Goal: Task Accomplishment & Management: Complete application form

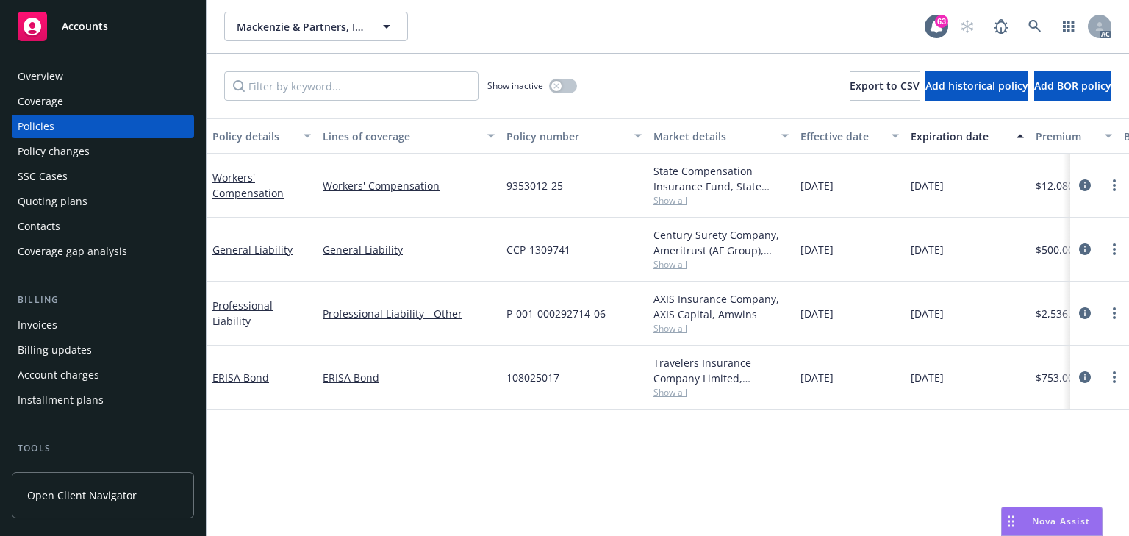
click at [673, 206] on span "Show all" at bounding box center [720, 200] width 135 height 12
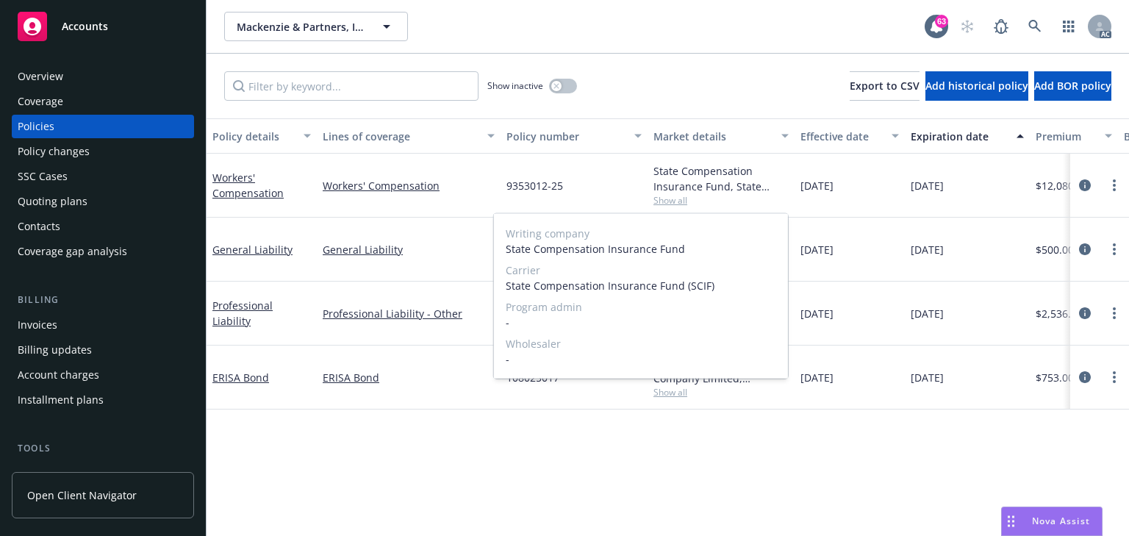
click at [720, 204] on span "Show all" at bounding box center [720, 200] width 135 height 12
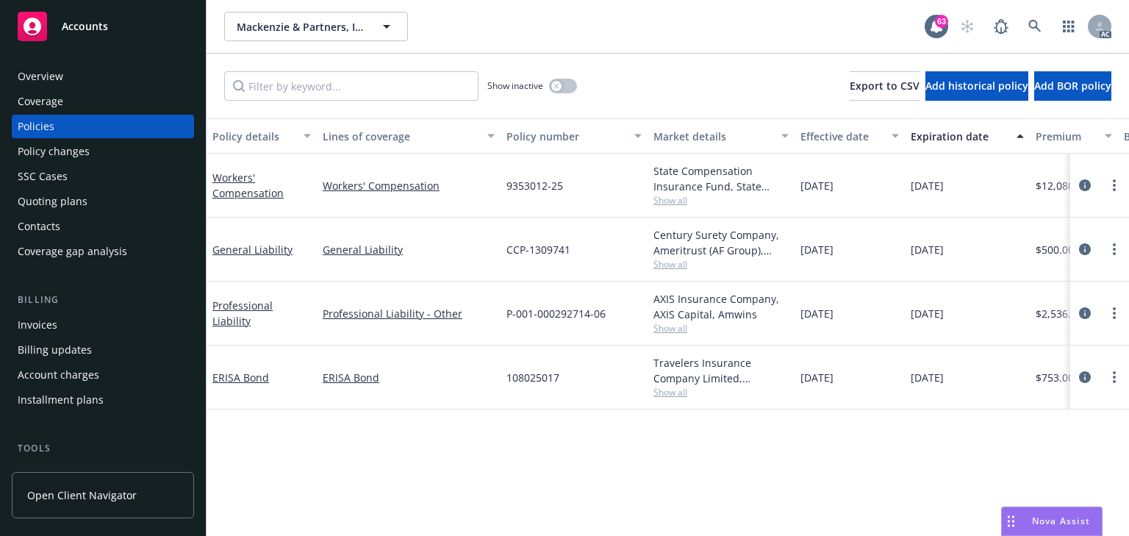
click at [664, 265] on span "Show all" at bounding box center [720, 264] width 135 height 12
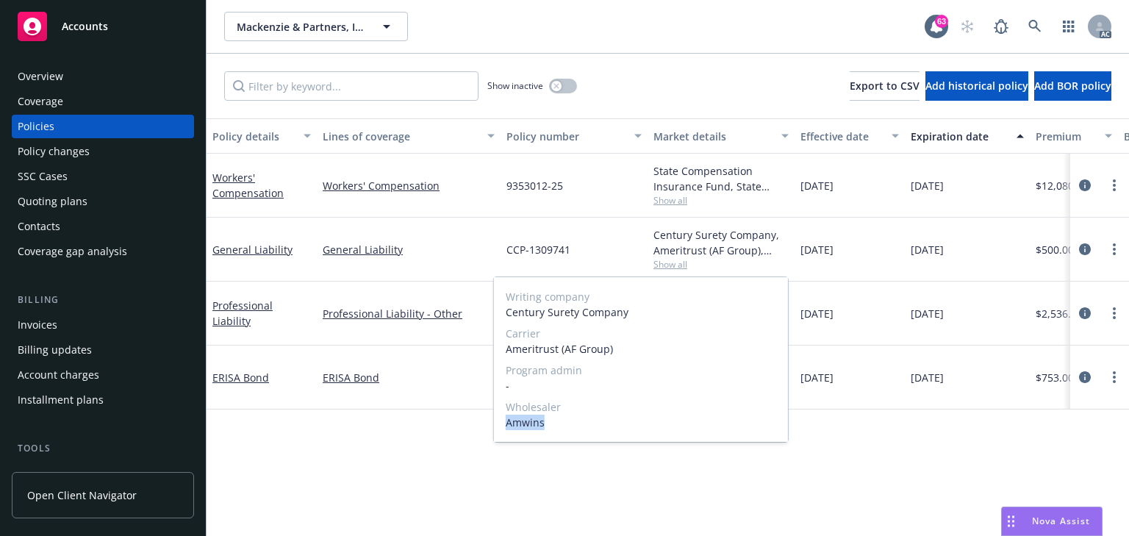
drag, startPoint x: 507, startPoint y: 421, endPoint x: 550, endPoint y: 423, distance: 42.7
click at [550, 423] on span "Amwins" at bounding box center [641, 422] width 270 height 15
copy span "Amwins"
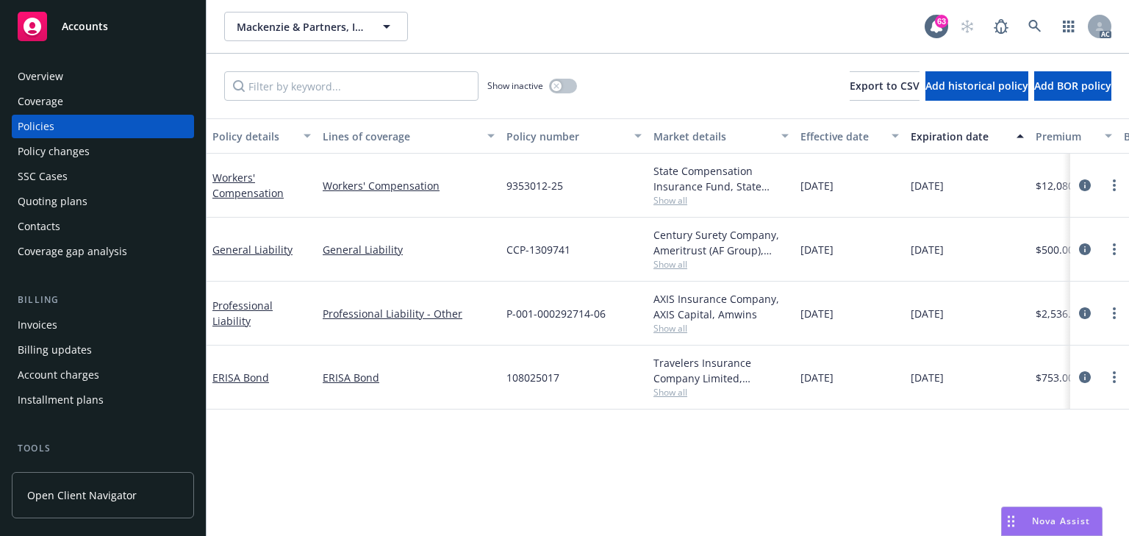
click at [911, 465] on div "Policy details Lines of coverage Policy number Market details Effective date Ex…" at bounding box center [668, 326] width 922 height 417
click at [1028, 31] on icon at bounding box center [1034, 26] width 13 height 13
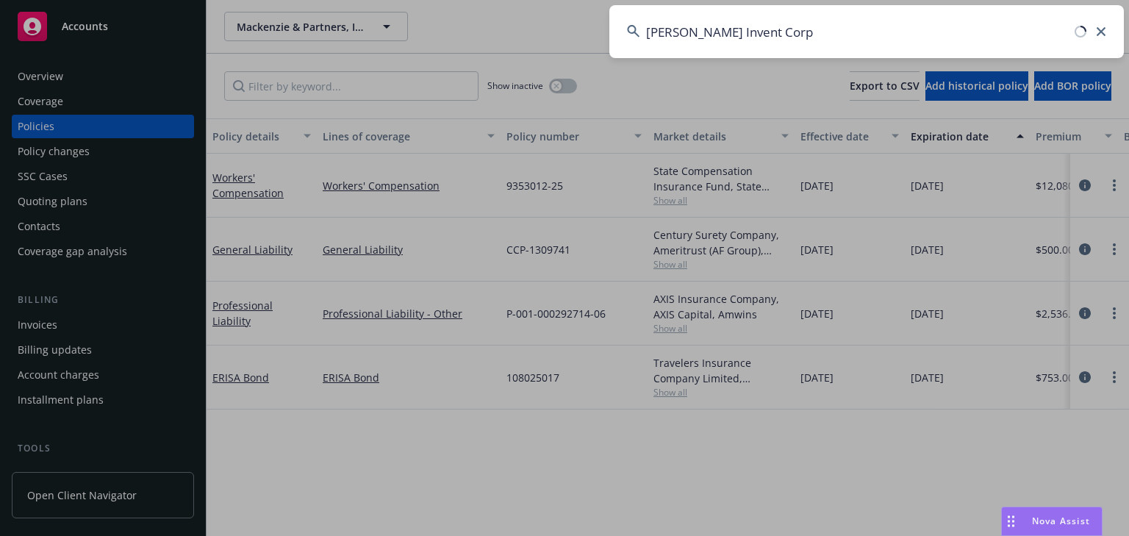
type input "[PERSON_NAME] Invent Corp"
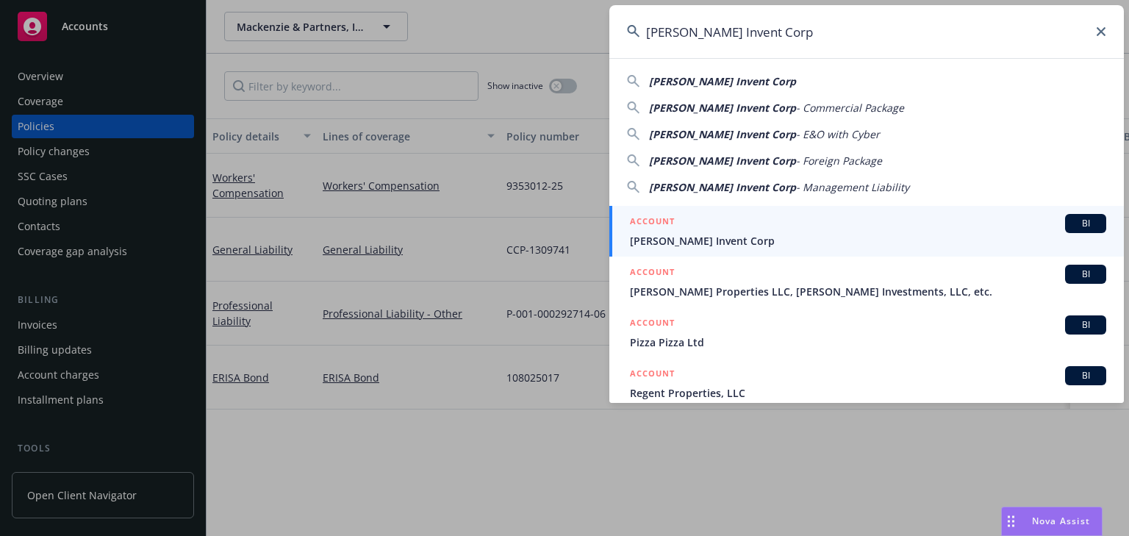
click at [682, 239] on span "[PERSON_NAME] Invent Corp" at bounding box center [868, 240] width 476 height 15
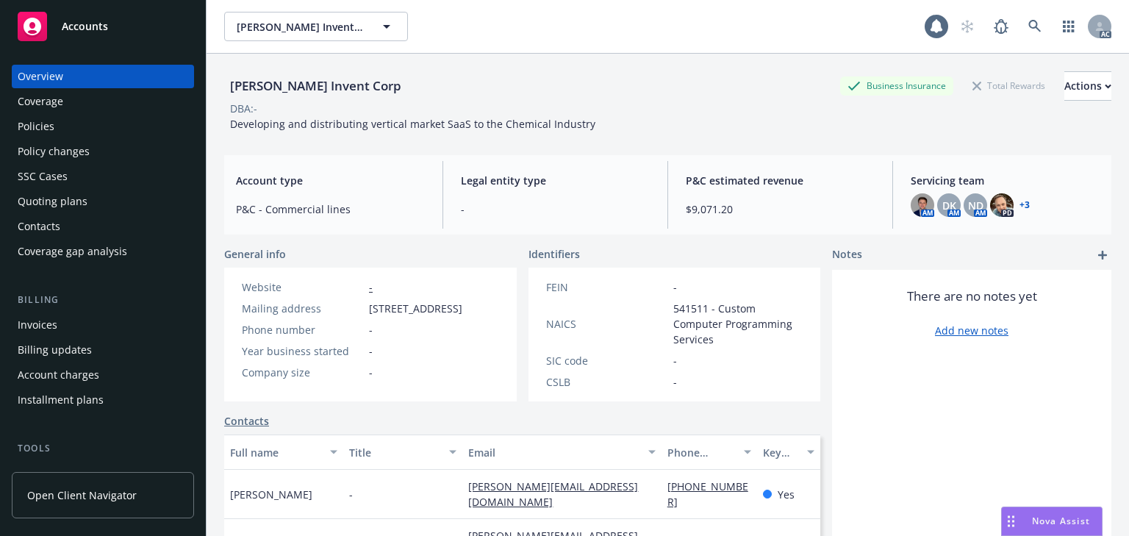
click at [47, 129] on div "Policies" at bounding box center [36, 127] width 37 height 24
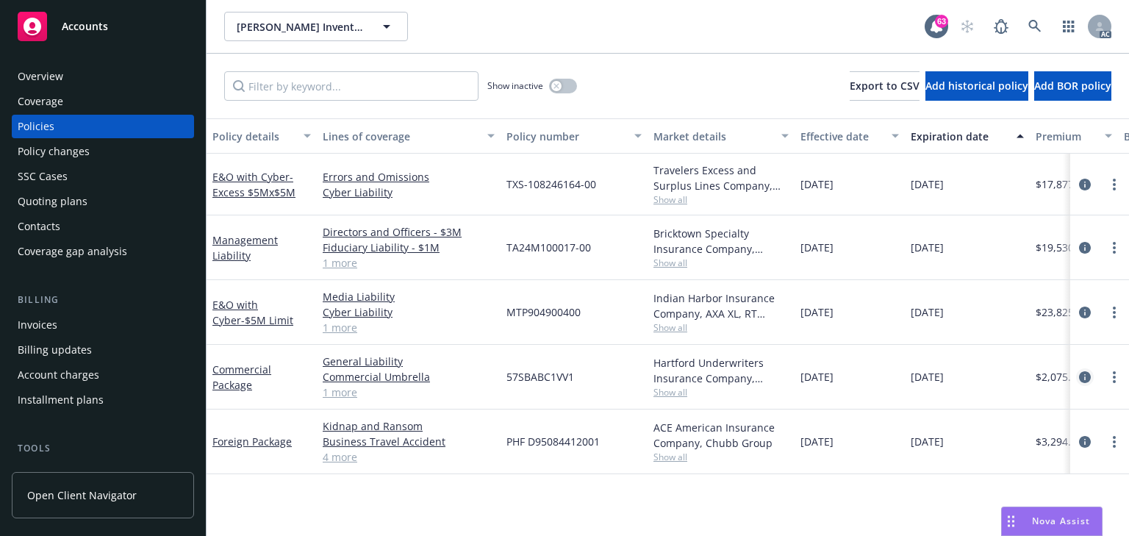
click at [1082, 374] on icon "circleInformation" at bounding box center [1085, 377] width 12 height 12
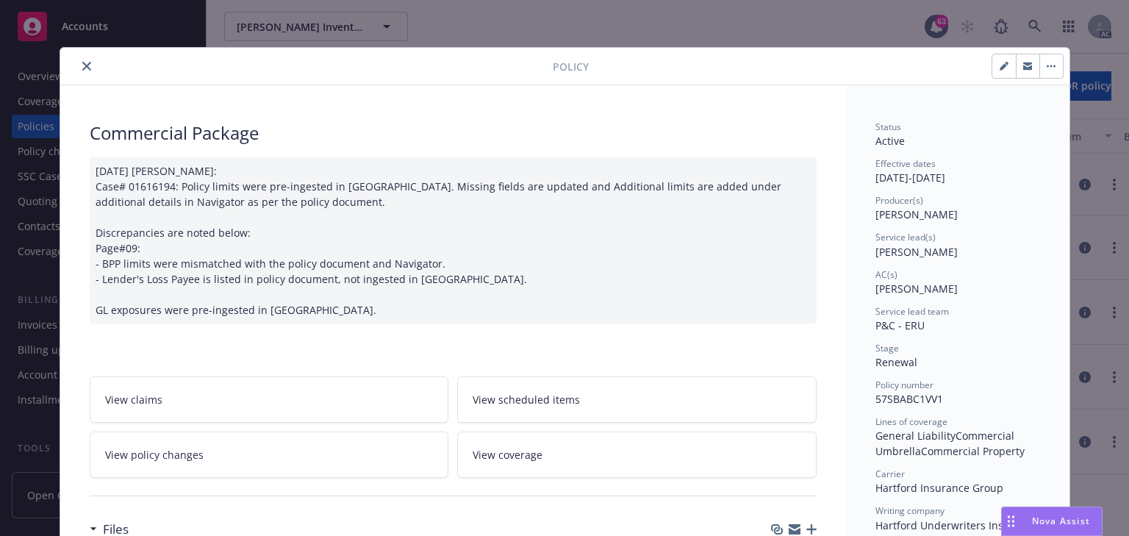
click at [310, 432] on link "View policy changes" at bounding box center [269, 454] width 359 height 46
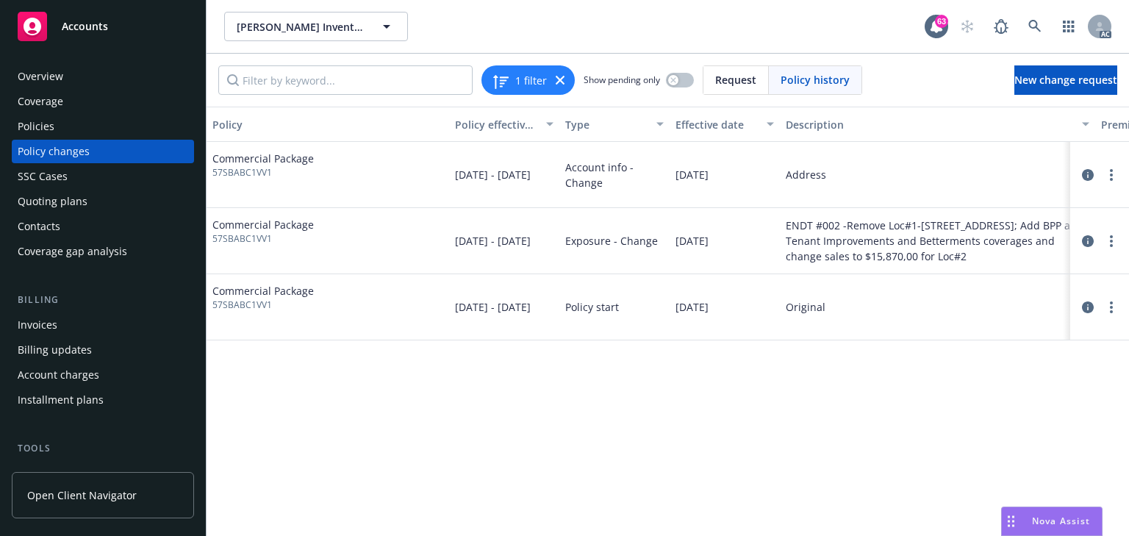
click at [811, 491] on div "Policy Policy effective dates Type Effective date Description Premium change An…" at bounding box center [668, 321] width 922 height 429
click at [1036, 29] on icon at bounding box center [1034, 26] width 13 height 13
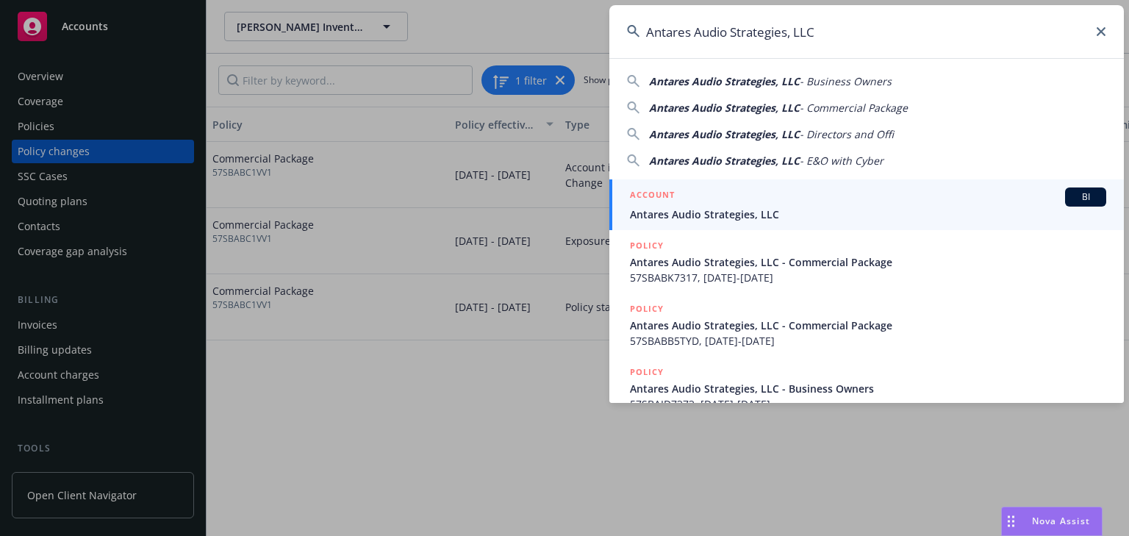
type input "Antares Audio Strategies, LLC"
click at [720, 207] on span "Antares Audio Strategies, LLC" at bounding box center [868, 214] width 476 height 15
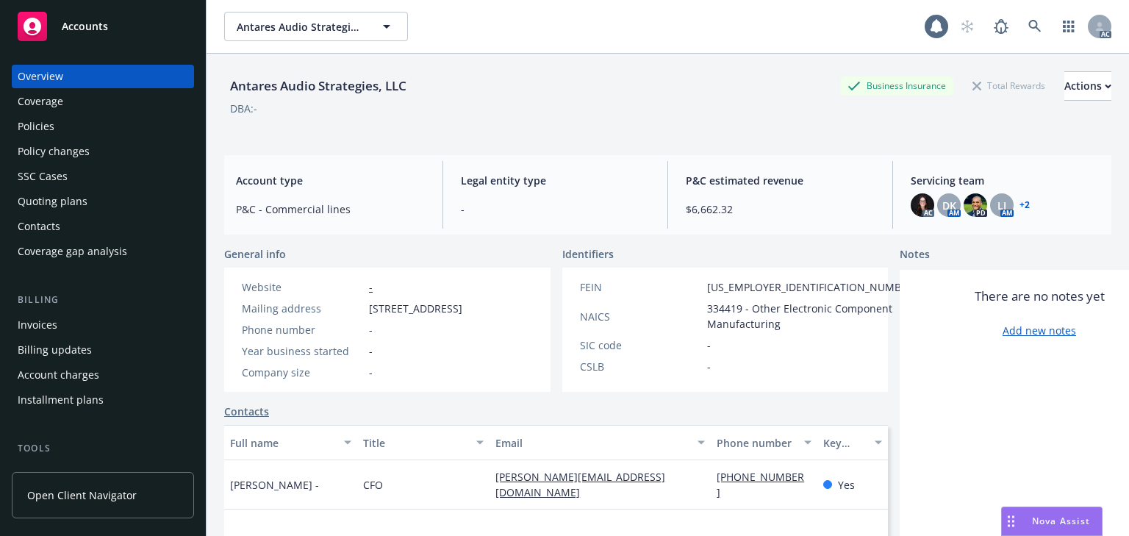
click at [39, 129] on div "Policies" at bounding box center [36, 127] width 37 height 24
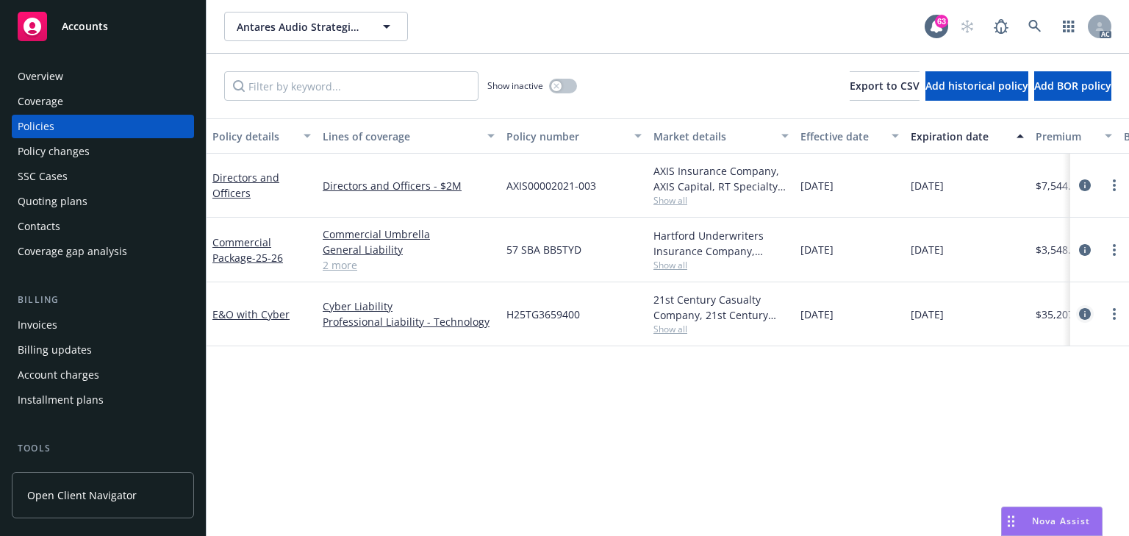
click at [1081, 312] on icon "circleInformation" at bounding box center [1085, 314] width 12 height 12
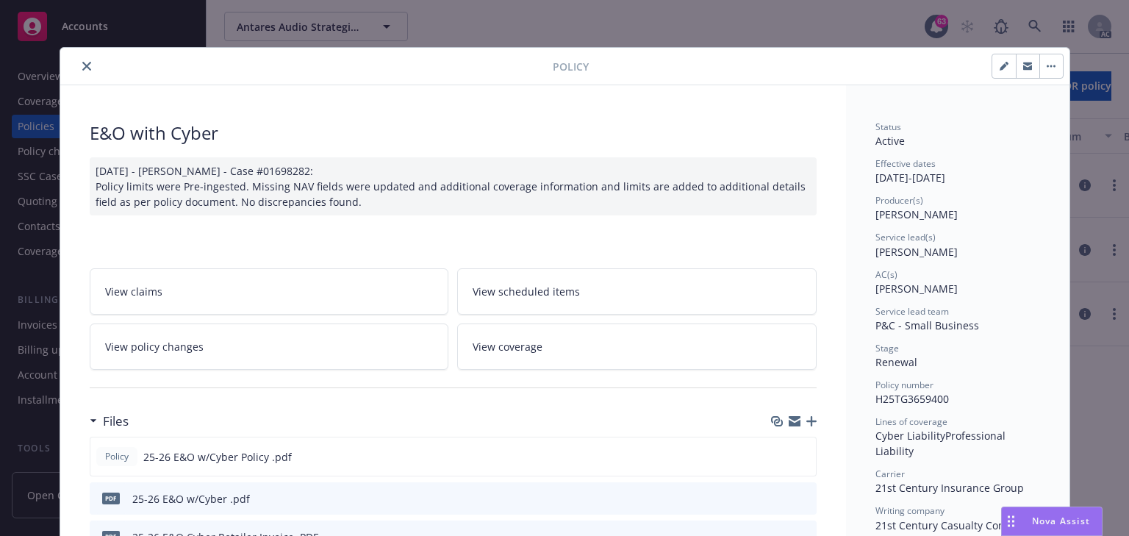
click at [165, 354] on link "View policy changes" at bounding box center [269, 346] width 359 height 46
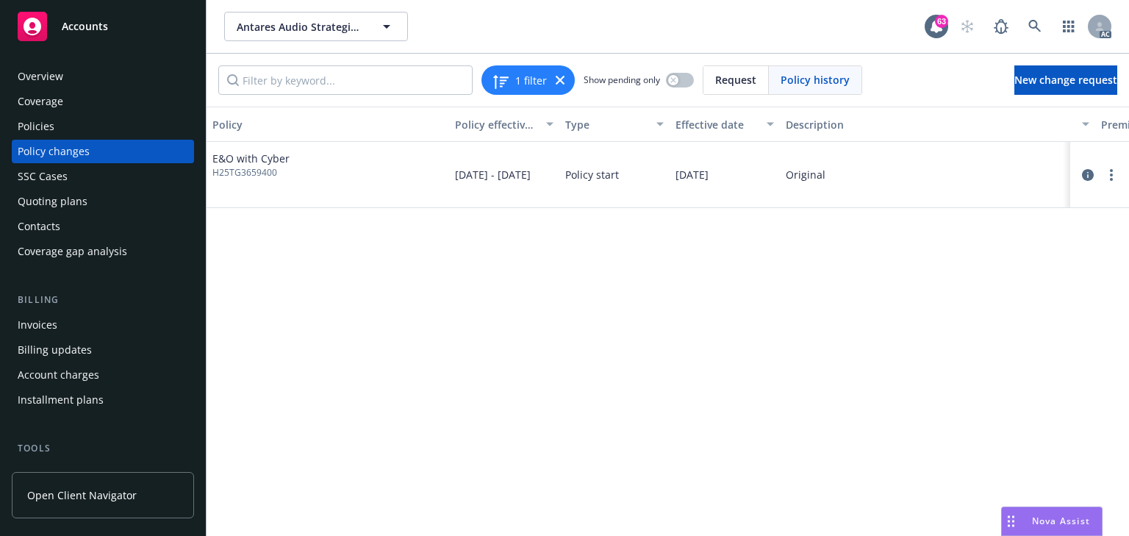
drag, startPoint x: 753, startPoint y: 406, endPoint x: 726, endPoint y: 382, distance: 35.4
click at [753, 403] on div "Policy Policy effective dates Type Effective date Description Premium change An…" at bounding box center [668, 321] width 922 height 429
click at [1025, 24] on link at bounding box center [1034, 26] width 29 height 29
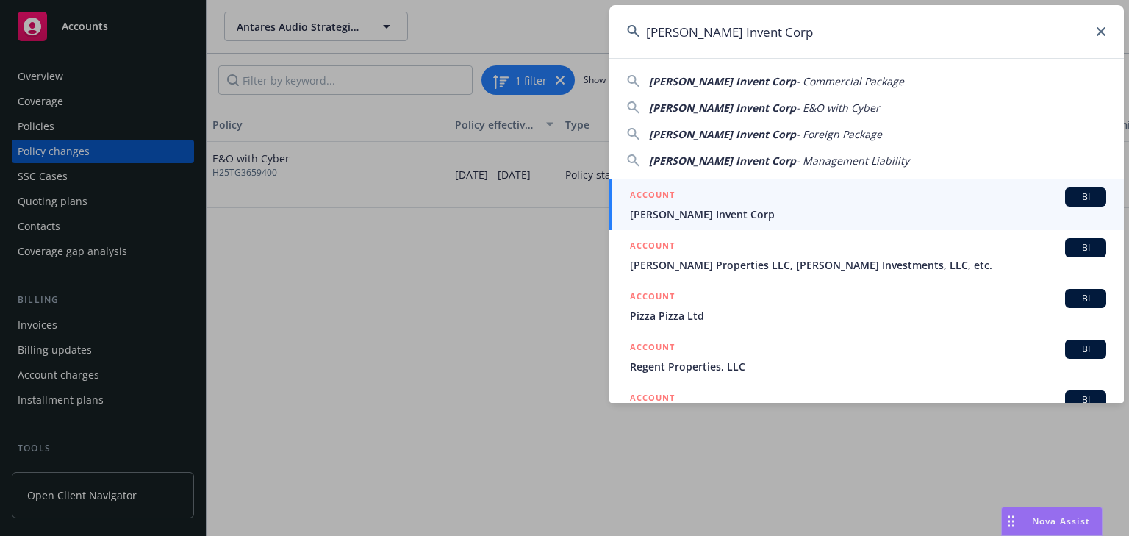
type input "[PERSON_NAME] Invent Corp"
drag, startPoint x: 691, startPoint y: 215, endPoint x: 695, endPoint y: 195, distance: 21.0
click at [691, 215] on span "[PERSON_NAME] Invent Corp" at bounding box center [868, 214] width 476 height 15
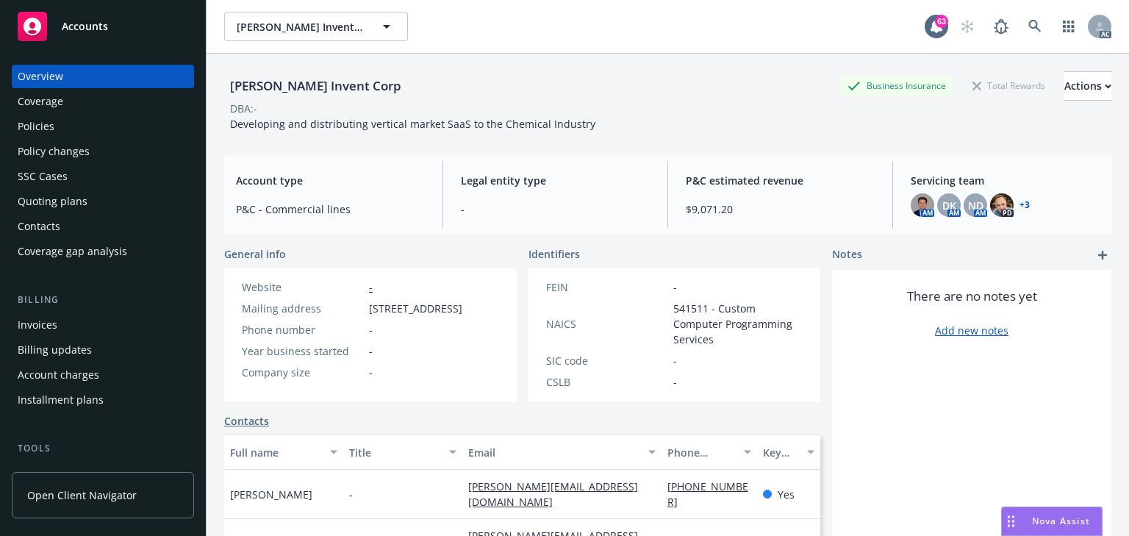
click at [43, 126] on div "Policies" at bounding box center [36, 127] width 37 height 24
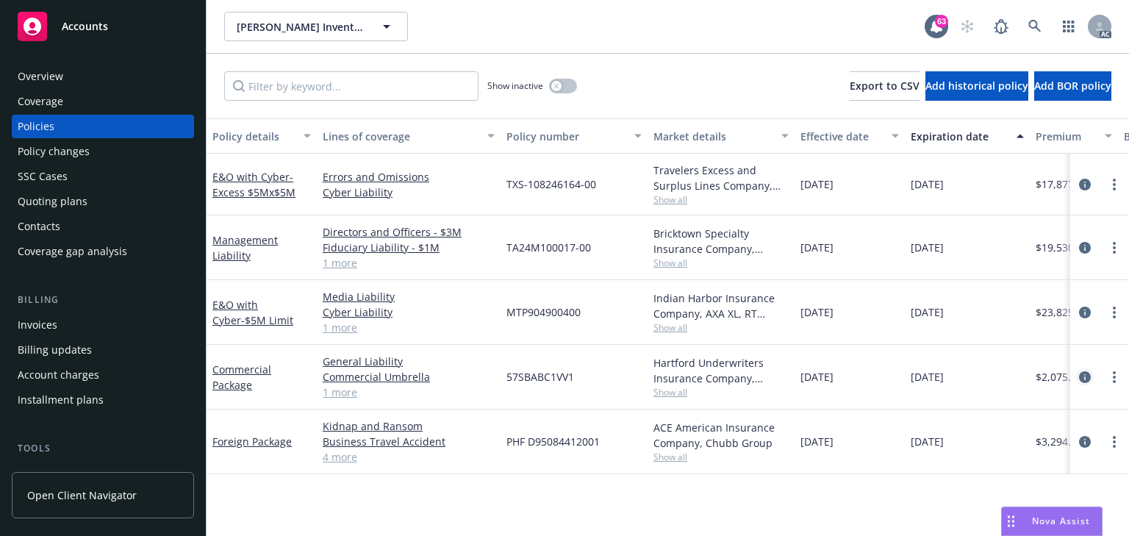
click at [1083, 371] on icon "circleInformation" at bounding box center [1085, 377] width 12 height 12
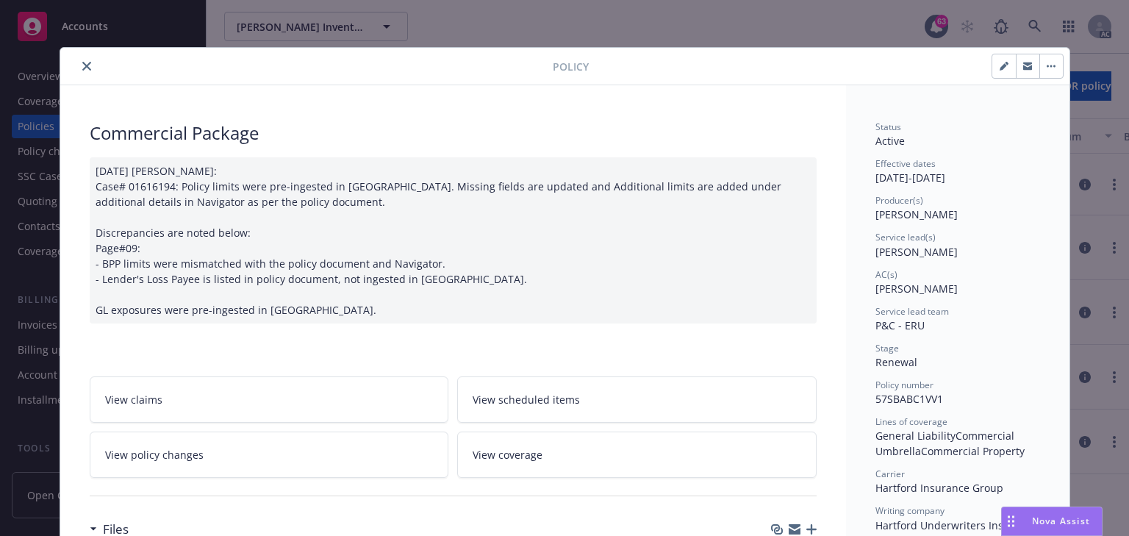
scroll to position [44, 0]
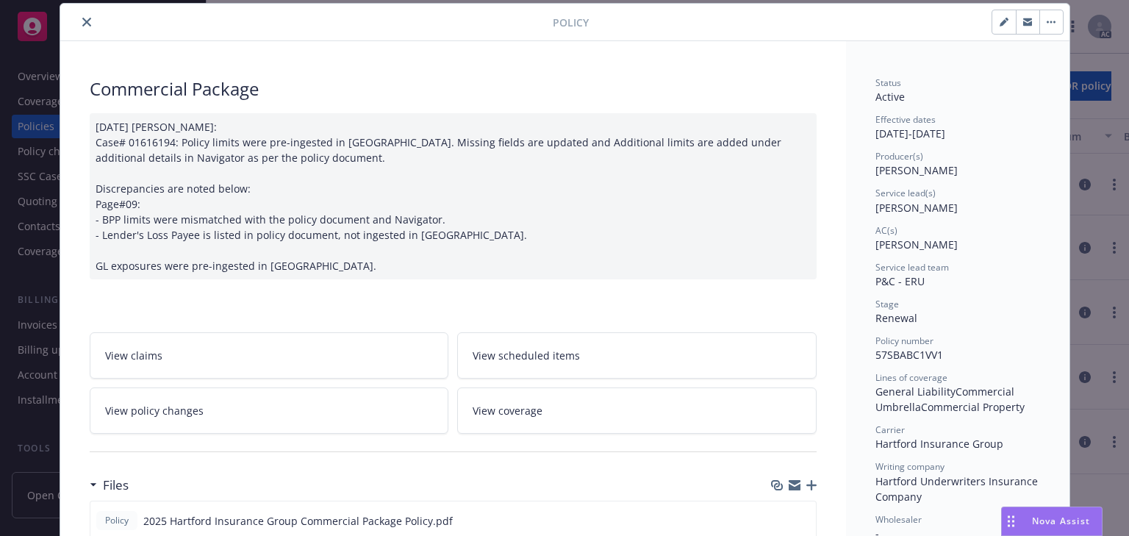
click at [312, 397] on link "View policy changes" at bounding box center [269, 410] width 359 height 46
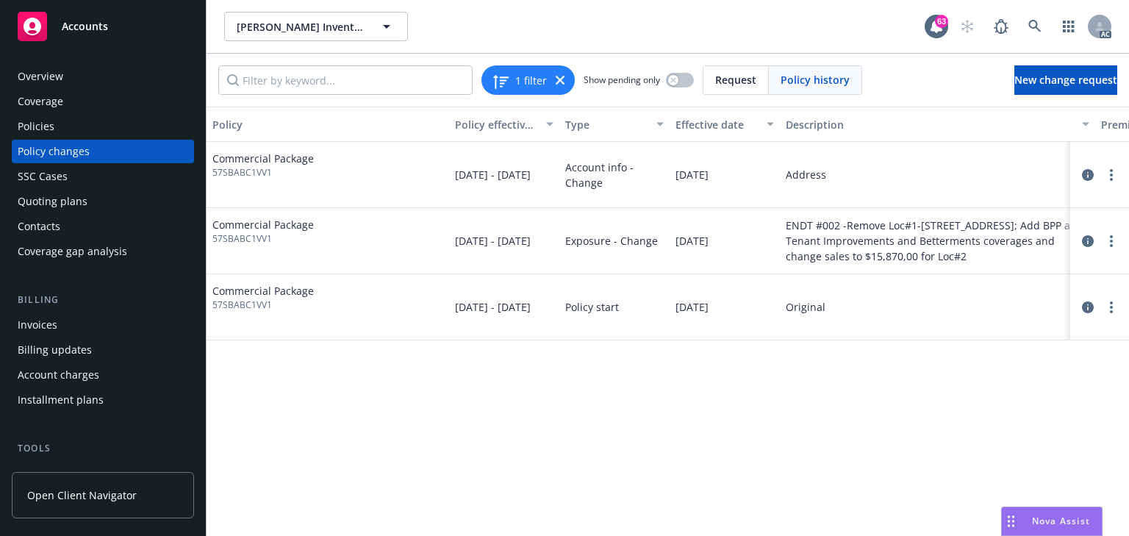
click at [790, 442] on div "Policy Policy effective dates Type Effective date Description Premium change An…" at bounding box center [668, 321] width 922 height 429
click at [548, 444] on div "Policy Policy effective dates Type Effective date Description Premium change An…" at bounding box center [668, 321] width 922 height 429
click at [584, 492] on div "Policy Policy effective dates Type Effective date Description Premium change An…" at bounding box center [668, 321] width 922 height 429
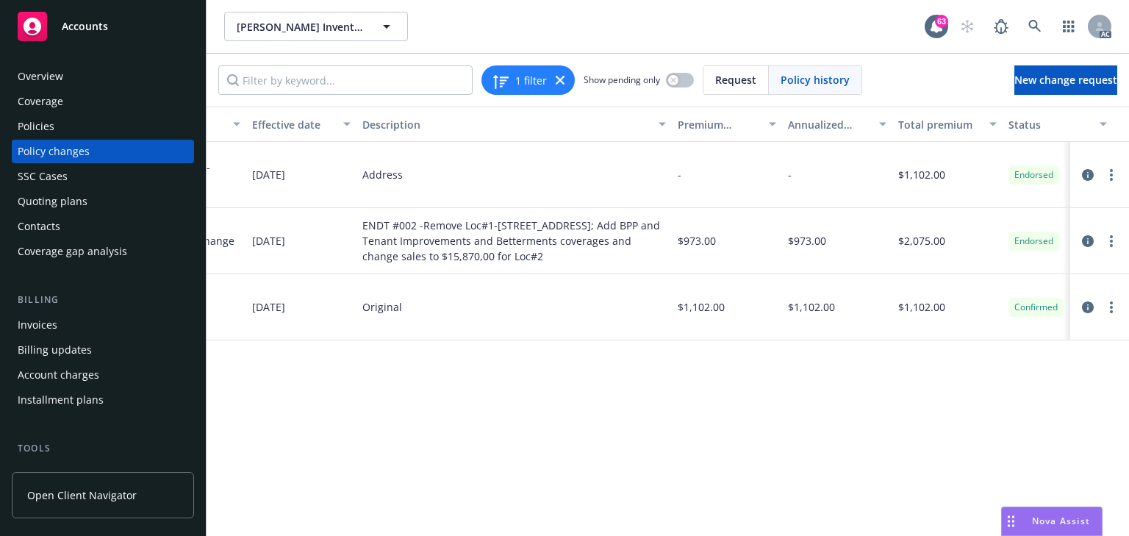
scroll to position [0, 465]
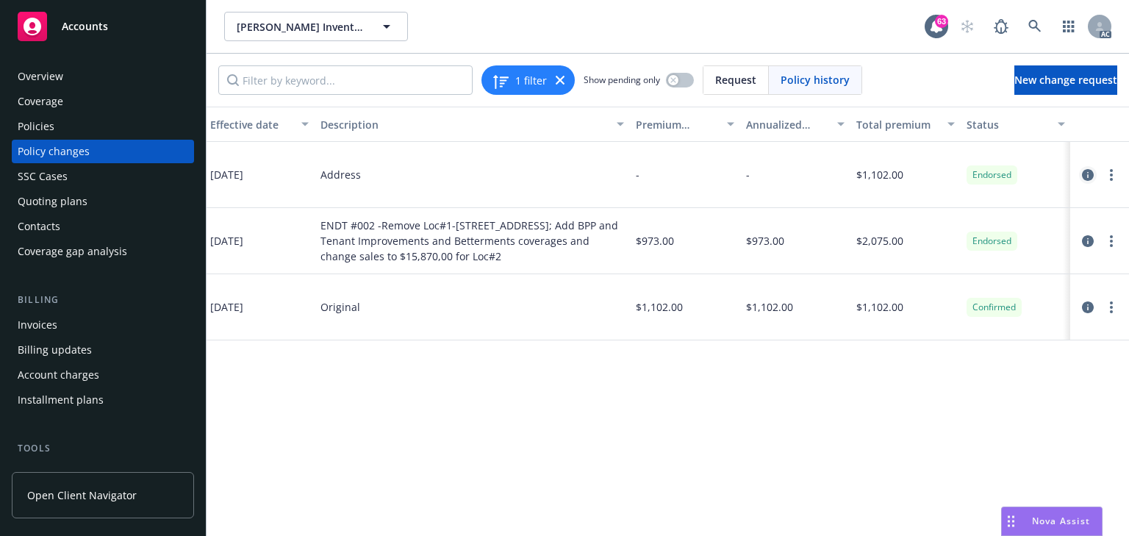
click at [1085, 174] on icon "circleInformation" at bounding box center [1088, 175] width 12 height 12
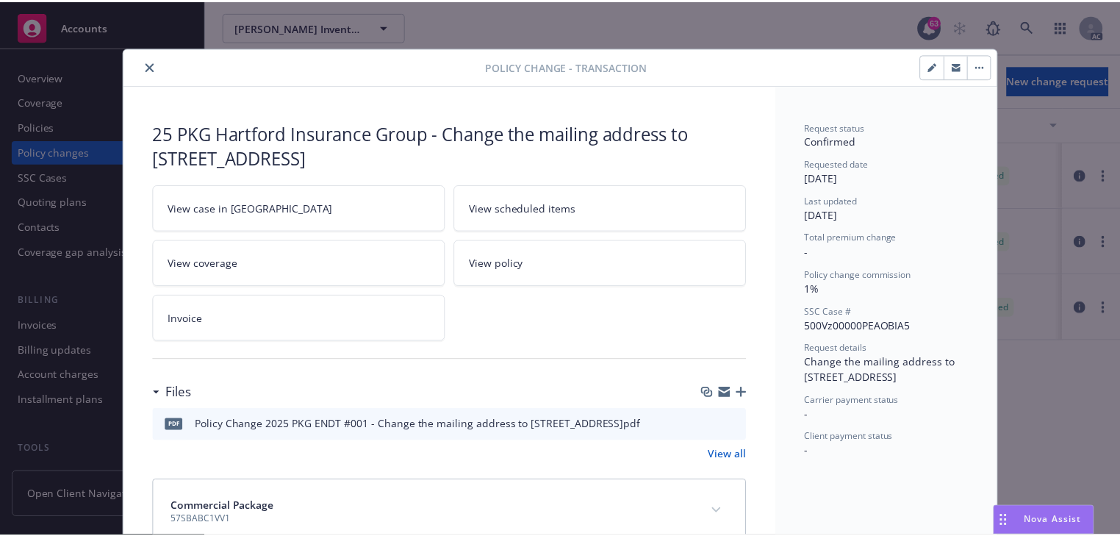
scroll to position [39, 0]
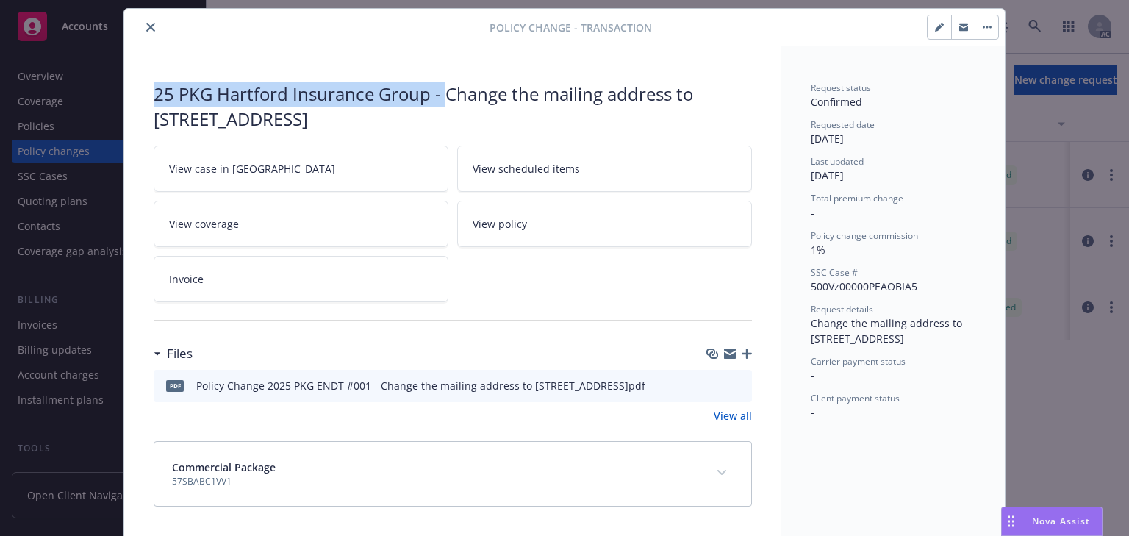
drag, startPoint x: 150, startPoint y: 89, endPoint x: 440, endPoint y: 85, distance: 290.3
click at [440, 85] on div "25 PKG Hartford Insurance Group - Change the mailing address to 492 9th Street,…" at bounding box center [453, 106] width 598 height 49
copy div "25 PKG Hartford Insurance Group -"
click at [148, 27] on icon "close" at bounding box center [150, 27] width 9 height 9
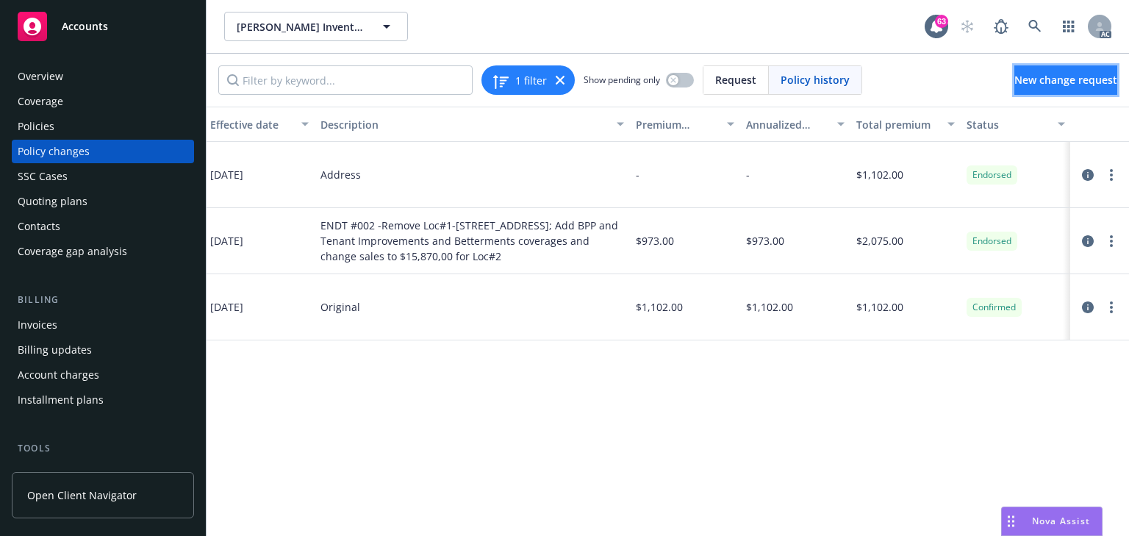
click at [1100, 87] on link "New change request" at bounding box center [1065, 79] width 103 height 29
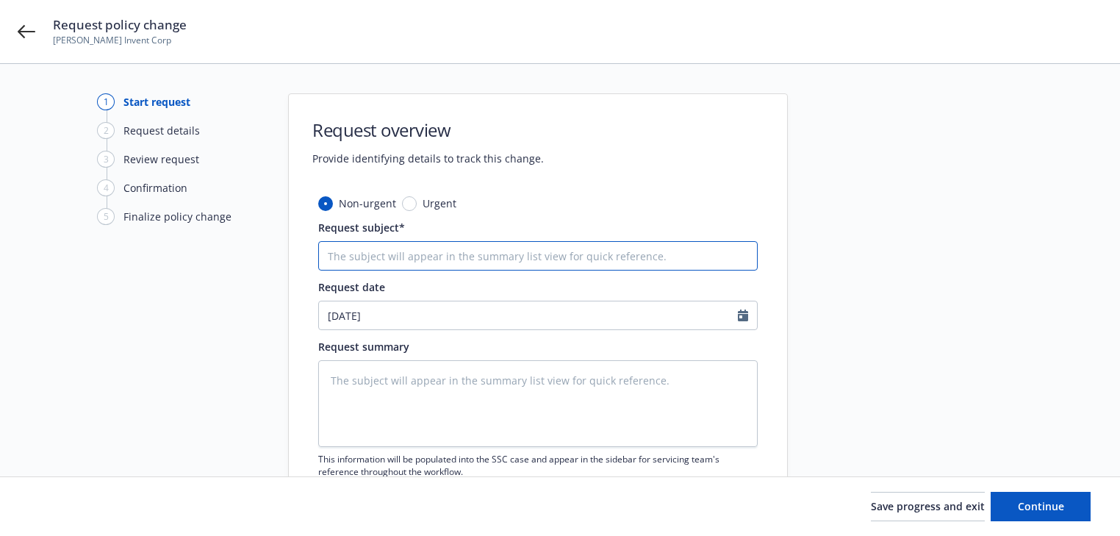
click at [428, 257] on input "Request subject*" at bounding box center [537, 255] width 439 height 29
paste input "25 PKG Hartford Insurance Group -"
type textarea "x"
type input "25 PKG Hartford Insurance Group -"
click at [617, 250] on input "25 PKG Hartford Insurance Group -" at bounding box center [537, 255] width 439 height 29
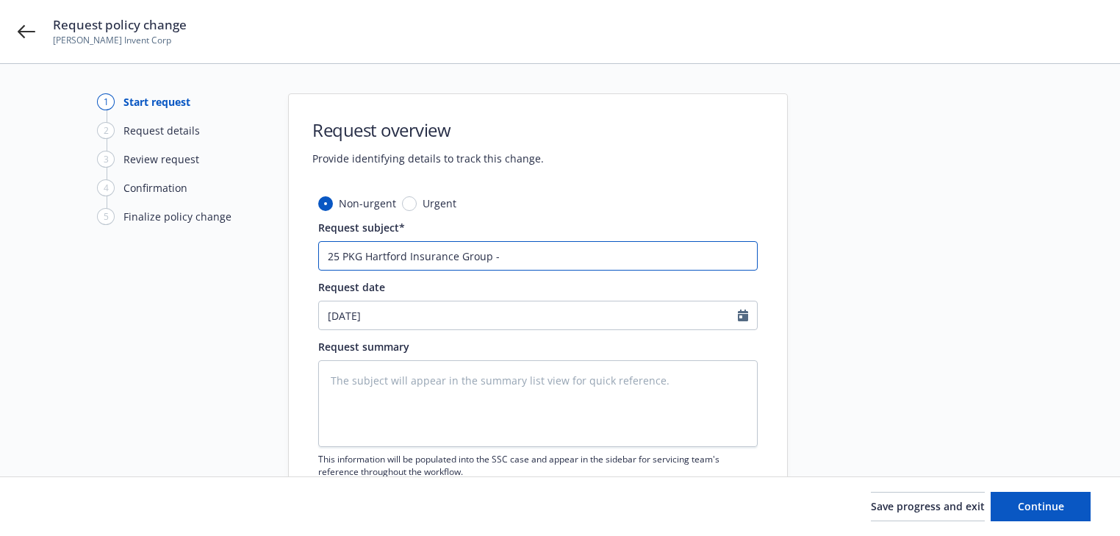
paste input "Annual Sales changed from $15,870,000 to $5,984,619."
type textarea "x"
type input "25 PKG Hartford Insurance Group - Annual Sales changed from $15,870,000 to $5,9…"
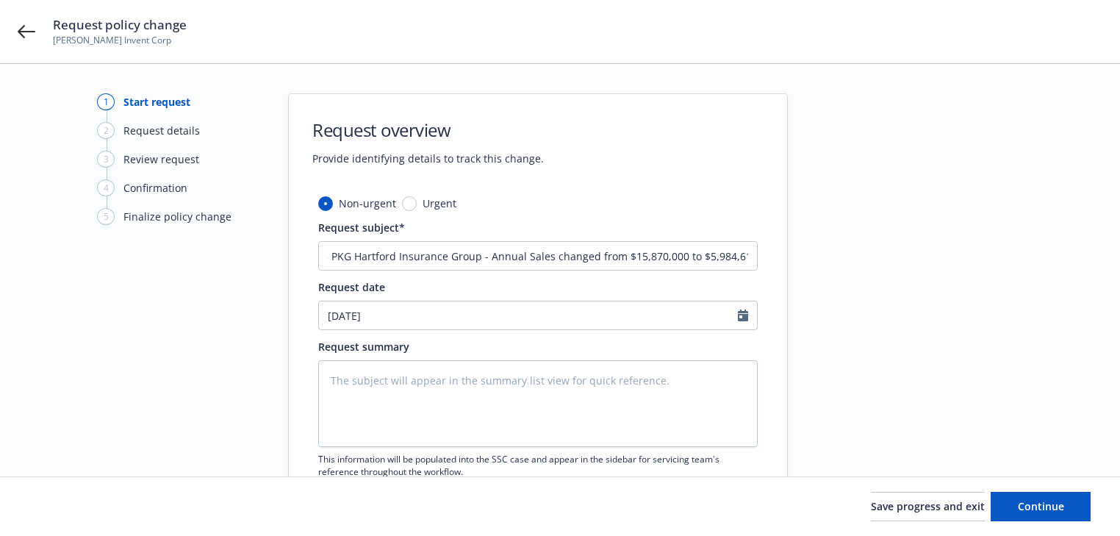
scroll to position [0, 0]
click at [398, 385] on textarea at bounding box center [537, 403] width 439 height 87
paste textarea "The exposure base at Location 2, Building 1 has been revised: Software, Interne…"
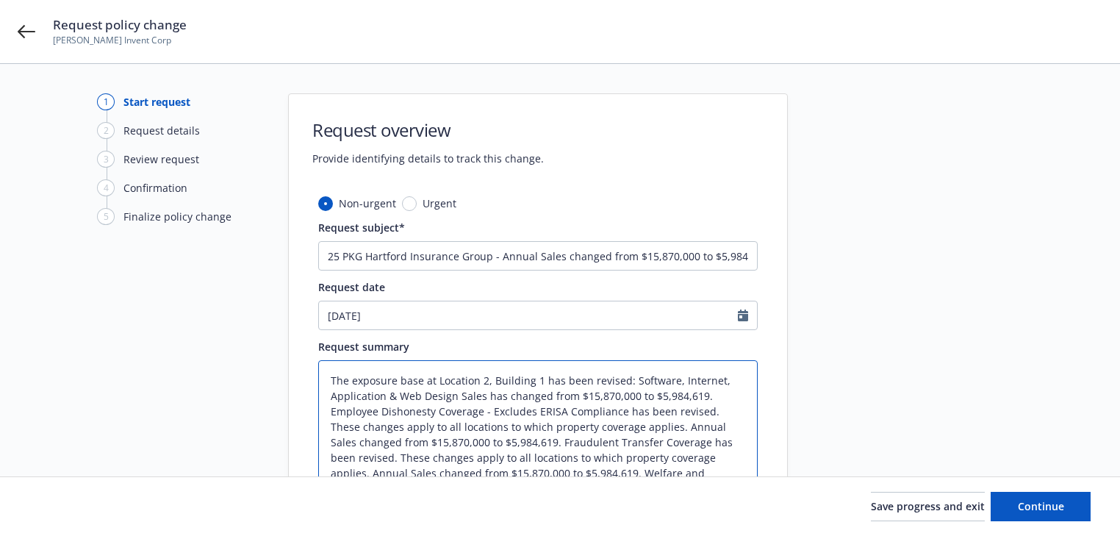
type textarea "x"
type textarea "The exposure base at Location 2, Building 1 has been revised: Software, Interne…"
click at [630, 381] on textarea "The exposure base at Location 2, Building 1 has been revised: Software, Interne…" at bounding box center [537, 449] width 439 height 179
type textarea "x"
type textarea "The exposure base at Location 2, Building 1 has been revised: S oftware, Intern…"
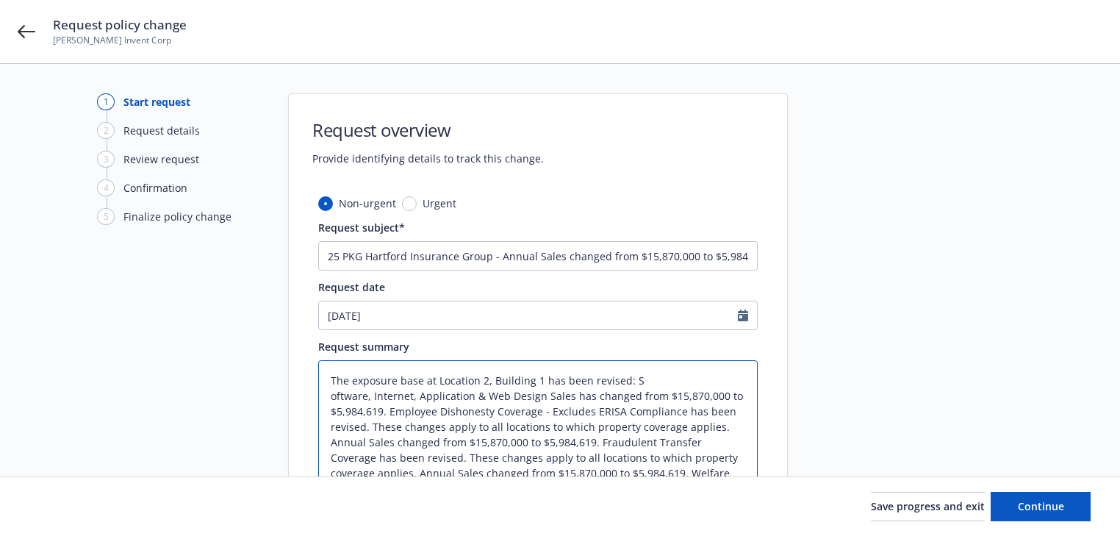
click at [387, 411] on textarea "The exposure base at Location 2, Building 1 has been revised: S oftware, Intern…" at bounding box center [537, 449] width 439 height 179
type textarea "x"
type textarea "The exposure base at Location 2, Building 1 has been revised: S oftware, Intern…"
click at [711, 426] on textarea "The exposure base at Location 2, Building 1 has been revised: S oftware, Intern…" at bounding box center [537, 457] width 439 height 195
type textarea "x"
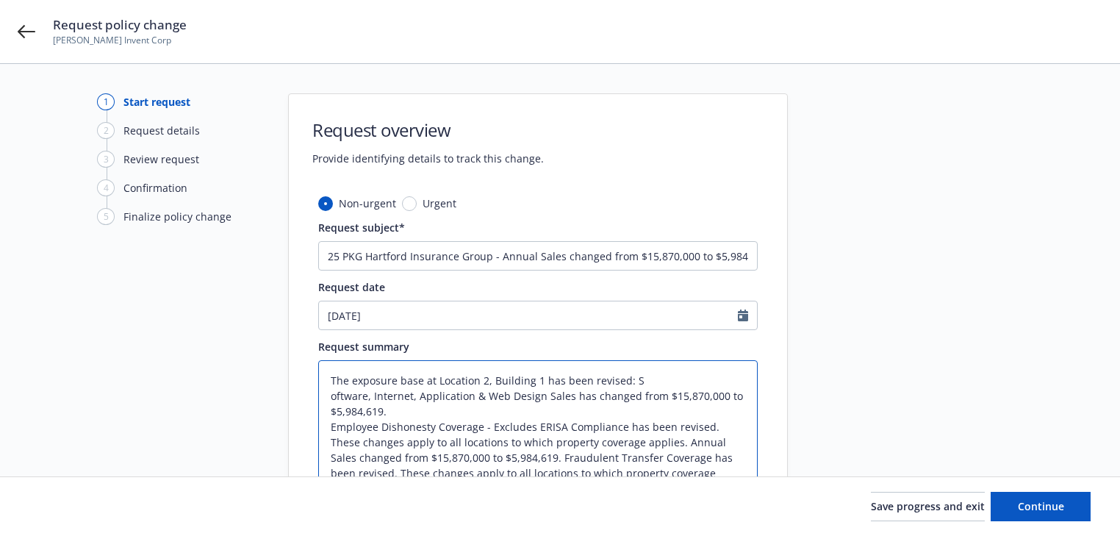
type textarea "The exposure base at Location 2, Building 1 has been revised: S oftware, Intern…"
click at [711, 426] on textarea "The exposure base at Location 2, Building 1 has been revised: S oftware, Intern…" at bounding box center [537, 457] width 439 height 195
type textarea "x"
type textarea "The exposure base at Location 2, Building 1 has been revised: S oftware, Intern…"
click at [646, 441] on textarea "The exposure base at Location 2, Building 1 has been revised: S oftware, Intern…" at bounding box center [537, 457] width 439 height 195
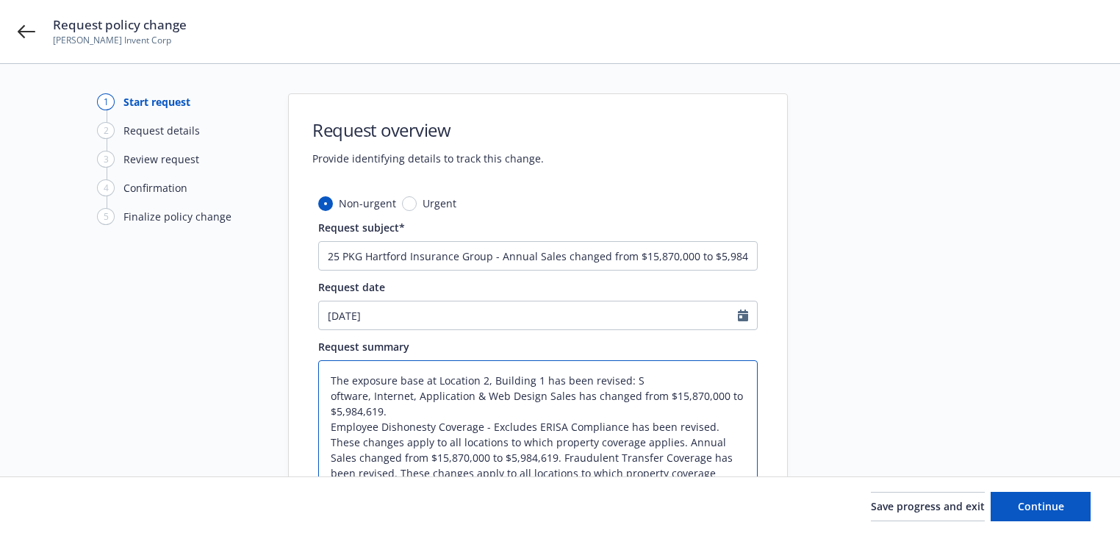
type textarea "x"
type textarea "The exposure base at Location 2, Building 1 has been revised: S oftware, Intern…"
click at [595, 456] on textarea "The exposure base at Location 2, Building 1 has been revised: S oftware, Intern…" at bounding box center [537, 457] width 439 height 195
type textarea "x"
type textarea "The exposure base at Location 2, Building 1 has been revised: S oftware, Intern…"
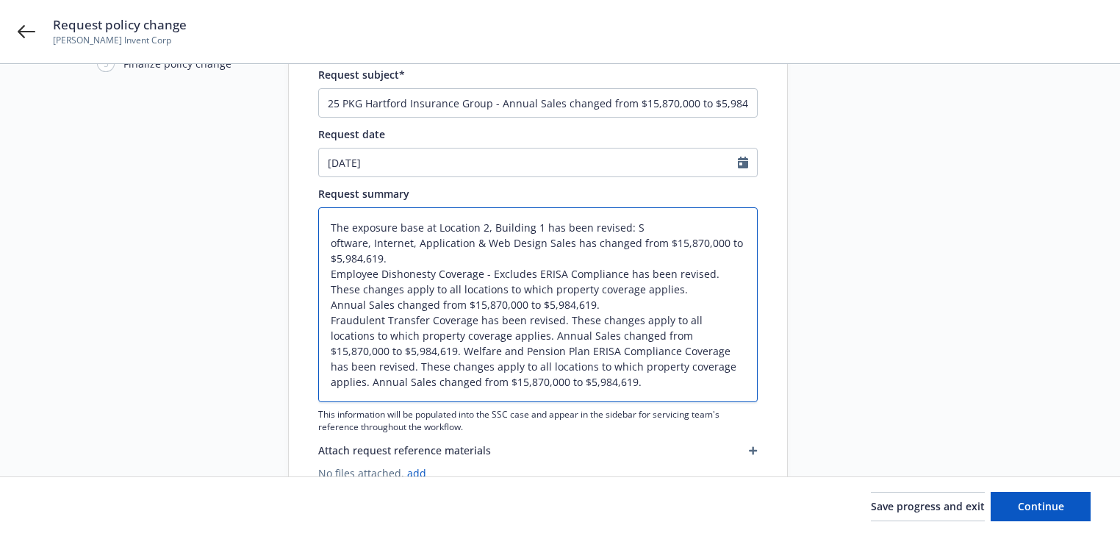
scroll to position [176, 0]
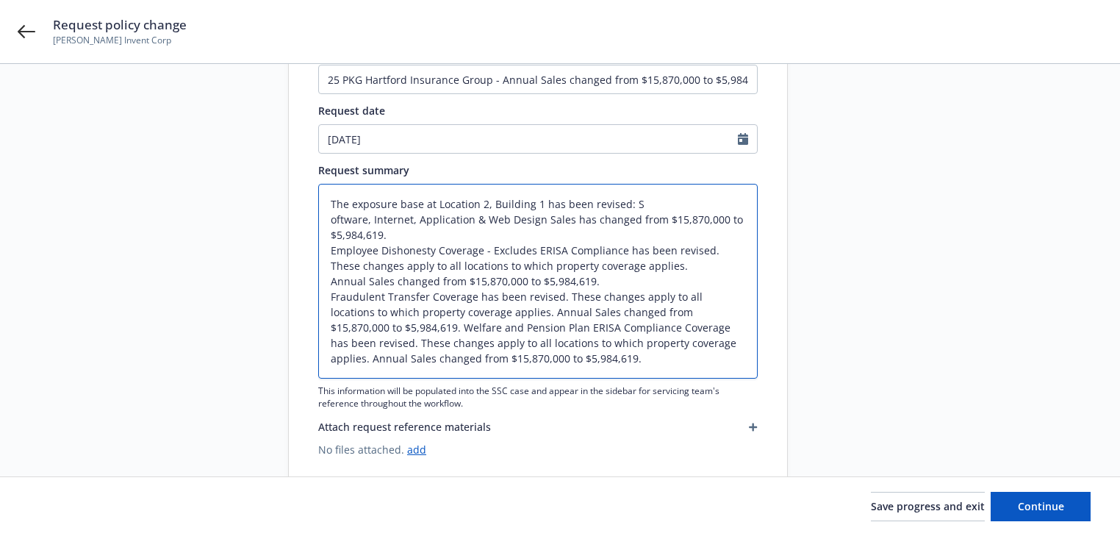
click at [564, 304] on textarea "The exposure base at Location 2, Building 1 has been revised: S oftware, Intern…" at bounding box center [537, 281] width 439 height 195
click at [563, 297] on textarea "The exposure base at Location 2, Building 1 has been revised: S oftware, Intern…" at bounding box center [537, 281] width 439 height 195
type textarea "x"
type textarea "The exposure base at Location 2, Building 1 has been revised: S oftware, Intern…"
click at [572, 301] on textarea "The exposure base at Location 2, Building 1 has been revised: S oftware, Intern…" at bounding box center [537, 281] width 439 height 195
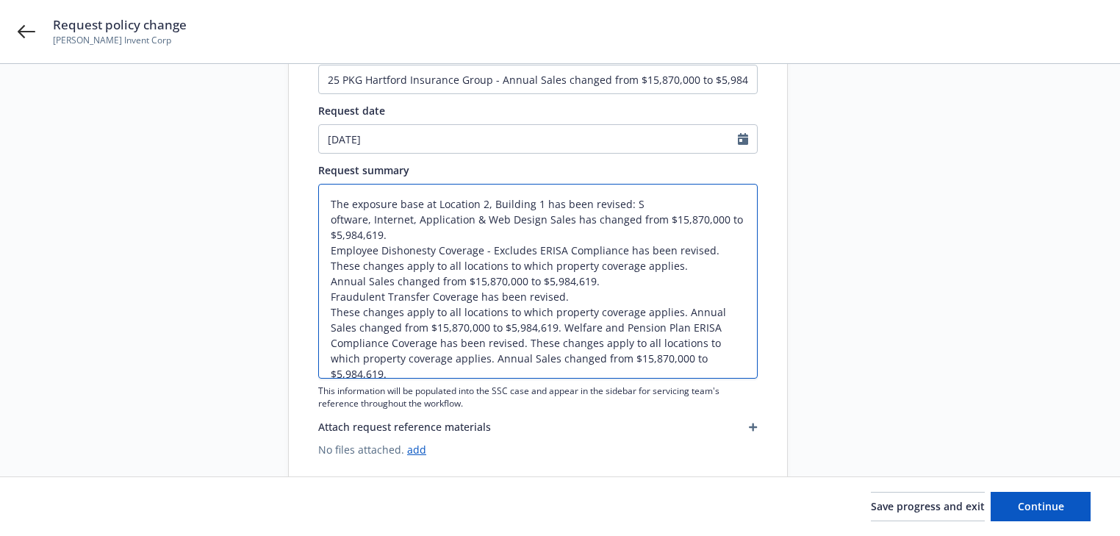
type textarea "x"
type textarea "The exposure base at Location 2, Building 1 has been revised: S oftware, Intern…"
click at [390, 325] on textarea "The exposure base at Location 2, Building 1 has been revised: S oftware, Intern…" at bounding box center [537, 281] width 439 height 195
type textarea "x"
type textarea "The exposure base at Location 2, Building 1 has been revised: S oftware, Intern…"
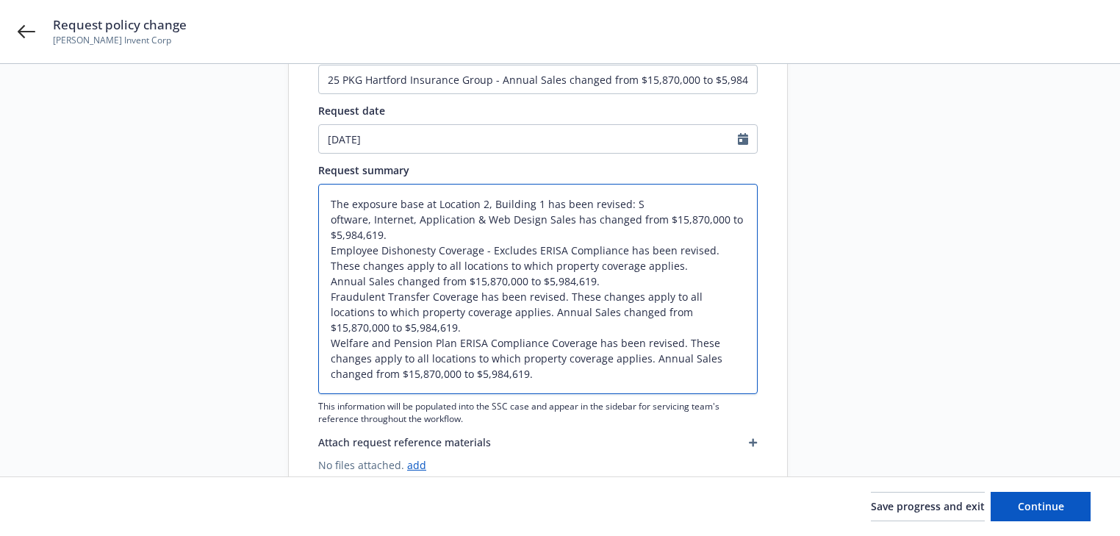
click at [645, 359] on textarea "The exposure base at Location 2, Building 1 has been revised: S oftware, Intern…" at bounding box center [537, 289] width 439 height 210
type textarea "x"
type textarea "The exposure base at Location 2, Building 1 has been revised: S oftware, Intern…"
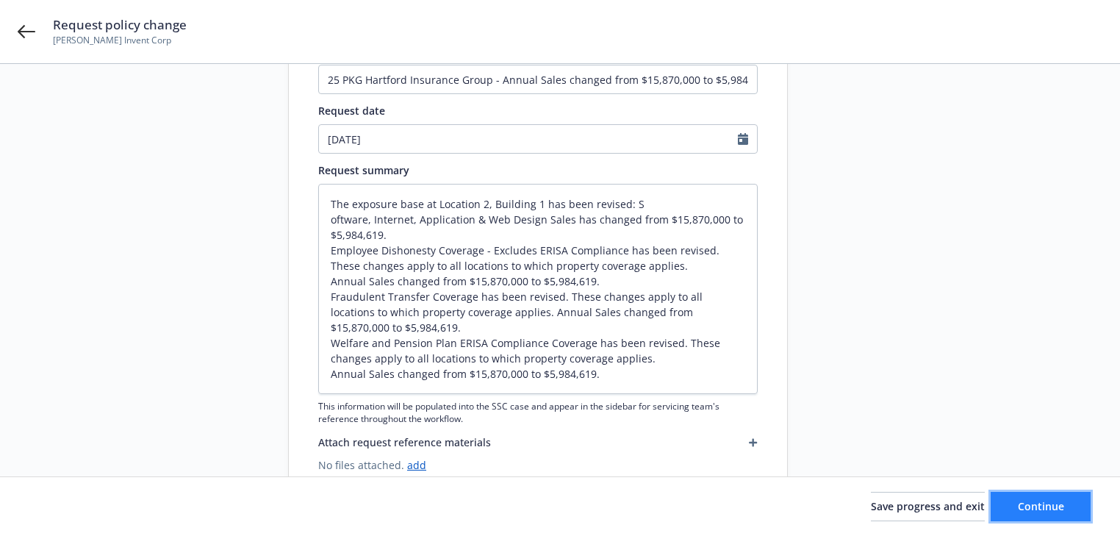
click at [1061, 505] on span "Continue" at bounding box center [1041, 506] width 46 height 14
type textarea "x"
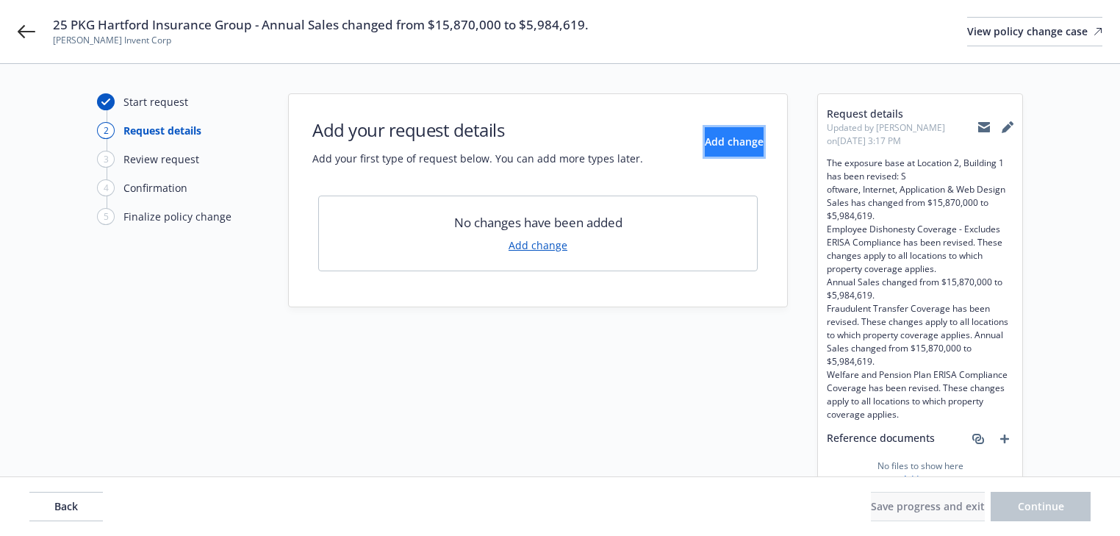
click at [723, 151] on button "Add change" at bounding box center [734, 141] width 59 height 29
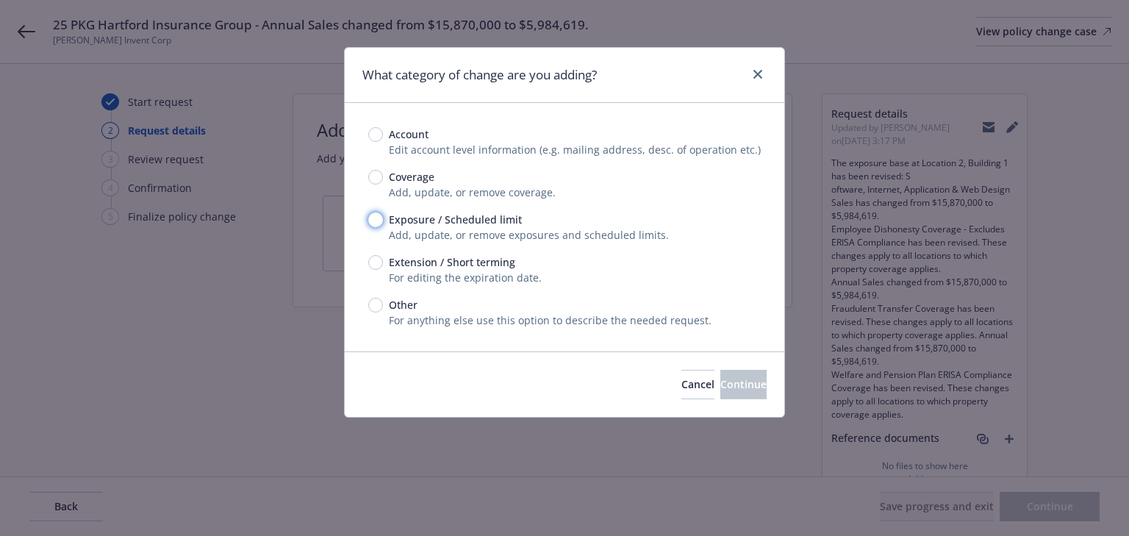
click at [373, 220] on input "Exposure / Scheduled limit" at bounding box center [375, 219] width 15 height 15
radio input "true"
click at [725, 391] on button "Continue" at bounding box center [743, 384] width 46 height 29
type textarea "x"
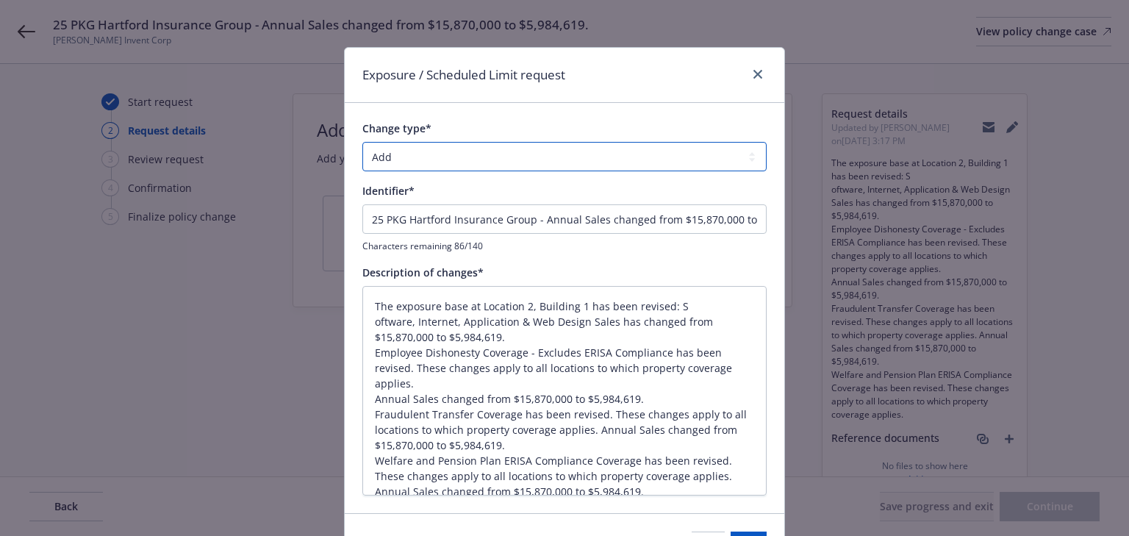
click at [464, 166] on select "Add Audit Change Remove" at bounding box center [564, 156] width 404 height 29
select select "CHANGE"
click at [362, 142] on select "Add Audit Change Remove" at bounding box center [564, 156] width 404 height 29
drag, startPoint x: 529, startPoint y: 220, endPoint x: -370, endPoint y: 270, distance: 900.9
click at [0, 270] on html "25 PKG Hartford Insurance Group - Annual Sales changed from $15,870,000 to $5,9…" at bounding box center [564, 268] width 1129 height 536
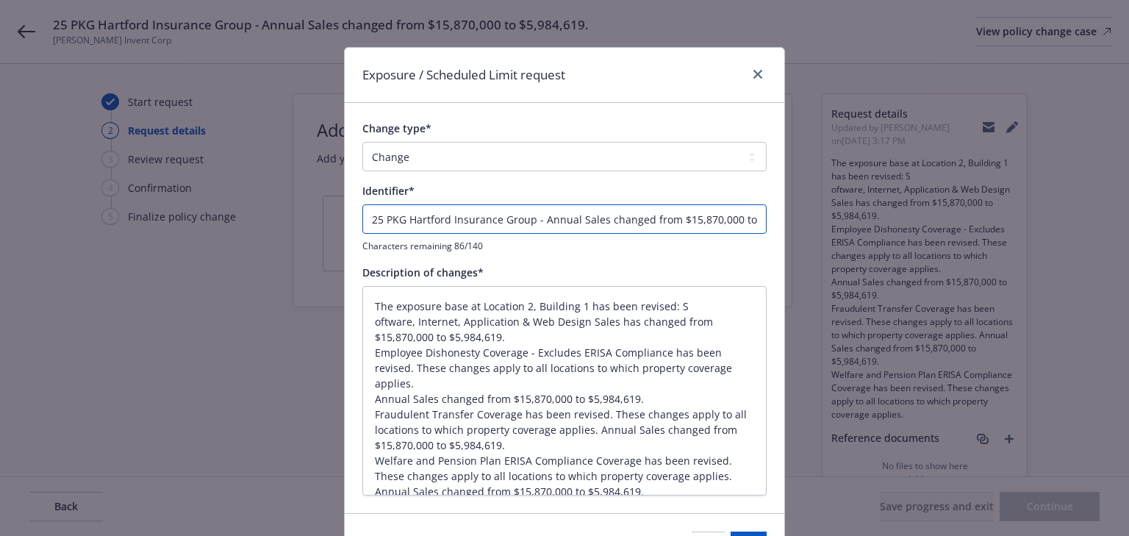
type textarea "x"
type input "- Annual Sales changed from $15,870,000 to $5,984,619."
type textarea "x"
type input "E - Annual Sales changed from $15,870,000 to $5,984,619."
type textarea "x"
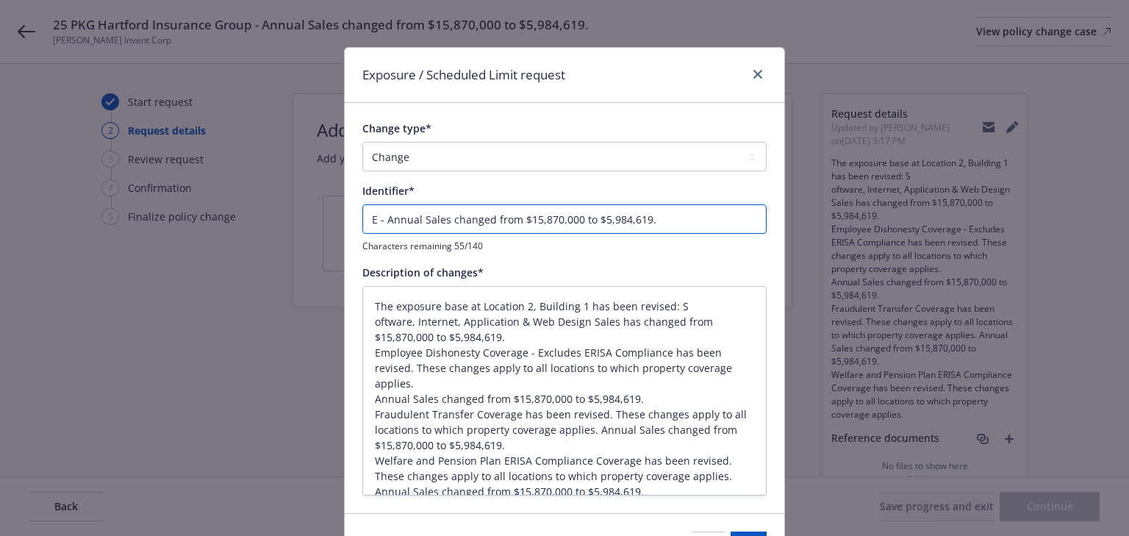
type input "EN - Annual Sales changed from $15,870,000 to $5,984,619."
type textarea "x"
type input "END - Annual Sales changed from $15,870,000 to $5,984,619."
type textarea "x"
type input "ENDT - Annual Sales changed from $15,870,000 to $5,984,619."
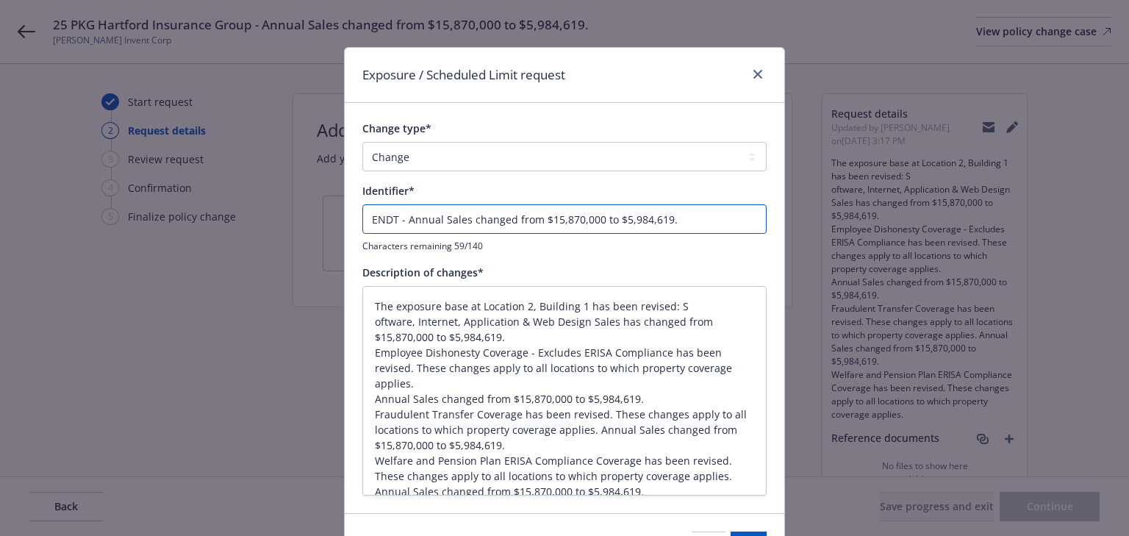
type textarea "x"
type input "ENDT# - Annual Sales changed from $15,870,000 to $5,984,619."
type textarea "x"
type input "ENDT#0 - Annual Sales changed from $15,870,000 to $5,984,619."
type textarea "x"
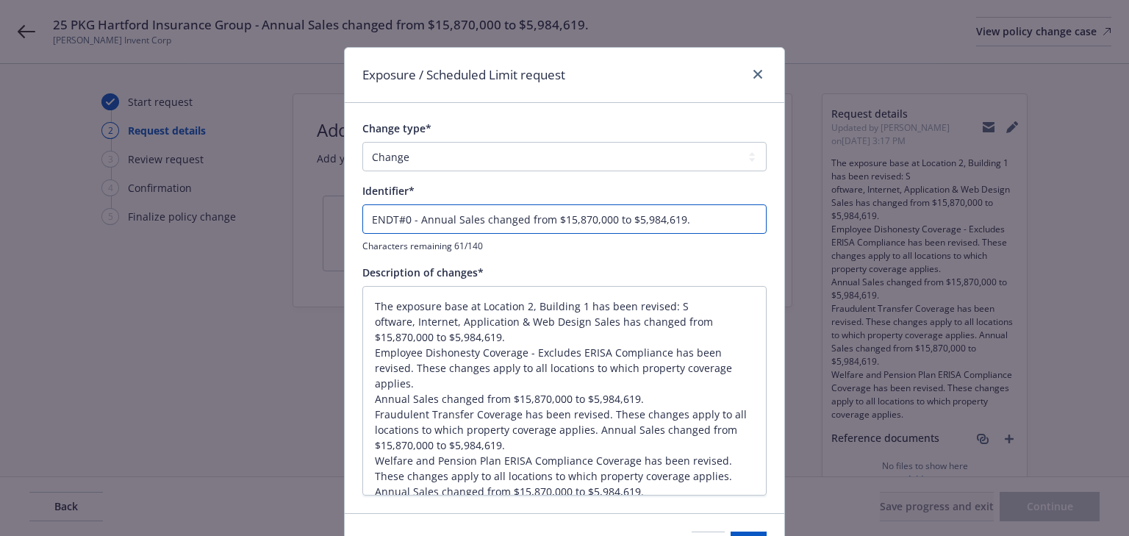
type input "ENDT#00 - Annual Sales changed from $15,870,000 to $5,984,619."
type textarea "x"
type input "ENDT#003 - Annual Sales changed from $15,870,000 to $5,984,619."
type textarea "x"
type input "ENDT#003 - Annual Sales changed from $15,870,000 to $5,984,619."
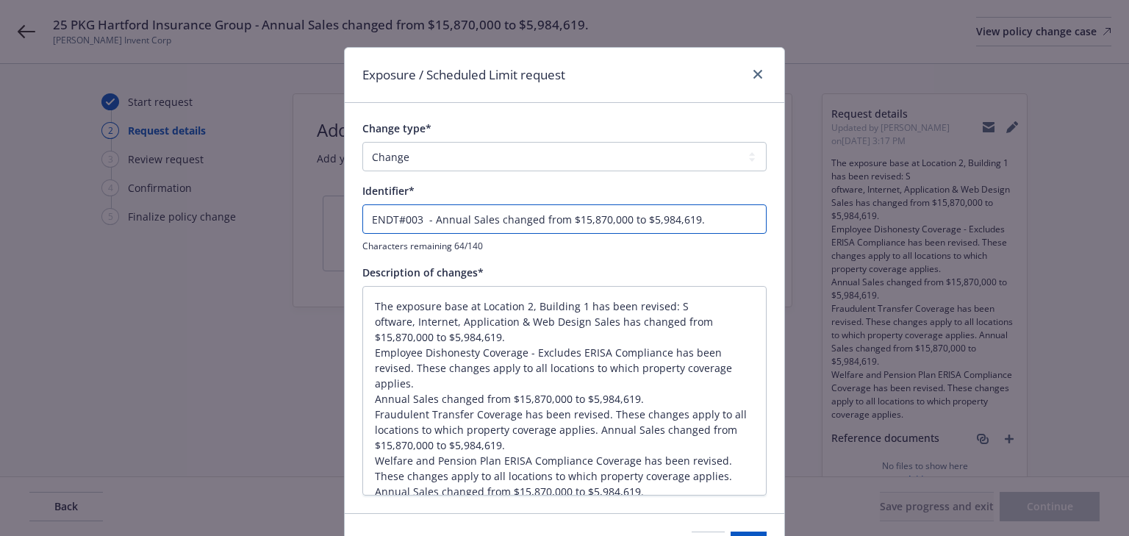
type textarea "x"
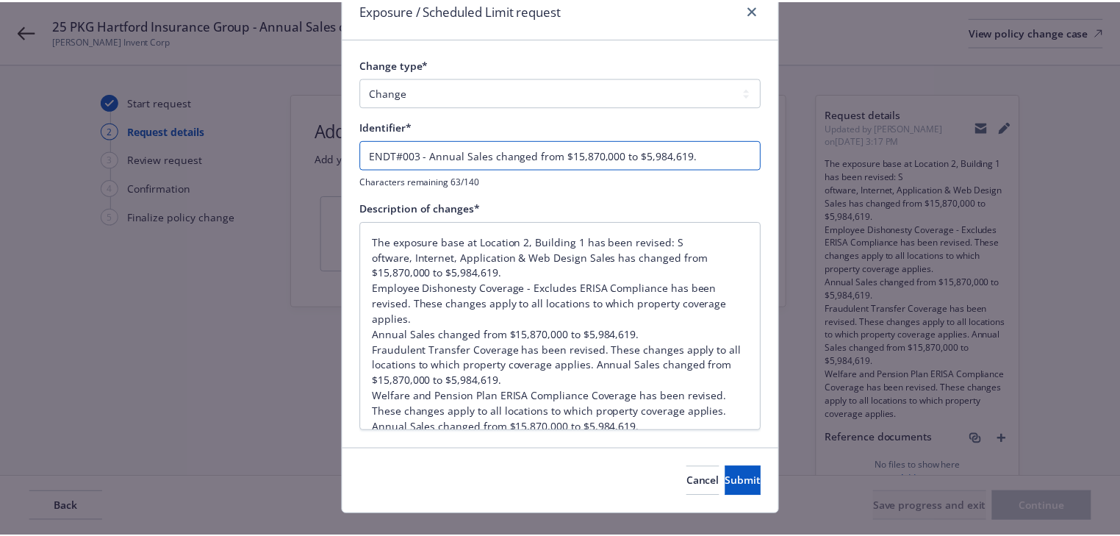
scroll to position [90, 0]
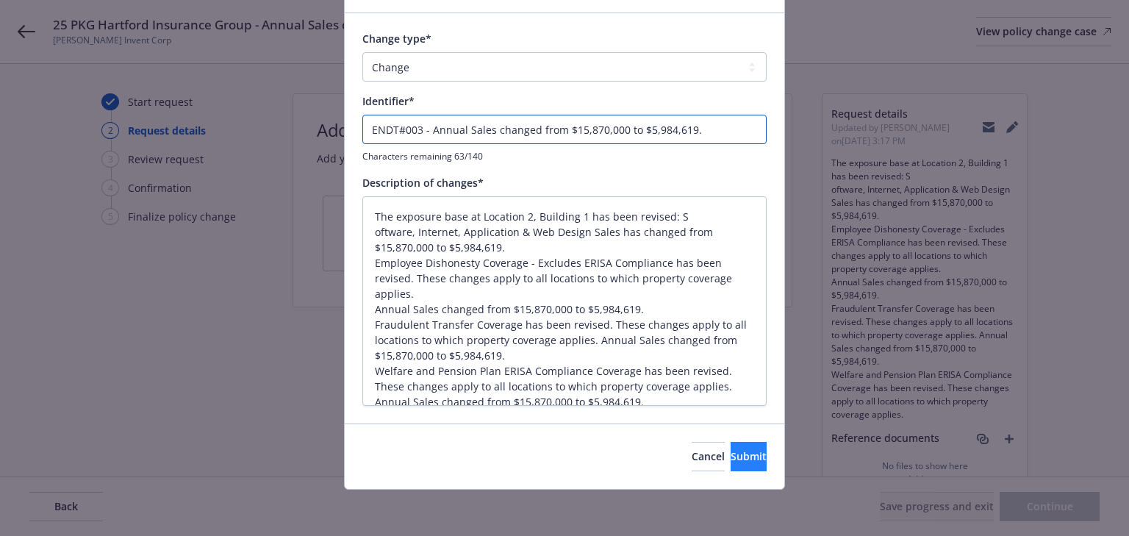
type input "ENDT#003 - Annual Sales changed from $15,870,000 to $5,984,619."
click at [731, 453] on span "Submit" at bounding box center [749, 456] width 36 height 14
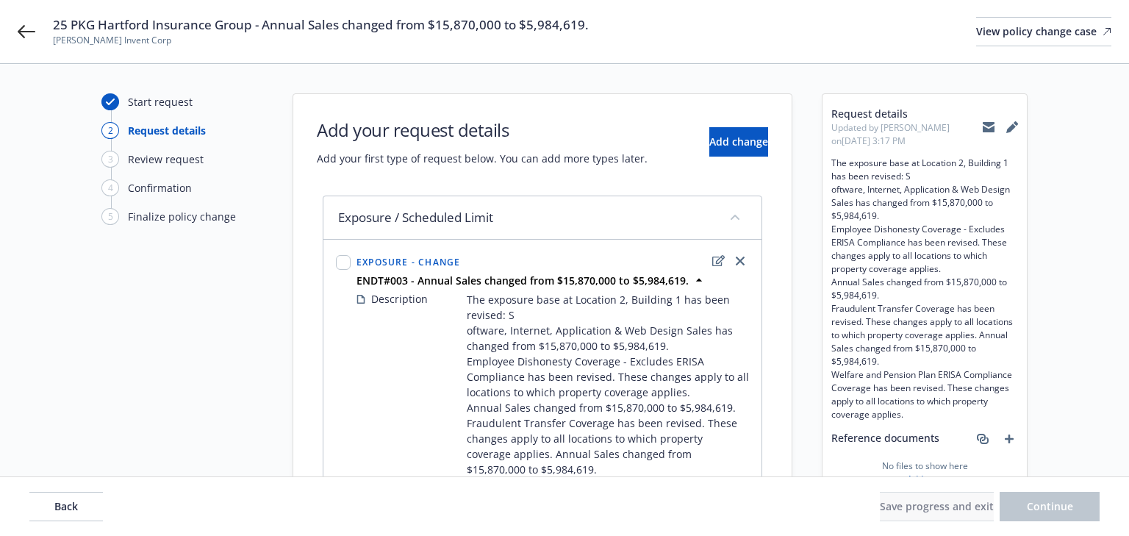
type textarea "x"
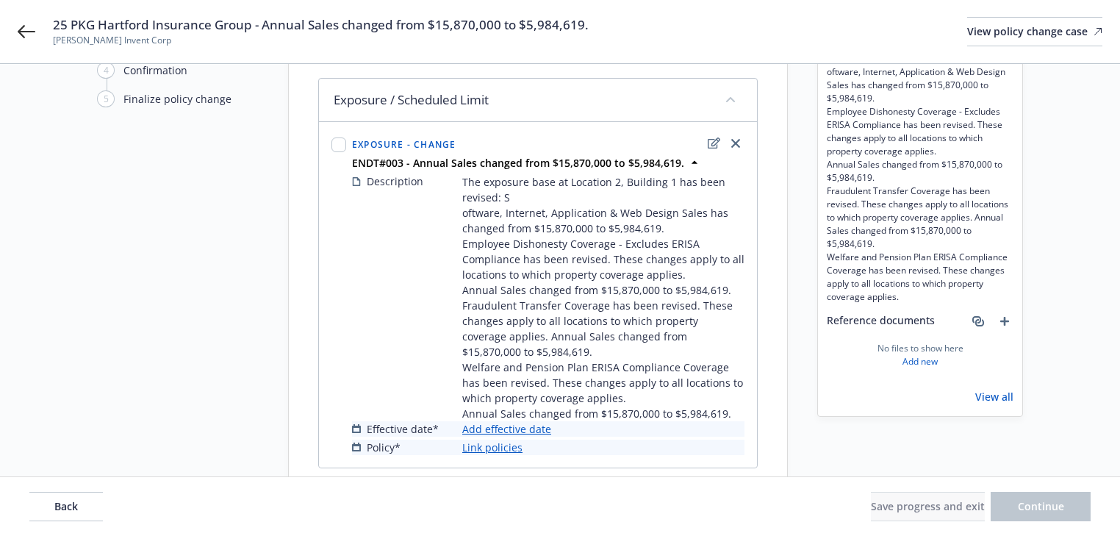
scroll to position [173, 0]
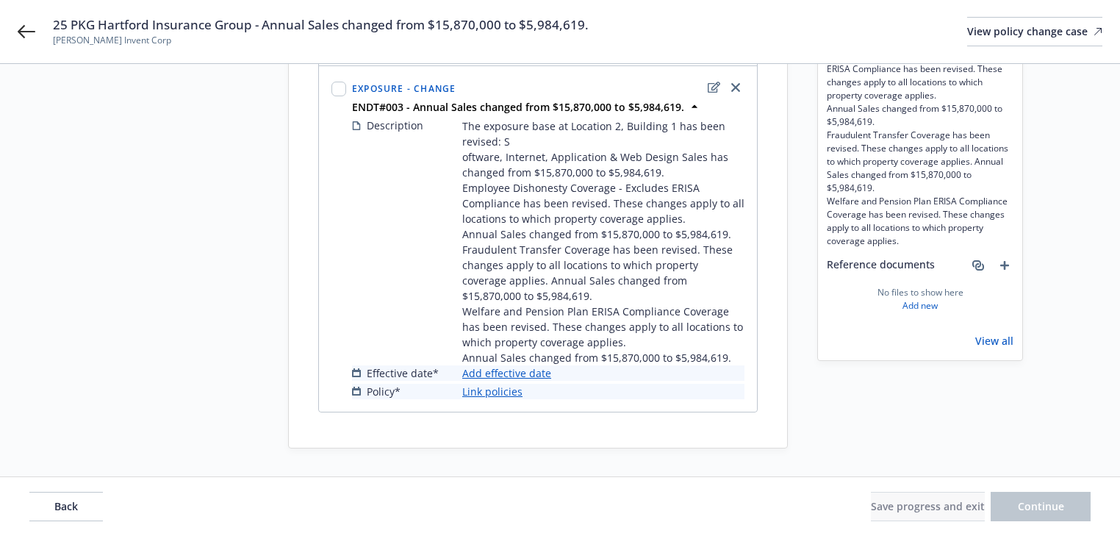
click at [525, 373] on link "Add effective date" at bounding box center [506, 372] width 89 height 15
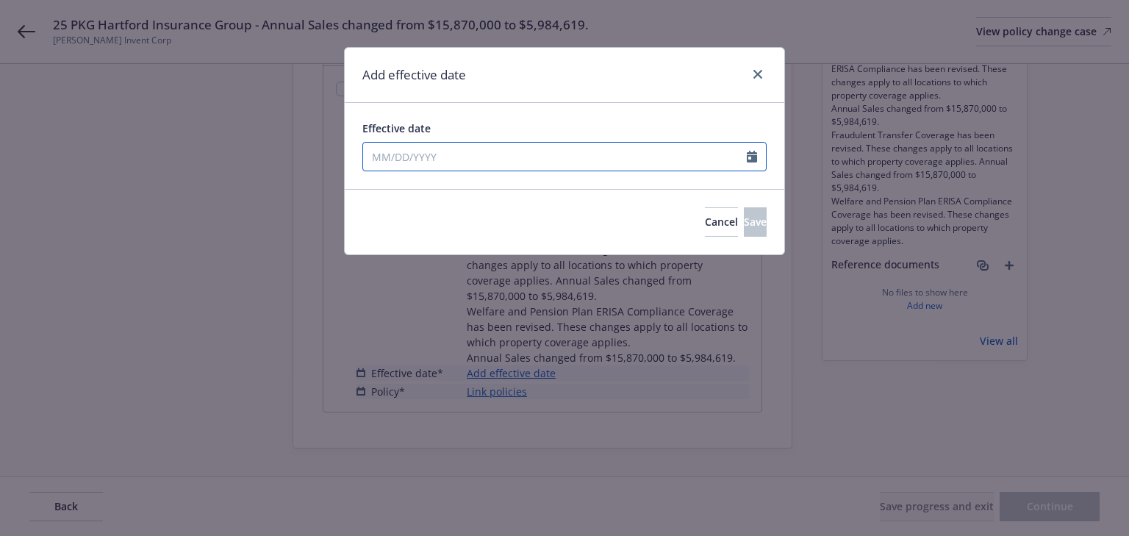
click at [434, 165] on input "Effective date" at bounding box center [555, 157] width 384 height 28
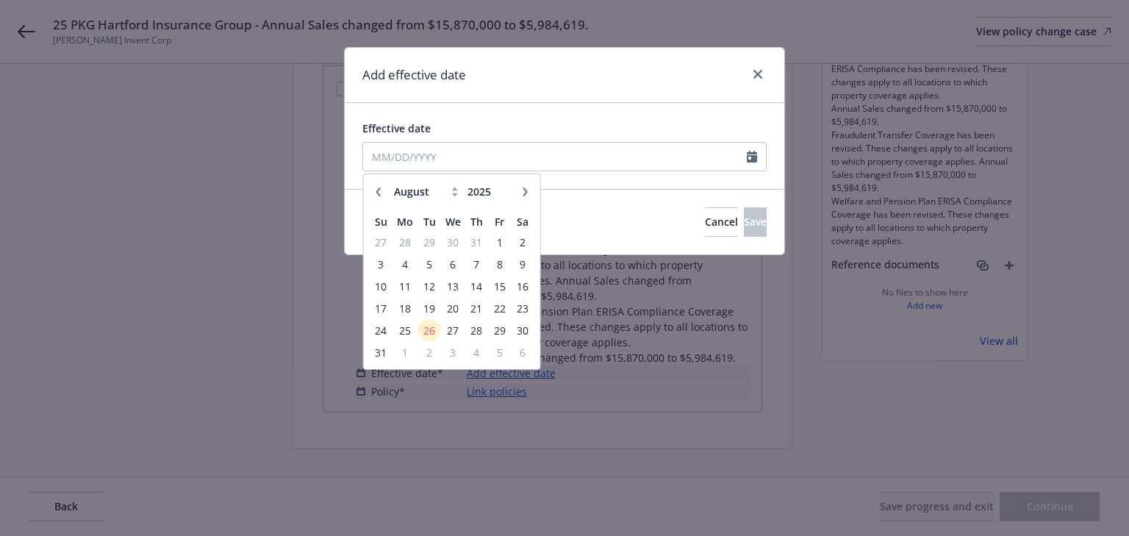
drag, startPoint x: 375, startPoint y: 188, endPoint x: 382, endPoint y: 204, distance: 17.1
click at [376, 188] on icon "button" at bounding box center [378, 191] width 9 height 9
select select "7"
click at [427, 241] on span "1" at bounding box center [429, 242] width 20 height 18
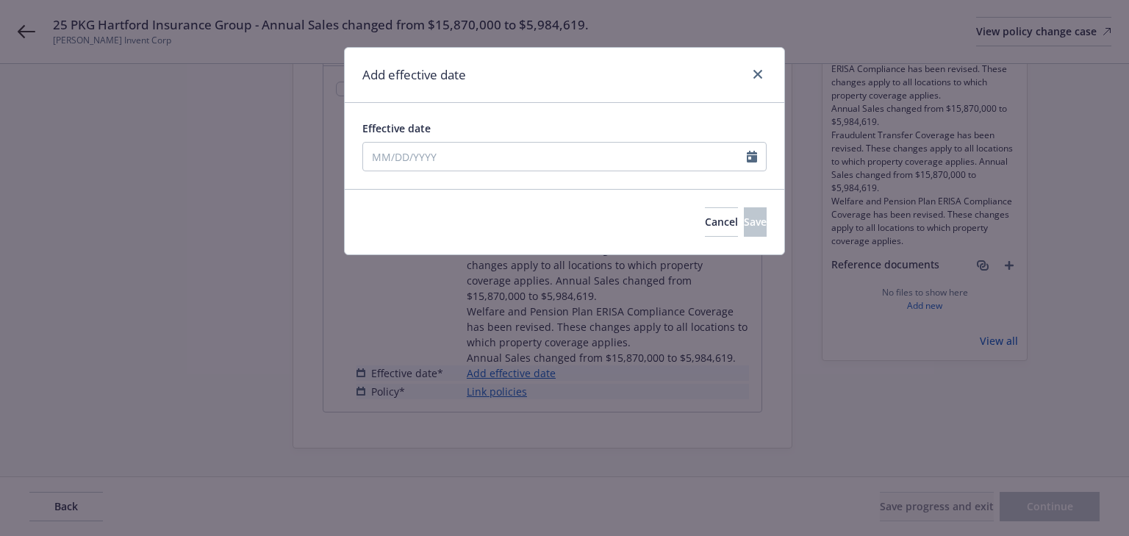
type input "[DATE]"
click at [744, 223] on span "Save" at bounding box center [755, 222] width 23 height 14
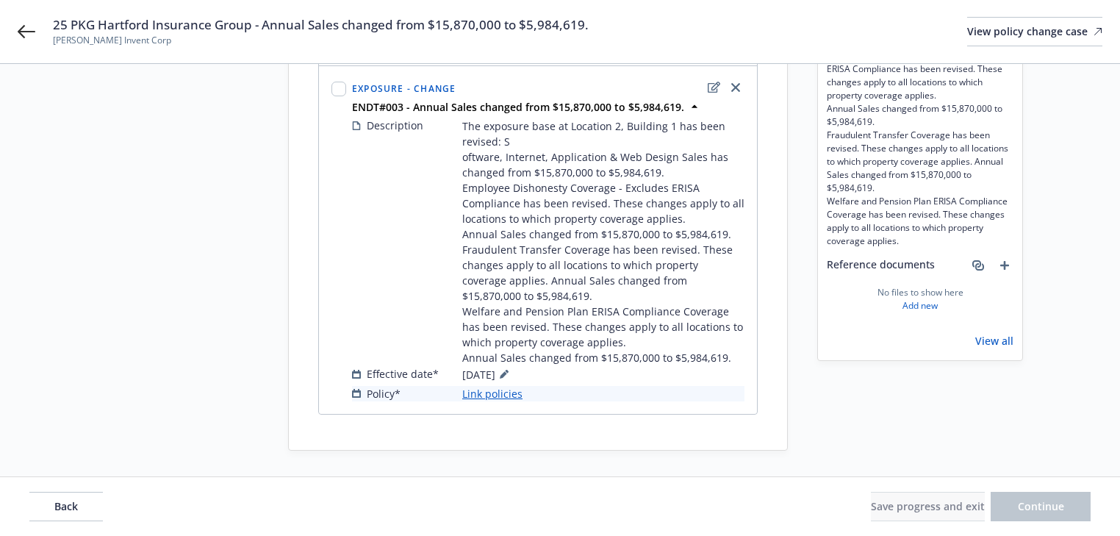
click at [469, 394] on link "Link policies" at bounding box center [492, 393] width 60 height 15
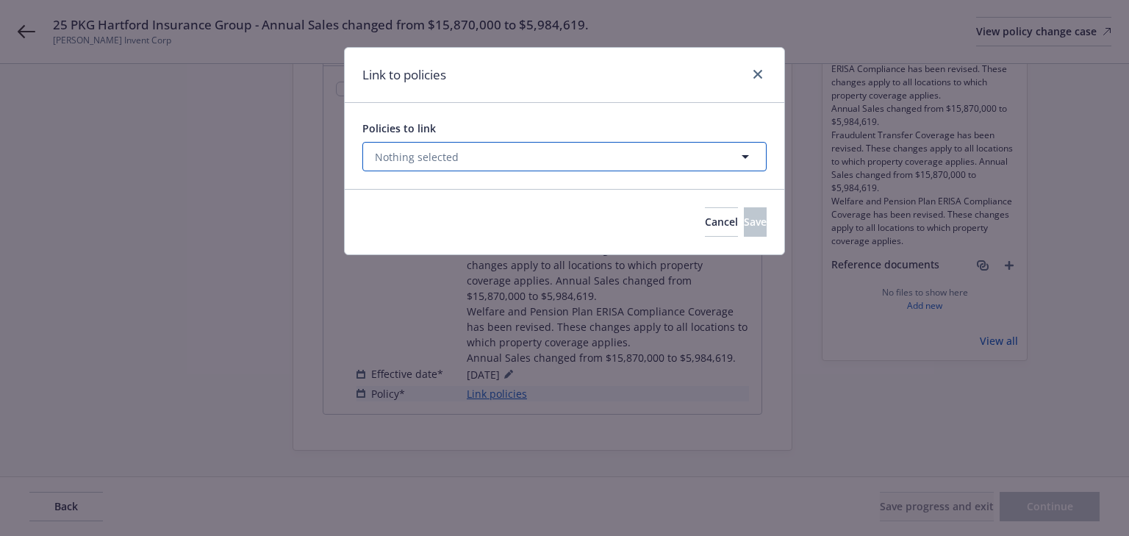
click at [434, 165] on button "Nothing selected" at bounding box center [564, 156] width 404 height 29
select select "ACTIVE"
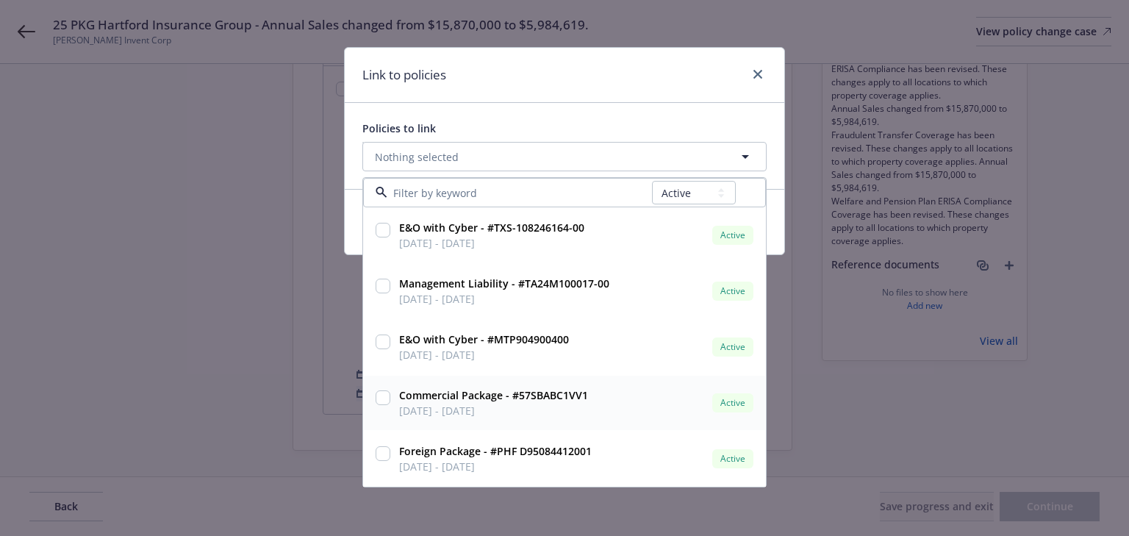
click at [384, 398] on input "checkbox" at bounding box center [383, 397] width 15 height 15
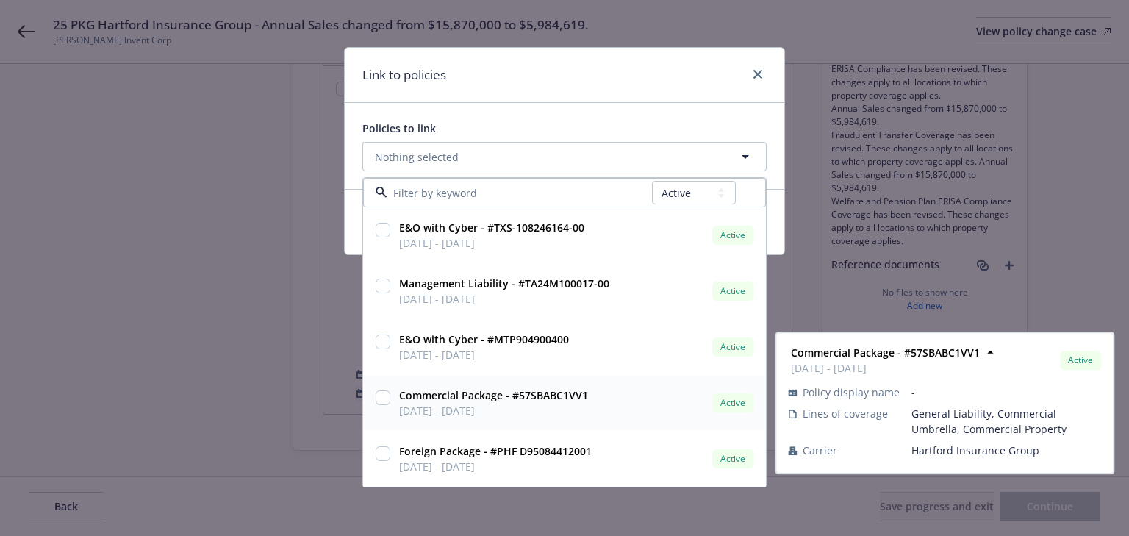
checkbox input "true"
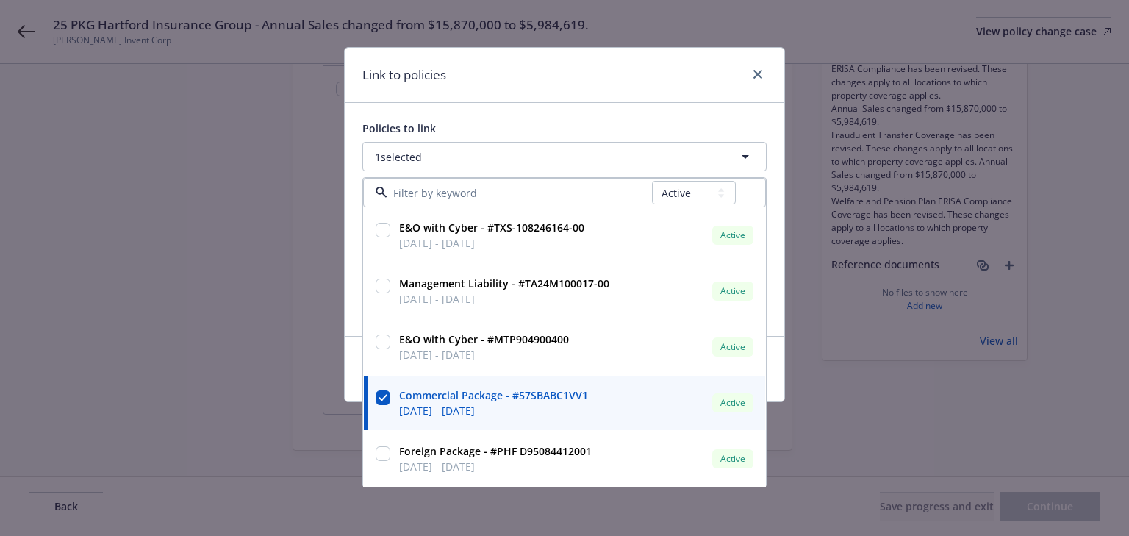
click at [611, 87] on div "Link to policies" at bounding box center [564, 75] width 439 height 55
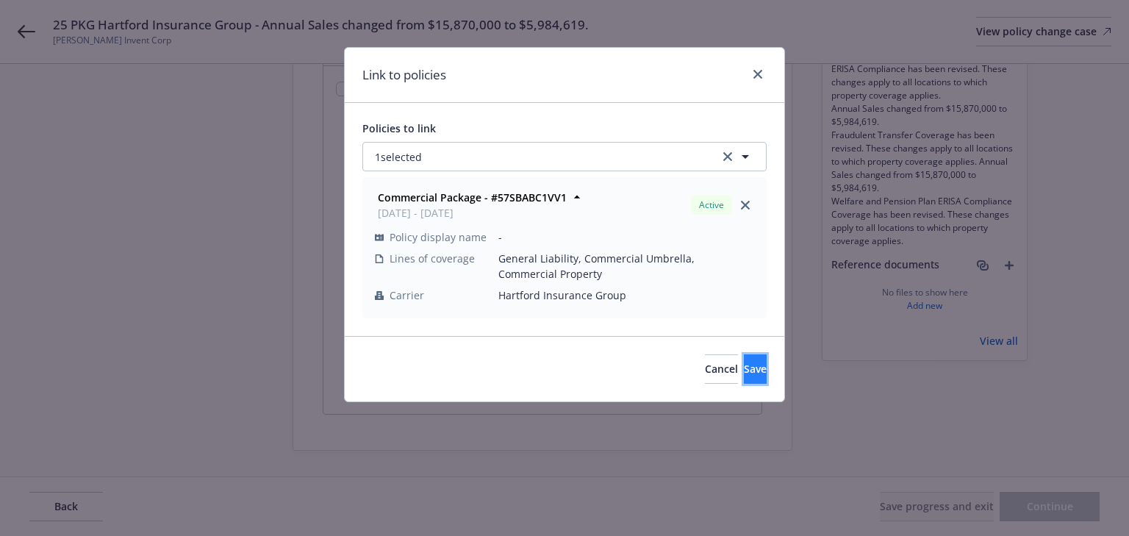
click at [745, 365] on button "Save" at bounding box center [755, 368] width 23 height 29
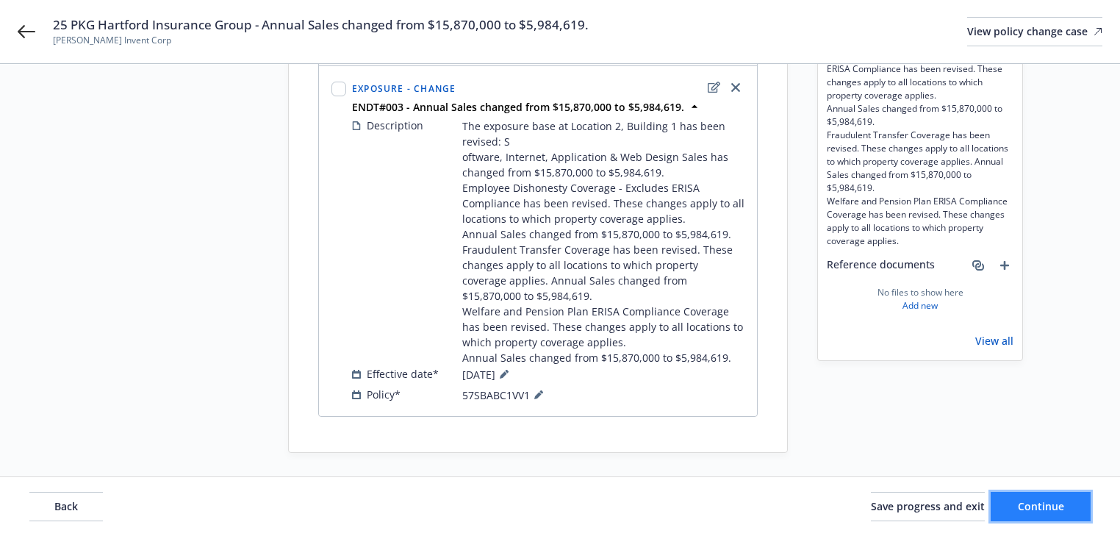
click at [1031, 503] on span "Continue" at bounding box center [1041, 506] width 46 height 14
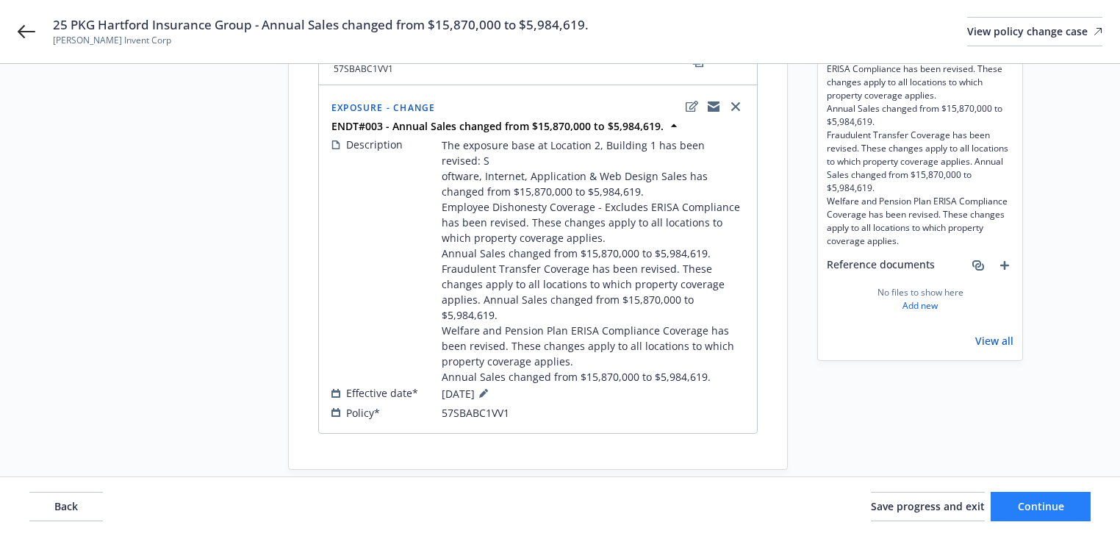
scroll to position [164, 0]
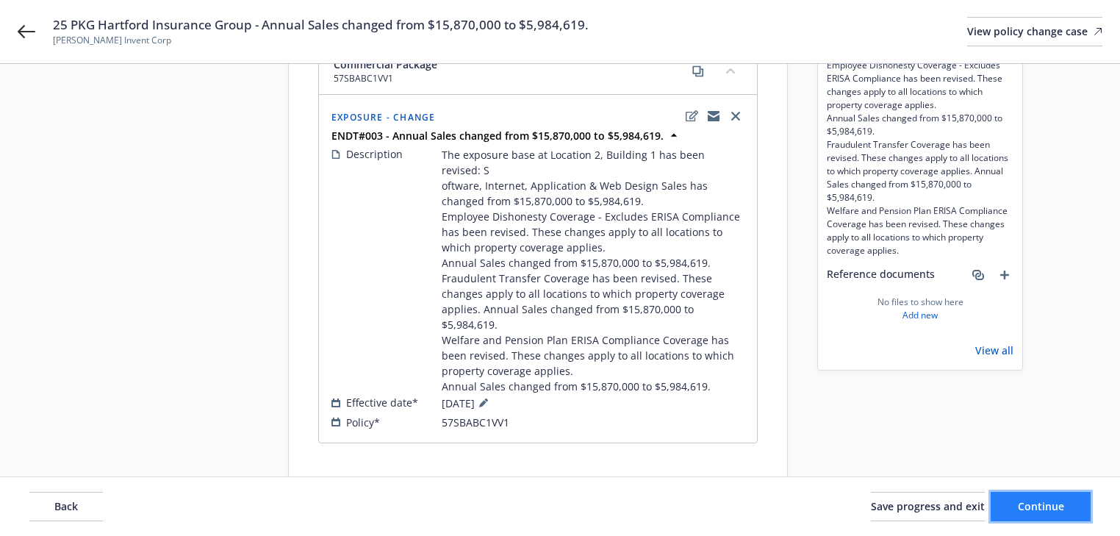
click at [1031, 503] on span "Continue" at bounding box center [1041, 506] width 46 height 14
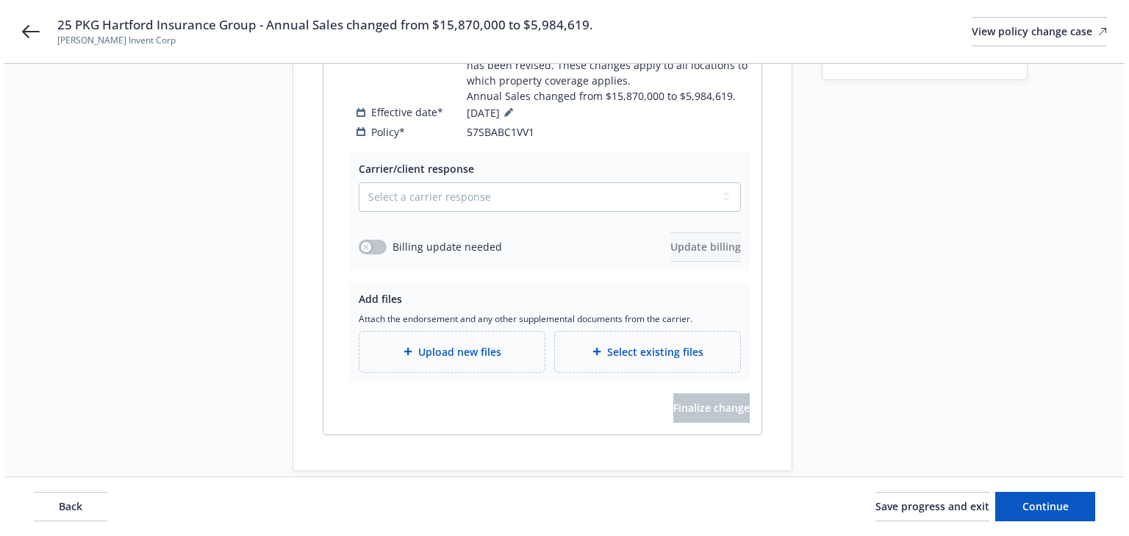
scroll to position [458, 0]
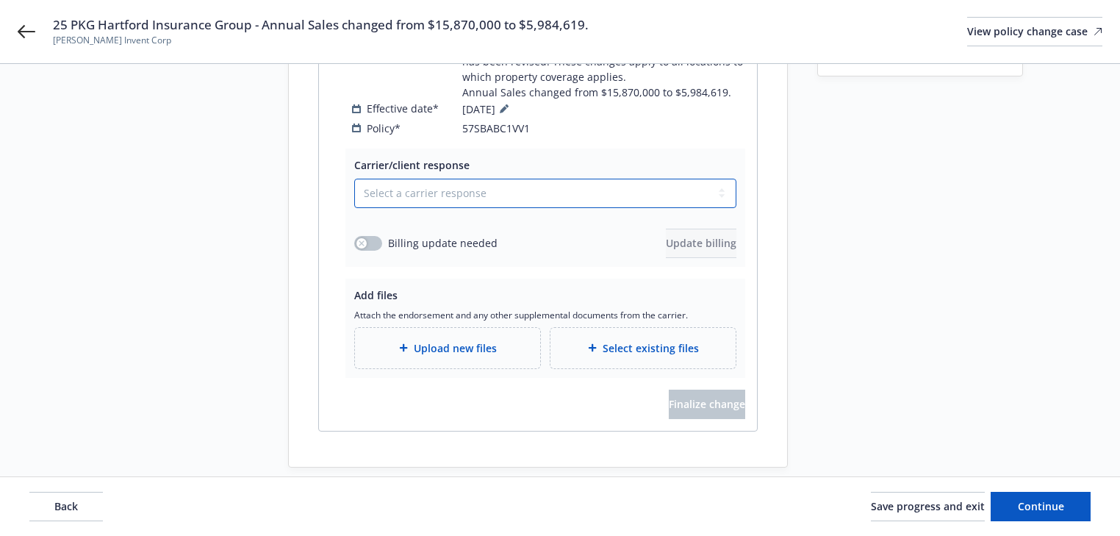
drag, startPoint x: 453, startPoint y: 174, endPoint x: 448, endPoint y: 190, distance: 17.0
click at [453, 179] on select "Select a carrier response Accepted Accepted with revision No endorsement needed…" at bounding box center [545, 193] width 382 height 29
select select "ACCEPTED"
click at [354, 179] on select "Select a carrier response Accepted Accepted with revision No endorsement needed…" at bounding box center [545, 193] width 382 height 29
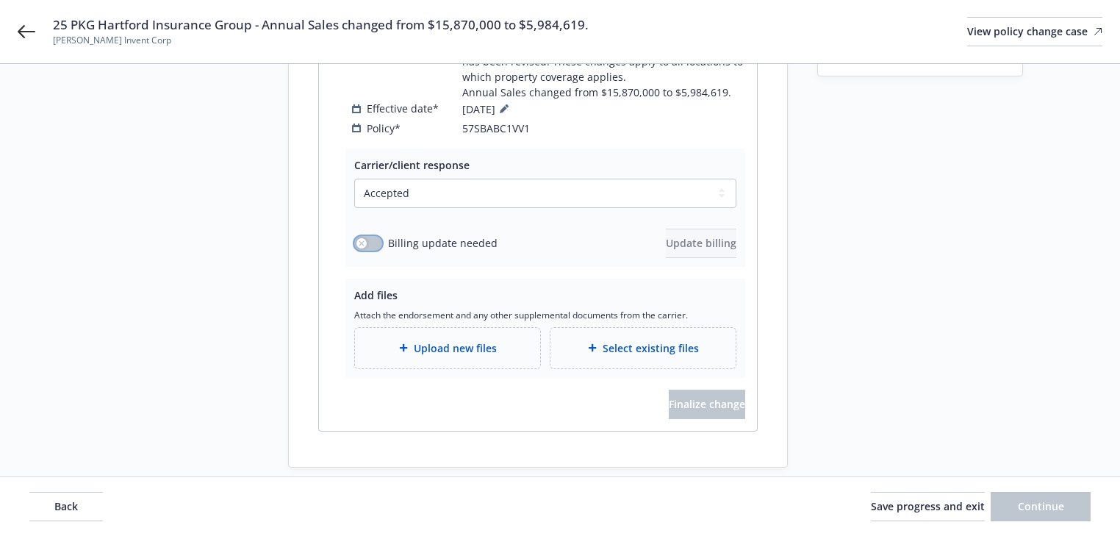
click at [370, 236] on button "button" at bounding box center [368, 243] width 28 height 15
click at [669, 236] on span "Update billing" at bounding box center [701, 243] width 71 height 14
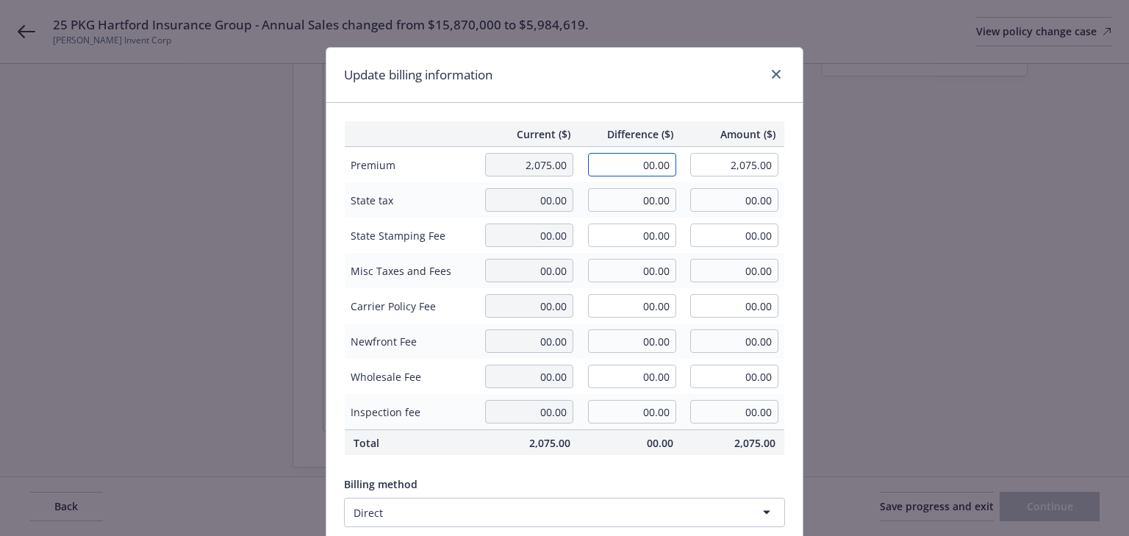
click at [650, 165] on input "00.00" at bounding box center [632, 165] width 88 height 24
type input "-343.00"
type input "1,732.00"
type input "-3.43"
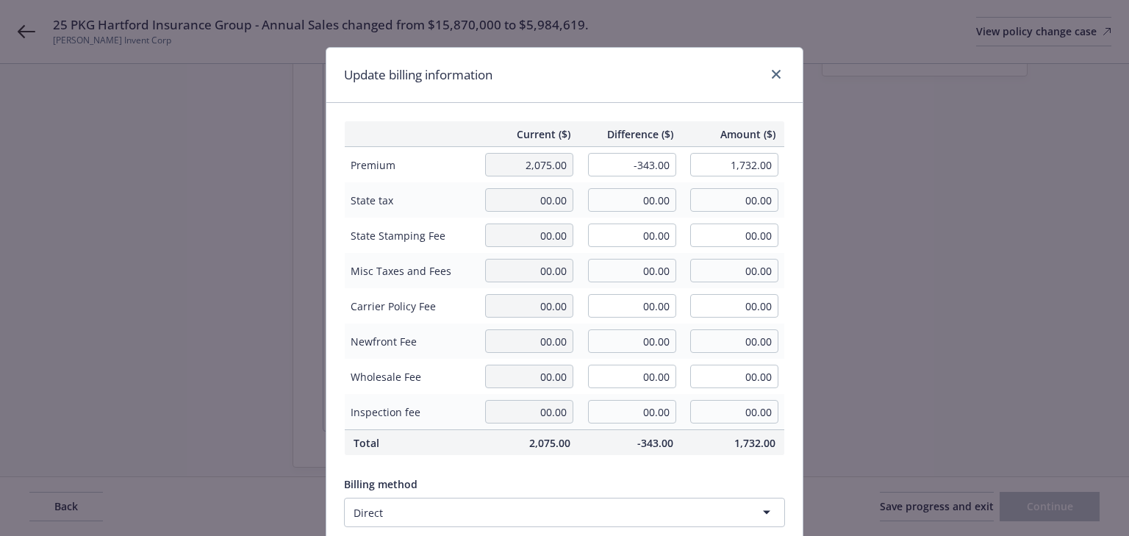
click at [656, 105] on div "Current ($) Difference ($) Amount ($) Premium 2,075.00 -343.00 1,732.00 State t…" at bounding box center [564, 356] width 476 height 507
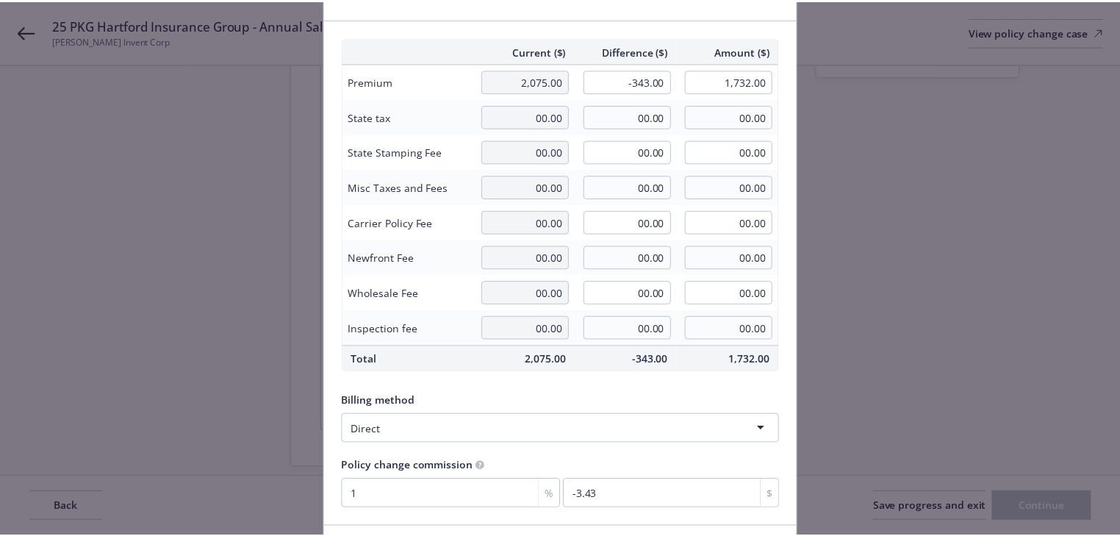
scroll to position [187, 0]
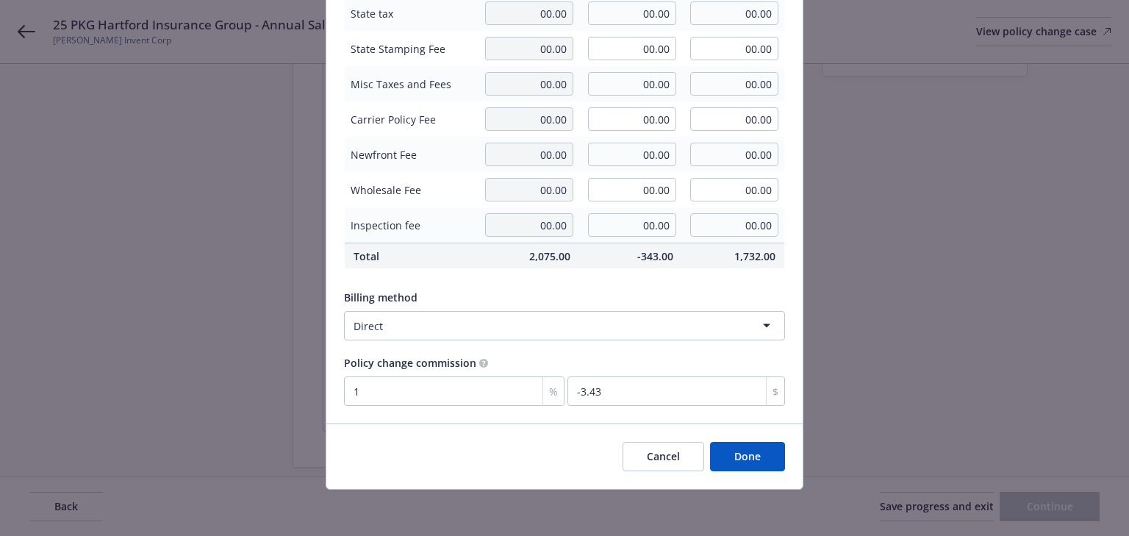
click at [755, 451] on button "Done" at bounding box center [747, 456] width 75 height 29
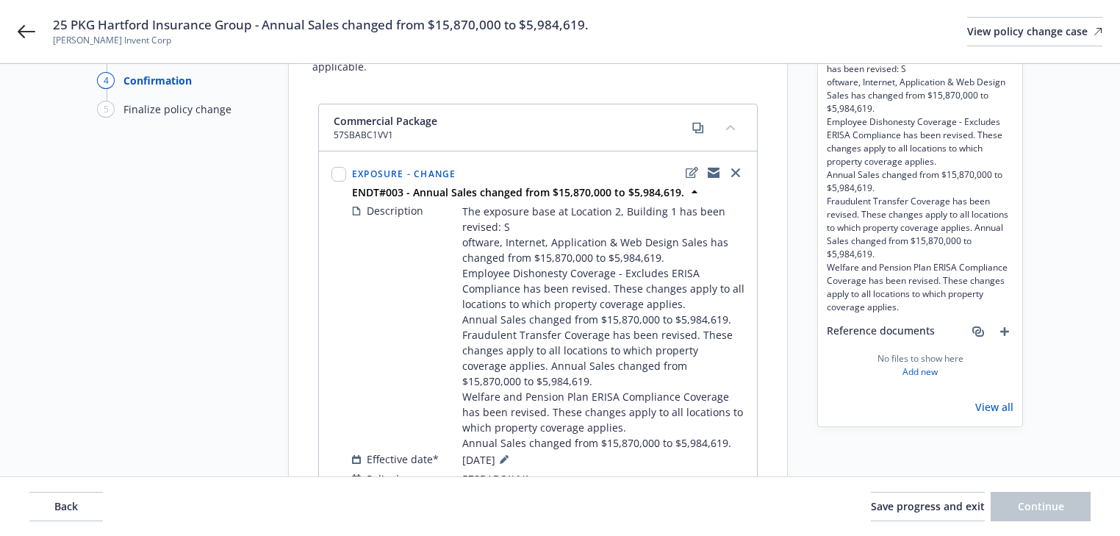
scroll to position [46, 0]
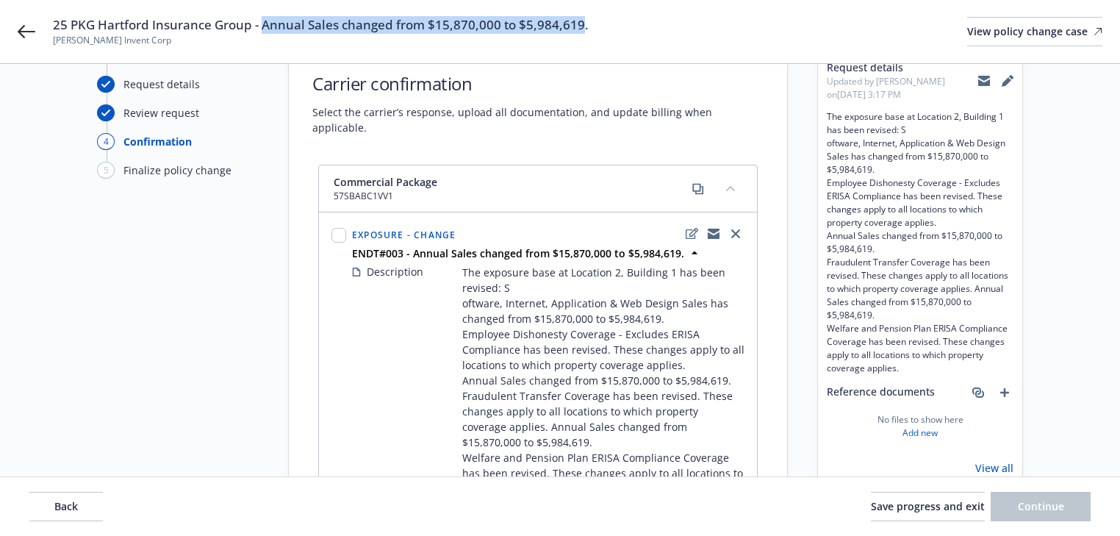
drag, startPoint x: 265, startPoint y: 22, endPoint x: 581, endPoint y: 26, distance: 315.3
click at [581, 26] on span "25 PKG Hartford Insurance Group - Annual Sales changed from $15,870,000 to $5,9…" at bounding box center [321, 25] width 536 height 18
copy span "Annual Sales changed from $15,870,000 to $5,984,619"
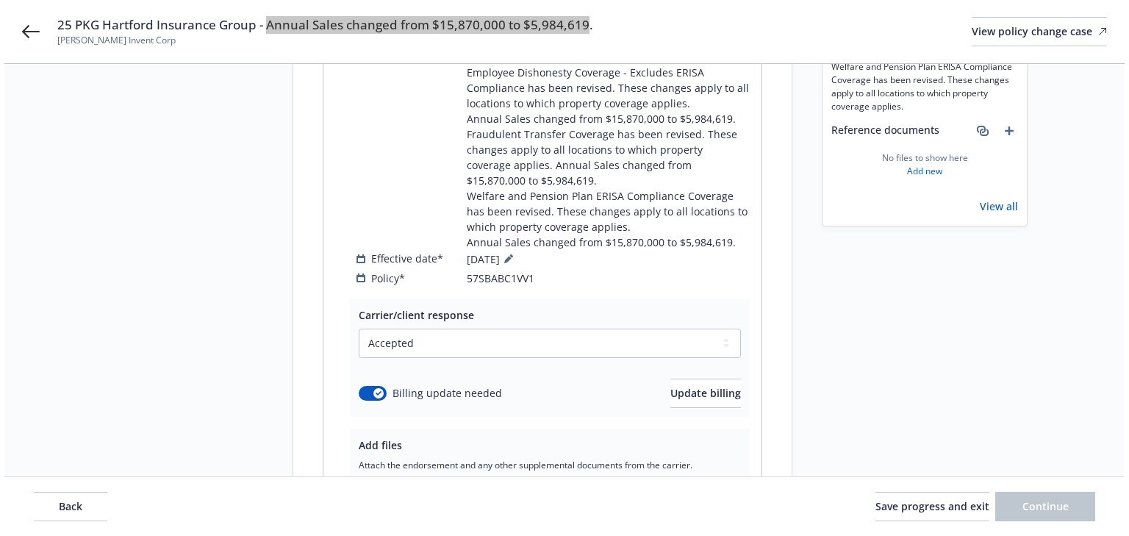
scroll to position [458, 0]
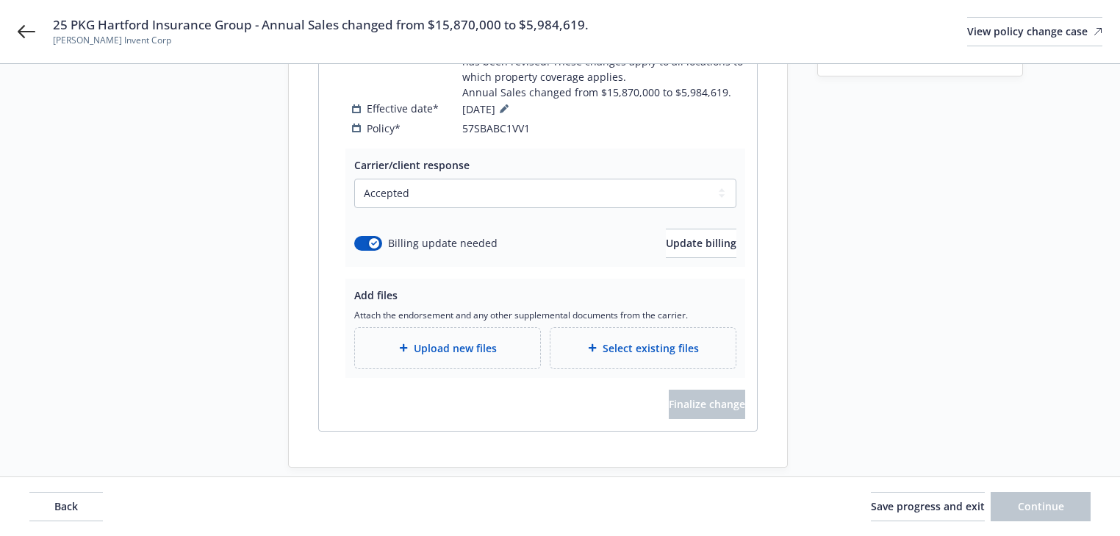
click at [459, 340] on span "Upload new files" at bounding box center [455, 347] width 83 height 15
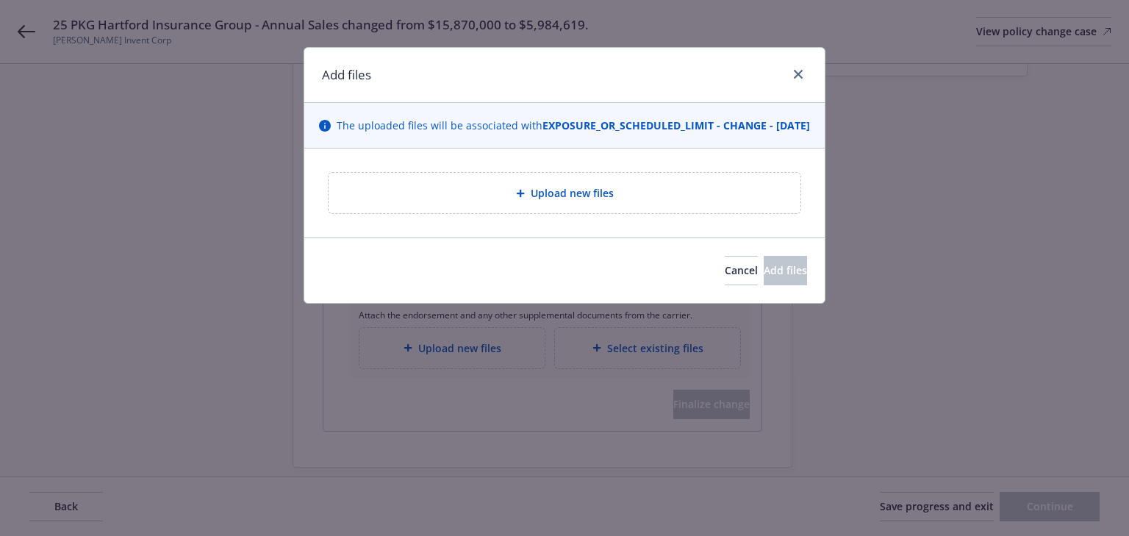
click at [625, 201] on div "Upload new files" at bounding box center [564, 192] width 448 height 17
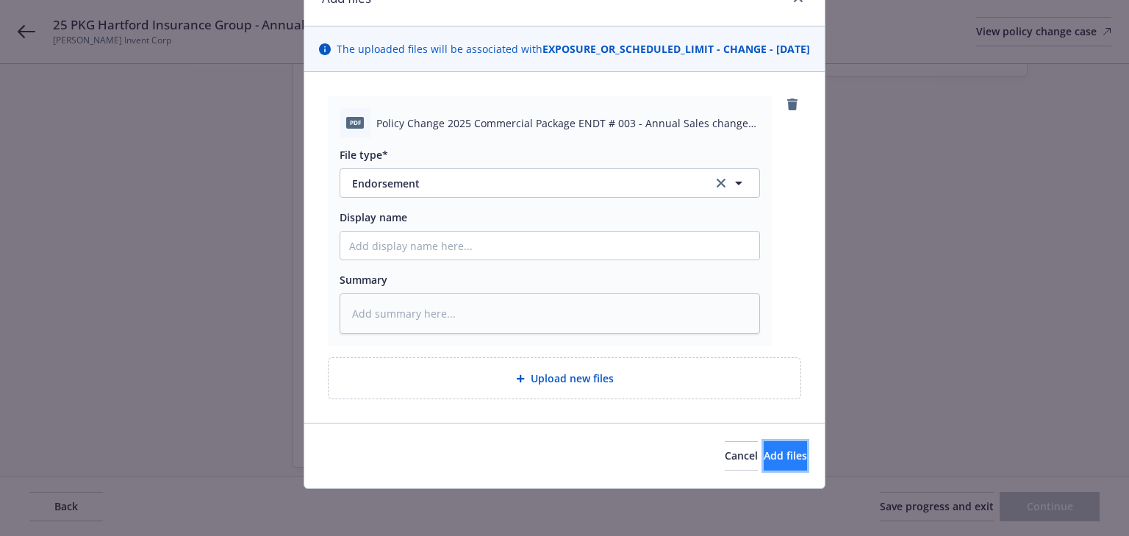
click at [764, 464] on button "Add files" at bounding box center [785, 455] width 43 height 29
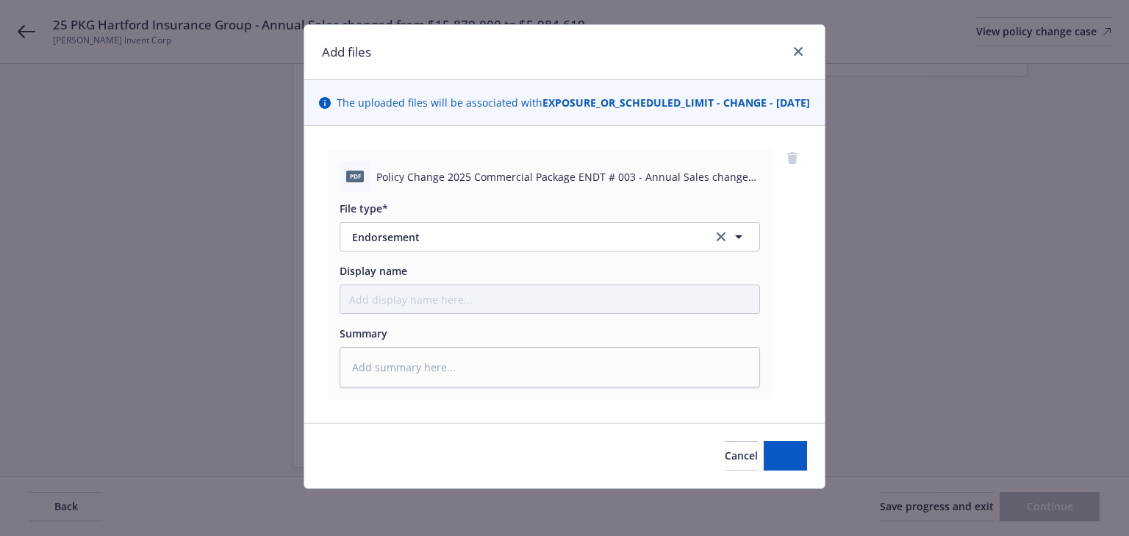
scroll to position [37, 0]
type textarea "x"
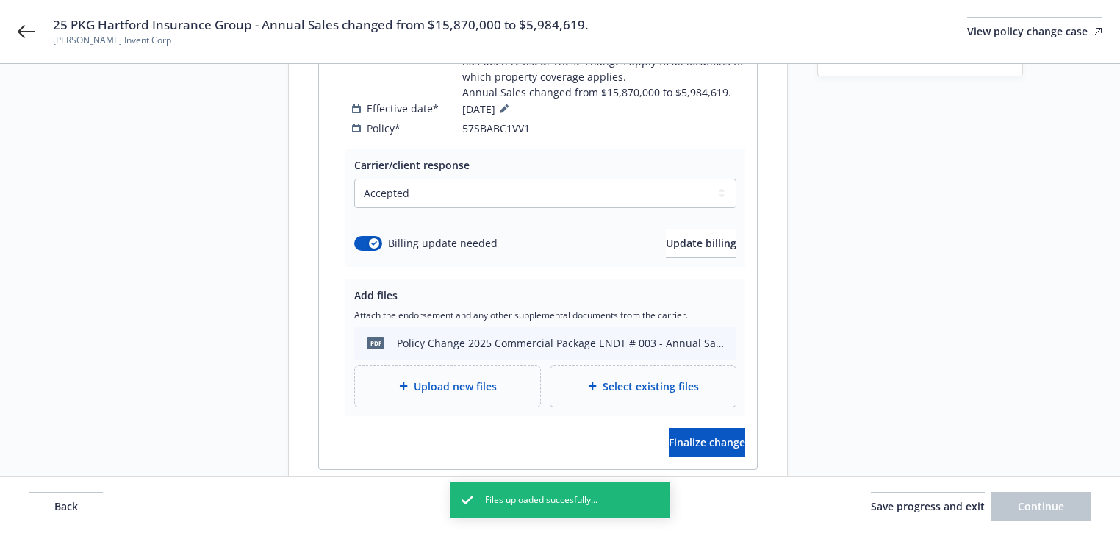
click at [925, 372] on div "Request details Updated by Melody Zhang on 08/26/2025, 3:17 PM The exposure bas…" at bounding box center [920, 70] width 206 height 870
click at [721, 431] on button "Finalize change" at bounding box center [707, 442] width 76 height 29
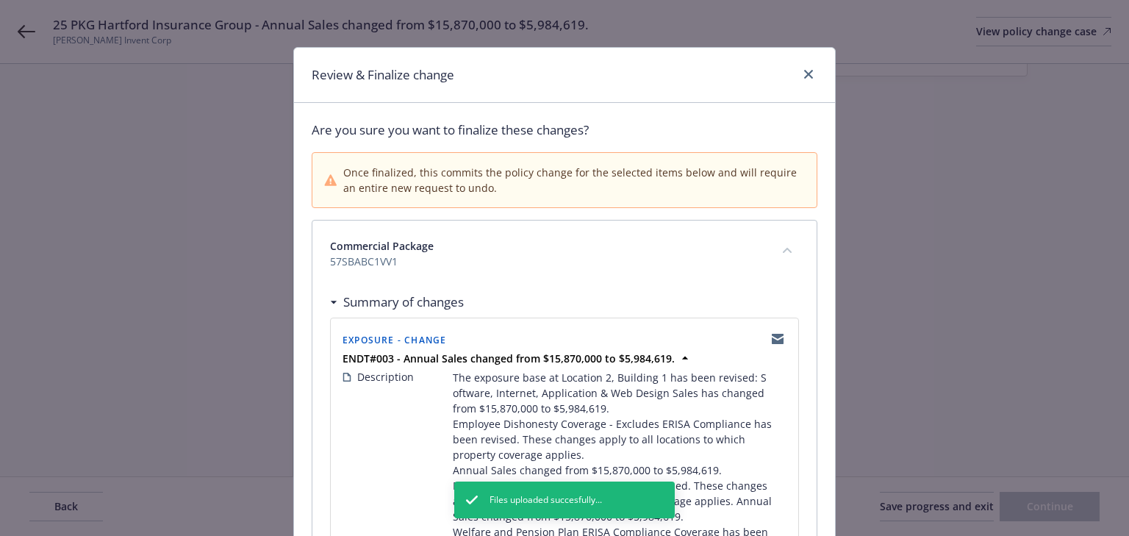
click at [606, 301] on div "Summary of changes" at bounding box center [564, 302] width 469 height 31
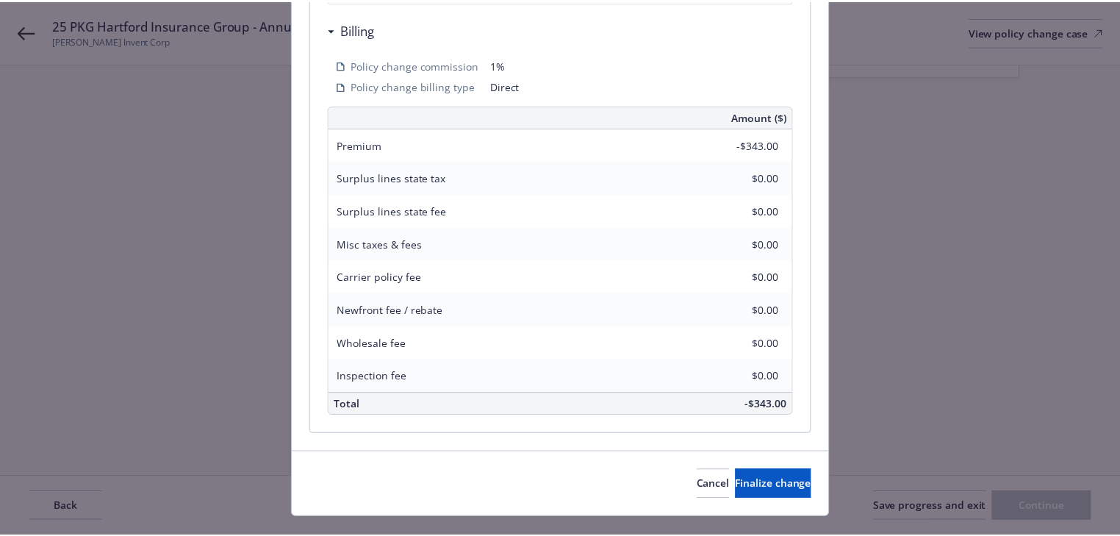
scroll to position [656, 0]
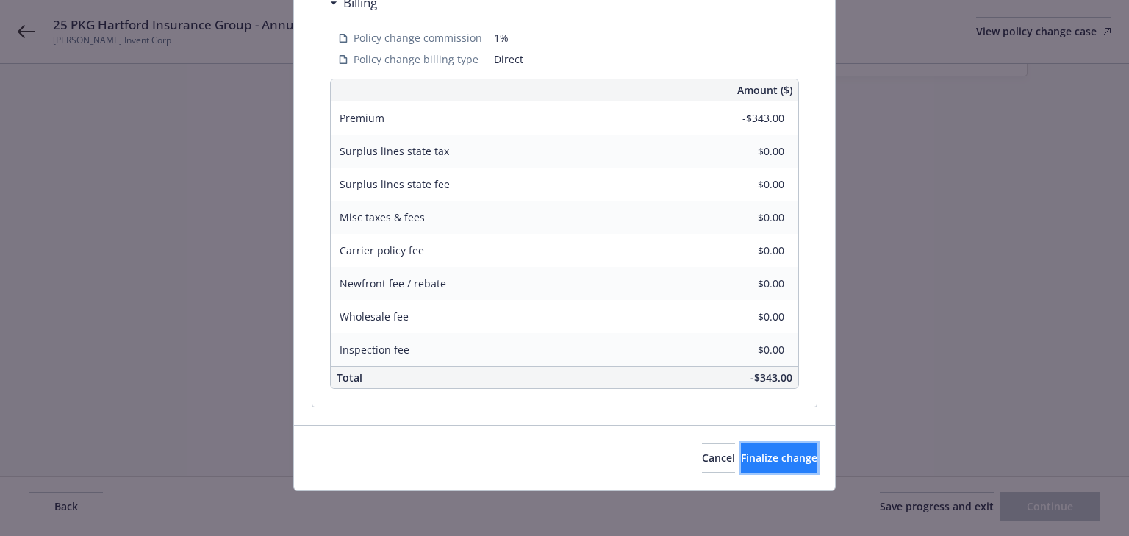
click at [741, 462] on button "Finalize change" at bounding box center [779, 457] width 76 height 29
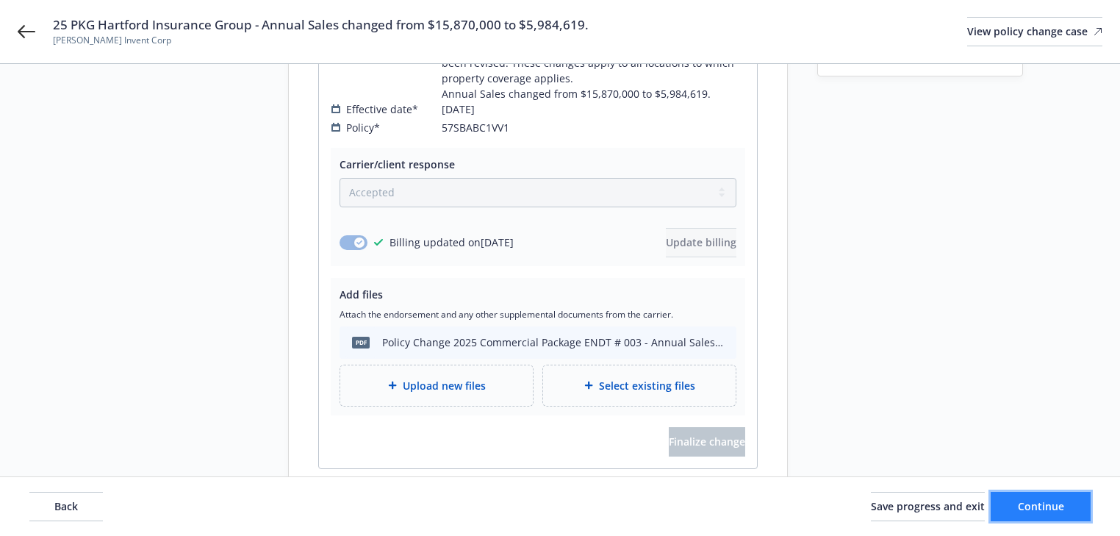
click at [1068, 509] on button "Continue" at bounding box center [1041, 506] width 100 height 29
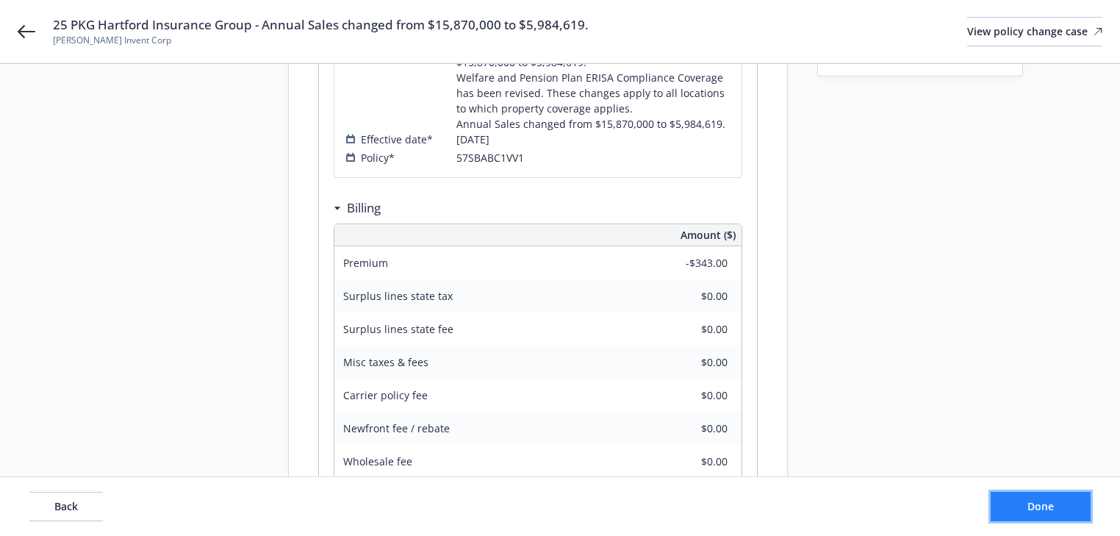
click at [1087, 514] on button "Done" at bounding box center [1041, 506] width 100 height 29
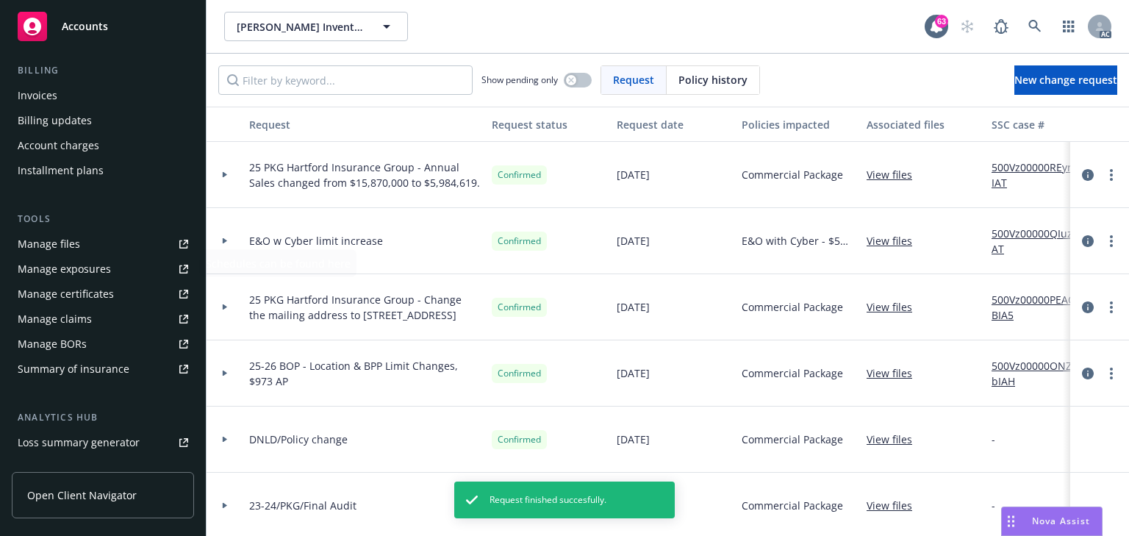
scroll to position [235, 0]
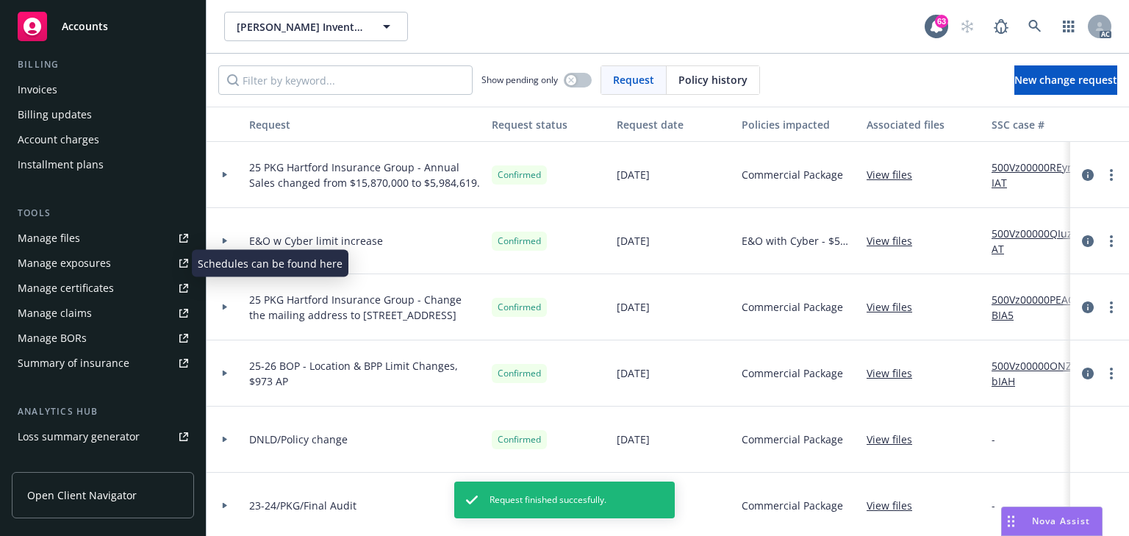
click at [100, 264] on div "Manage exposures" at bounding box center [64, 263] width 93 height 24
click at [1020, 165] on link "500Vz00000REyrEIAT" at bounding box center [1040, 174] width 98 height 31
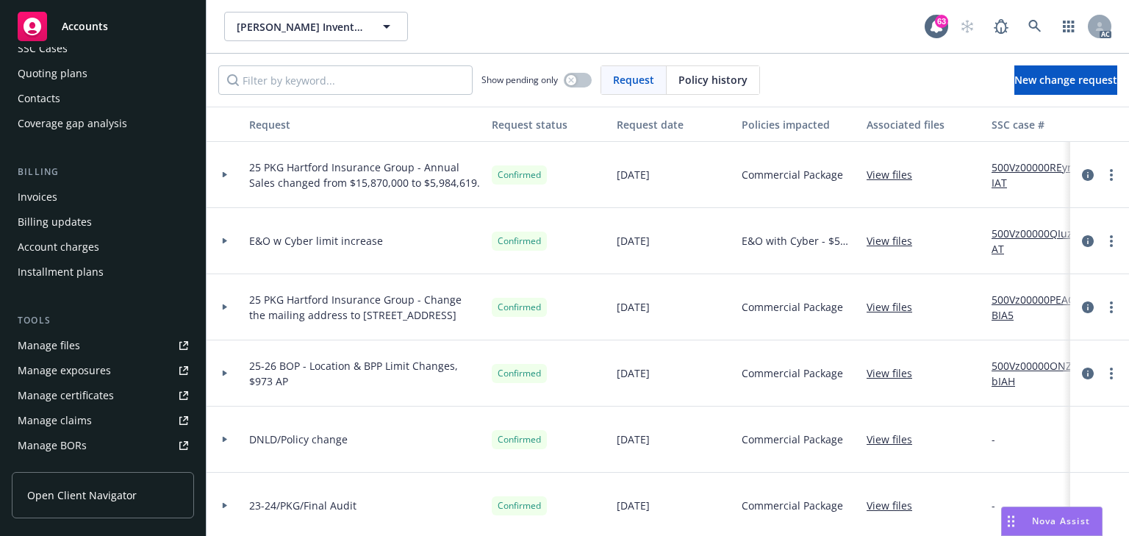
scroll to position [0, 0]
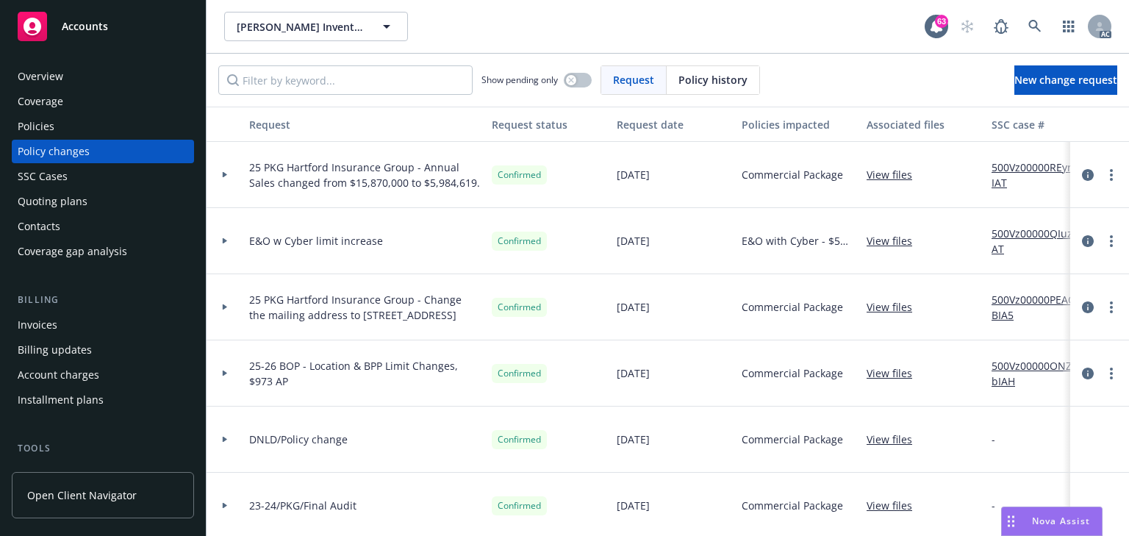
click at [76, 122] on div "Policies" at bounding box center [103, 127] width 171 height 24
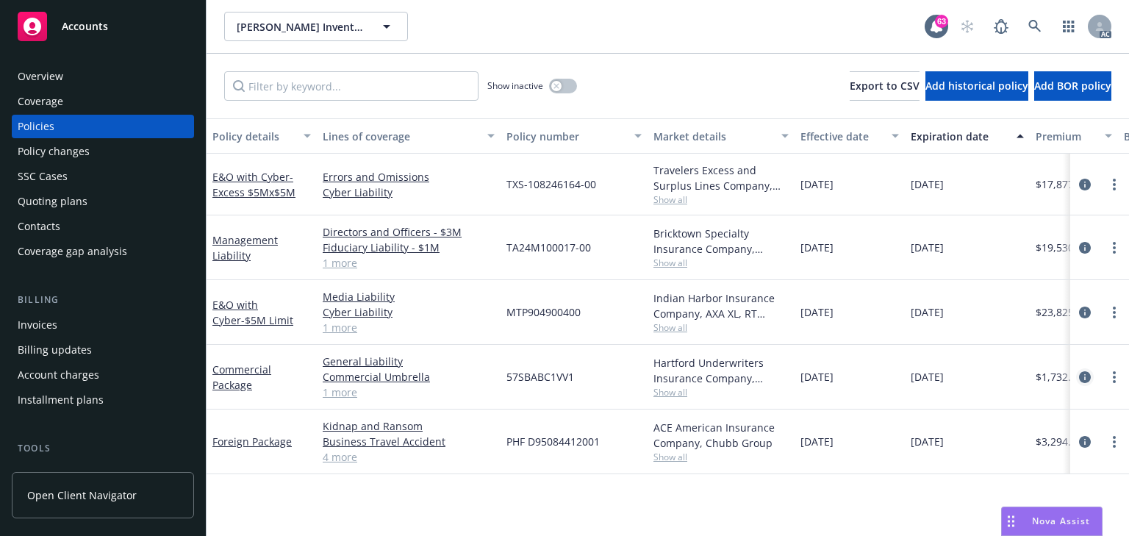
click at [1080, 378] on icon "circleInformation" at bounding box center [1085, 377] width 12 height 12
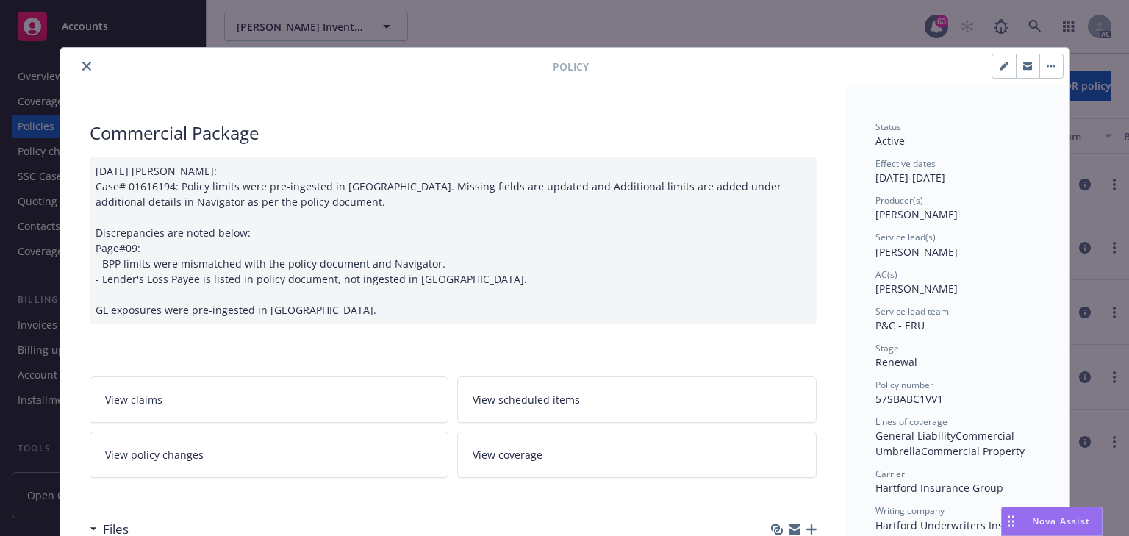
scroll to position [44, 0]
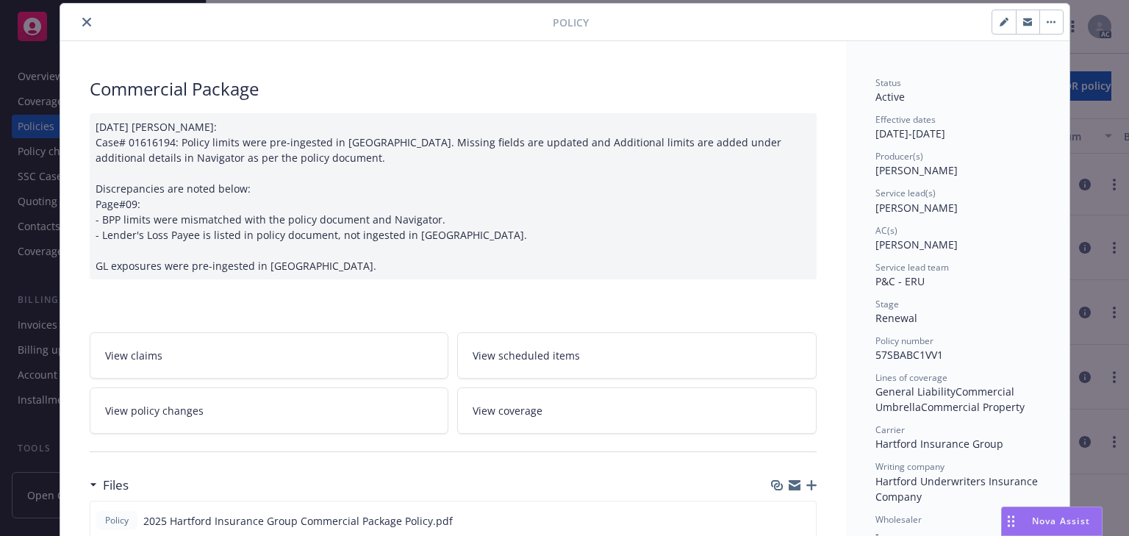
copy span "Nicole Dilorenzo"
drag, startPoint x: 871, startPoint y: 207, endPoint x: 952, endPoint y: 207, distance: 80.8
click at [952, 207] on div "Service lead(s) Nicole Dilorenzo" at bounding box center [957, 201] width 165 height 28
click at [85, 21] on icon "close" at bounding box center [86, 22] width 9 height 9
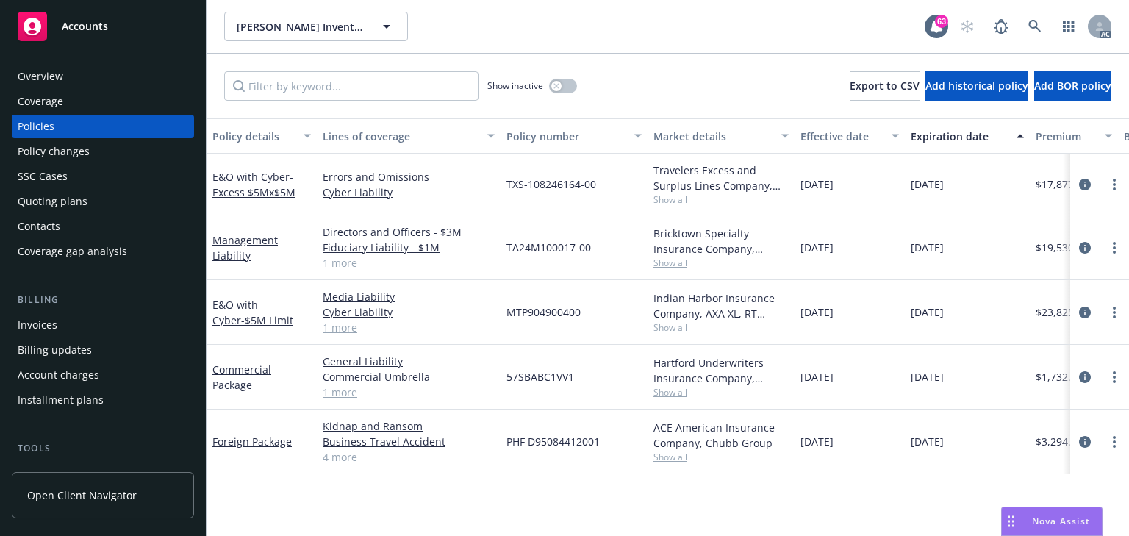
click at [524, 484] on div "Policy details Lines of coverage Policy number Market details Effective date Ex…" at bounding box center [668, 326] width 922 height 417
click at [71, 146] on div "Policy changes" at bounding box center [54, 152] width 72 height 24
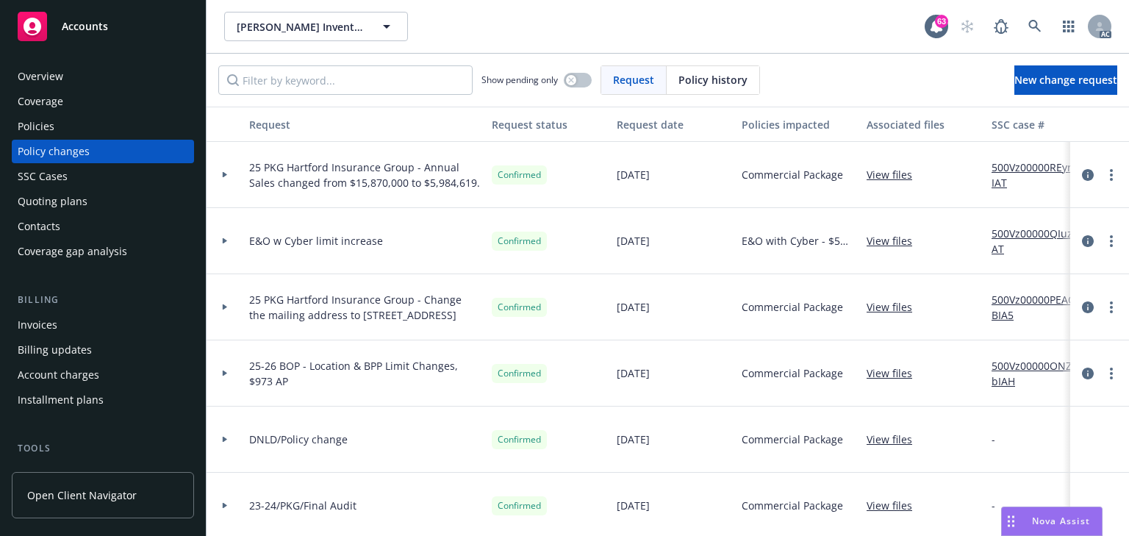
click at [226, 171] on div at bounding box center [225, 175] width 37 height 66
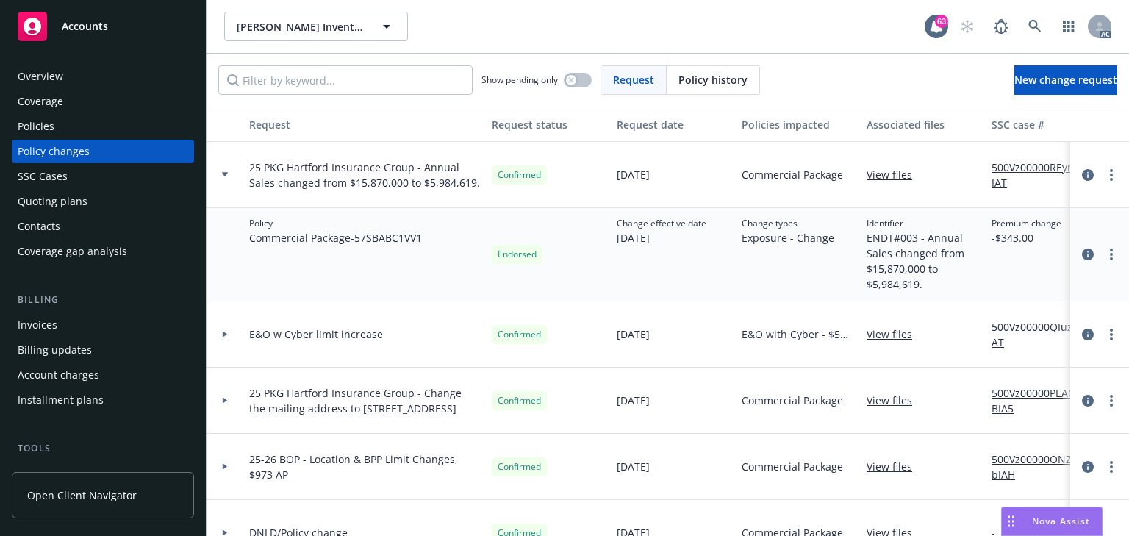
click at [76, 129] on div "Policies" at bounding box center [103, 127] width 171 height 24
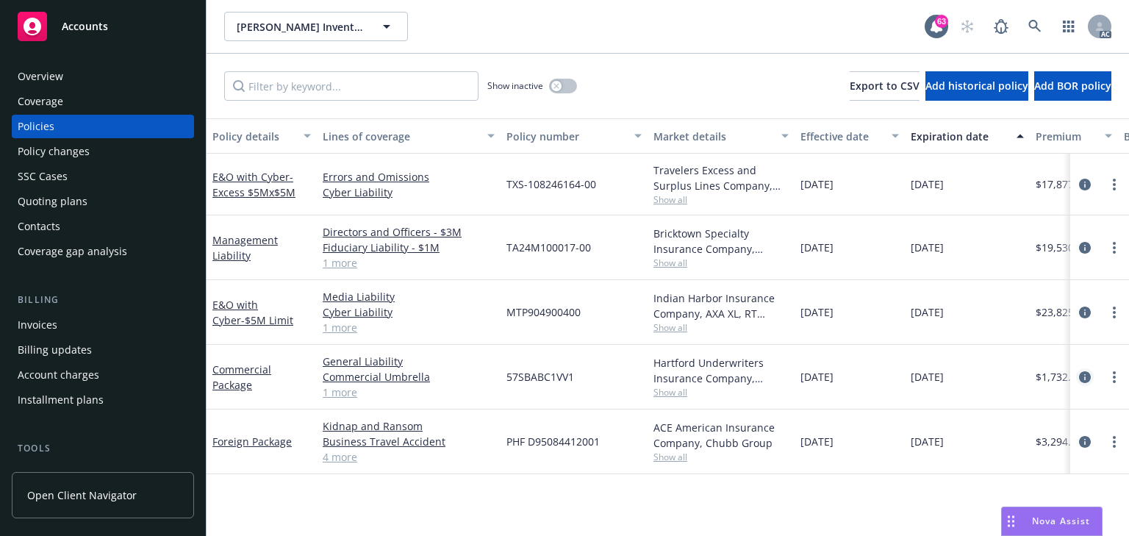
click at [1082, 373] on icon "circleInformation" at bounding box center [1085, 377] width 12 height 12
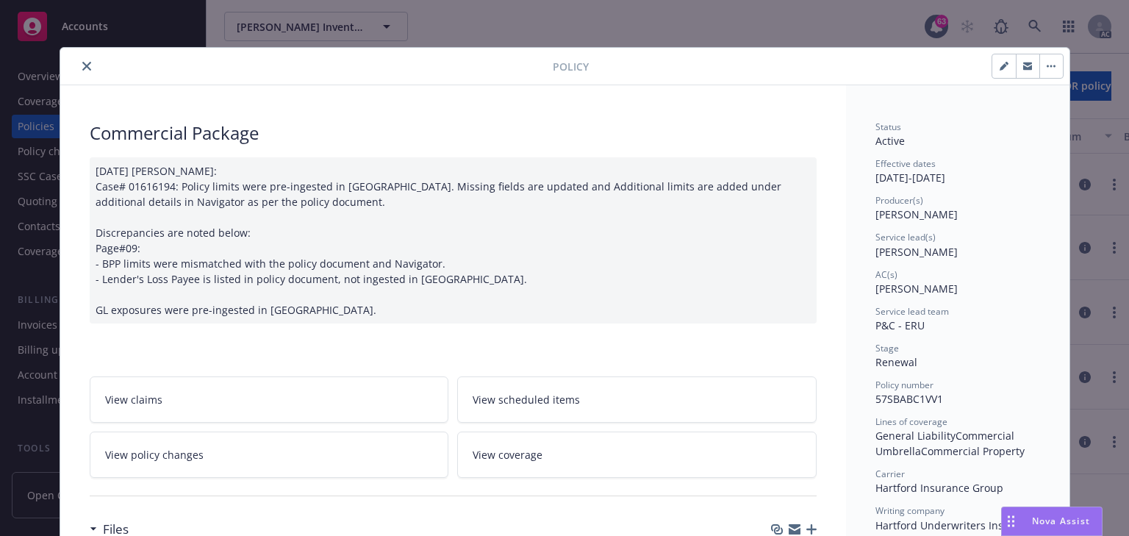
scroll to position [44, 0]
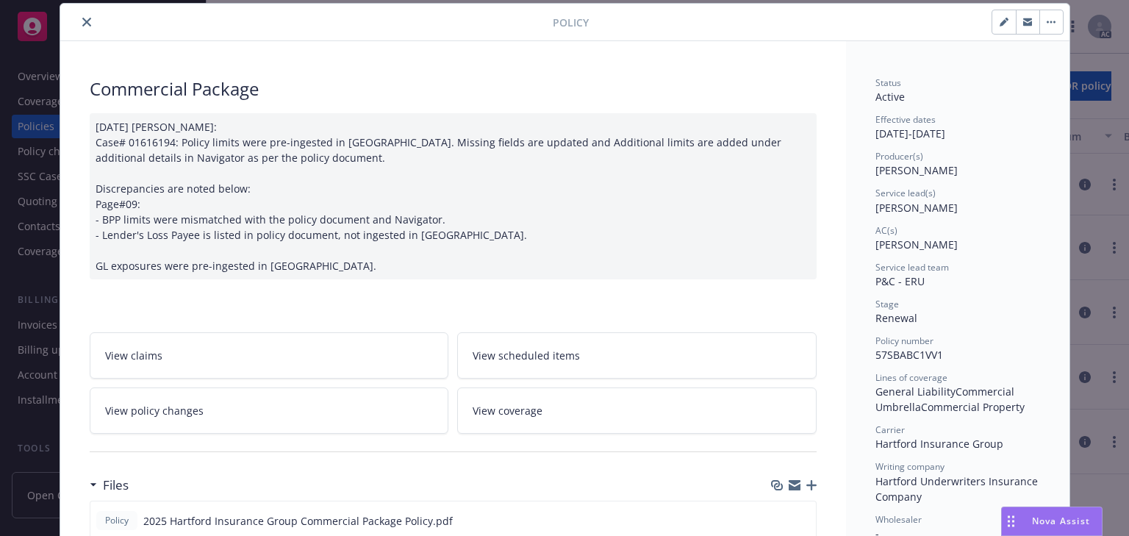
drag, startPoint x: 892, startPoint y: 210, endPoint x: 971, endPoint y: 212, distance: 78.7
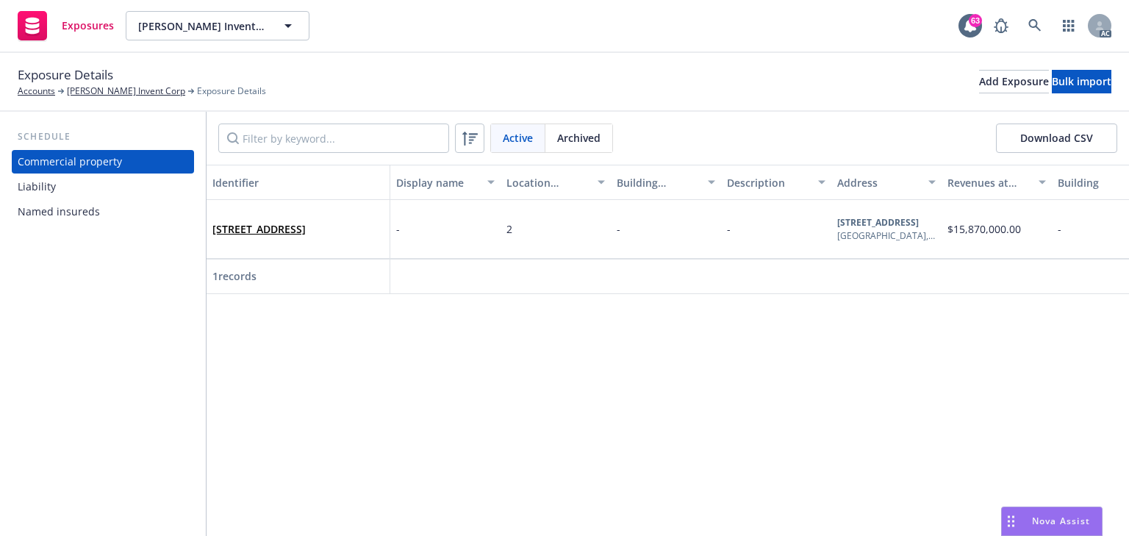
click at [54, 192] on div "Liability" at bounding box center [37, 187] width 38 height 24
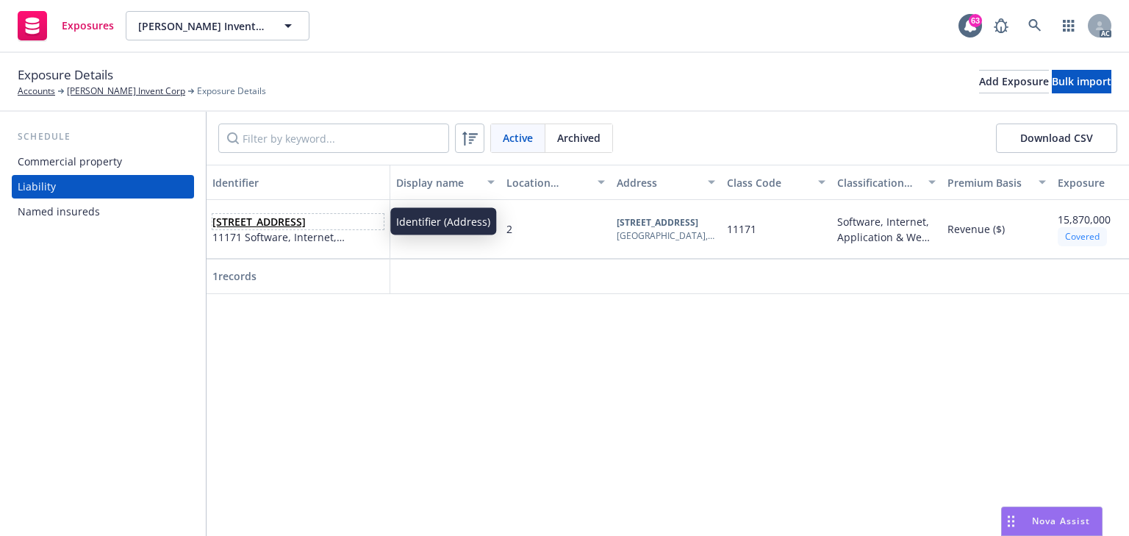
click at [312, 223] on span "429 9TH ST, OAKLAND, CA, 94607, USA" at bounding box center [297, 221] width 171 height 15
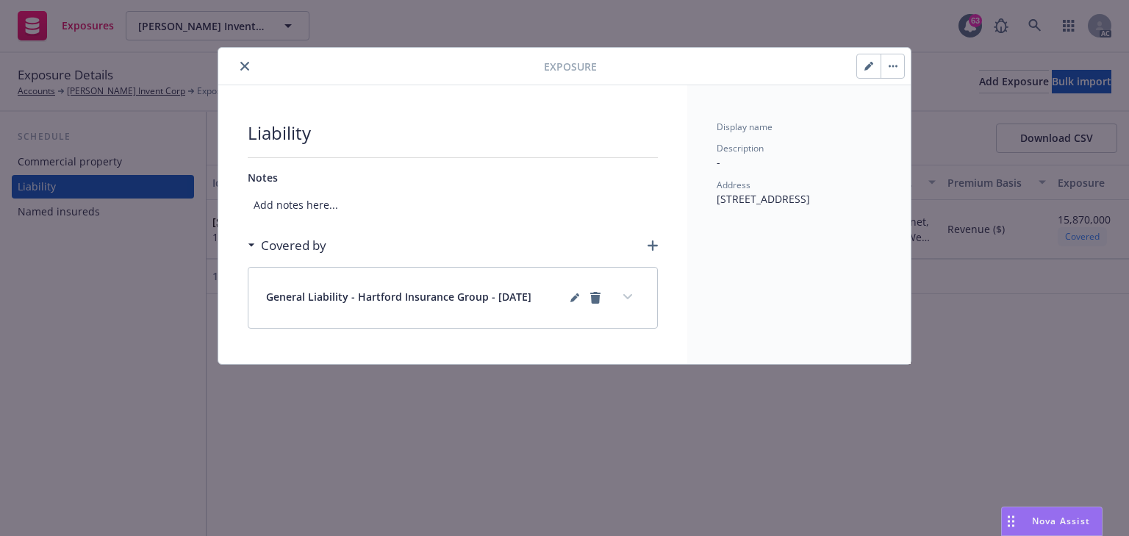
click at [865, 66] on icon "button" at bounding box center [868, 66] width 9 height 9
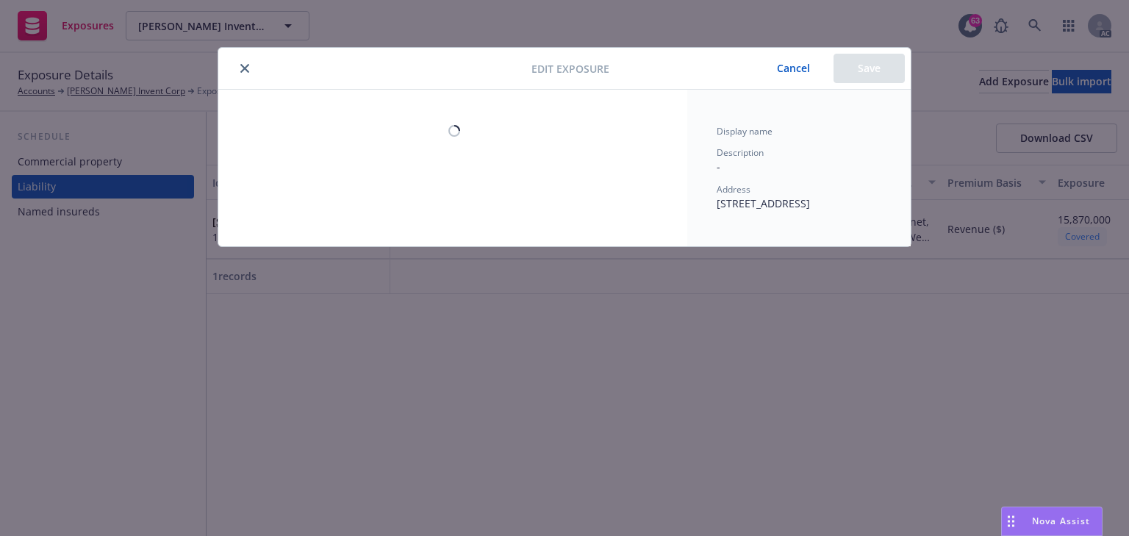
select select "REVENUE"
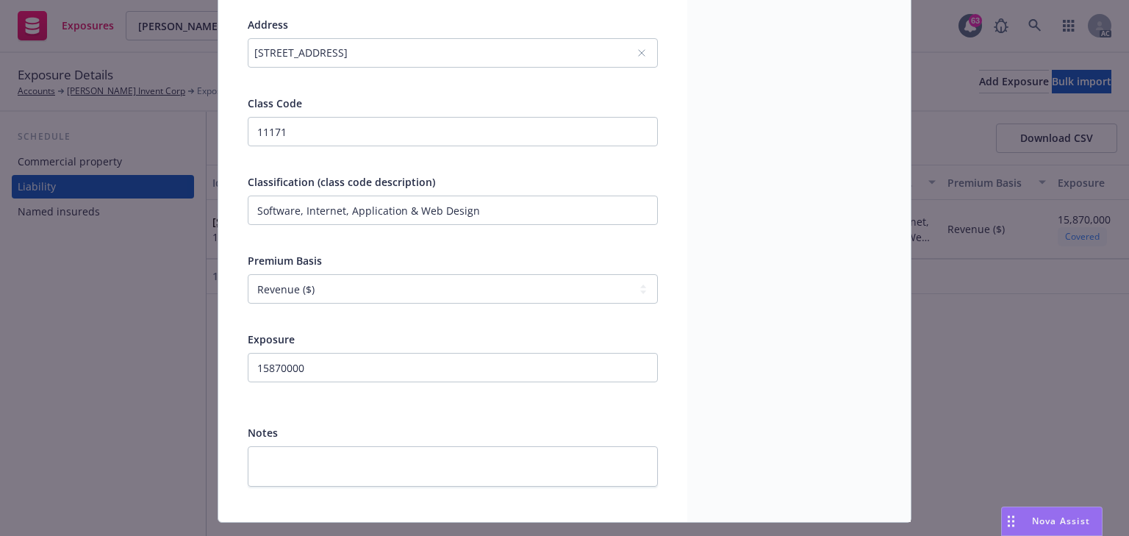
scroll to position [294, 0]
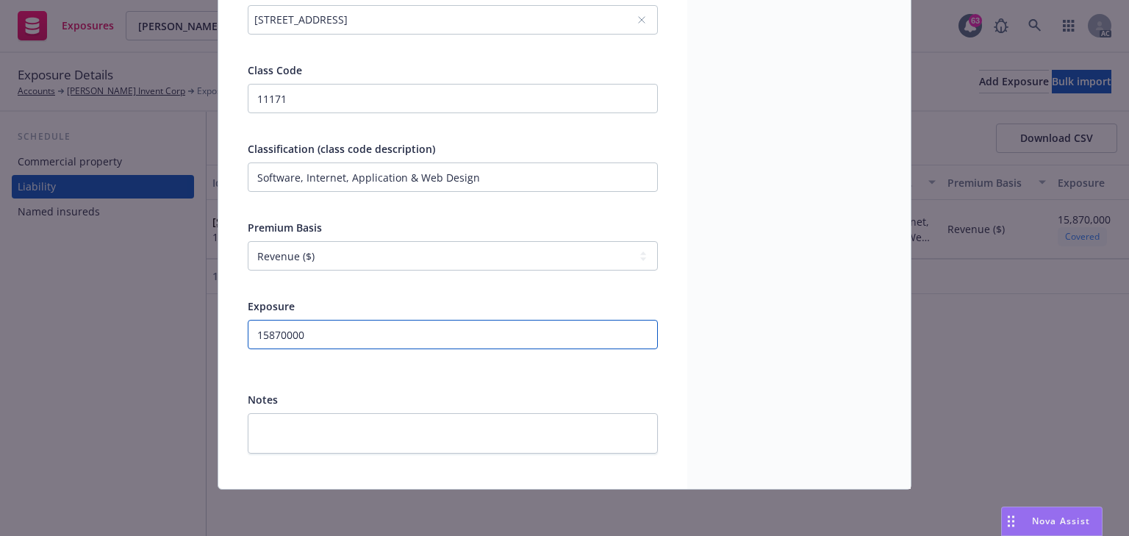
drag, startPoint x: 358, startPoint y: 337, endPoint x: -128, endPoint y: 326, distance: 485.9
click at [0, 326] on html "Exposures Albert Invent Corp Albert Invent Corp 63 AC Exposure Details Accounts…" at bounding box center [564, 268] width 1129 height 536
paste input "5984619"
type input "5984619"
click at [442, 385] on div "Display name Location number 2 Address 429 9TH ST, OAKLAND, CA, 94607, USA Clas…" at bounding box center [453, 142] width 410 height 622
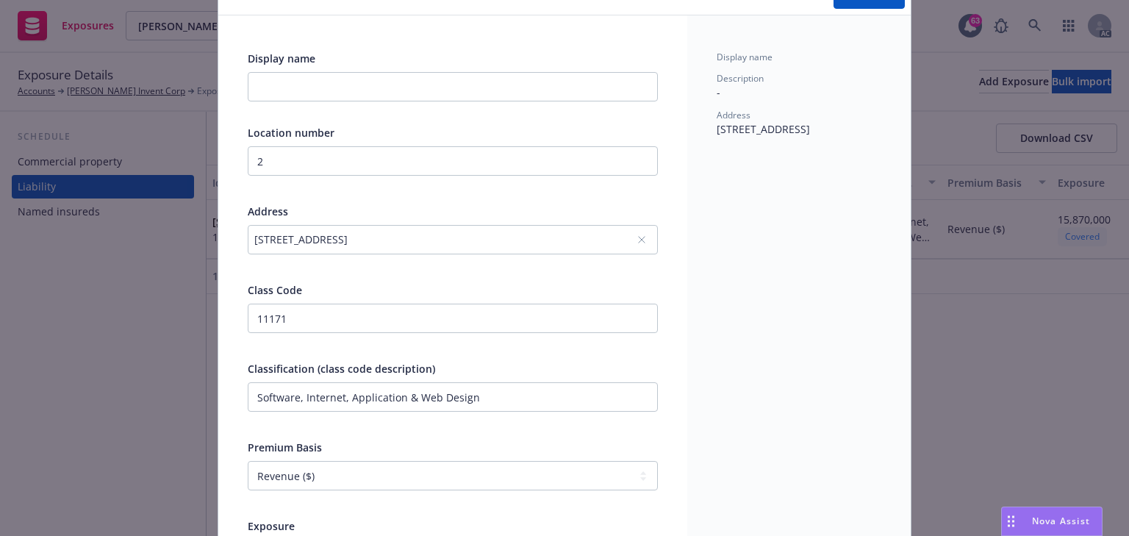
scroll to position [0, 0]
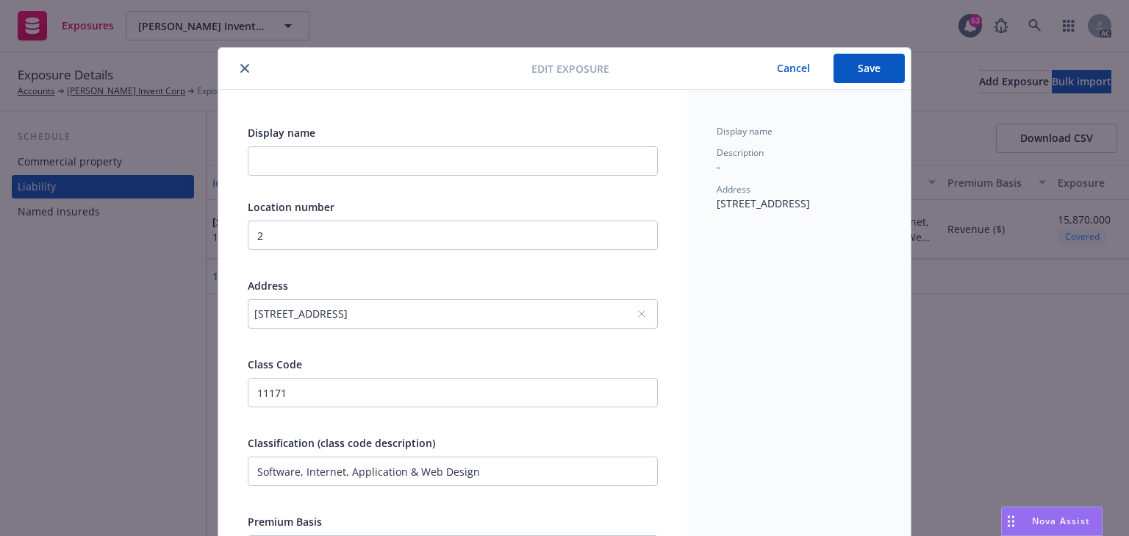
click at [870, 56] on button "Save" at bounding box center [868, 68] width 71 height 29
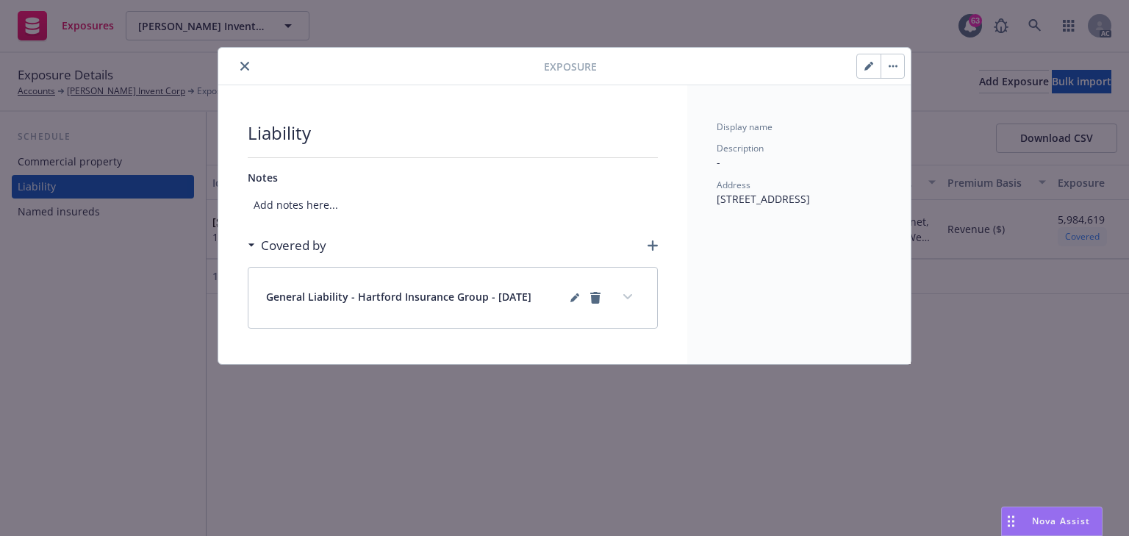
click at [642, 303] on div "General Liability - Hartford Insurance Group - 07/01/2025" at bounding box center [452, 298] width 409 height 60
click at [634, 294] on button "expand content" at bounding box center [628, 297] width 24 height 24
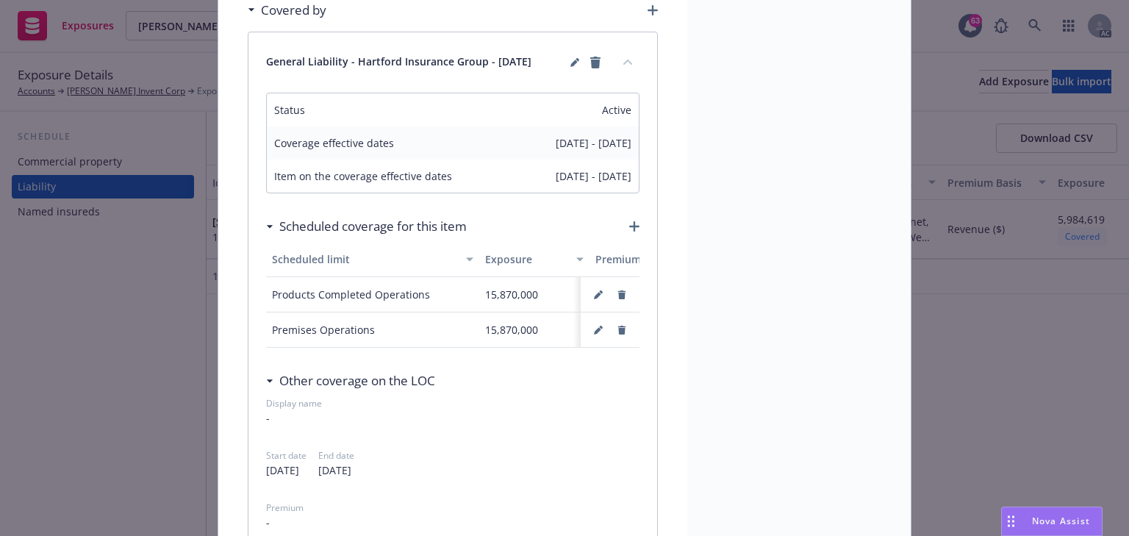
scroll to position [0, 229]
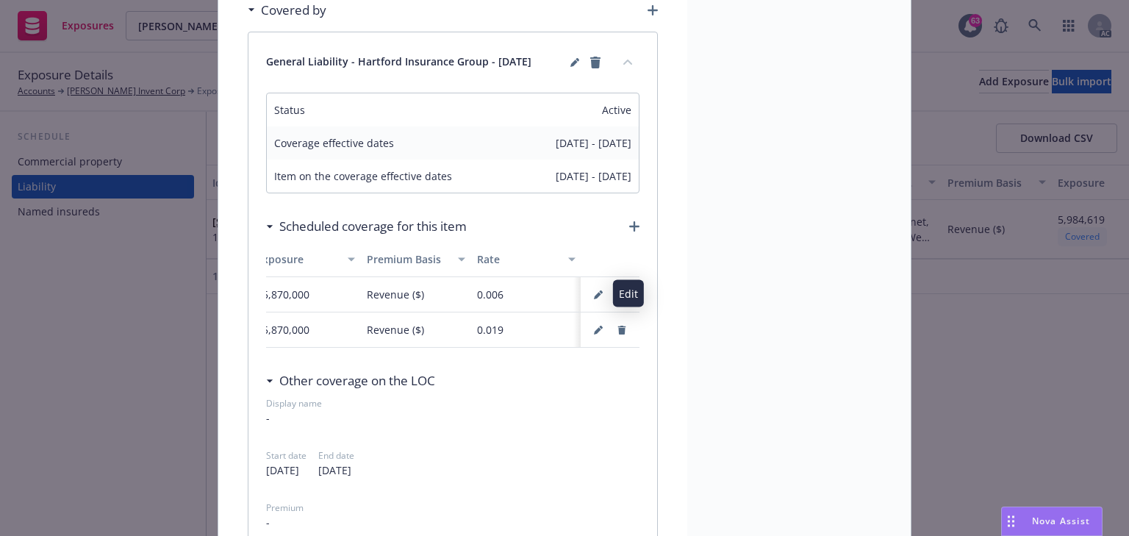
click at [597, 293] on icon "button" at bounding box center [598, 294] width 9 height 9
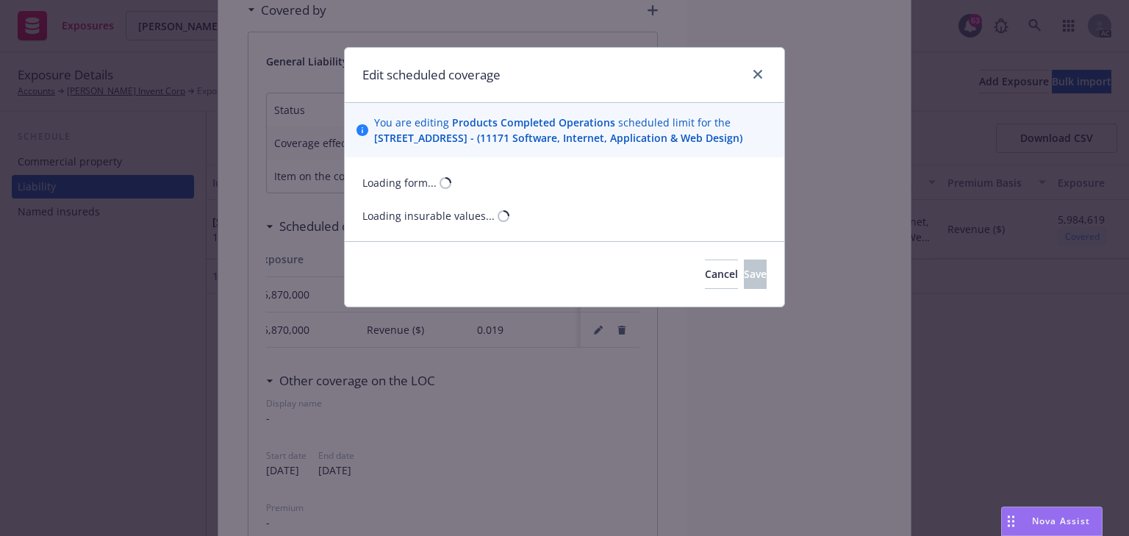
select select "REVENUE"
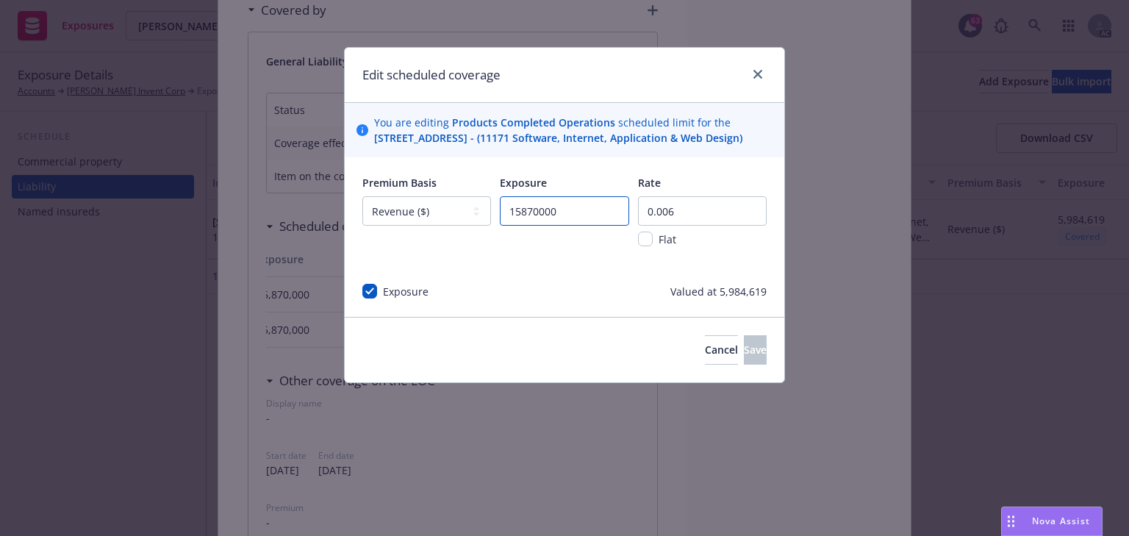
drag, startPoint x: 434, startPoint y: 229, endPoint x: 142, endPoint y: 226, distance: 291.8
click at [155, 226] on div "Edit scheduled coverage You are editing Products Completed Operations scheduled…" at bounding box center [564, 268] width 1129 height 536
paste input "5984619"
type input "5984619"
click at [500, 317] on div "Premium Basis -- select an option -- Revenue ($) Payroll ($) Square footage Hea…" at bounding box center [564, 236] width 439 height 159
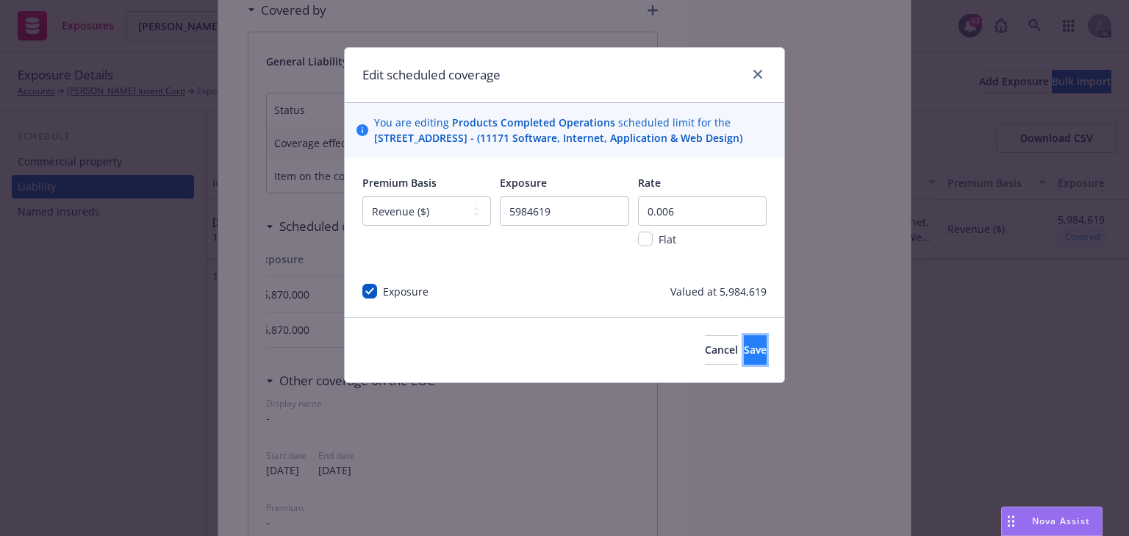
click at [744, 356] on span "Save" at bounding box center [755, 349] width 23 height 14
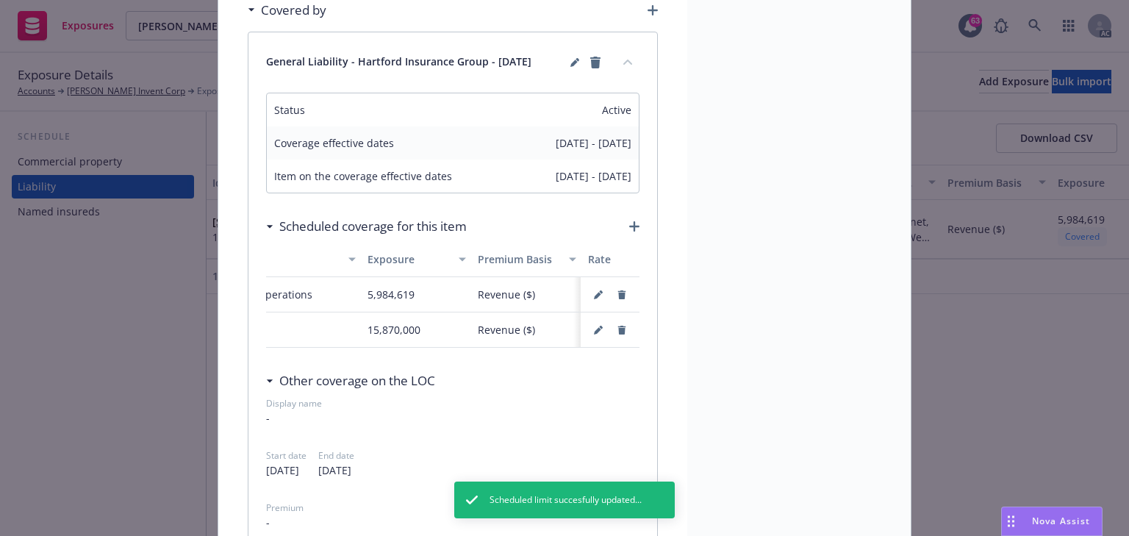
scroll to position [0, 0]
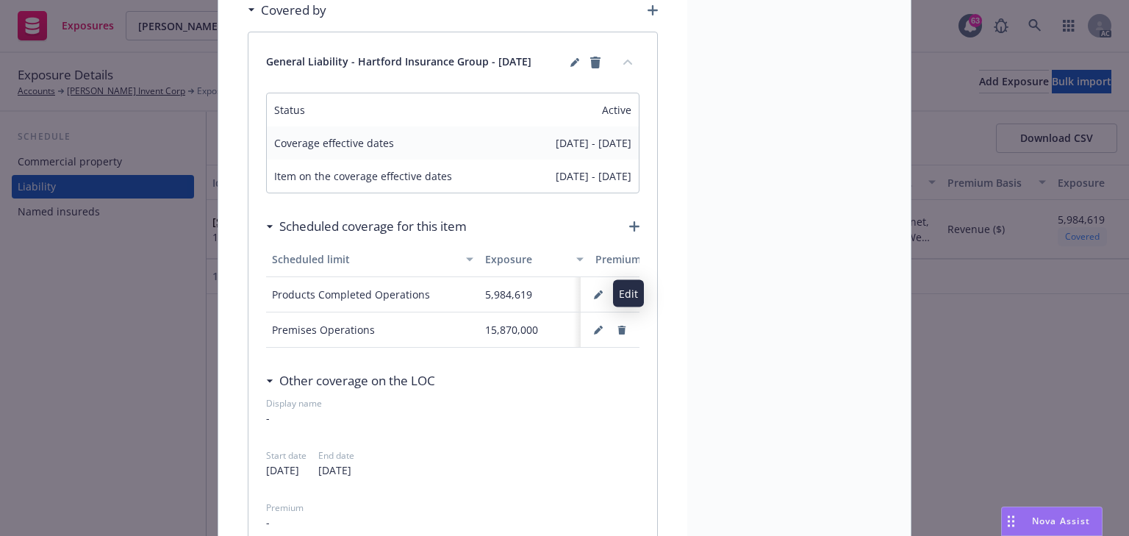
click at [595, 297] on icon "button" at bounding box center [598, 294] width 9 height 9
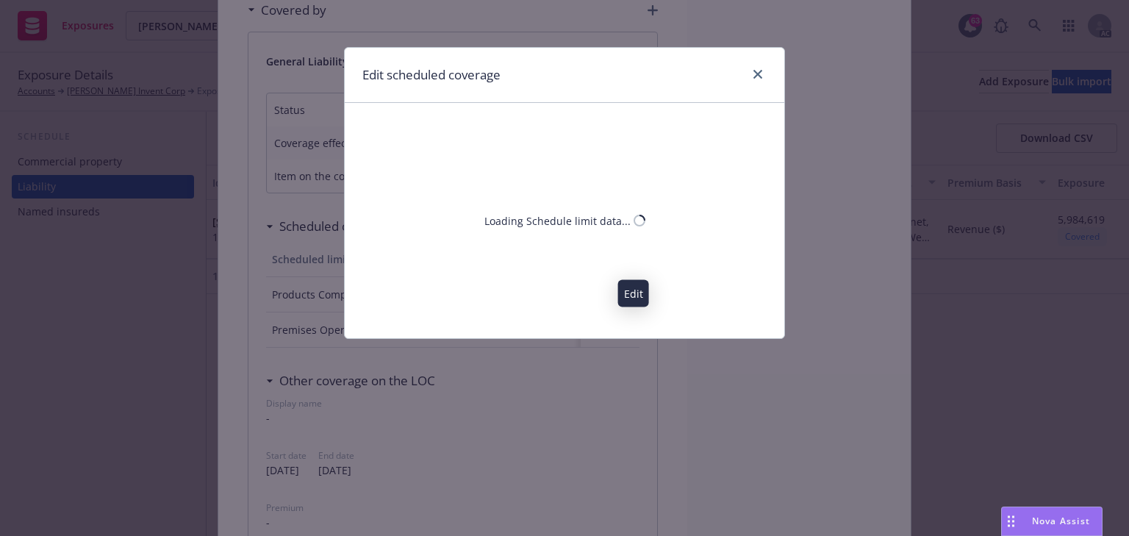
select select "REVENUE"
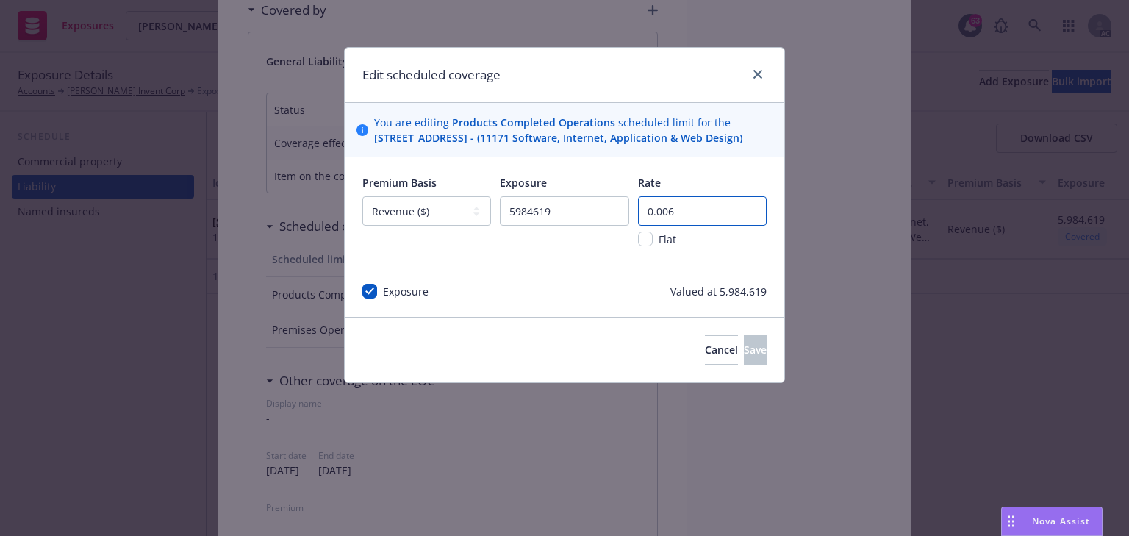
click at [684, 222] on input "0.006" at bounding box center [702, 210] width 129 height 29
type input "0.009"
click at [745, 365] on button "Save" at bounding box center [755, 349] width 23 height 29
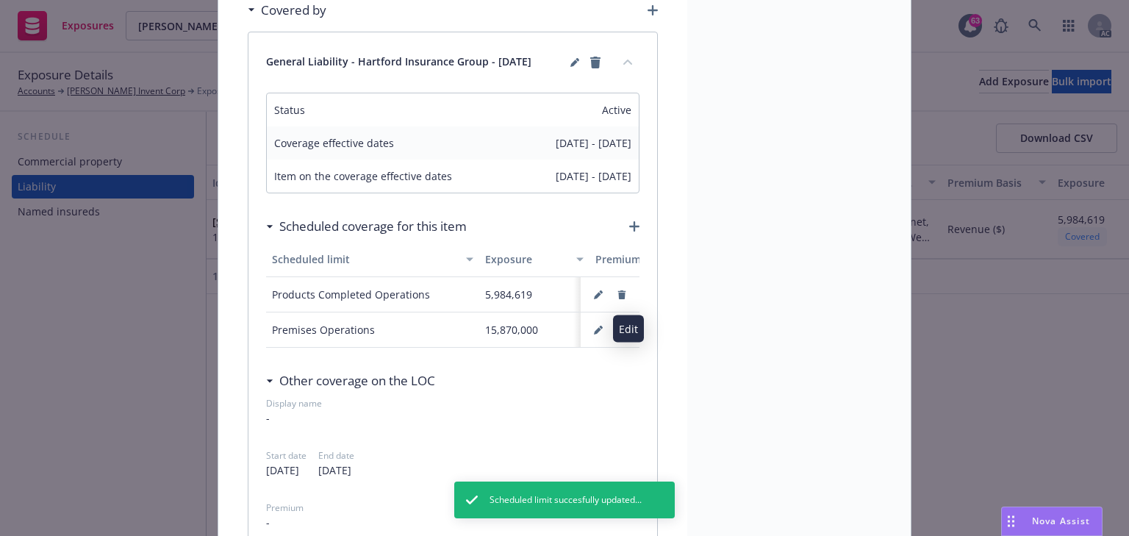
click at [586, 333] on button "button" at bounding box center [598, 330] width 24 height 24
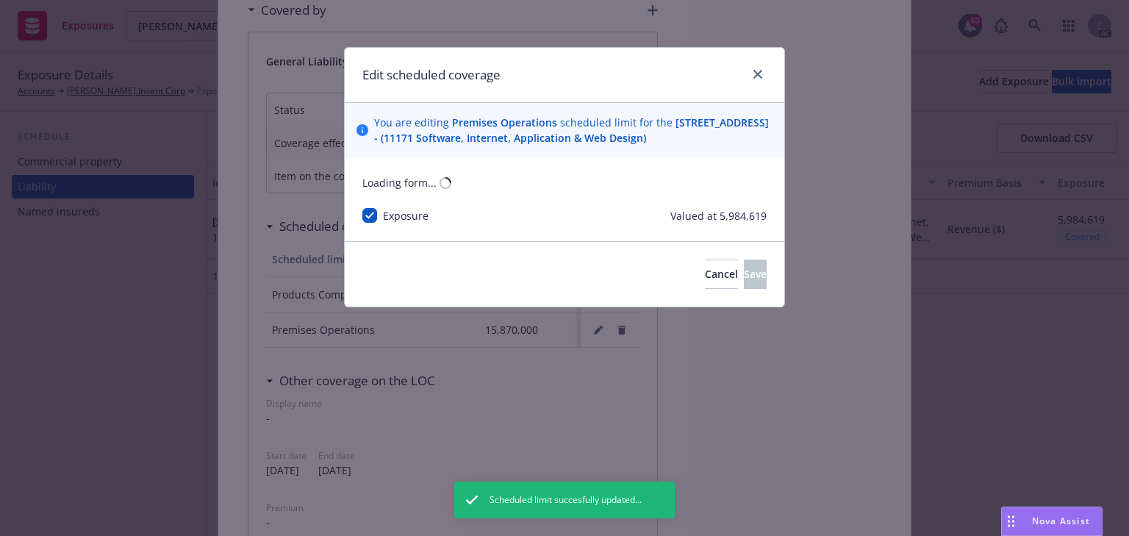
select select "REVENUE"
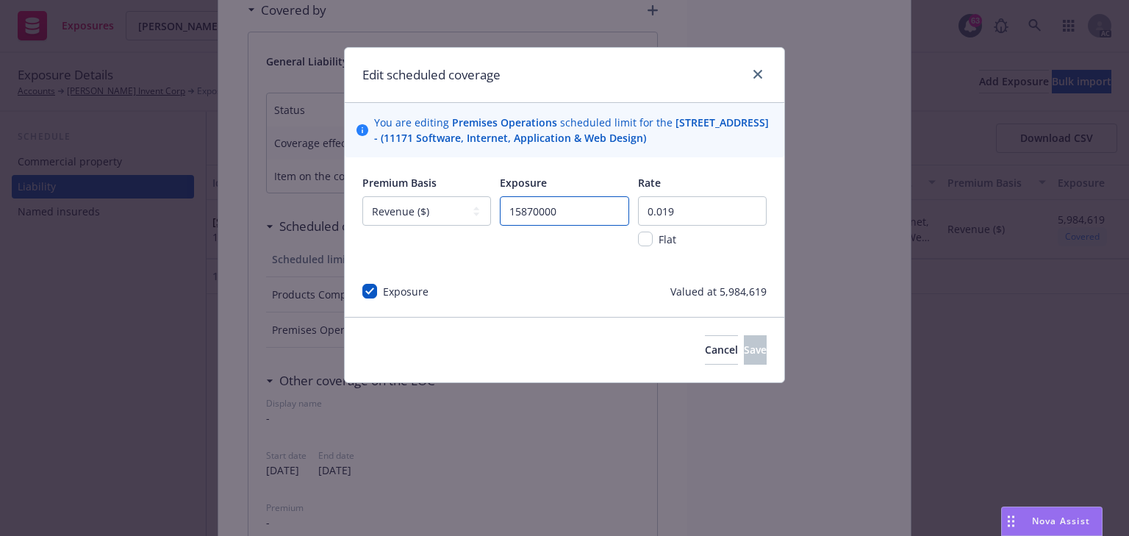
drag, startPoint x: 607, startPoint y: 229, endPoint x: 434, endPoint y: 226, distance: 173.5
click at [436, 226] on div "Premium Basis -- select an option -- Revenue ($) Payroll ($) Square footage Hea…" at bounding box center [564, 220] width 404 height 91
paste input "5984619"
type input "5984619"
drag, startPoint x: 690, startPoint y: 238, endPoint x: 563, endPoint y: 226, distance: 127.7
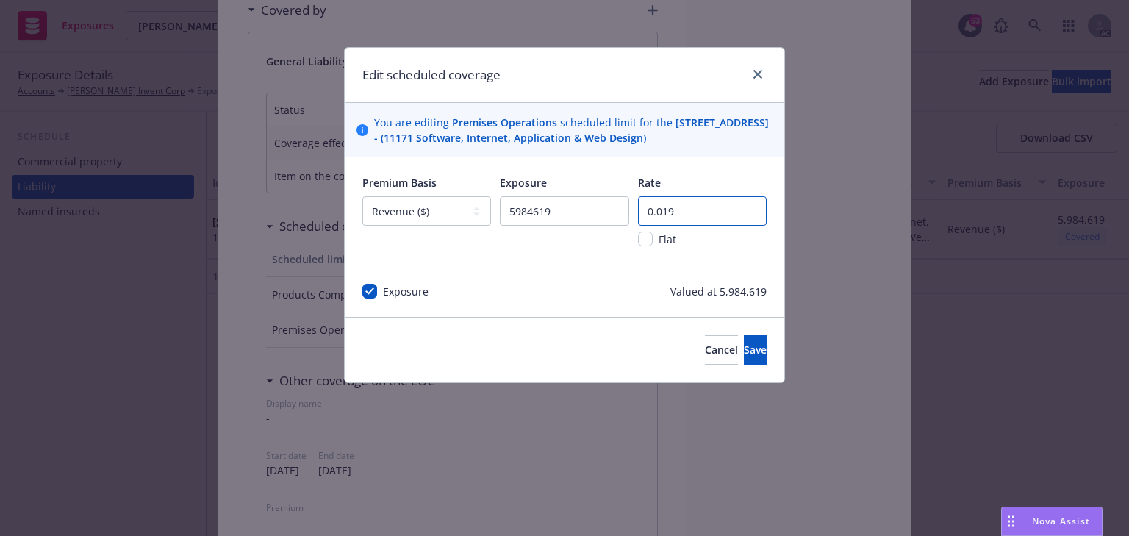
click at [563, 226] on div "Premium Basis -- select an option -- Revenue ($) Payroll ($) Square footage Hea…" at bounding box center [564, 220] width 404 height 91
type input "0.035"
click at [744, 356] on span "Save" at bounding box center [755, 349] width 23 height 14
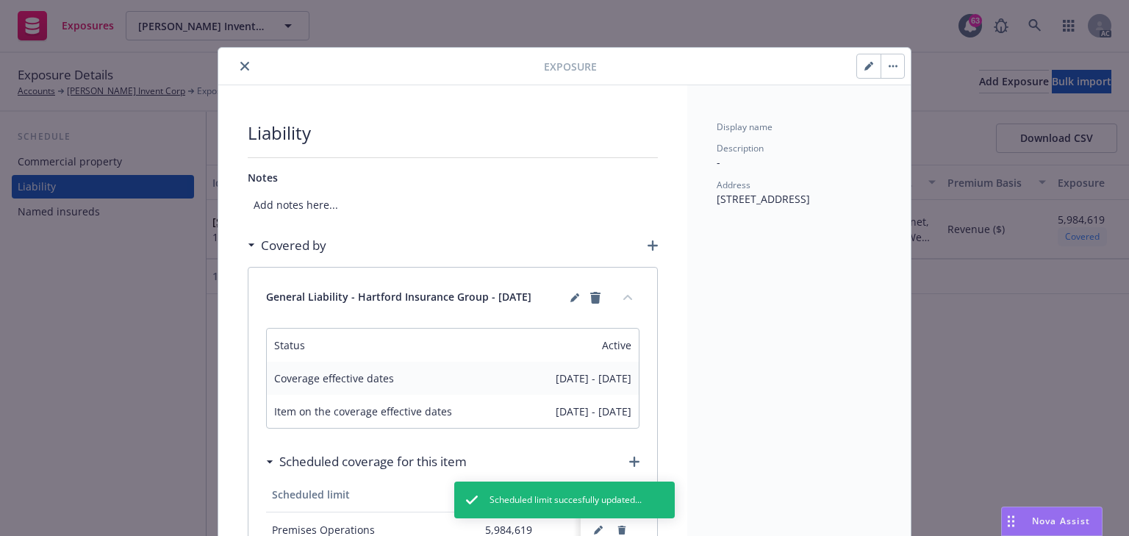
click at [243, 68] on icon "close" at bounding box center [244, 66] width 9 height 9
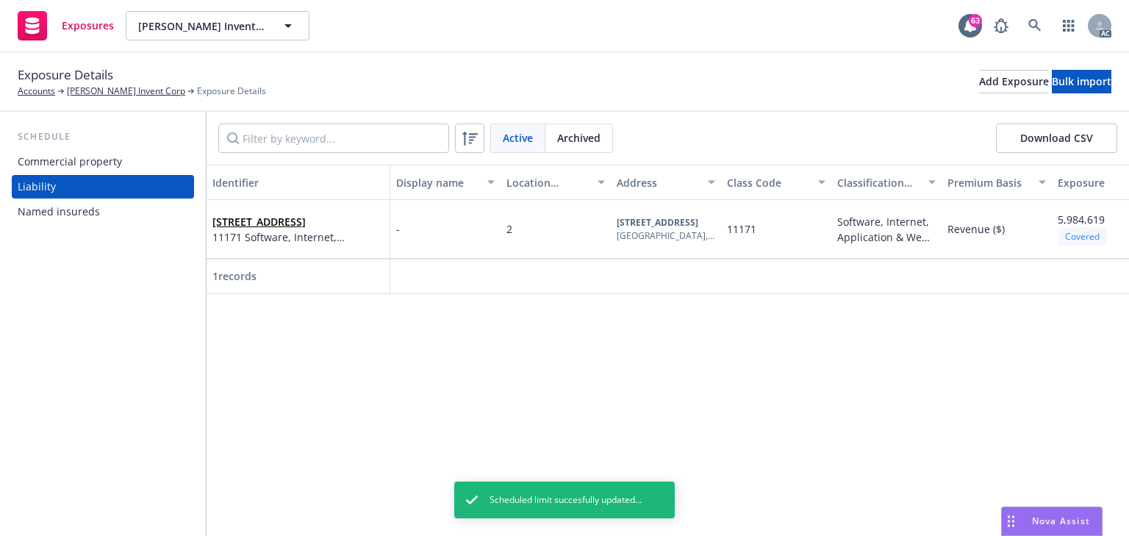
click at [437, 356] on div "Identifier Display name Location number Address Class Code Classification (clas…" at bounding box center [668, 350] width 922 height 371
click at [315, 229] on span "429 9TH ST, OAKLAND, CA, 94607, USA" at bounding box center [297, 221] width 171 height 15
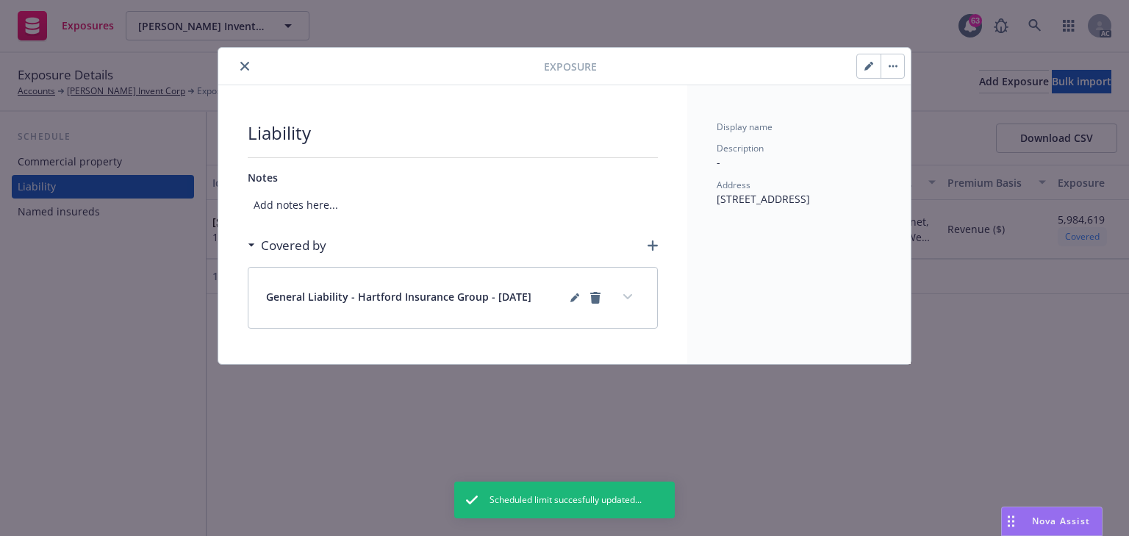
click at [628, 301] on button "expand content" at bounding box center [628, 297] width 24 height 24
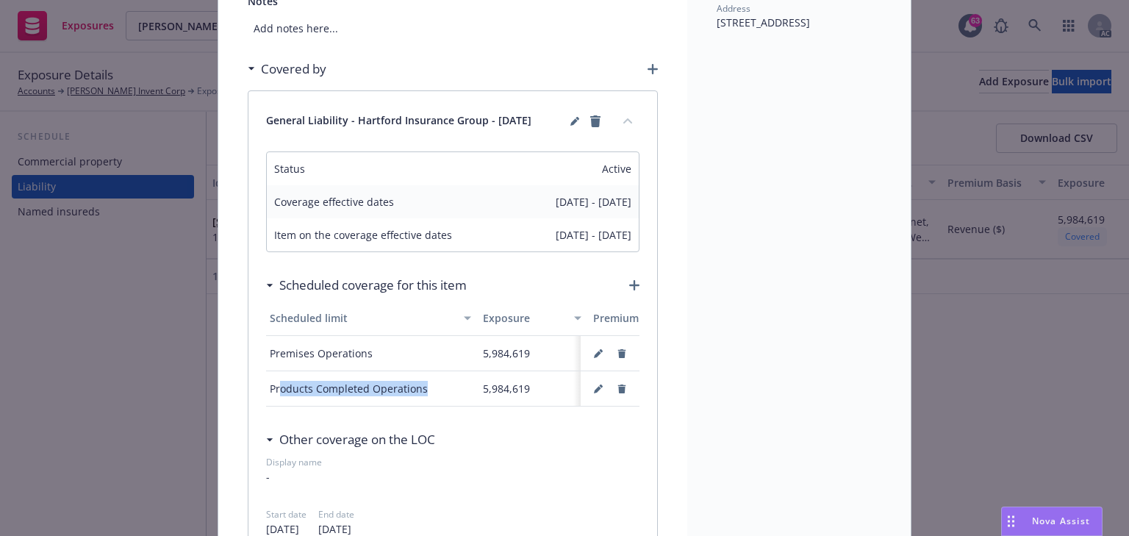
drag, startPoint x: 456, startPoint y: 404, endPoint x: 287, endPoint y: 417, distance: 169.5
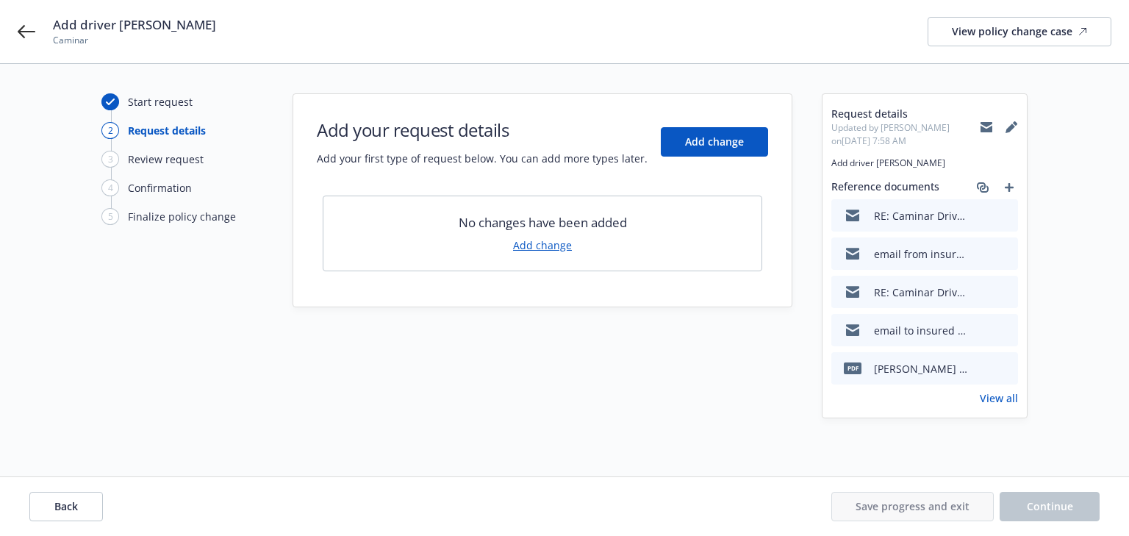
click at [1004, 394] on link "View all" at bounding box center [999, 397] width 38 height 15
click at [78, 508] on button "Back" at bounding box center [65, 506] width 73 height 29
click at [77, 508] on div "Back Save progress and exit Continue" at bounding box center [564, 506] width 1070 height 29
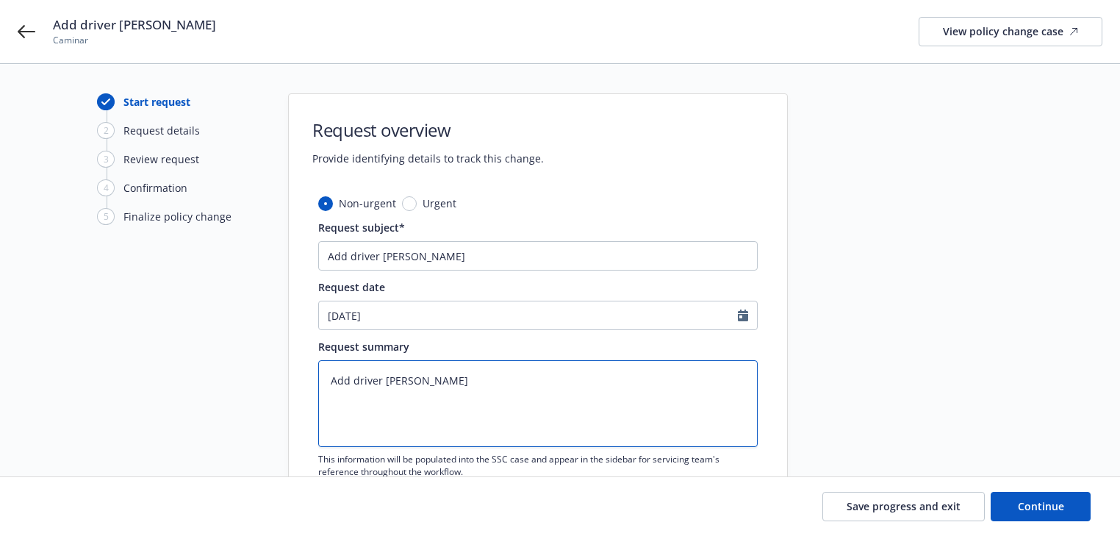
click at [499, 384] on textarea "Add driver Catherine Padilla" at bounding box center [537, 403] width 439 height 87
type textarea "x"
type textarea "Add driver Catherine Padilla"
type textarea "x"
type textarea "Add driver Catherine Padilla D"
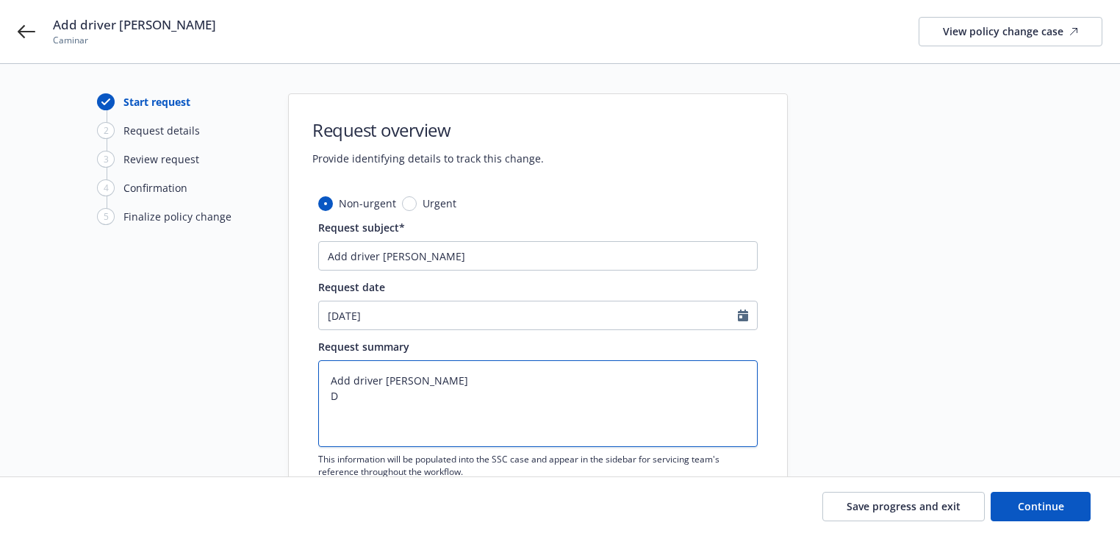
type textarea "x"
type textarea "Add driver Catherine Padilla DO"
type textarea "x"
type textarea "Add driver Catherine Padilla DOB"
type textarea "x"
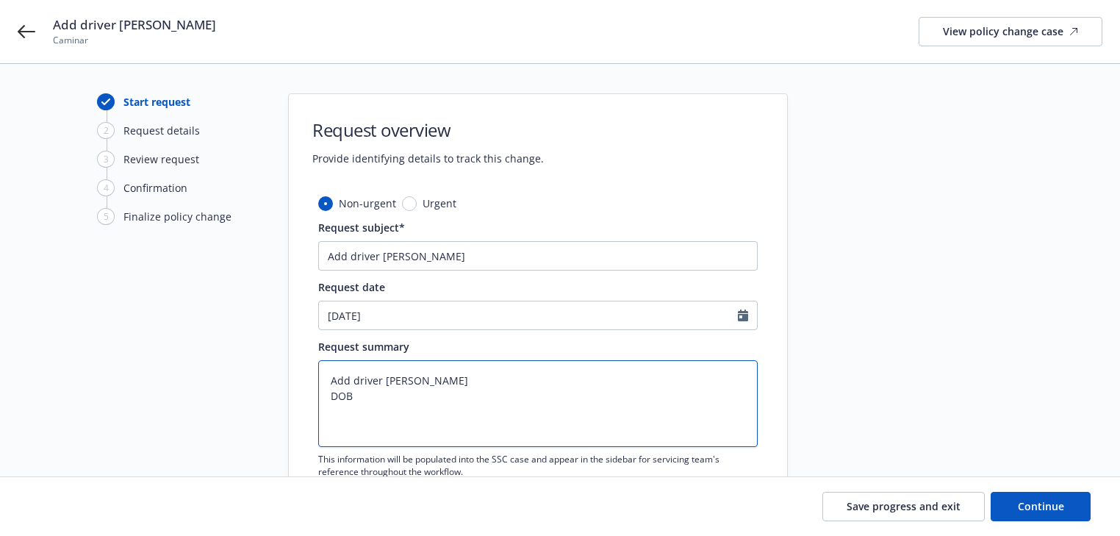
type textarea "Add driver Catherine Padilla DOB:"
type textarea "x"
type textarea "Add driver Catherine Padilla DOB:"
click at [399, 403] on textarea "Add driver Catherine Padilla DOB:" at bounding box center [537, 403] width 439 height 87
type textarea "x"
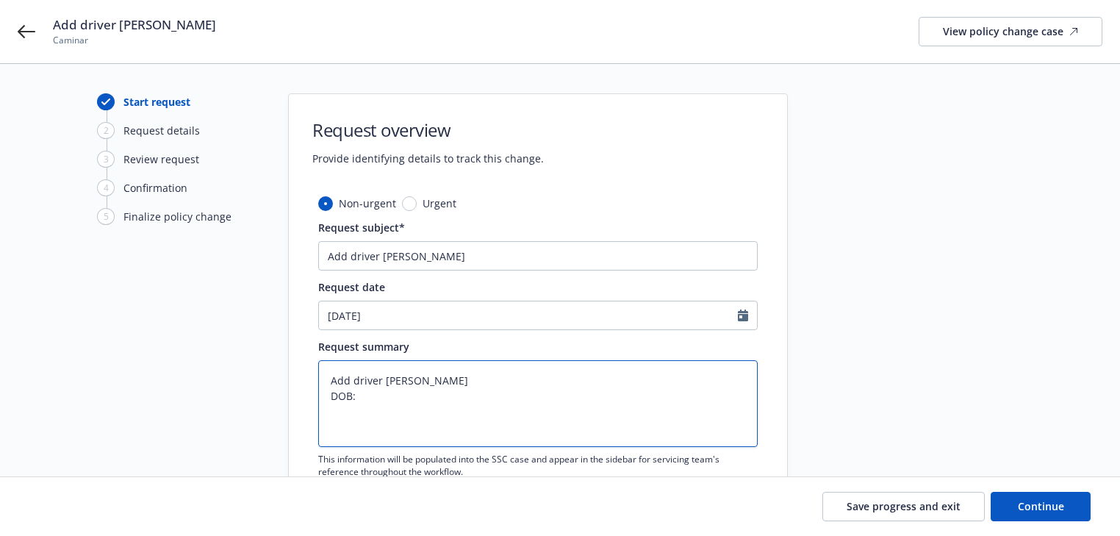
type textarea "Add driver Catherine Padilla DOB: 1"
type textarea "x"
type textarea "Add driver Catherine Padilla DOB: 10"
type textarea "x"
type textarea "Add driver Catherine Padilla DOB: 10/"
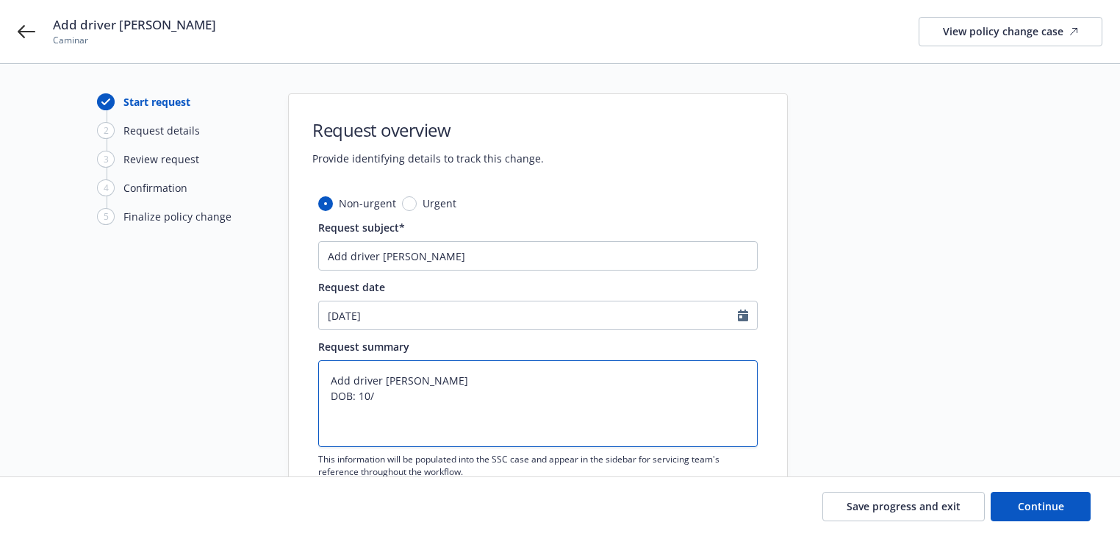
type textarea "x"
type textarea "Add driver Catherine Padilla DOB: 10/2"
type textarea "x"
type textarea "Add driver Catherine Padilla DOB: 10/23"
type textarea "x"
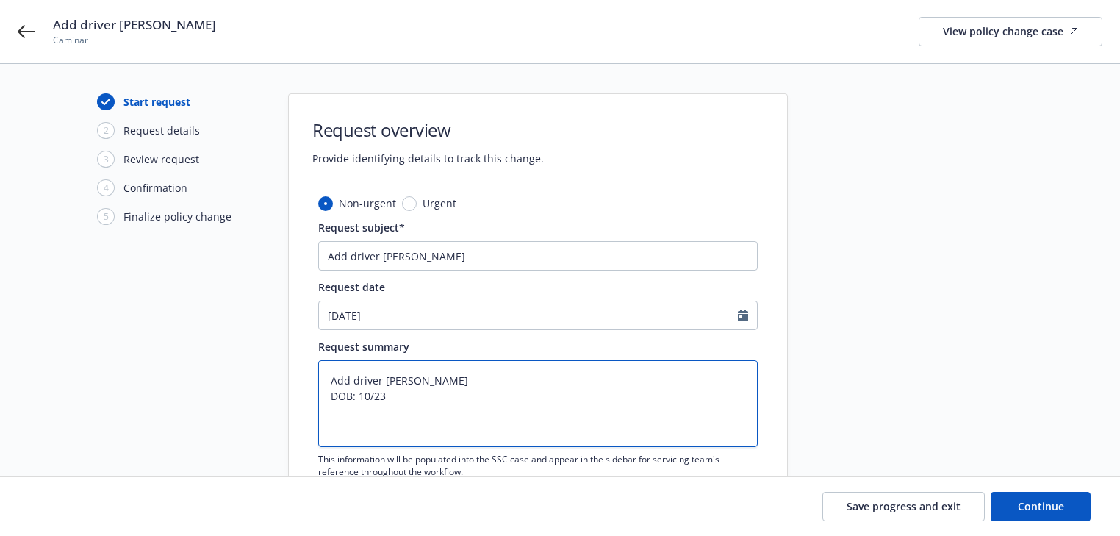
type textarea "Add driver Catherine Padilla DOB: 10/23/"
type textarea "x"
type textarea "Add driver Catherine Padilla DOB: 10/23/1"
type textarea "x"
type textarea "Add driver Catherine Padilla DOB: 10/23/19"
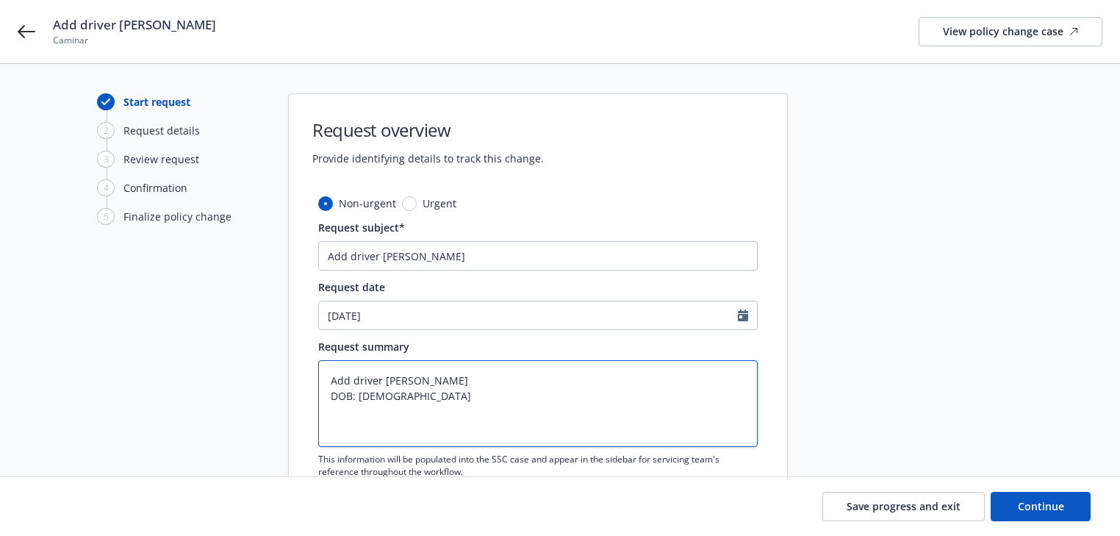
type textarea "x"
type textarea "Add driver Catherine Padilla DOB: 10/23/197"
type textarea "x"
type textarea "Add driver Catherine Padilla DOB: 10/23/1975"
type textarea "x"
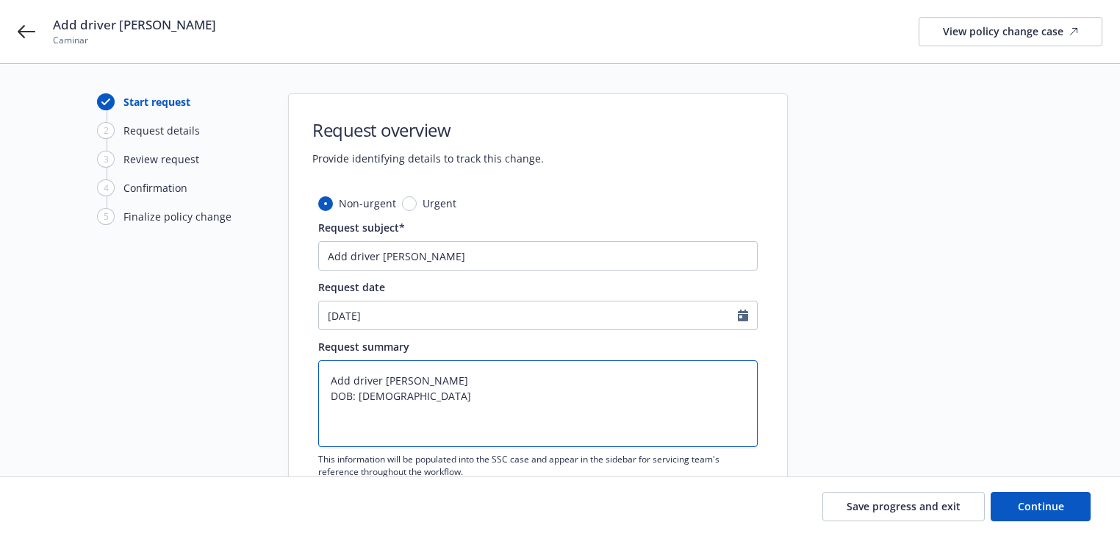
type textarea "Add driver Catherine Padilla DOB: 10/23/1975"
type textarea "x"
type textarea "Add driver Catherine Padilla DOB: 10/23/1975 S"
type textarea "x"
type textarea "Add driver Catherine Padilla DOB: 10/23/1975 St"
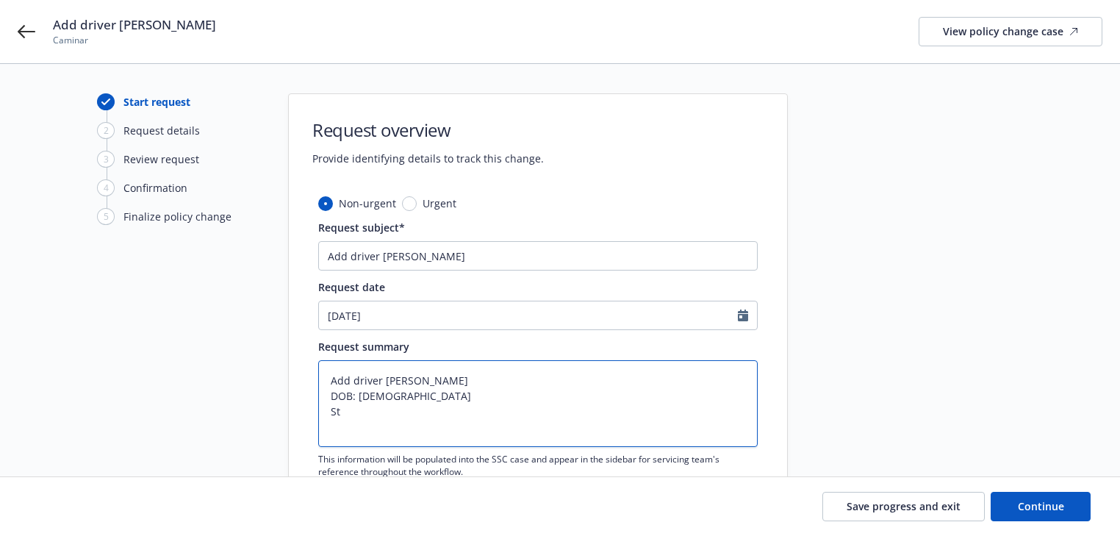
type textarea "x"
type textarea "Add driver Catherine Padilla DOB: 10/23/1975 Sta"
type textarea "x"
type textarea "Add driver Catherine Padilla DOB: 10/23/1975 State"
type textarea "x"
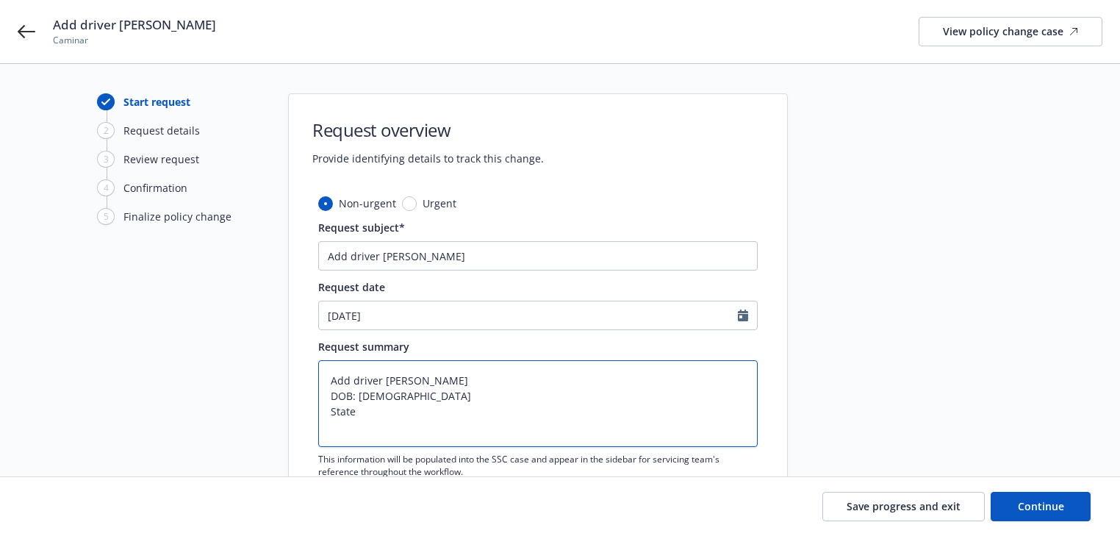
type textarea "Add driver Catherine Padilla DOB: 10/23/1975 State:"
type textarea "x"
type textarea "Add driver Catherine Padilla DOB: 10/23/1975 State:"
type textarea "x"
type textarea "Add driver Catherine Padilla DOB: 10/23/1975 State: CA"
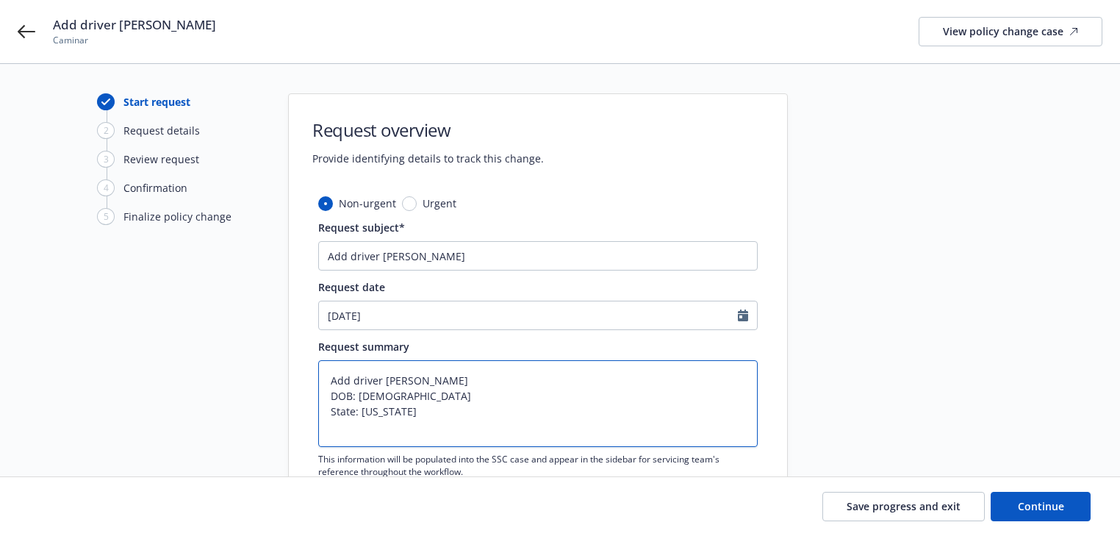
type textarea "x"
type textarea "Add driver Catherine Padilla DOB: 10/23/1975 State: CA"
type textarea "x"
type textarea "Add driver Catherine Padilla DOB: 10/23/1975 State: CA L"
type textarea "x"
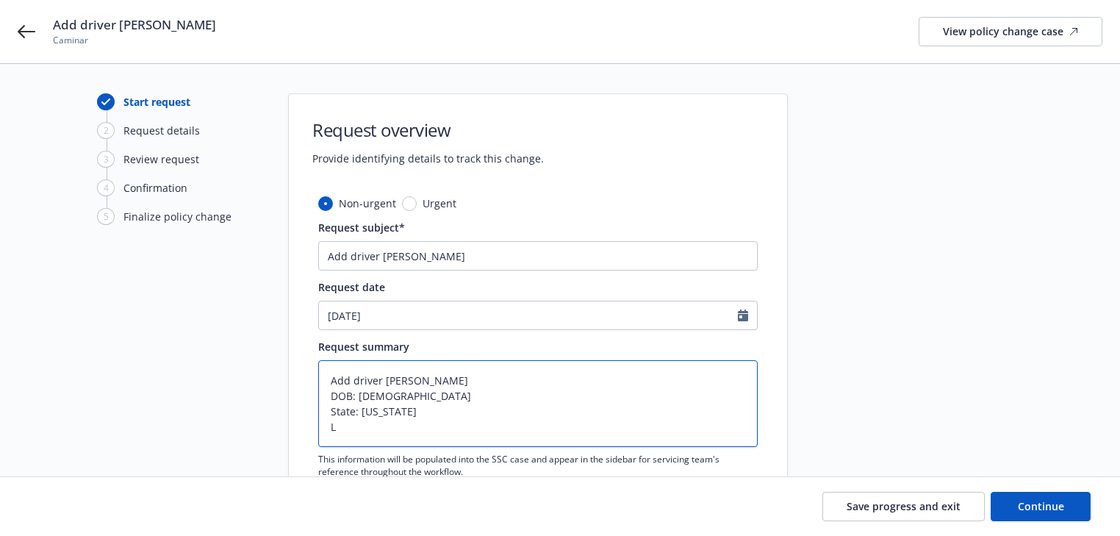
type textarea "Add driver Catherine Padilla DOB: 10/23/1975 State: CA Li"
type textarea "x"
type textarea "Add driver Catherine Padilla DOB: 10/23/1975 State: CA Lic"
type textarea "x"
type textarea "Add driver Catherine Padilla DOB: 10/23/1975 State: CA Lice"
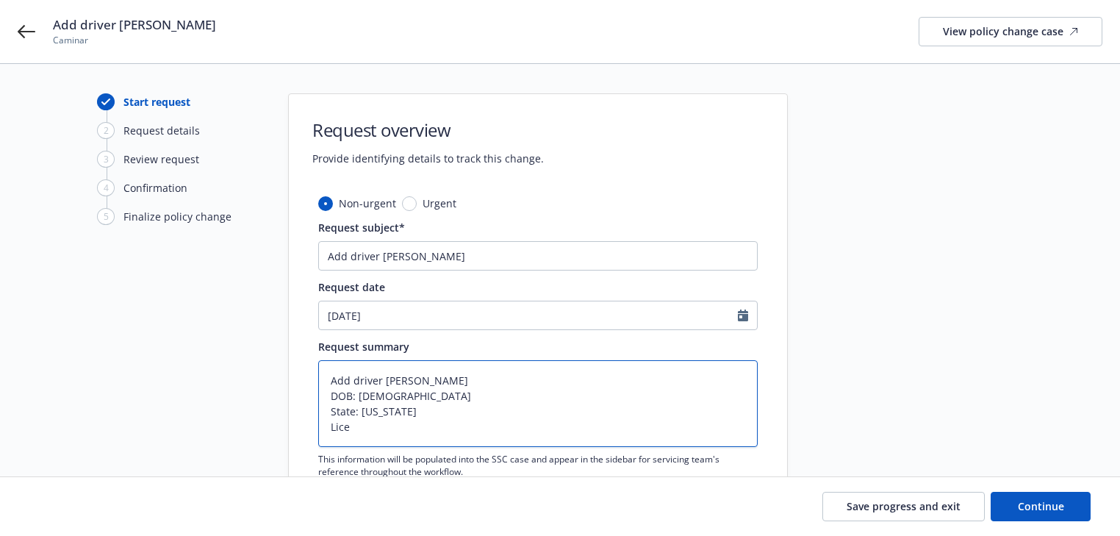
type textarea "x"
type textarea "Add driver Catherine Padilla DOB: 10/23/1975 State: CA Licen"
type textarea "x"
type textarea "Add driver Catherine Padilla DOB: 10/23/1975 State: CA Licens"
type textarea "x"
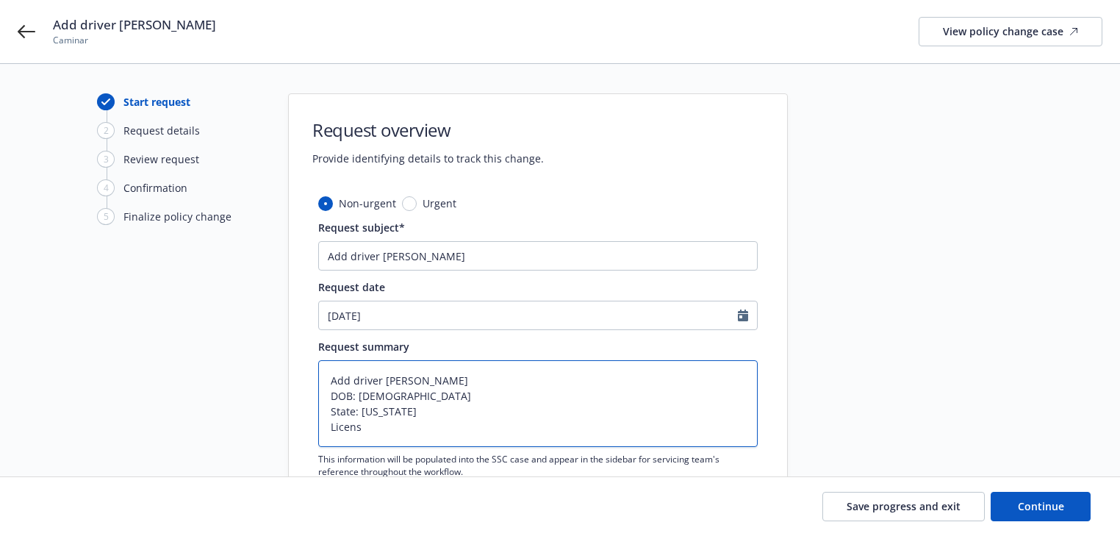
type textarea "Add driver Catherine Padilla DOB: 10/23/1975 State: CA License"
type textarea "x"
type textarea "Add driver Catherine Padilla DOB: 10/23/1975 State: CA License#"
type textarea "x"
type textarea "Add driver Catherine Padilla DOB: 10/23/1975 State: CA License#:"
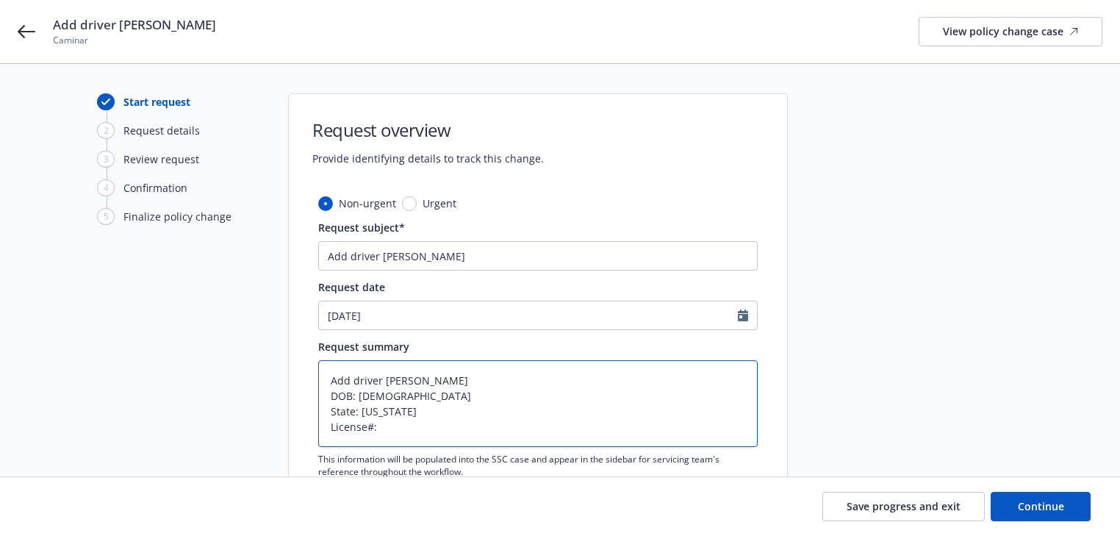
type textarea "x"
type textarea "Add driver Catherine Padilla DOB: 10/23/1975 State: CA License#:"
type textarea "x"
type textarea "Add driver Catherine Padilla DOB: 10/23/1975 State: CA License#: E"
type textarea "x"
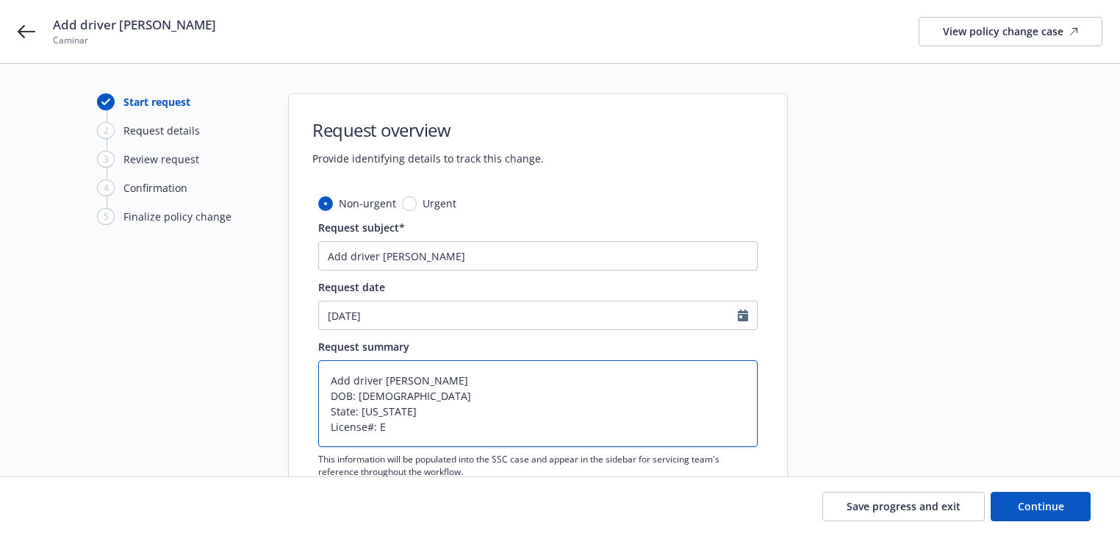
type textarea "Add driver Catherine Padilla DOB: 10/23/1975 State: CA License#: E3"
type textarea "x"
type textarea "Add driver Catherine Padilla DOB: 10/23/1975 State: CA License#: E33"
type textarea "x"
type textarea "Add driver Catherine Padilla DOB: 10/23/1975 State: CA License#: E339"
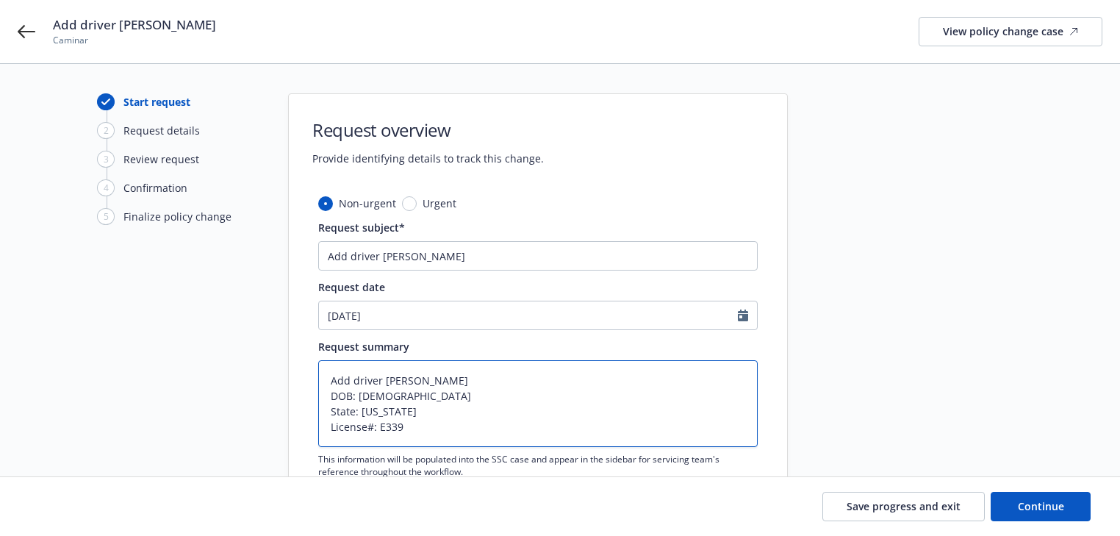
type textarea "x"
type textarea "Add driver Catherine Padilla DOB: 10/23/1975 State: CA License#: E3390"
type textarea "x"
type textarea "Add driver Catherine Padilla DOB: 10/23/1975 State: CA License#: E33906"
type textarea "x"
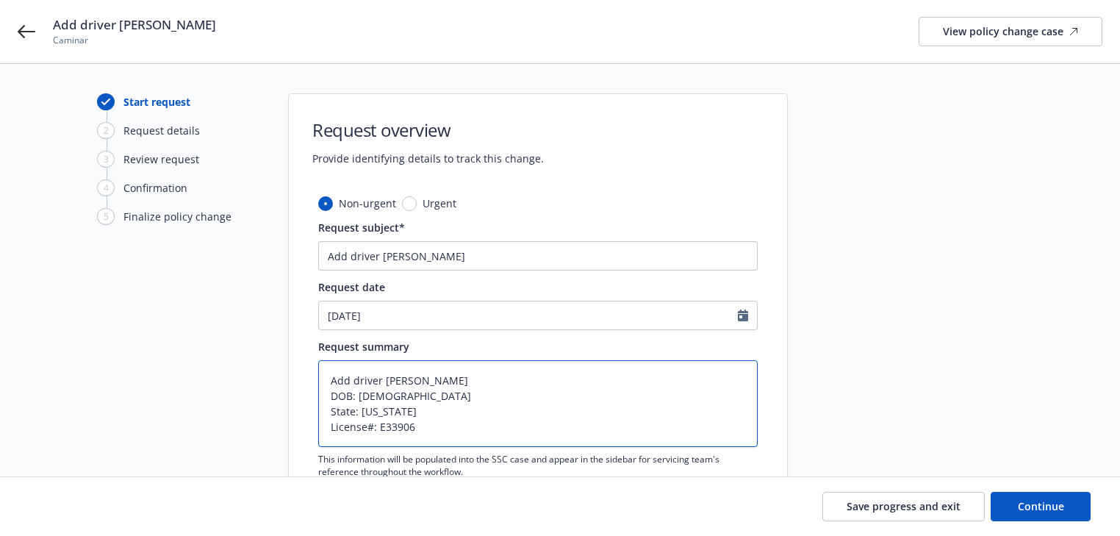
type textarea "Add driver Catherine Padilla DOB: 10/23/1975 State: CA License#: E339060"
type textarea "x"
type textarea "Add driver Catherine Padilla DOB: 10/23/1975 State: CA License#: E3390605"
click at [1047, 509] on span "Continue" at bounding box center [1041, 506] width 46 height 14
type textarea "x"
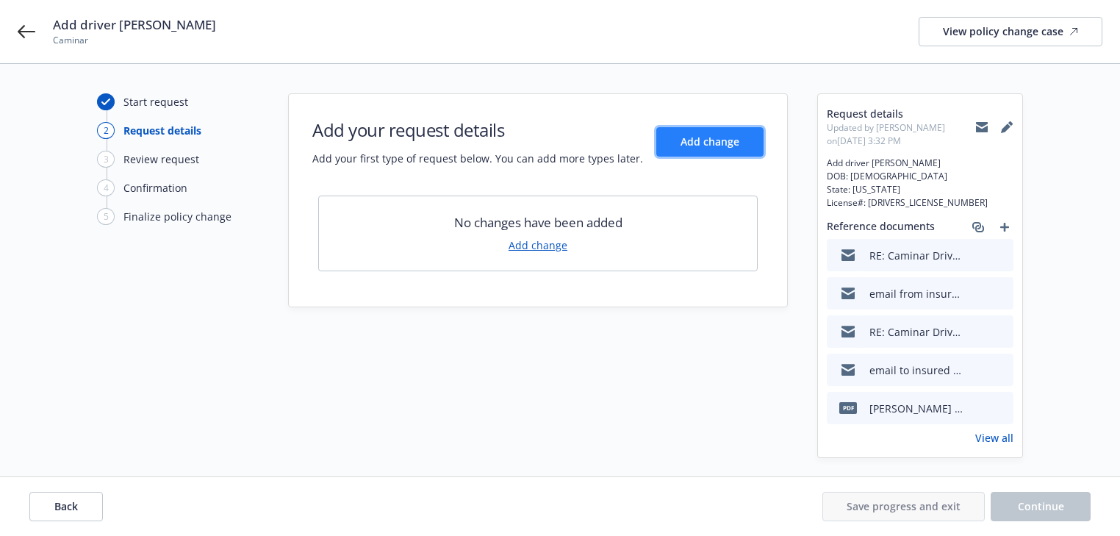
click at [720, 146] on span "Add change" at bounding box center [710, 141] width 59 height 14
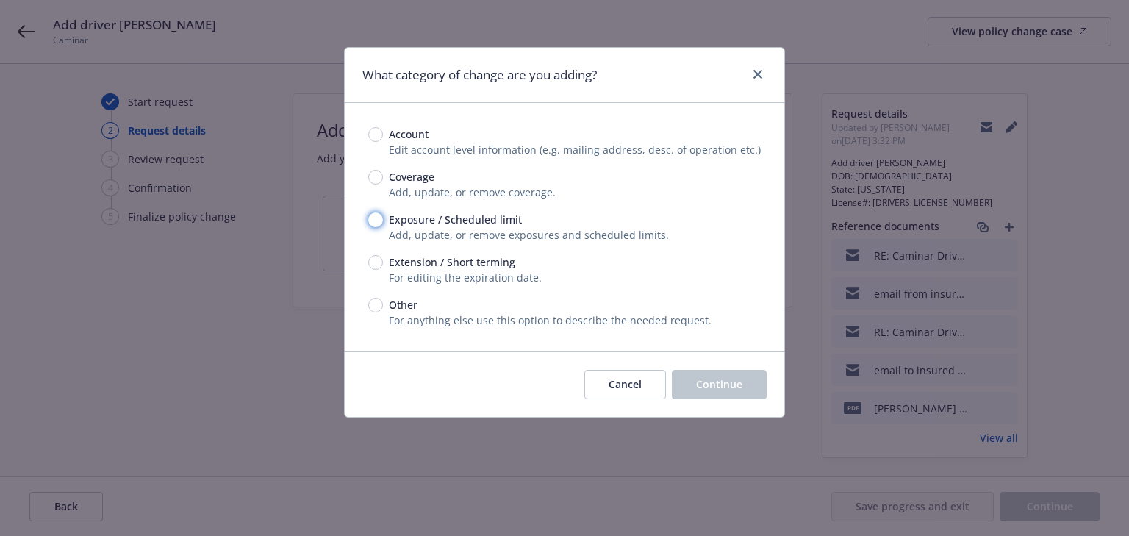
click at [373, 218] on input "Exposure / Scheduled limit" at bounding box center [375, 219] width 15 height 15
radio input "true"
click at [706, 385] on span "Continue" at bounding box center [719, 384] width 46 height 14
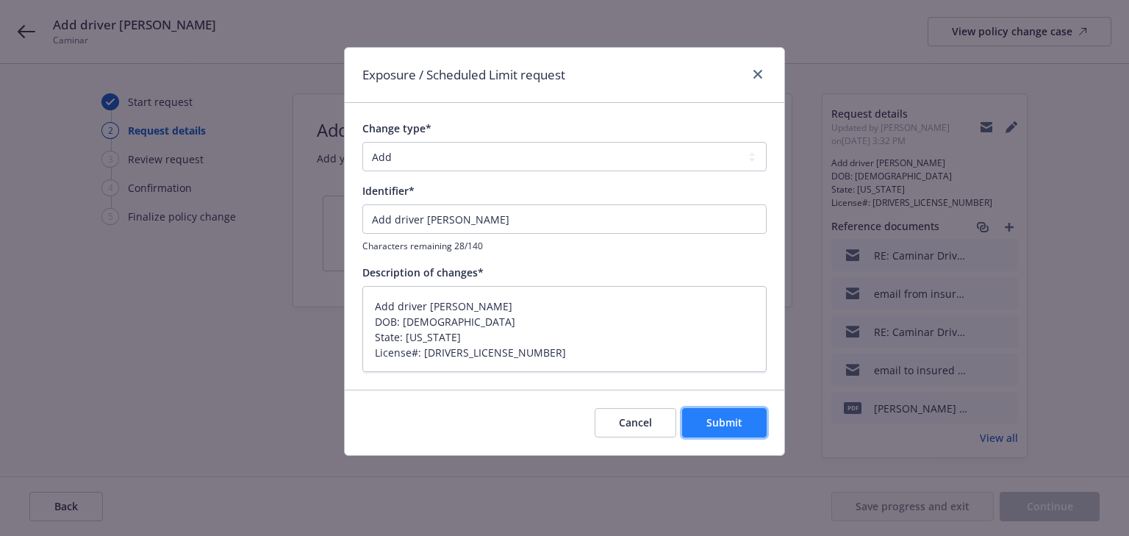
click at [729, 412] on button "Submit" at bounding box center [724, 422] width 85 height 29
type textarea "x"
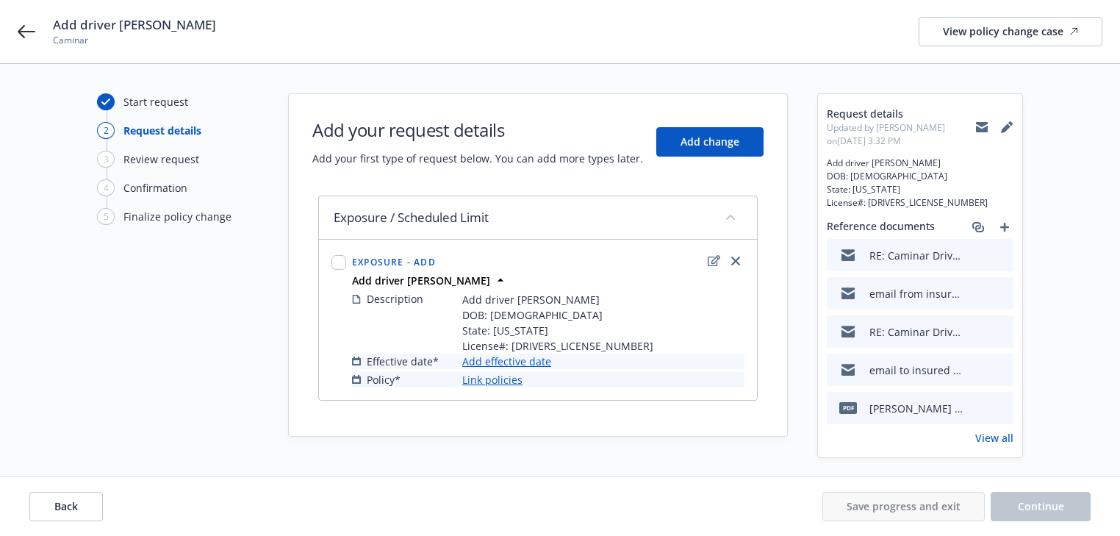
click at [537, 356] on link "Add effective date" at bounding box center [506, 361] width 89 height 15
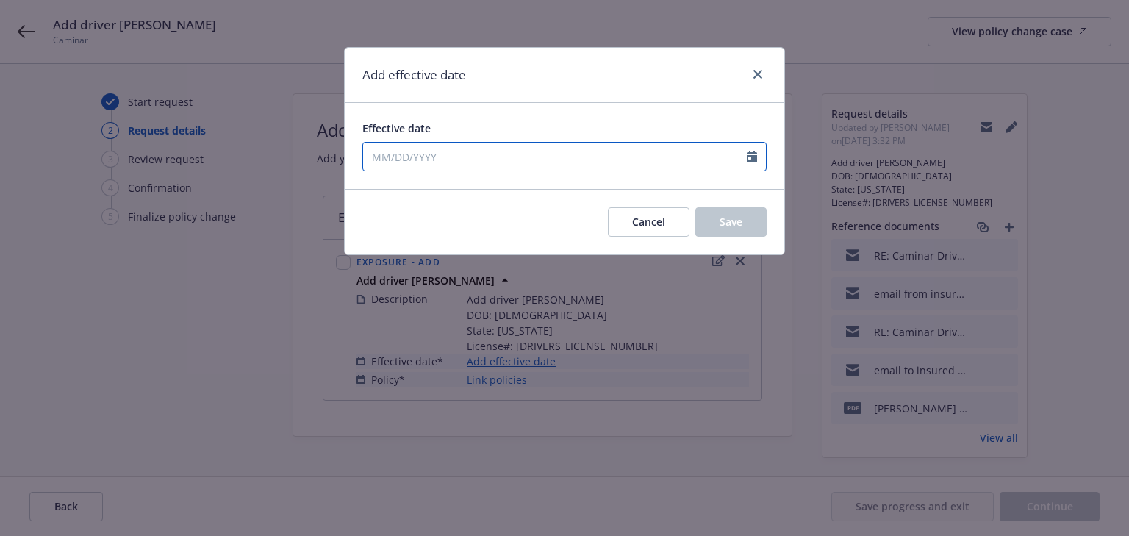
click at [438, 151] on input "Effective date" at bounding box center [555, 157] width 384 height 28
select select "8"
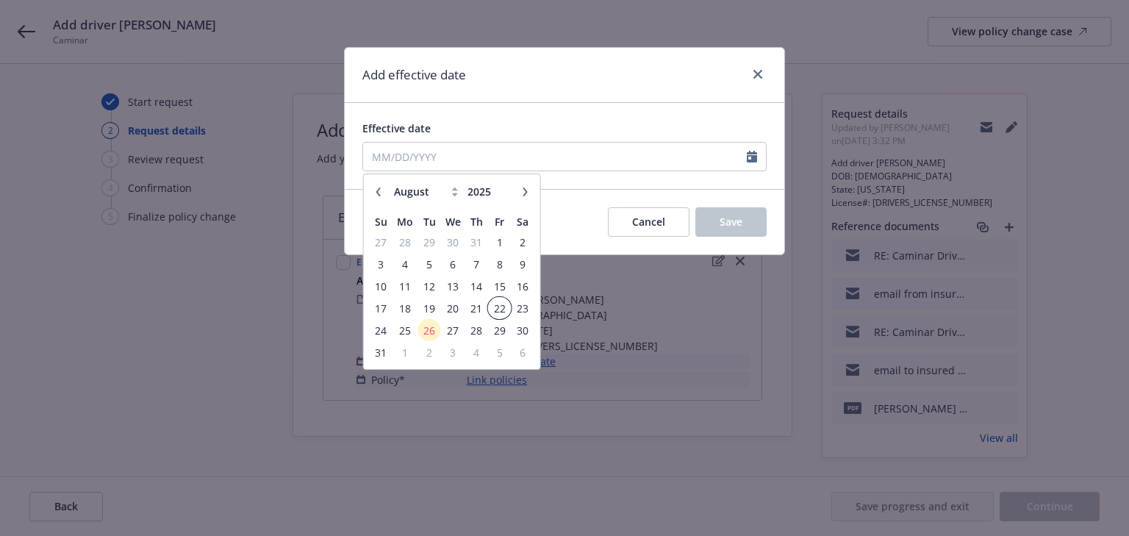
click at [497, 308] on span "22" at bounding box center [499, 308] width 20 height 18
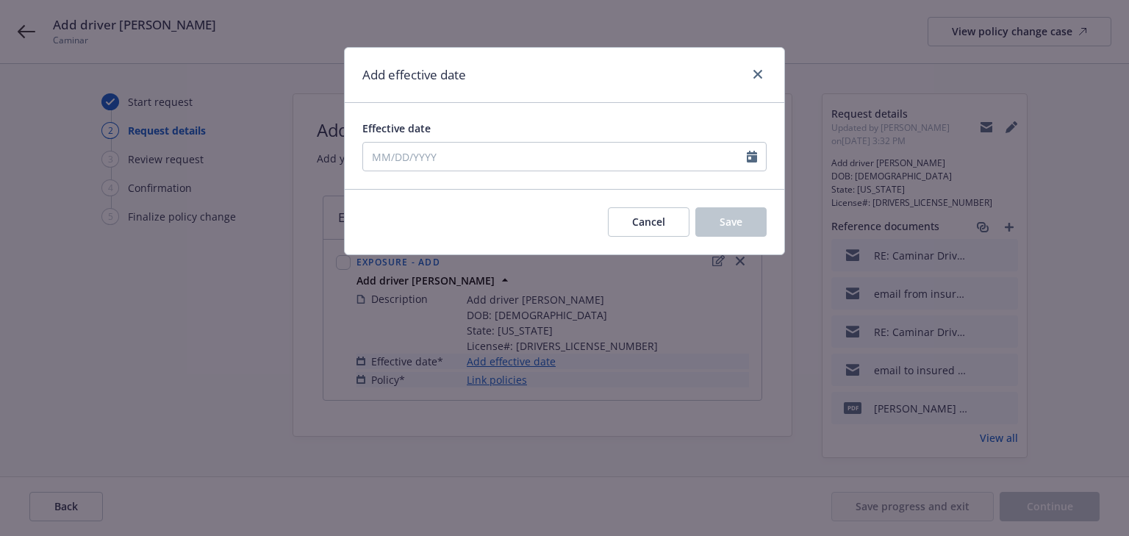
type input "08/22/2025"
click at [718, 226] on button "Save" at bounding box center [730, 221] width 71 height 29
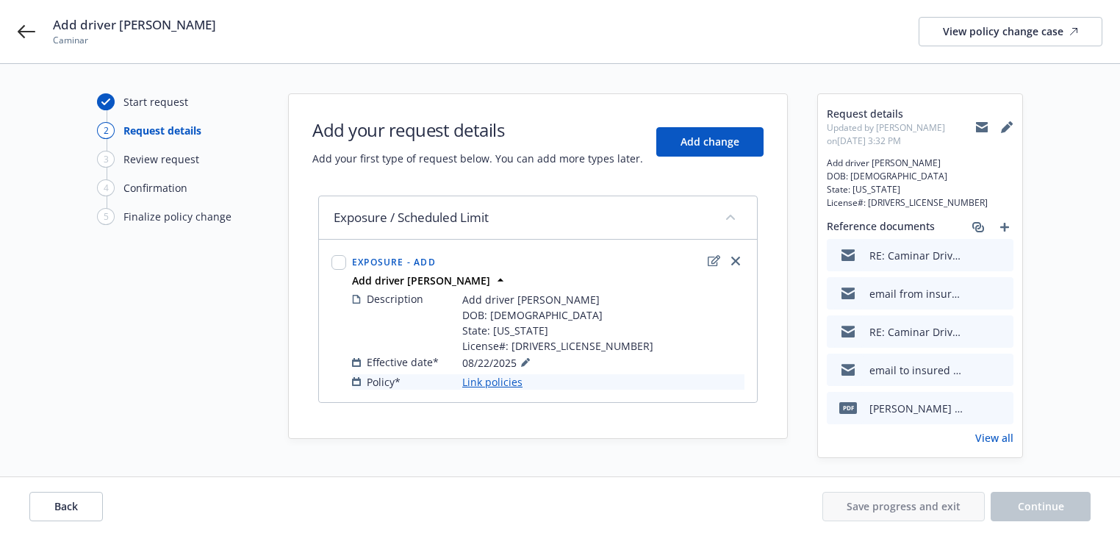
click at [504, 381] on link "Link policies" at bounding box center [492, 381] width 60 height 15
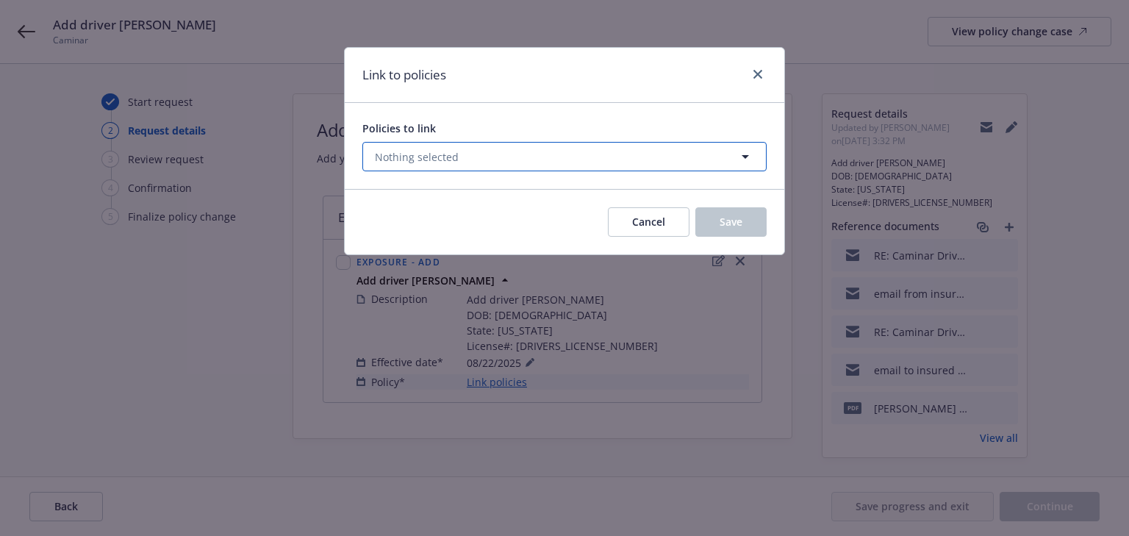
click at [447, 163] on span "Nothing selected" at bounding box center [417, 156] width 84 height 15
select select "ACTIVE"
type input "AUTO"
drag, startPoint x: 483, startPoint y: 159, endPoint x: 390, endPoint y: 147, distance: 94.1
click at [391, 147] on button "Nothing selected" at bounding box center [564, 156] width 404 height 29
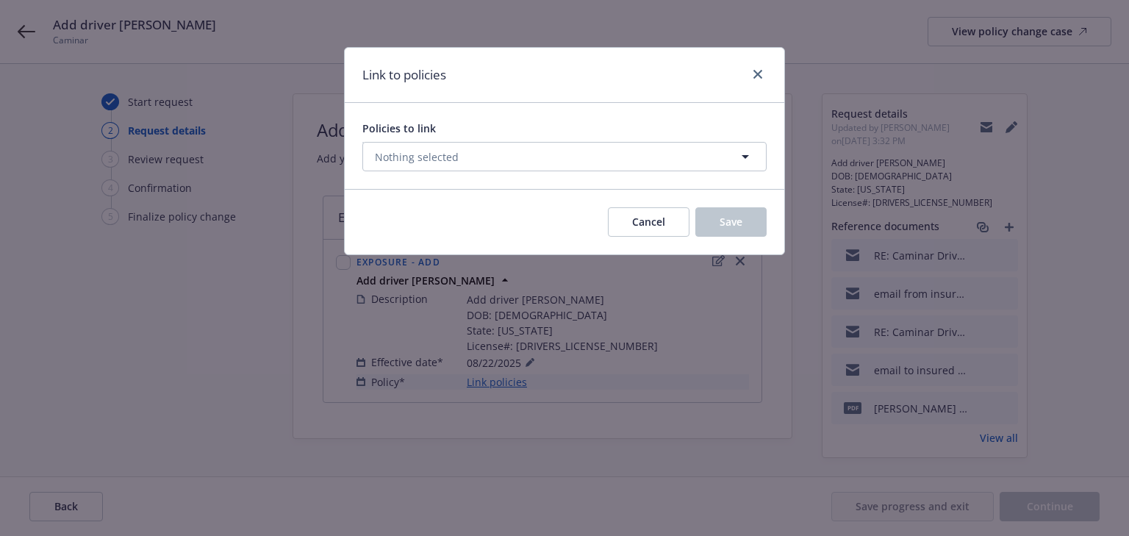
select select "ACTIVE"
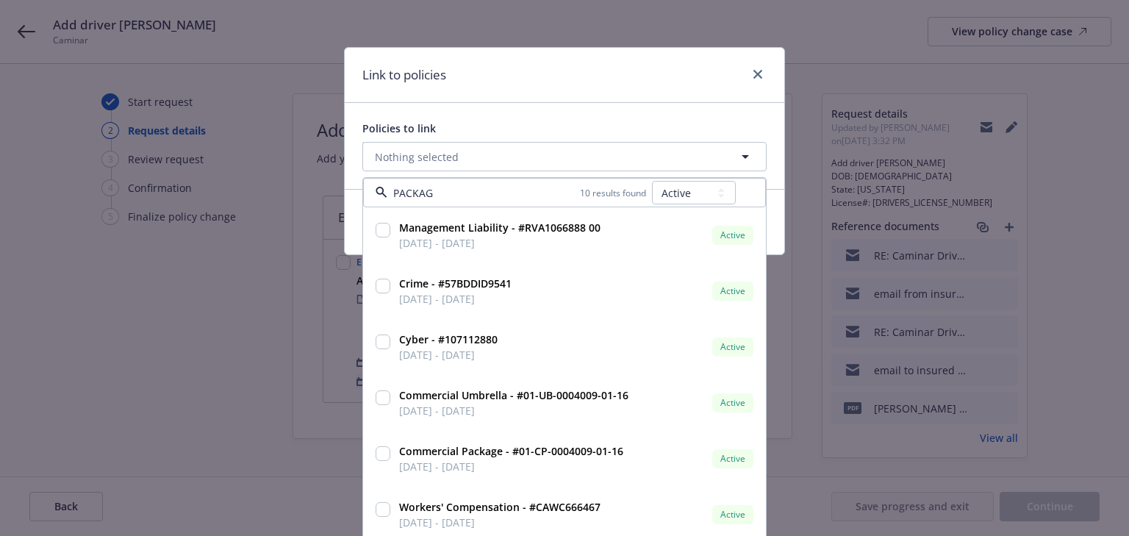
type input "PACKAGE"
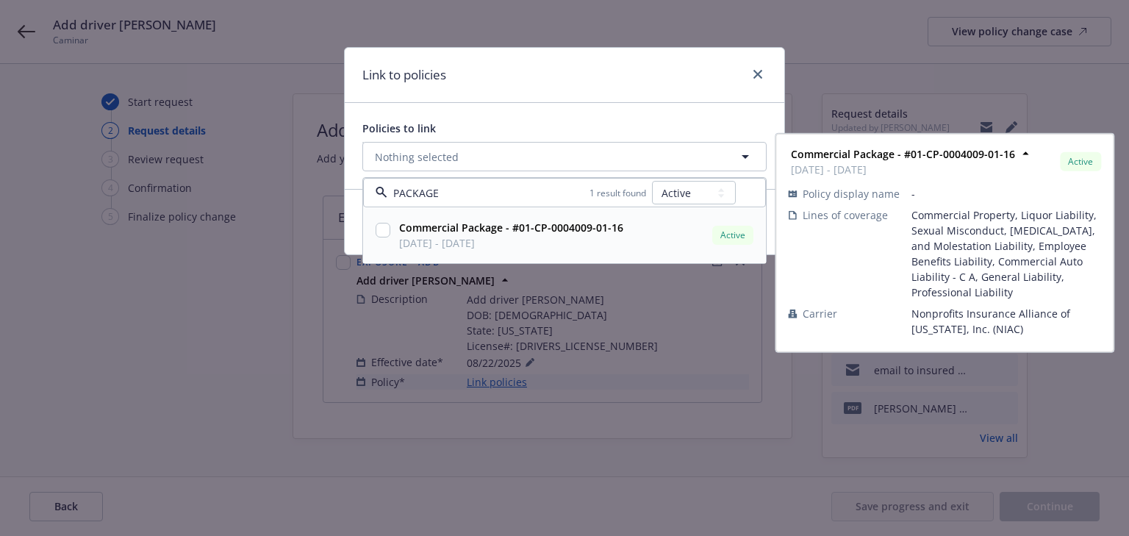
click at [380, 230] on input "checkbox" at bounding box center [383, 230] width 15 height 15
checkbox input "true"
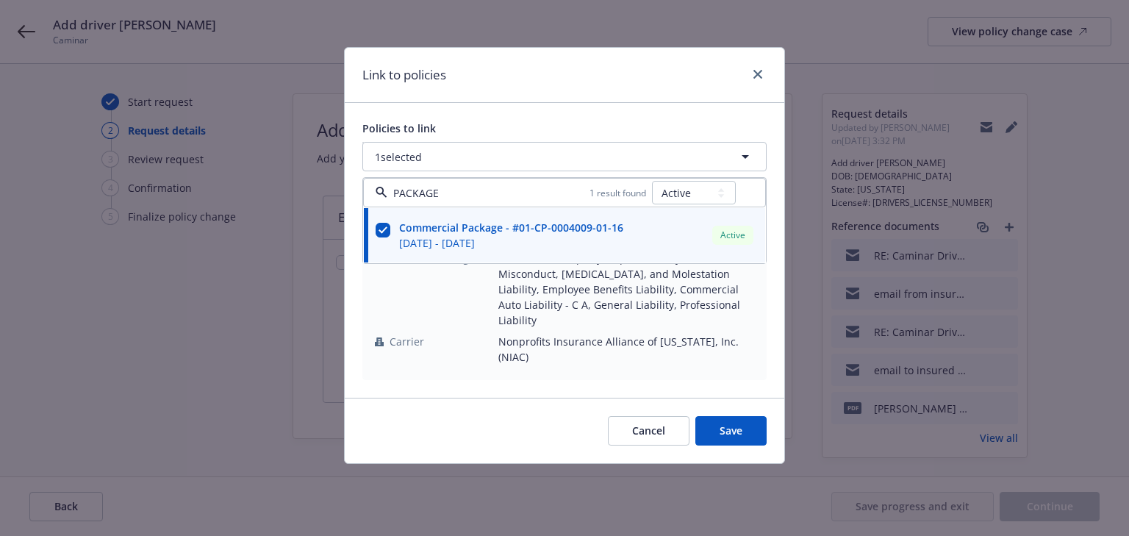
type input "PACKAGE"
click at [523, 345] on div "Commercial Package - #01-CP-0004009-01-16 07/01/2025 - 07/01/2026 Active Policy…" at bounding box center [564, 278] width 403 height 201
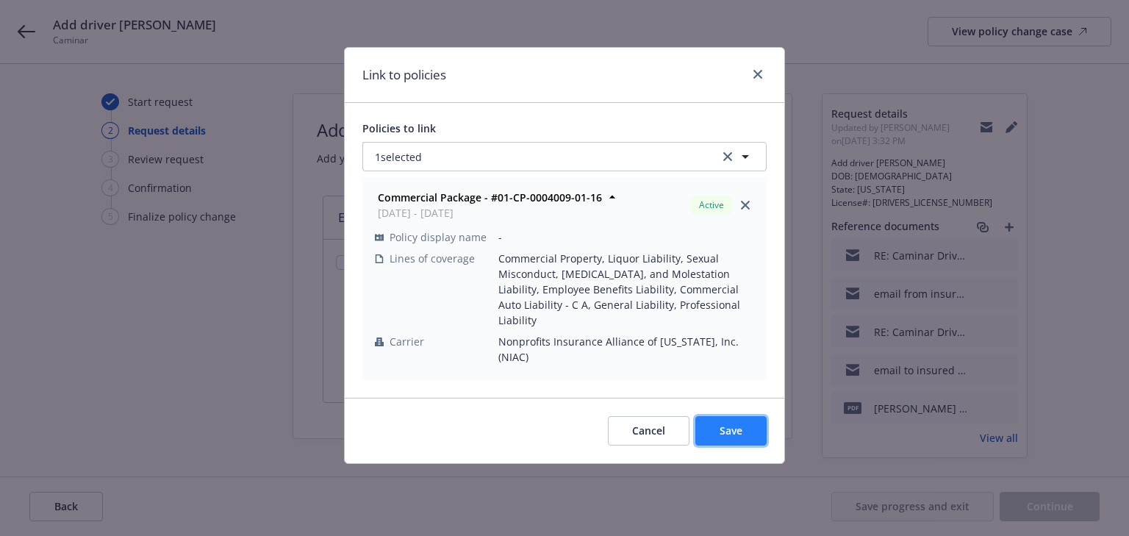
click at [713, 416] on button "Save" at bounding box center [730, 430] width 71 height 29
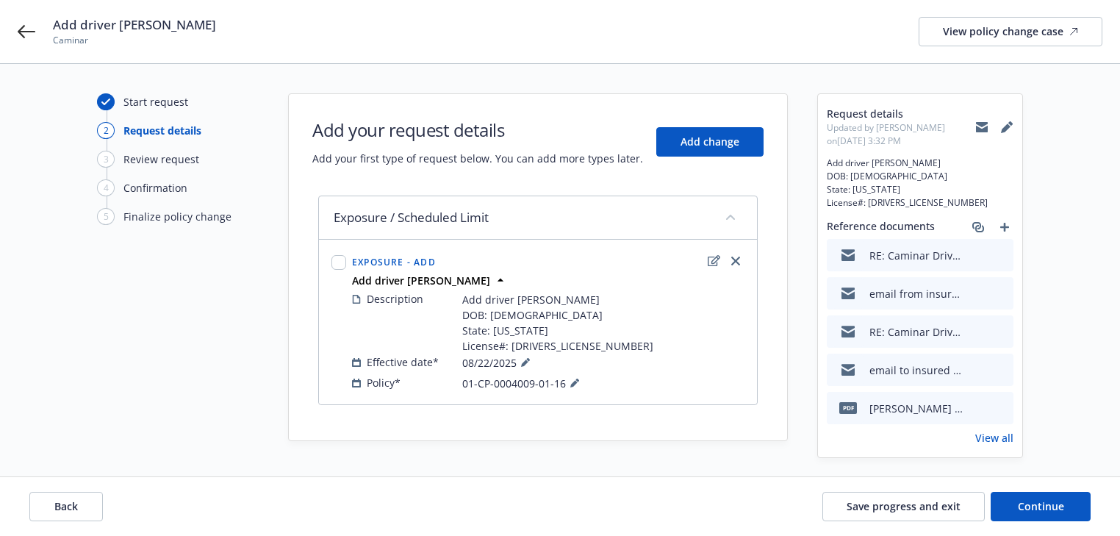
click at [1061, 525] on div "Back Save progress and exit Continue" at bounding box center [560, 506] width 1120 height 59
click at [1058, 514] on button "Continue" at bounding box center [1041, 506] width 100 height 29
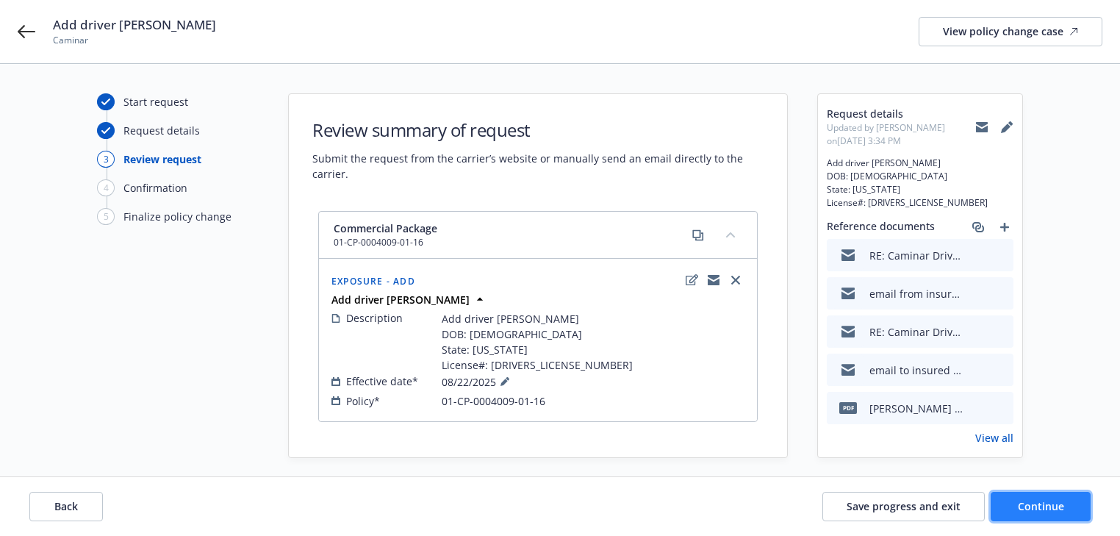
click at [1058, 514] on button "Continue" at bounding box center [1041, 506] width 100 height 29
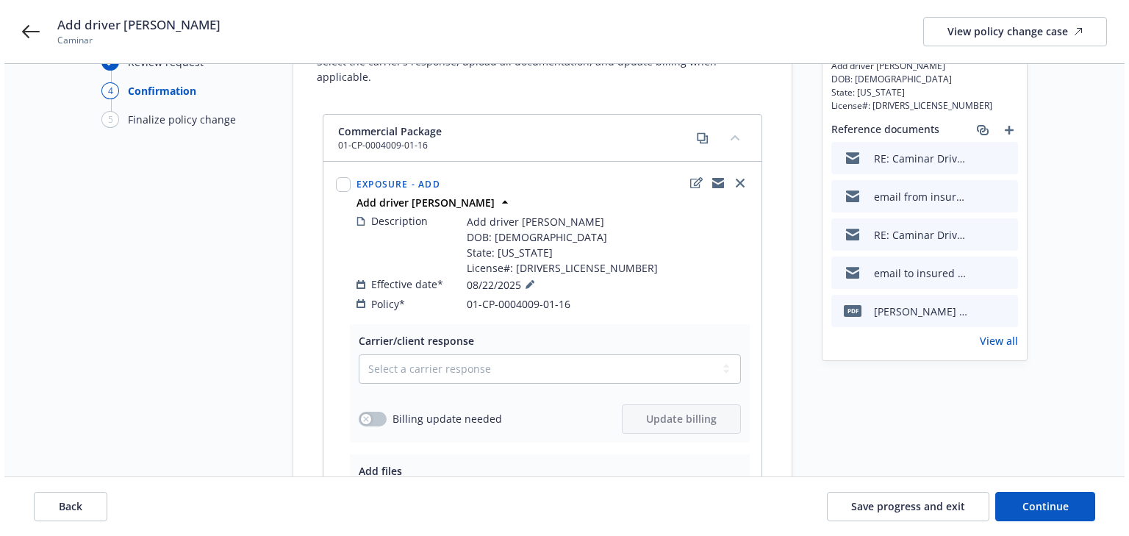
scroll to position [187, 0]
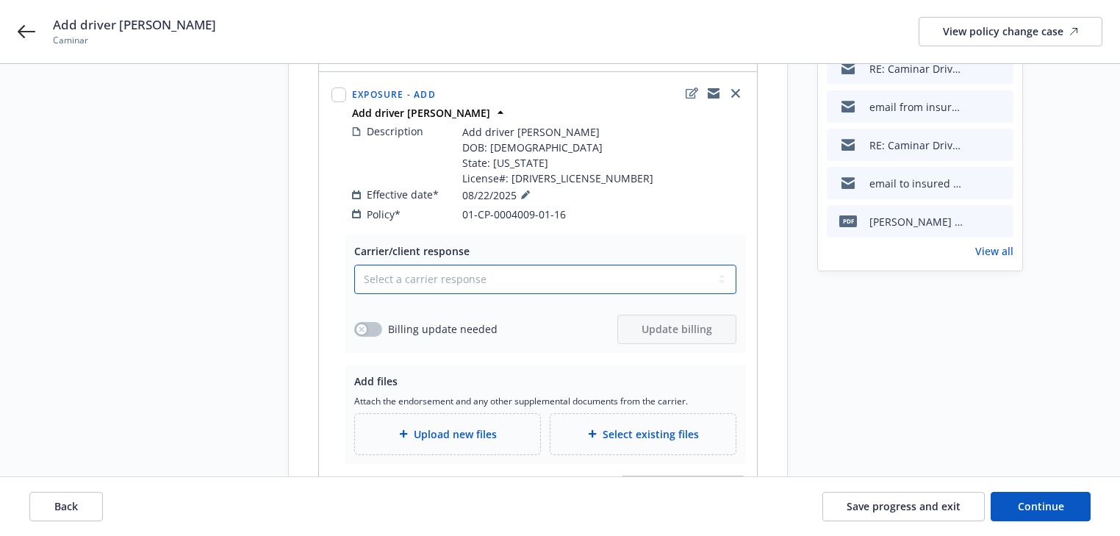
click at [478, 265] on select "Select a carrier response Accepted Accepted with revision No endorsement needed…" at bounding box center [545, 279] width 382 height 29
select select "NO_ENDORSEMENT_NEEDED"
click at [354, 265] on select "Select a carrier response Accepted Accepted with revision No endorsement needed…" at bounding box center [545, 279] width 382 height 29
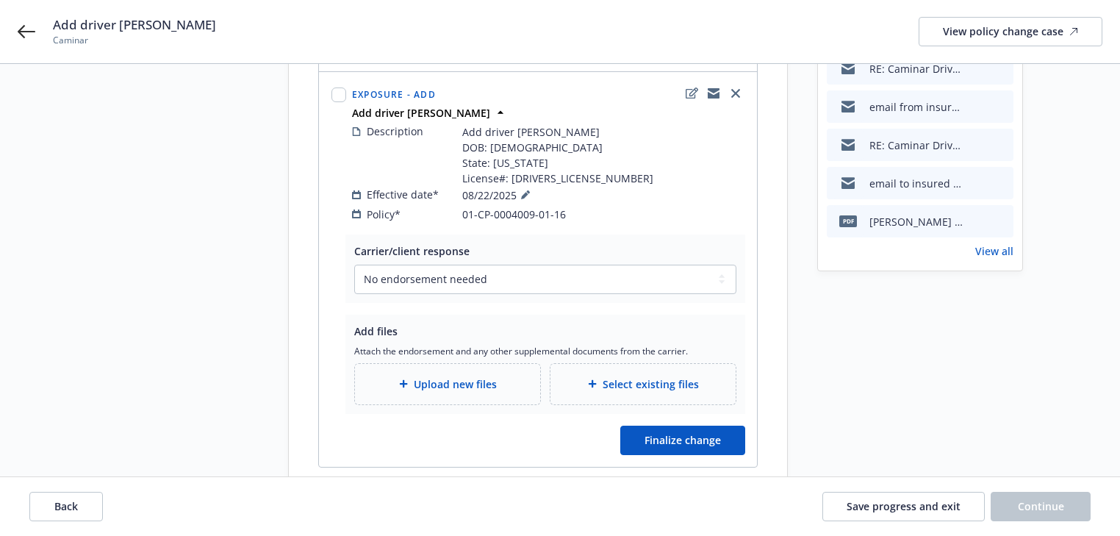
click at [815, 380] on div "Start request Request details Review request 4 Confirmation 5 Finalize policy c…" at bounding box center [560, 205] width 1085 height 597
click at [703, 433] on span "Finalize change" at bounding box center [683, 440] width 76 height 14
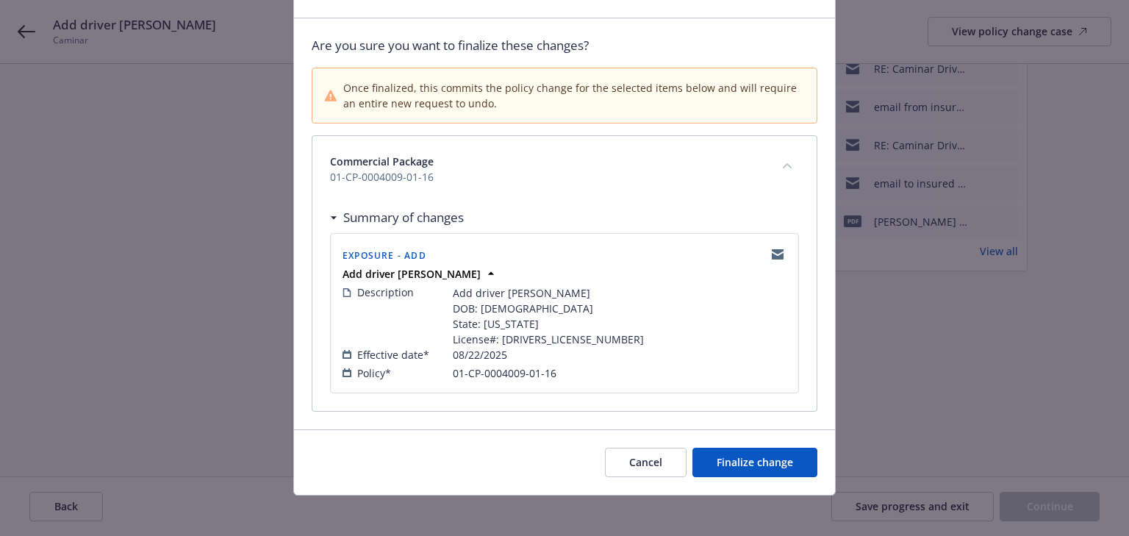
scroll to position [90, 0]
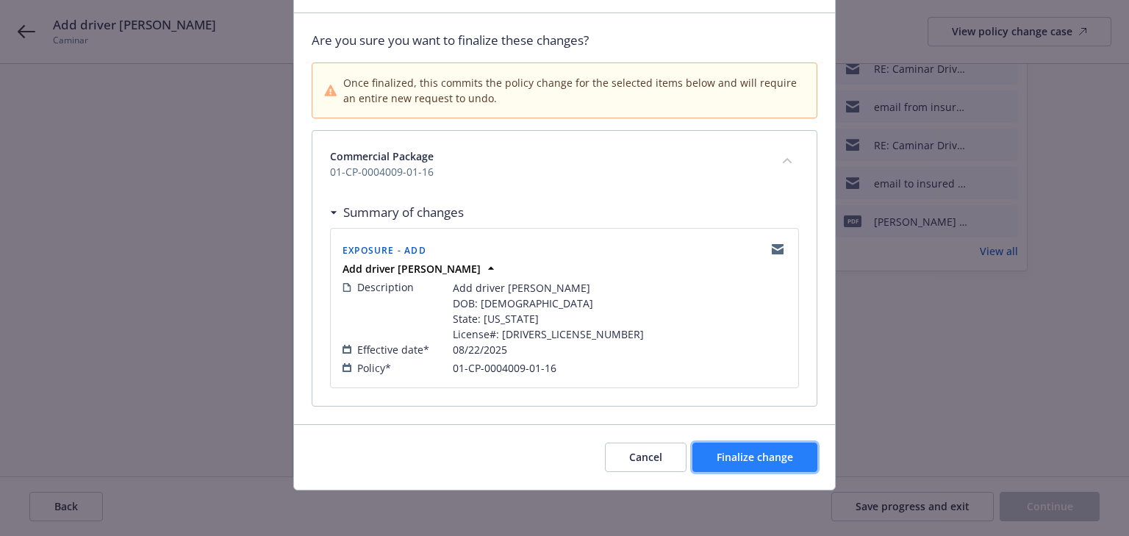
click at [785, 467] on button "Finalize change" at bounding box center [754, 456] width 125 height 29
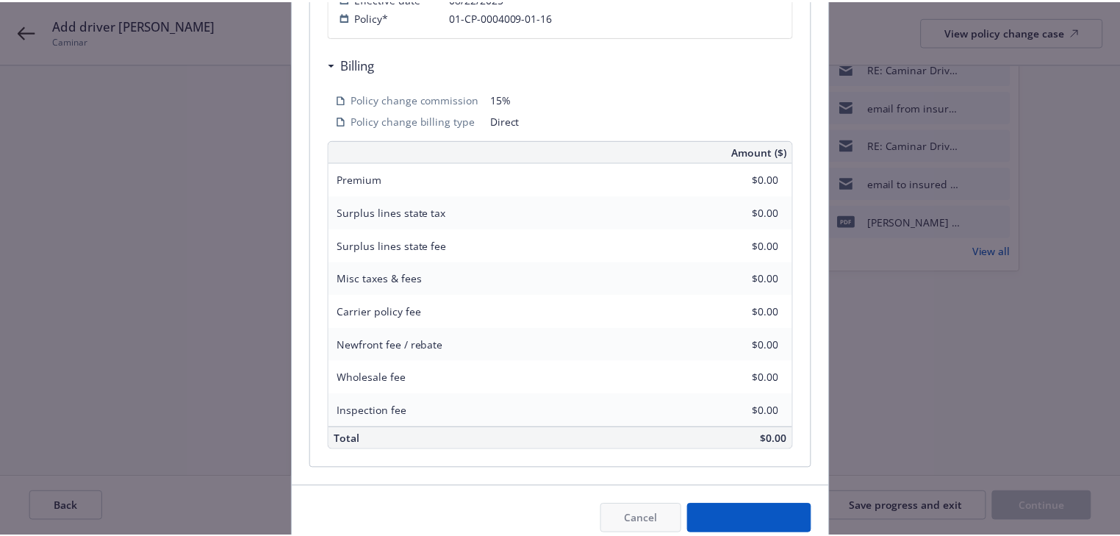
scroll to position [503, 0]
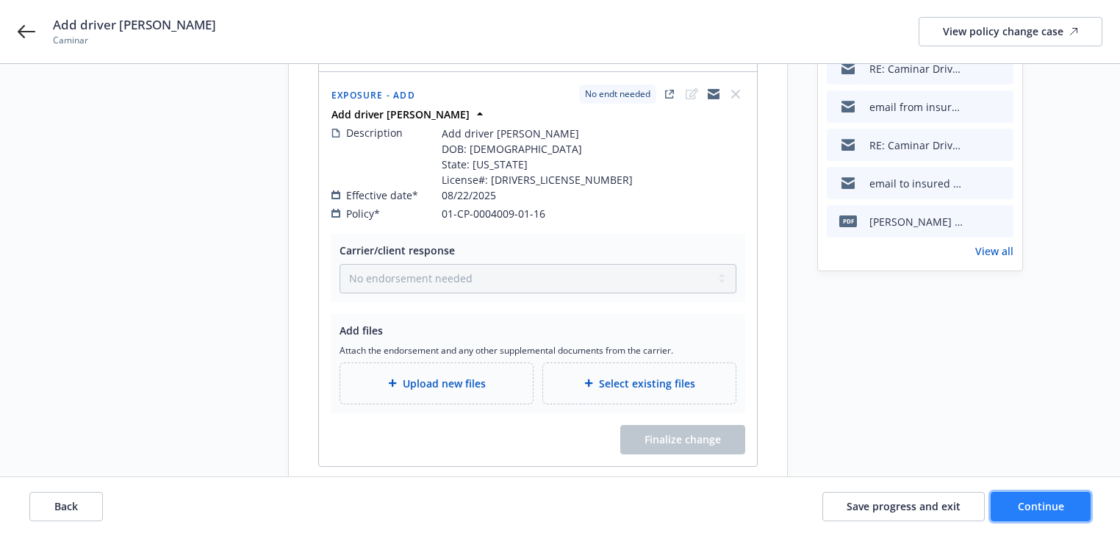
click at [1039, 520] on button "Continue" at bounding box center [1041, 506] width 100 height 29
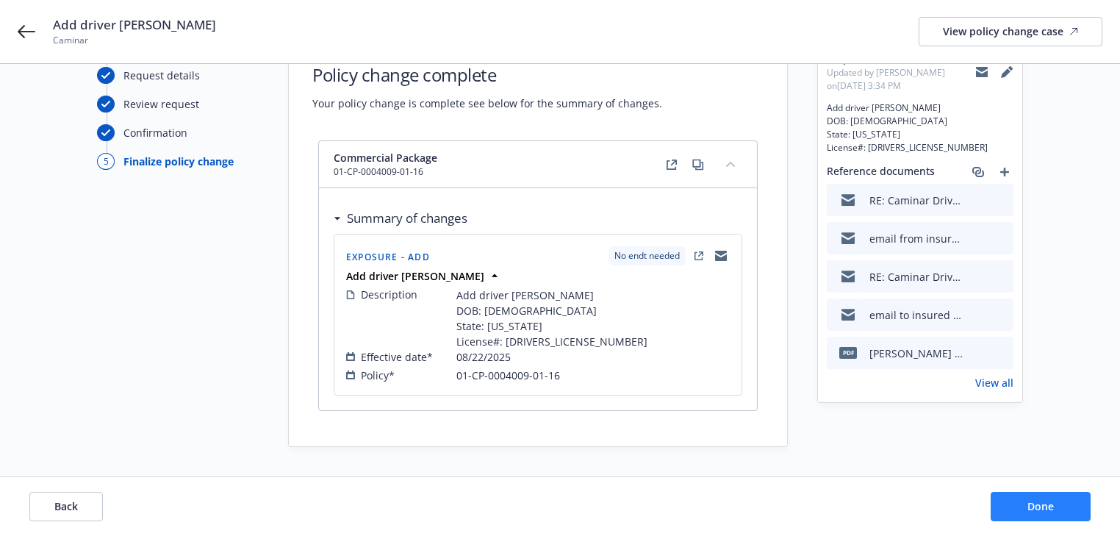
scroll to position [54, 0]
click at [1039, 511] on span "Done" at bounding box center [1040, 506] width 26 height 14
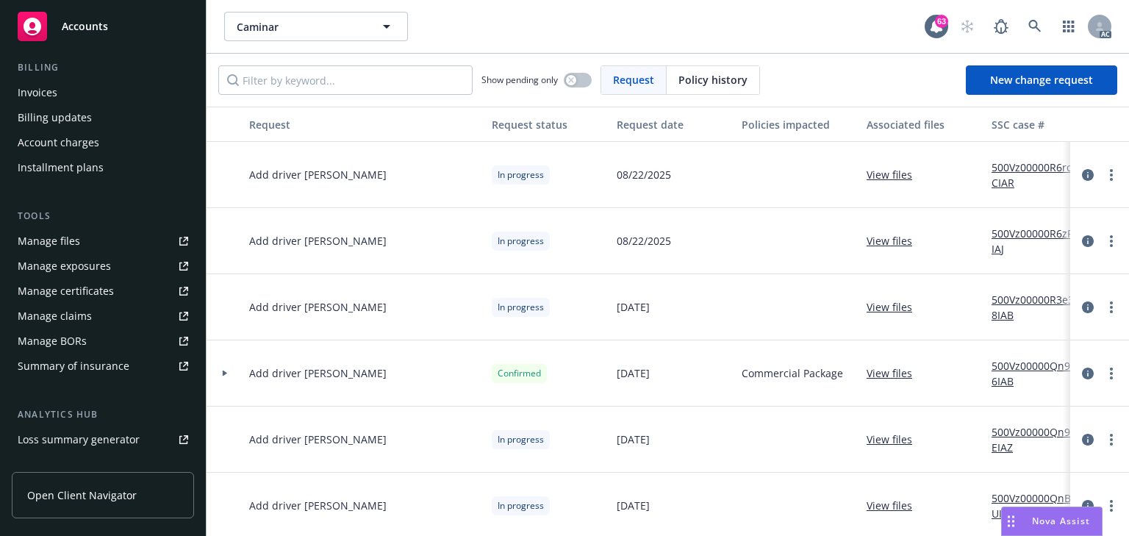
scroll to position [294, 0]
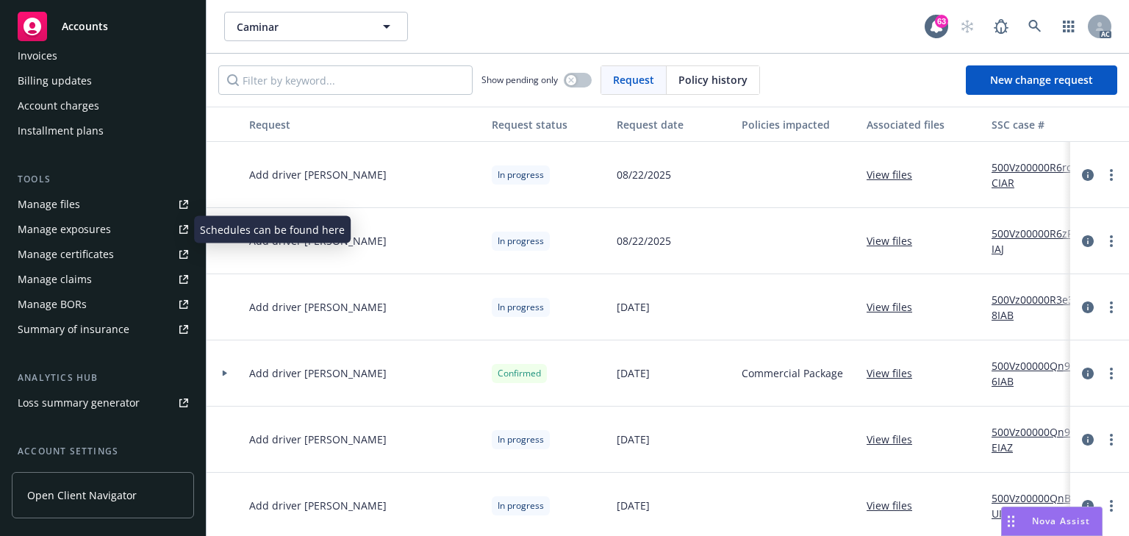
click at [63, 232] on div "Manage exposures" at bounding box center [64, 230] width 93 height 24
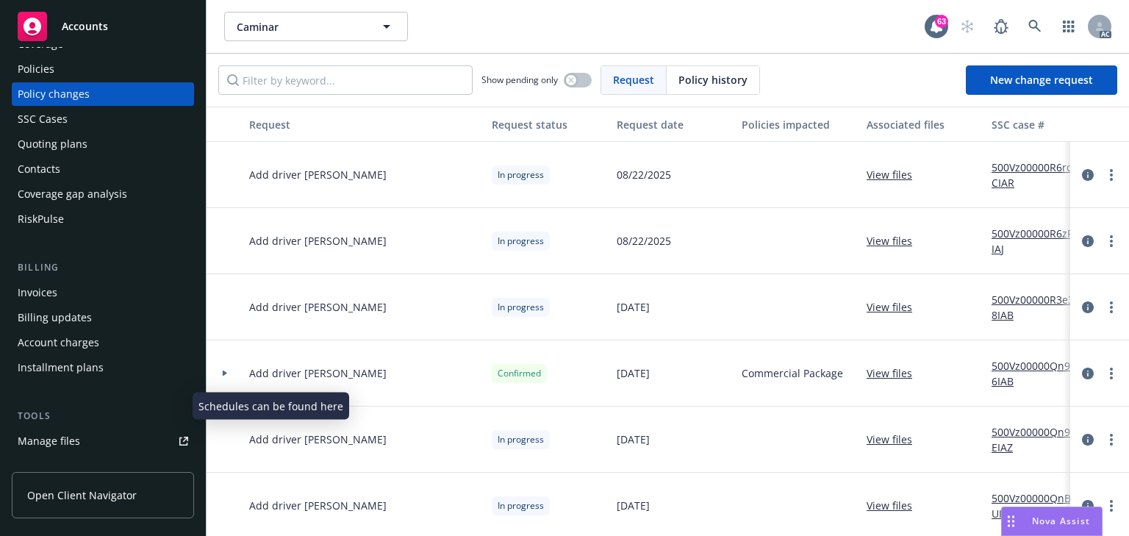
scroll to position [0, 0]
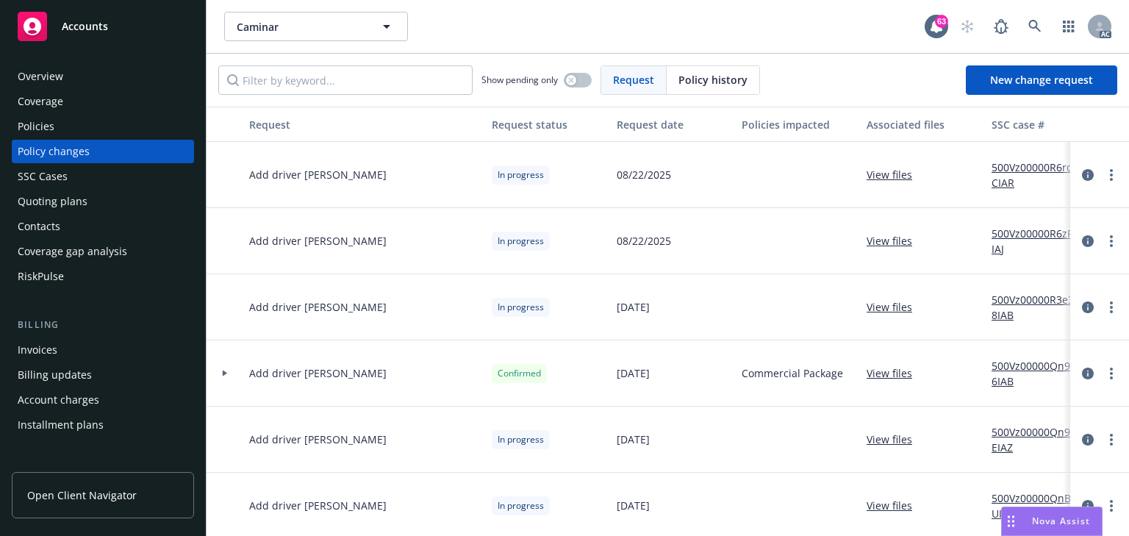
click at [61, 132] on div "Policies" at bounding box center [103, 127] width 171 height 24
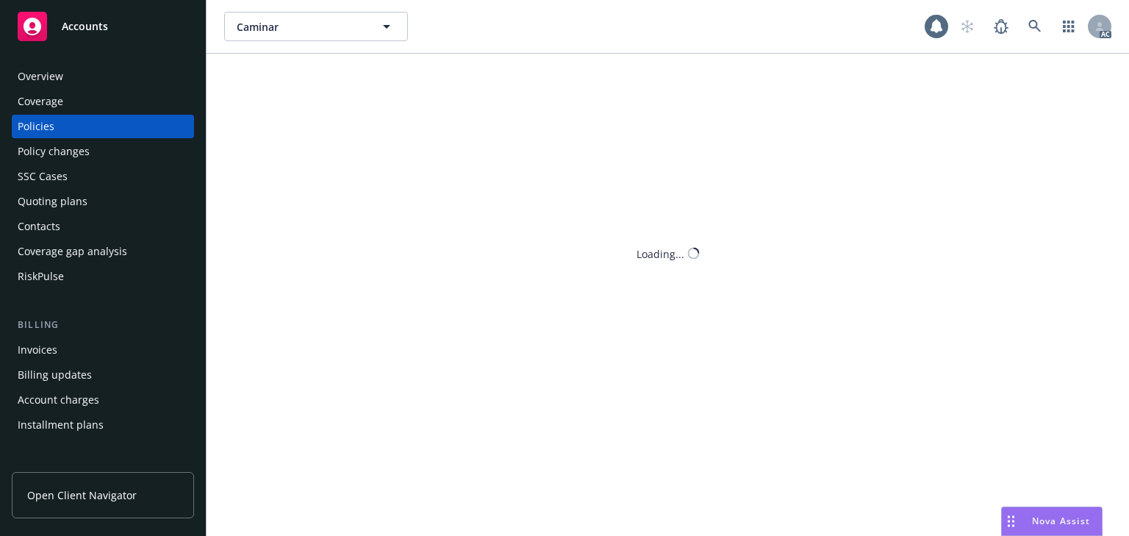
click at [304, 89] on div "Caminar Caminar AC Loading..." at bounding box center [668, 268] width 922 height 536
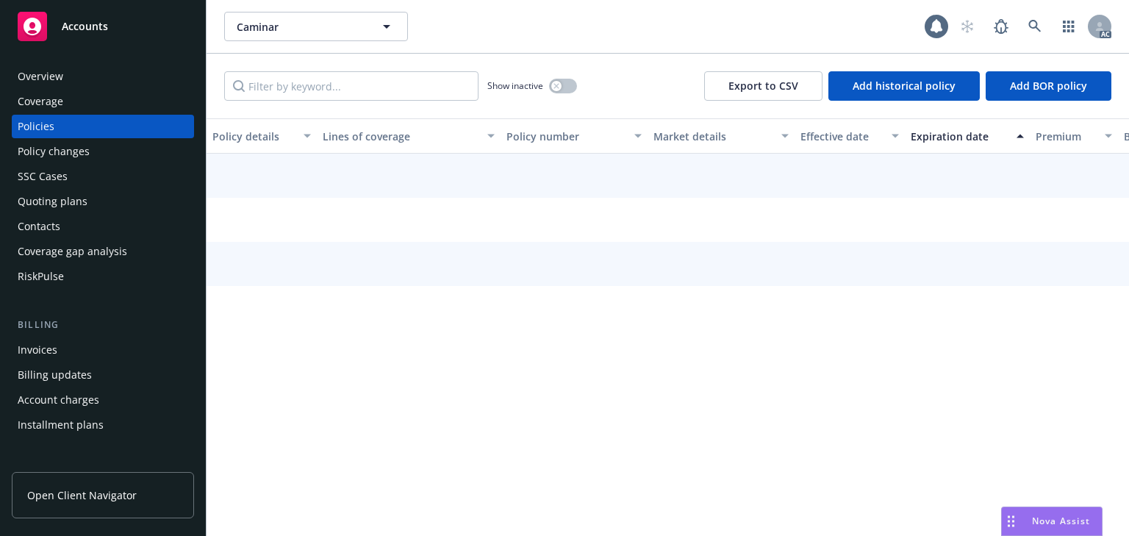
click at [270, 85] on input "Filter by keyword..." at bounding box center [351, 85] width 254 height 29
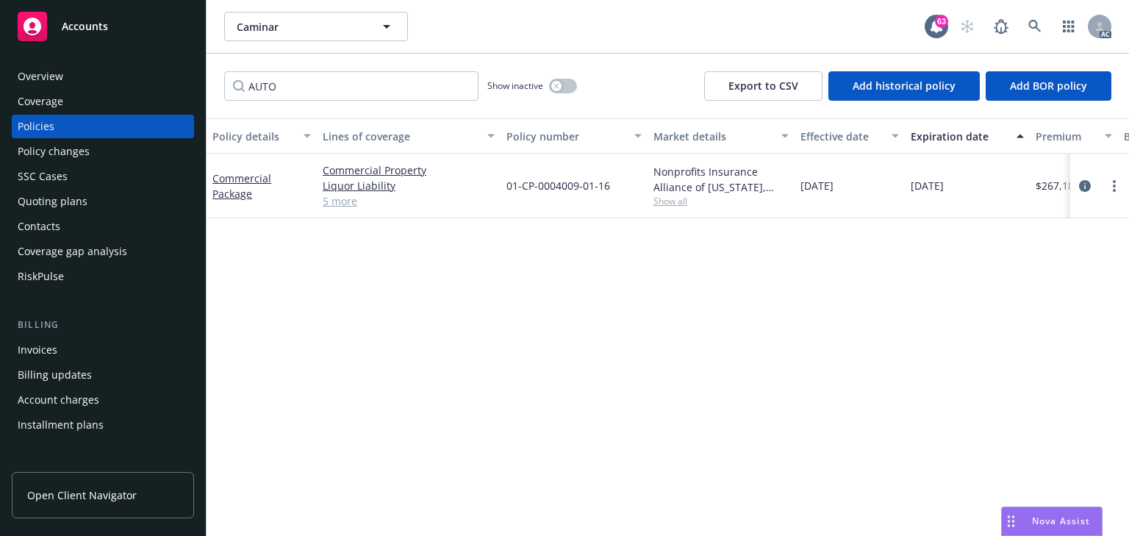
type input "AUTO"
click at [523, 403] on div "Policy details Lines of coverage Policy number Market details Effective date Ex…" at bounding box center [668, 326] width 922 height 417
click at [1080, 180] on icon "circleInformation" at bounding box center [1085, 186] width 12 height 12
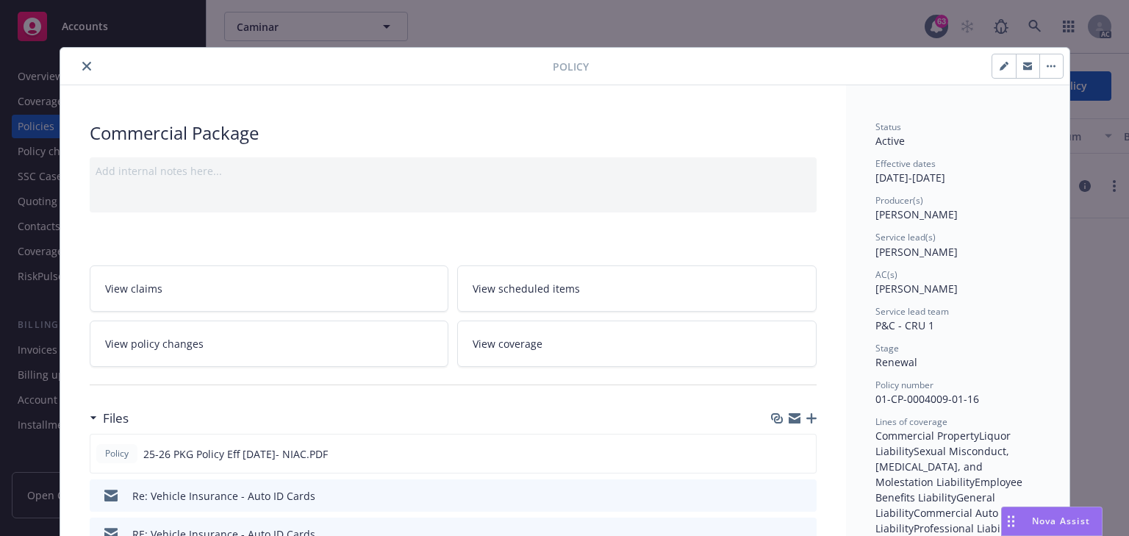
scroll to position [44, 0]
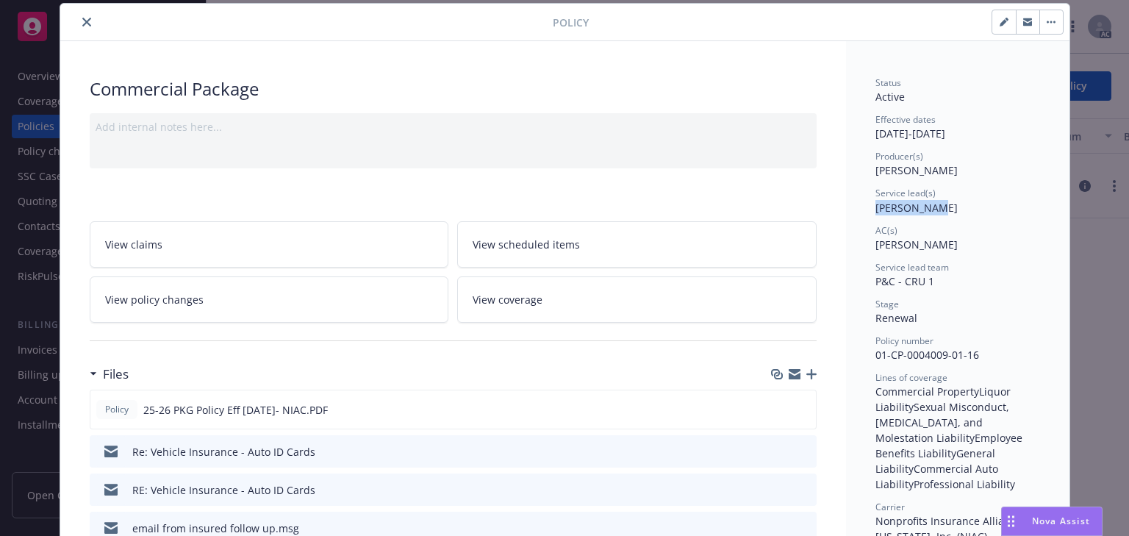
copy span "Jenn Hyland"
drag, startPoint x: 958, startPoint y: 211, endPoint x: 855, endPoint y: 208, distance: 103.7
click at [930, 334] on div "Policy number" at bounding box center [957, 340] width 165 height 12
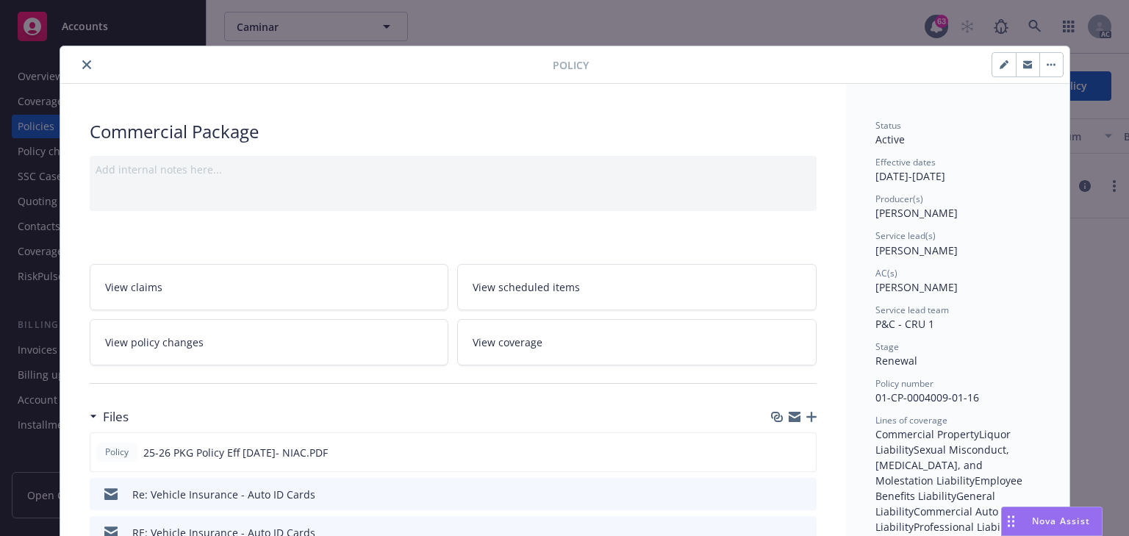
scroll to position [0, 0]
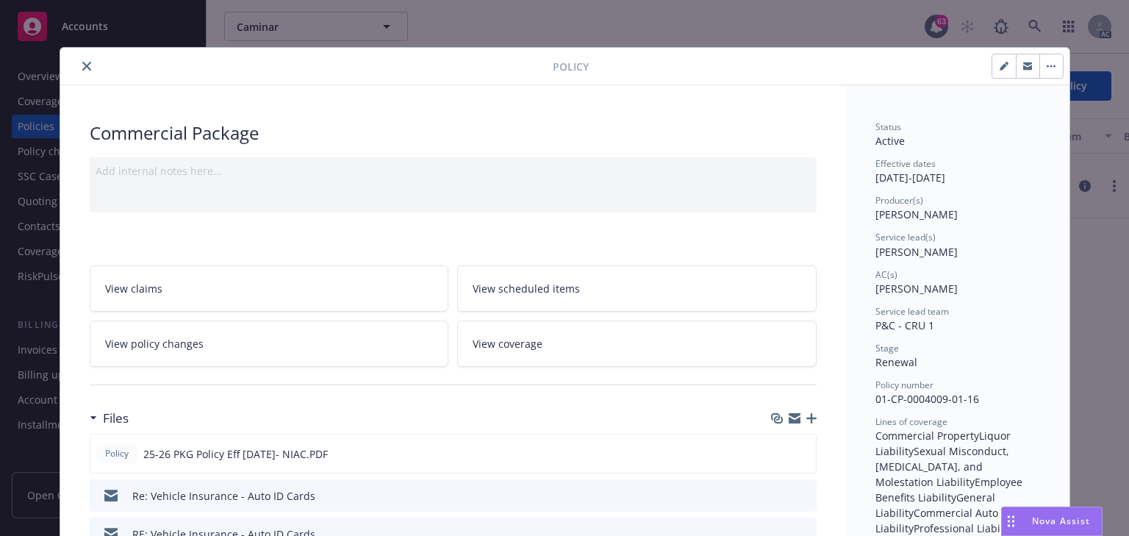
click at [82, 62] on icon "close" at bounding box center [86, 66] width 9 height 9
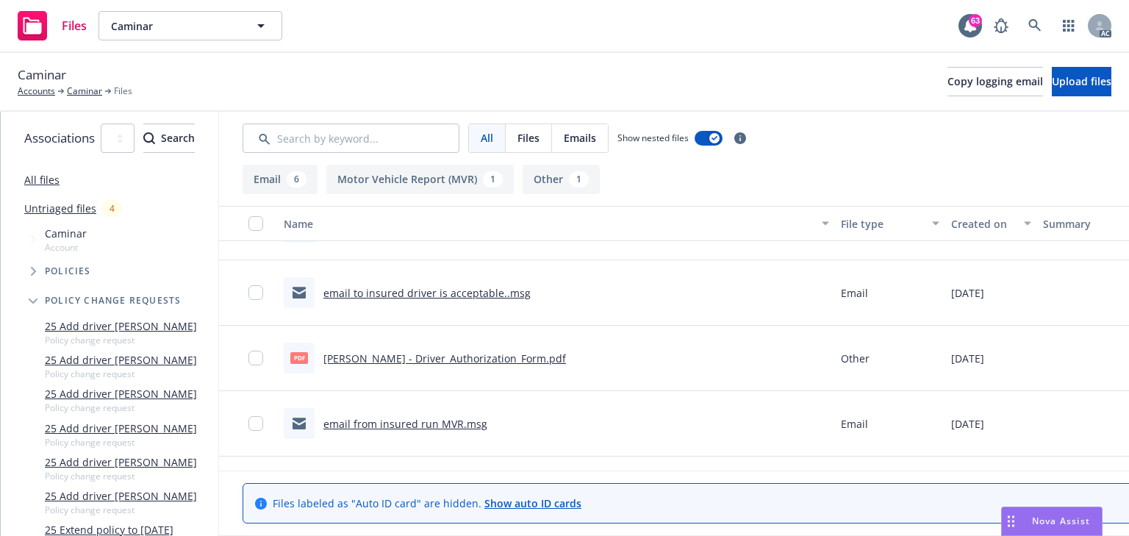
scroll to position [294, 0]
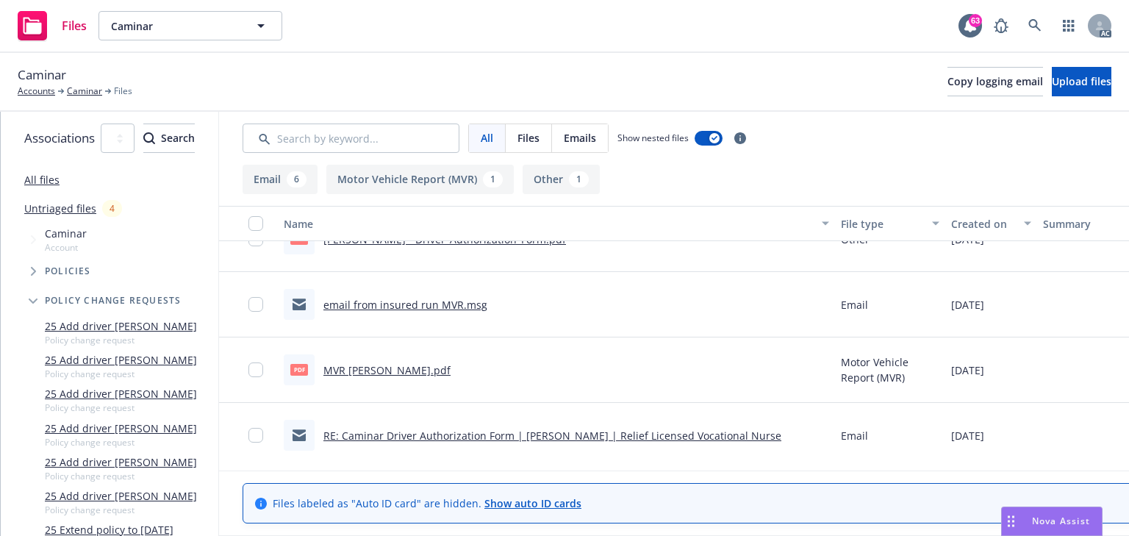
click at [451, 364] on link "MVR Catherine Padilla.pdf" at bounding box center [386, 370] width 127 height 14
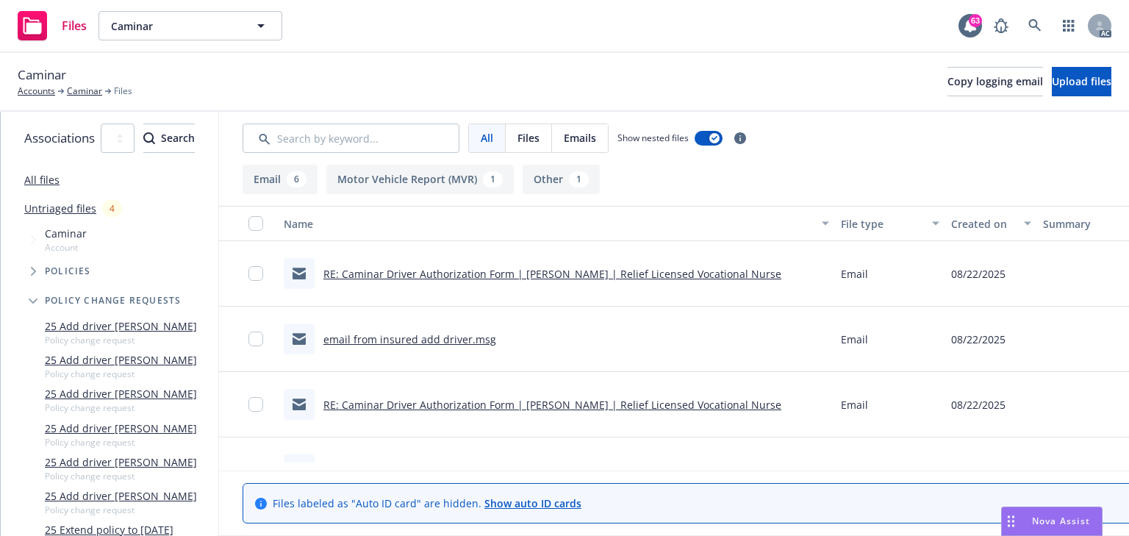
click at [520, 276] on link "RE: Caminar Driver Authorization Form | Catherine Padilla | Relief Licensed Voc…" at bounding box center [552, 274] width 458 height 14
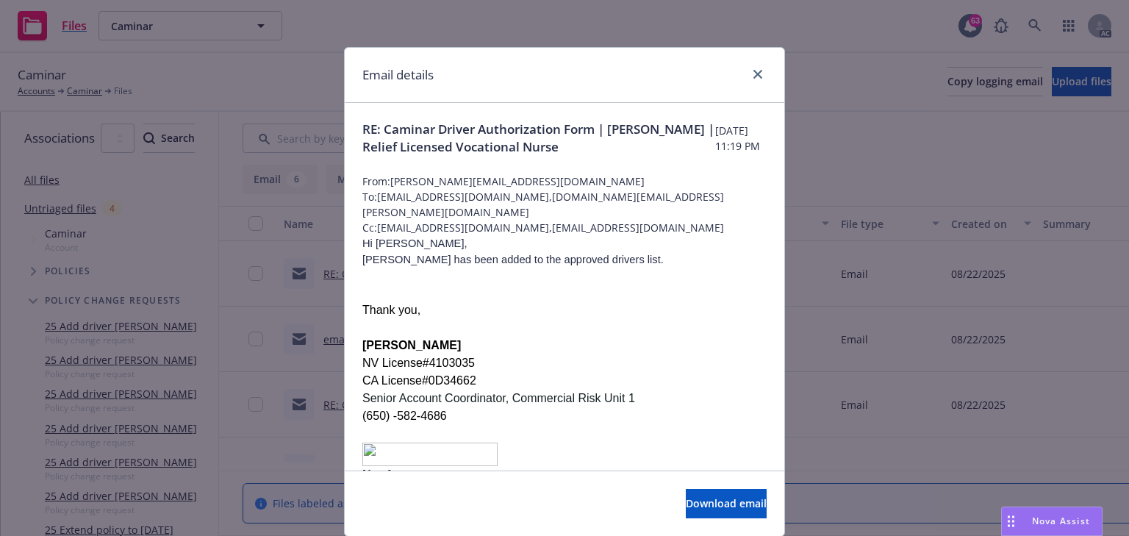
click at [601, 301] on p at bounding box center [564, 293] width 404 height 18
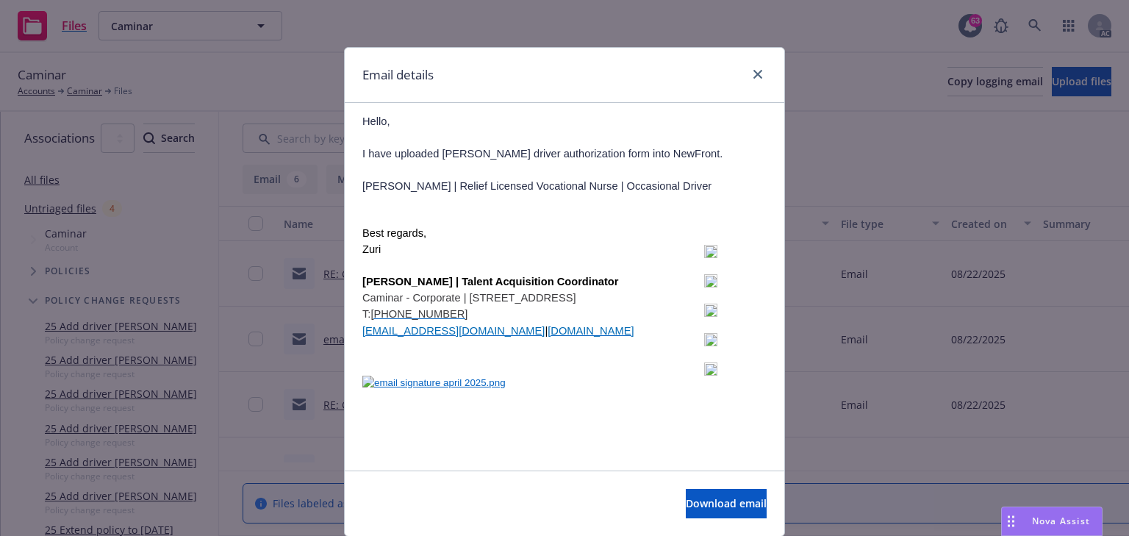
scroll to position [2227, 0]
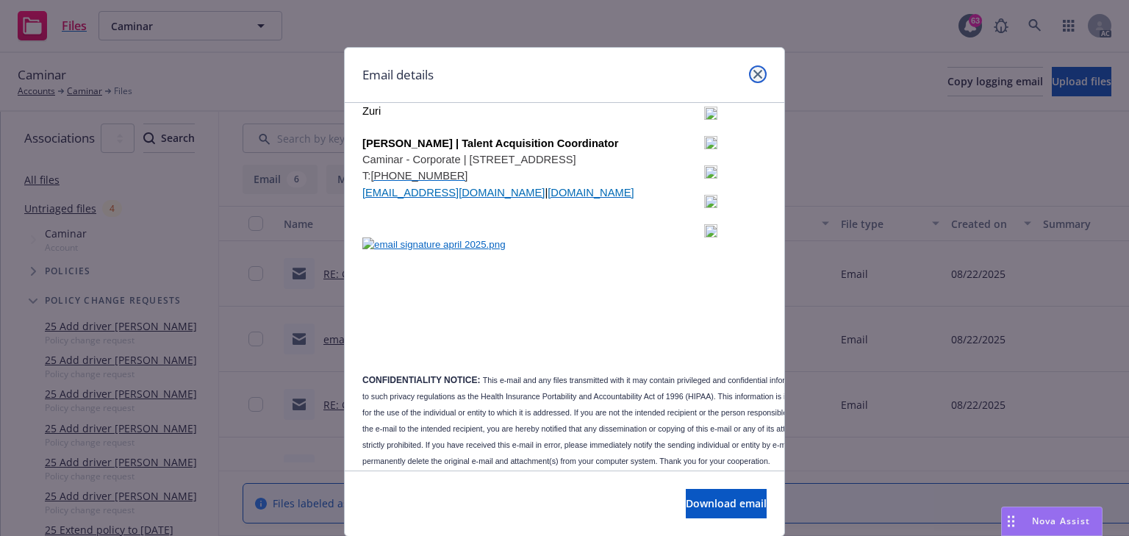
click at [753, 73] on icon "close" at bounding box center [757, 74] width 9 height 9
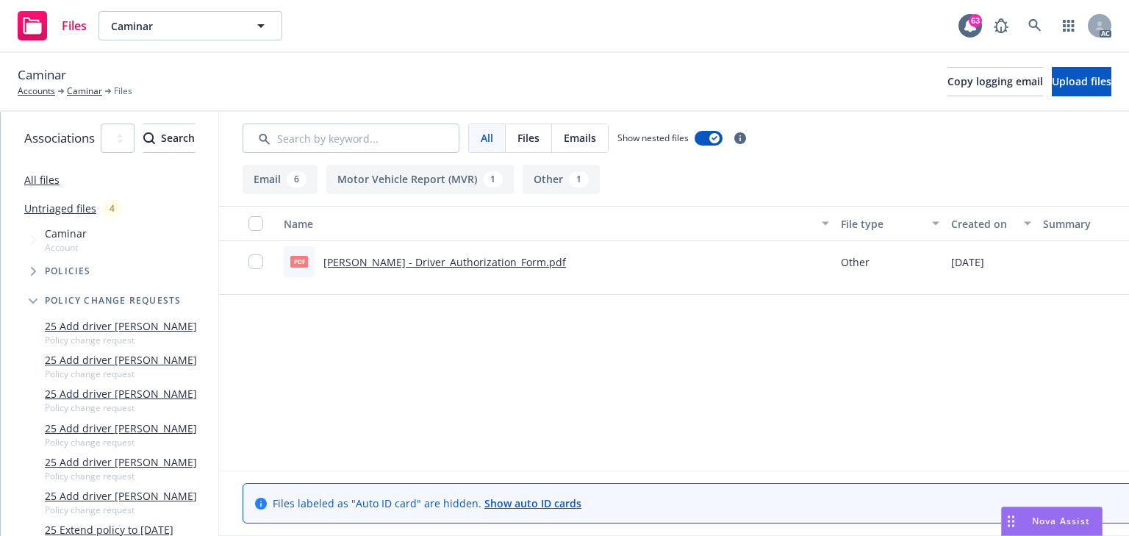
scroll to position [0, 0]
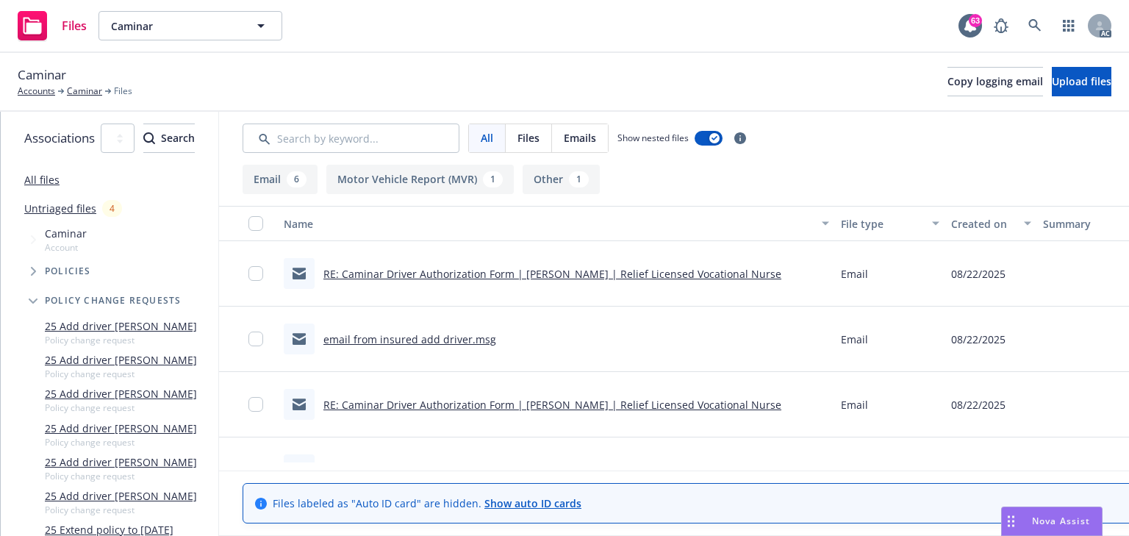
click at [499, 268] on link "RE: Caminar Driver Authorization Form | Catherine Padilla | Relief Licensed Voc…" at bounding box center [552, 274] width 458 height 14
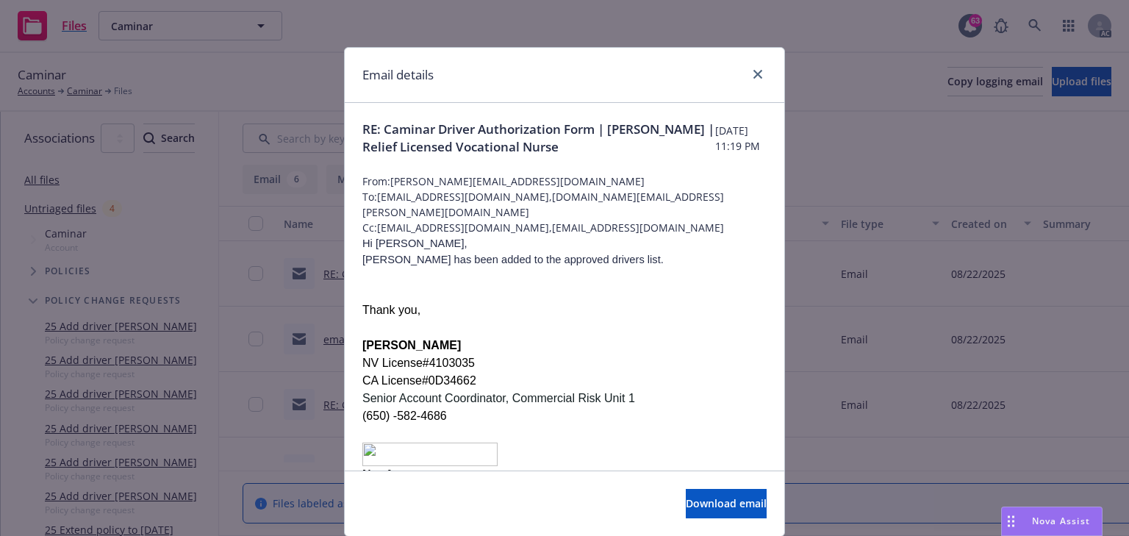
click at [602, 354] on p "Lena West" at bounding box center [564, 346] width 404 height 18
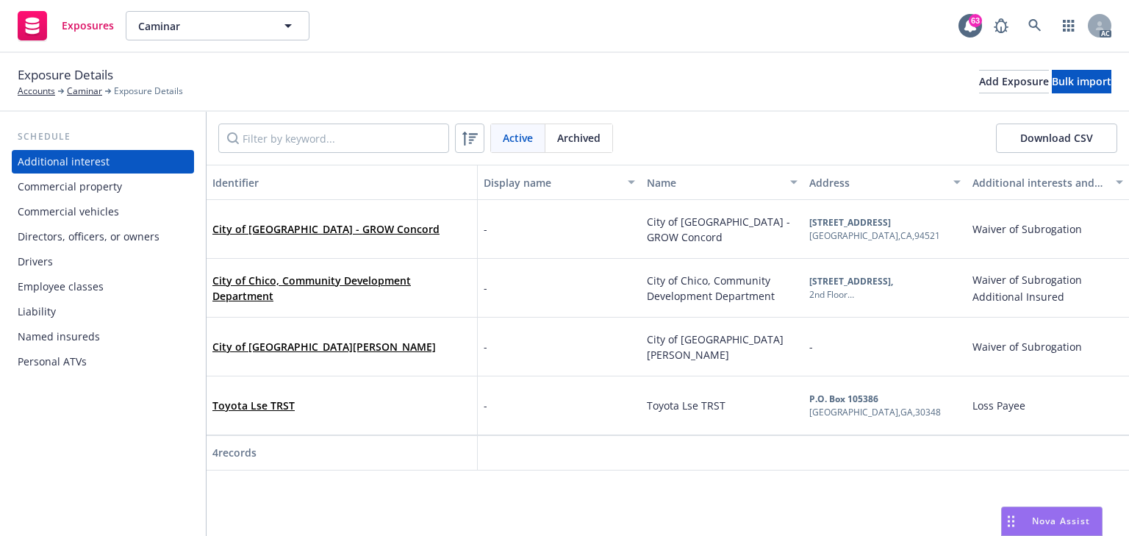
drag, startPoint x: 52, startPoint y: 263, endPoint x: 162, endPoint y: 201, distance: 125.7
click at [52, 263] on div "Drivers" at bounding box center [103, 262] width 171 height 24
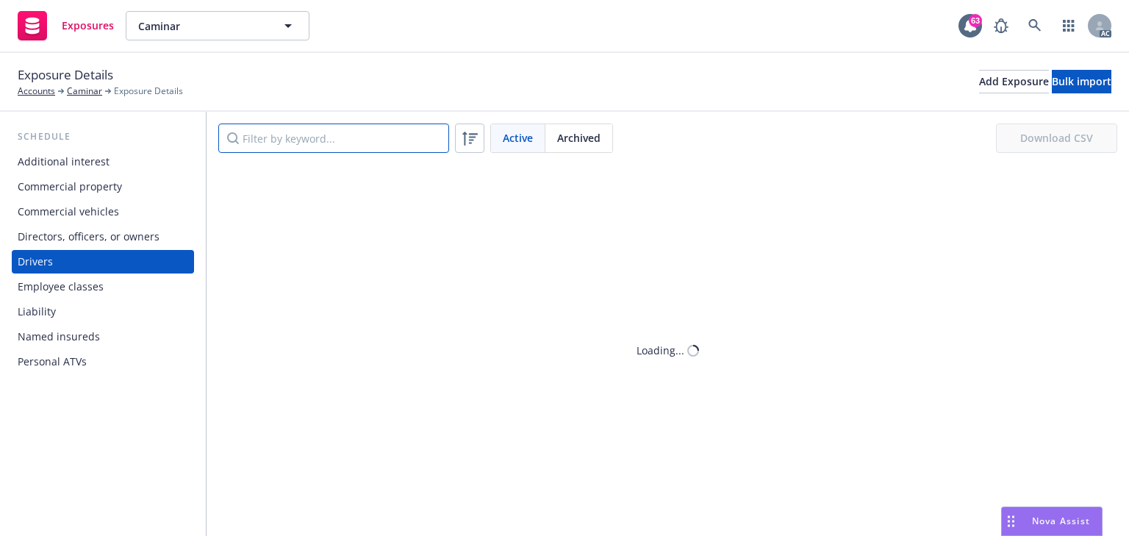
click at [290, 133] on input "Filter by keyword..." at bounding box center [333, 137] width 231 height 29
paste input "[PERSON_NAME]"
type input "[PERSON_NAME]"
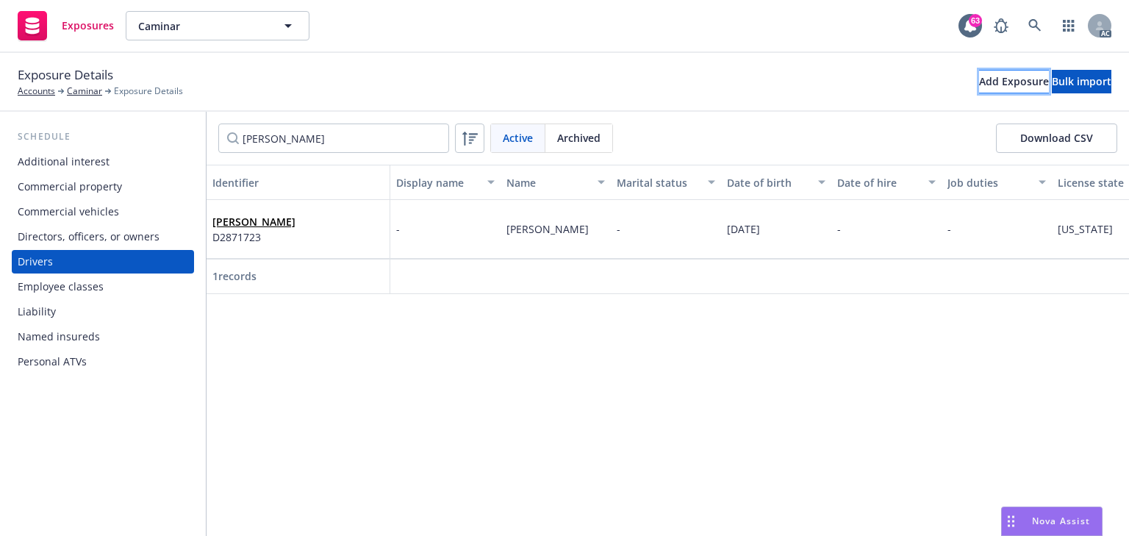
click at [979, 87] on div "Add Exposure" at bounding box center [1014, 82] width 70 height 22
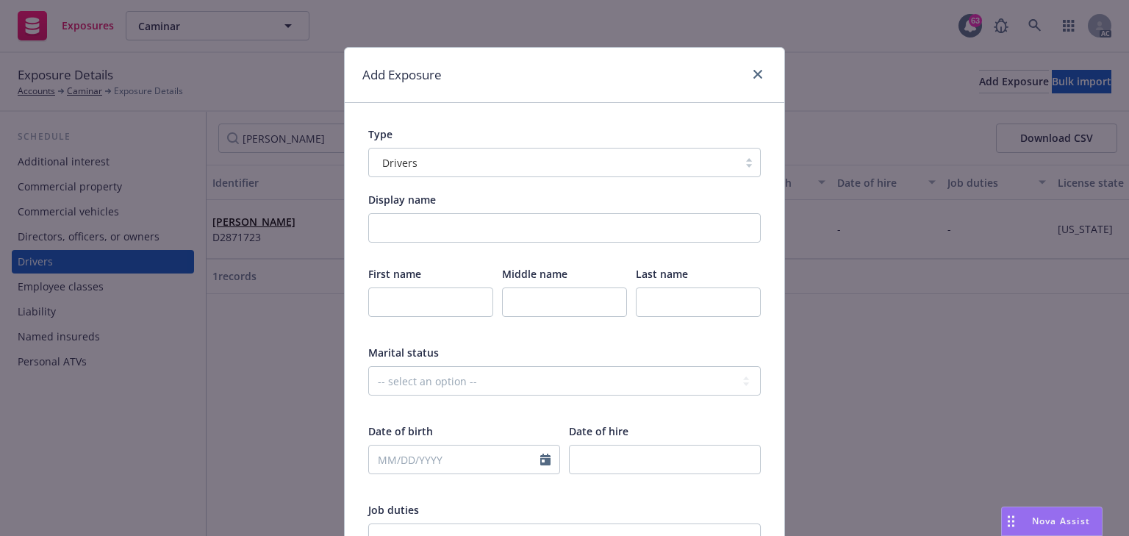
click at [404, 284] on div "First name" at bounding box center [430, 301] width 125 height 70
click at [409, 298] on input "text" at bounding box center [430, 301] width 125 height 29
paste input "[PERSON_NAME]"
type input "[PERSON_NAME]"
click at [687, 305] on input "text" at bounding box center [698, 301] width 125 height 29
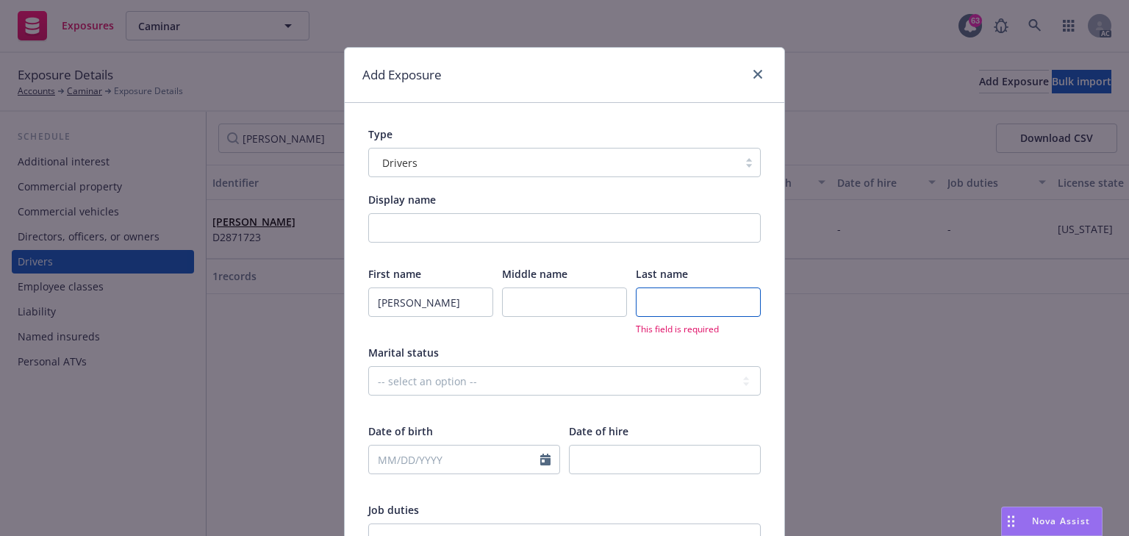
paste input "[PERSON_NAME]"
click at [699, 292] on input "[PERSON_NAME]" at bounding box center [698, 301] width 125 height 29
paste input "[PERSON_NAME]"
type input "[PERSON_NAME]"
click at [536, 305] on input "text" at bounding box center [564, 301] width 125 height 29
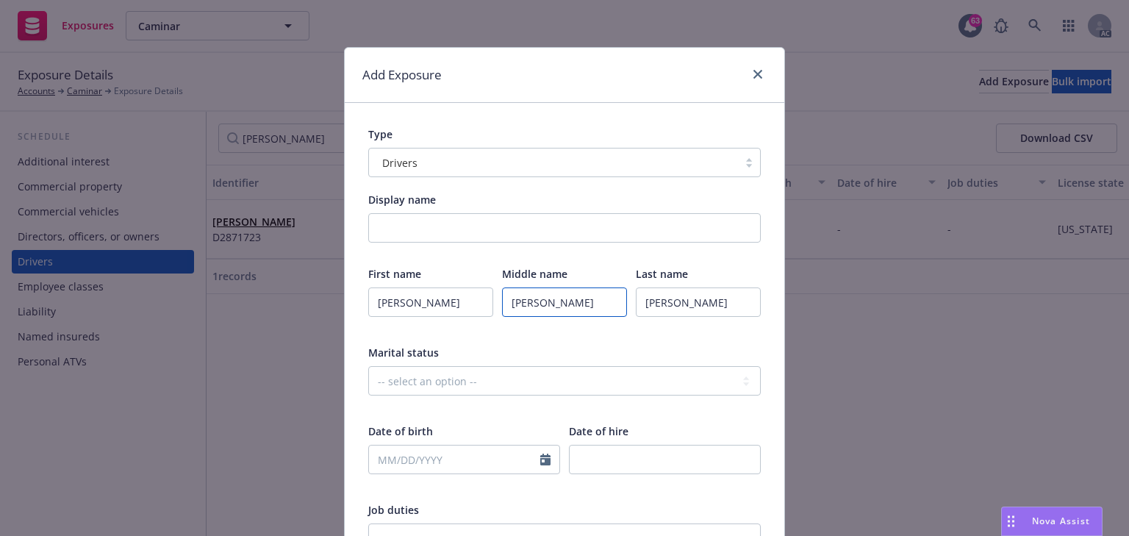
type input "[PERSON_NAME]"
click at [467, 354] on div "Marital status" at bounding box center [564, 352] width 392 height 15
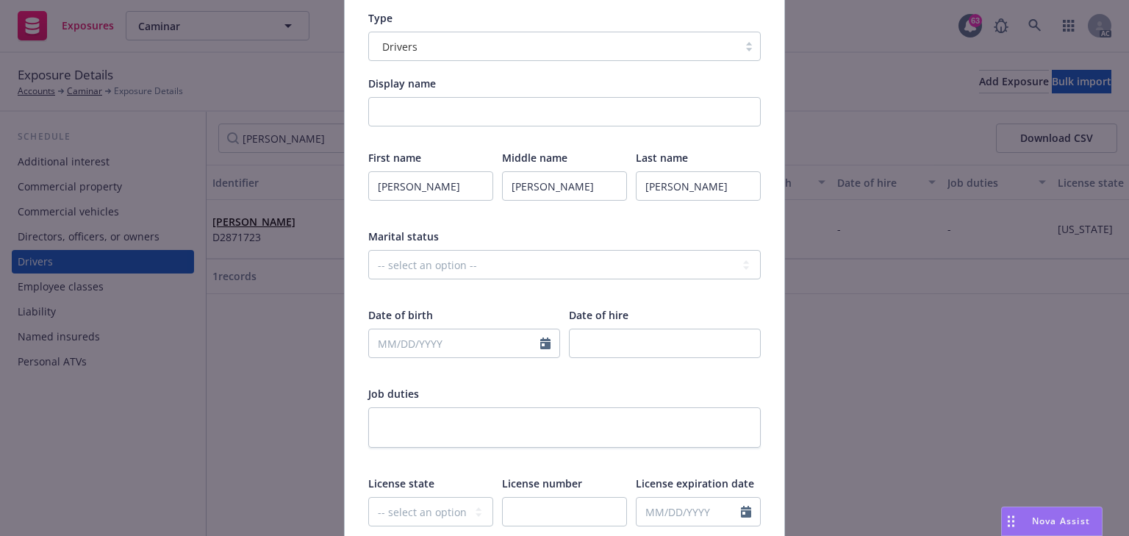
scroll to position [118, 0]
select select "8"
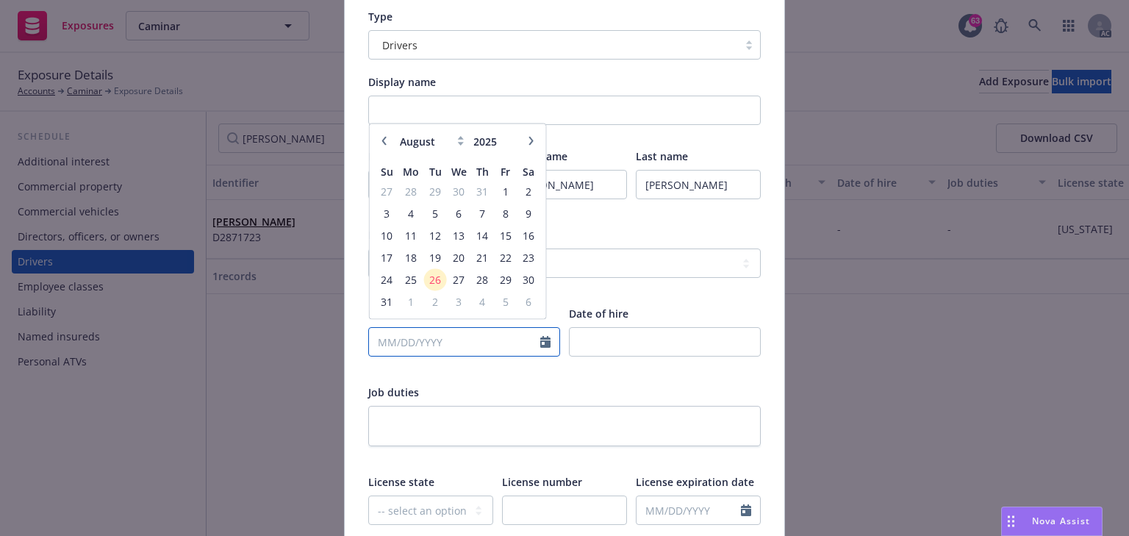
click at [412, 345] on input "text" at bounding box center [454, 342] width 171 height 28
type input "[DATE]"
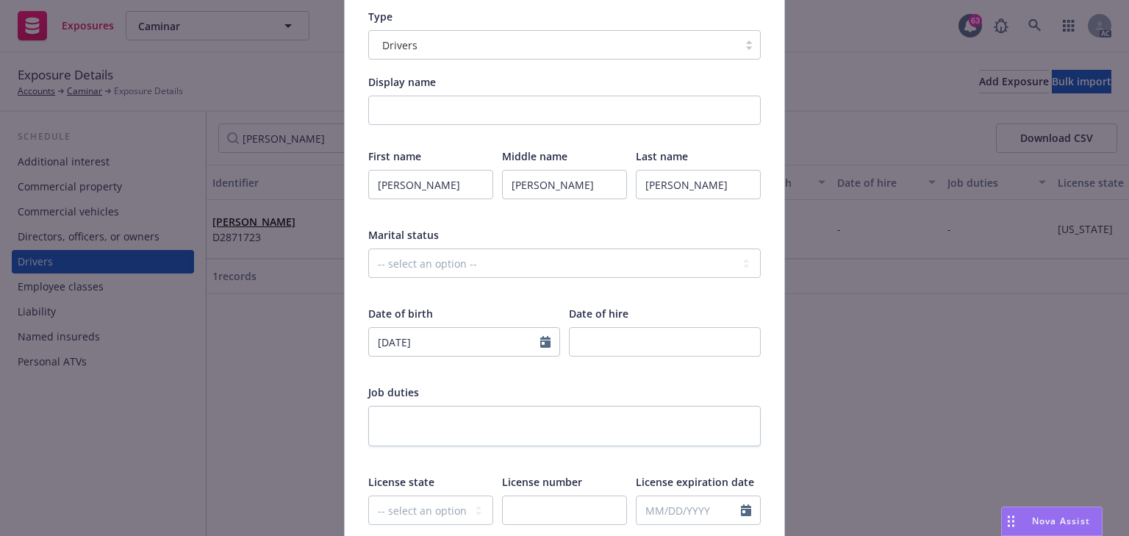
click at [492, 377] on div "First name [PERSON_NAME] Middle name [PERSON_NAME] Last name [PERSON_NAME] Mari…" at bounding box center [564, 424] width 392 height 553
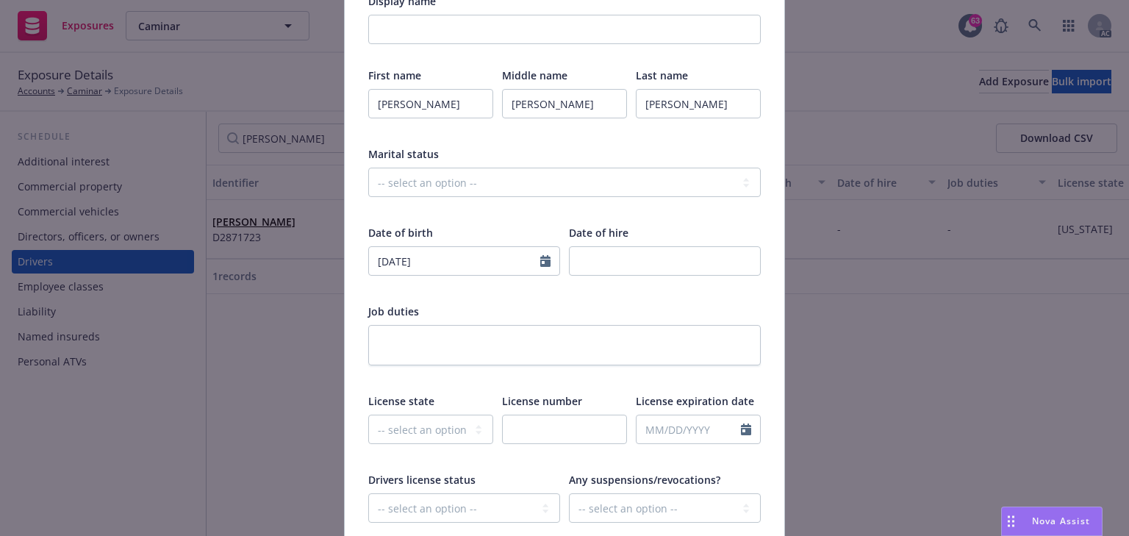
scroll to position [294, 0]
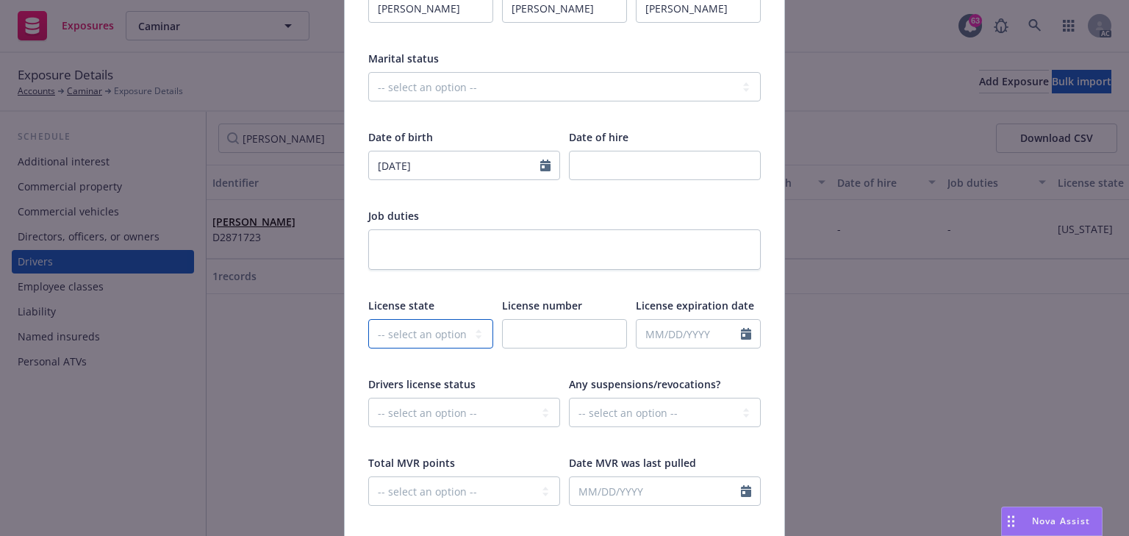
click at [441, 340] on select "-- select an option -- [US_STATE] [US_STATE] [US_STATE] [US_STATE] [US_STATE] […" at bounding box center [430, 333] width 125 height 29
select select "CA"
click at [368, 319] on select "-- select an option -- [US_STATE] [US_STATE] [US_STATE] [US_STATE] [US_STATE] […" at bounding box center [430, 333] width 125 height 29
click at [553, 340] on input "text" at bounding box center [564, 333] width 125 height 29
paste input "E3390605"
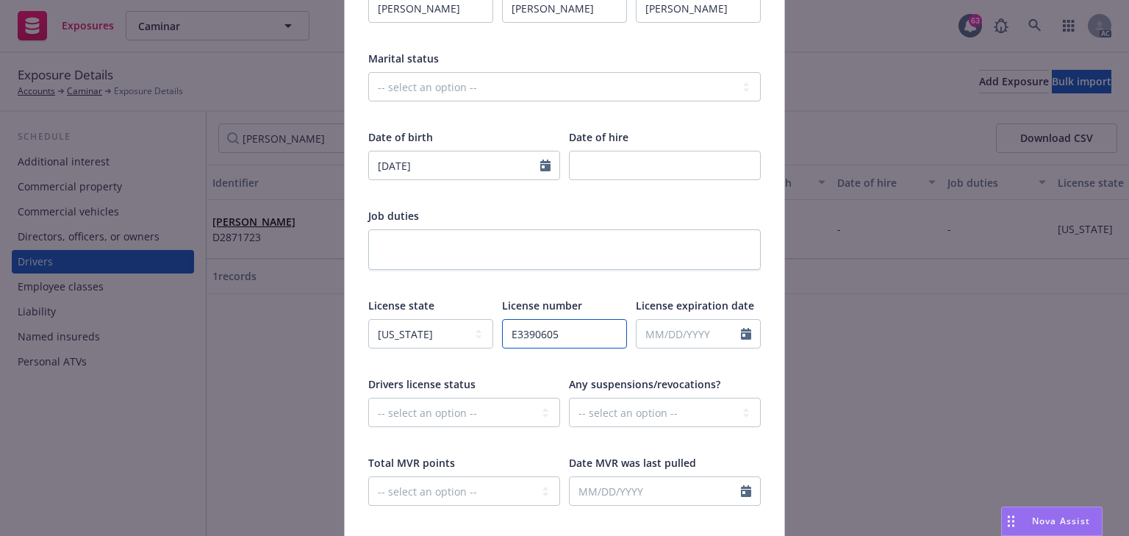
type input "E3390605"
drag, startPoint x: 470, startPoint y: 412, endPoint x: 467, endPoint y: 425, distance: 13.6
click at [470, 412] on select "-- select an option -- Cancelled Denied Disqualified Expired Invalid Limited No…" at bounding box center [464, 412] width 192 height 29
select select "VALID"
click at [368, 398] on select "-- select an option -- Cancelled Denied Disqualified Expired Invalid Limited No…" at bounding box center [464, 412] width 192 height 29
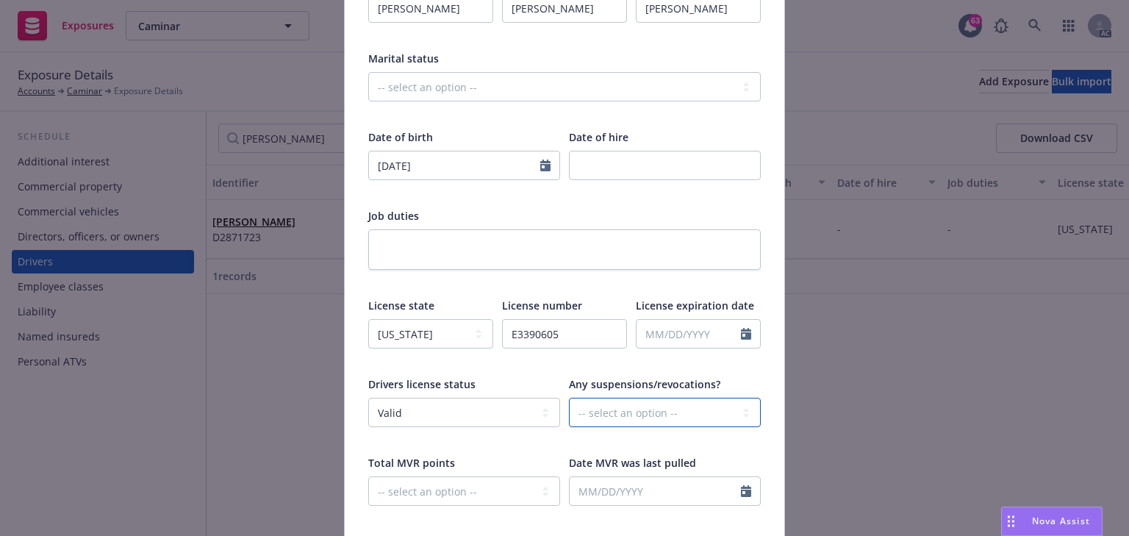
click at [672, 415] on select "-- select an option -- Unknown Yes No" at bounding box center [665, 412] width 192 height 29
select select "8"
click at [686, 341] on input "text" at bounding box center [688, 334] width 104 height 28
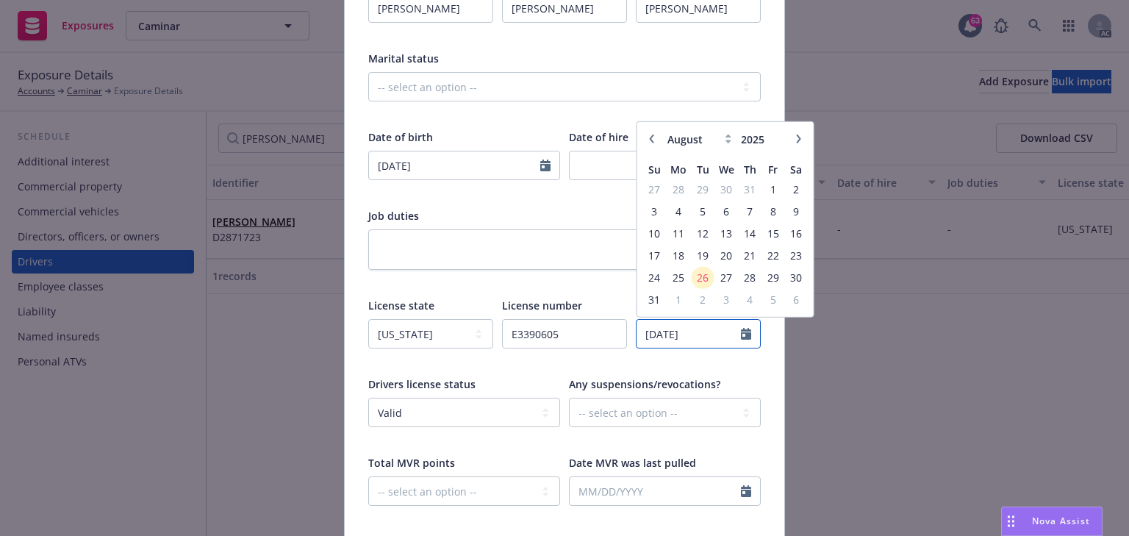
type input "[DATE]"
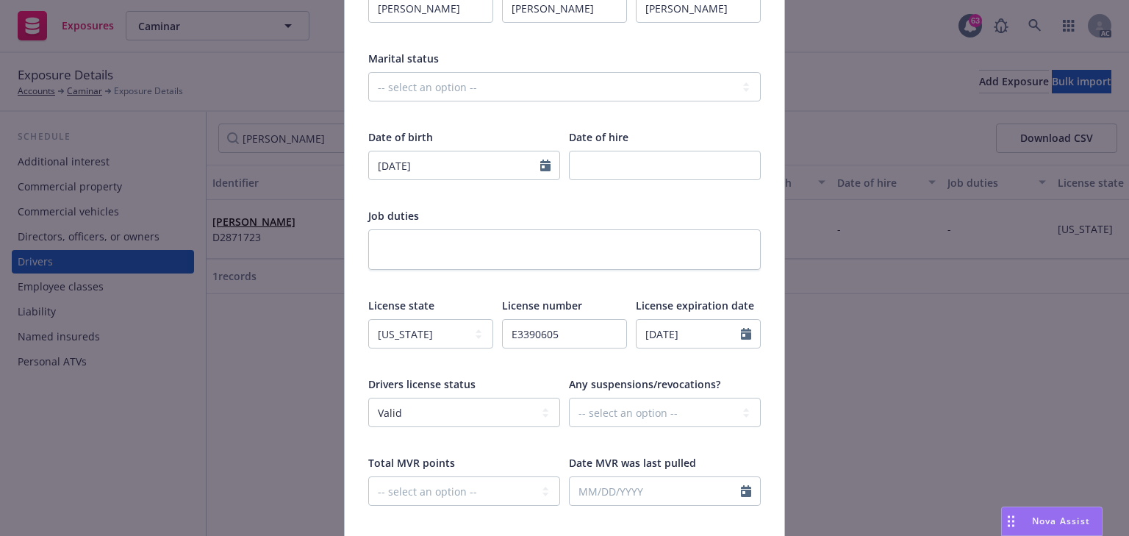
click at [455, 291] on div "First name [PERSON_NAME] Middle name [PERSON_NAME] Last name [PERSON_NAME] Mari…" at bounding box center [564, 248] width 392 height 553
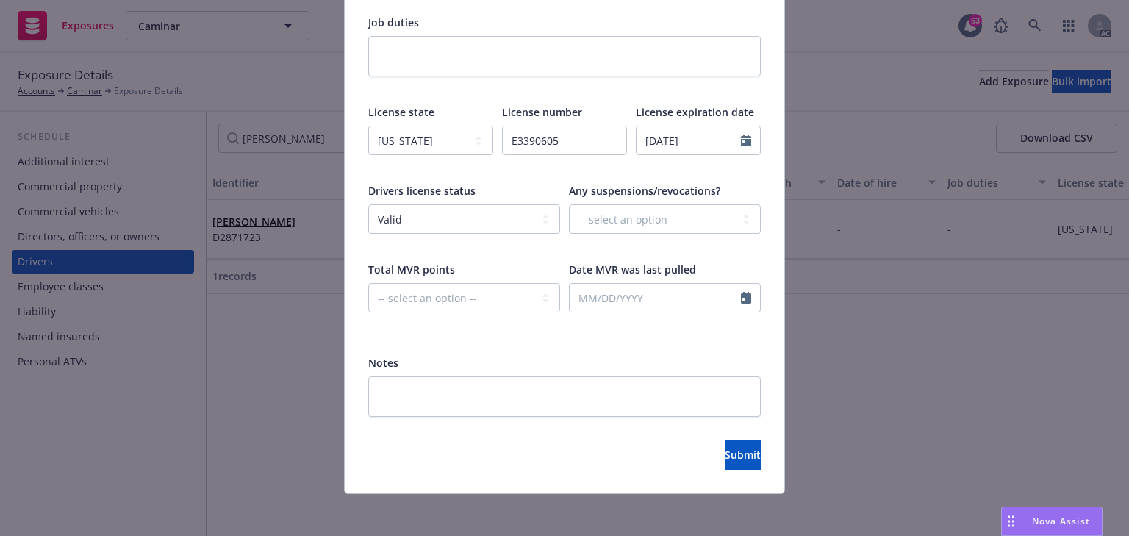
scroll to position [492, 0]
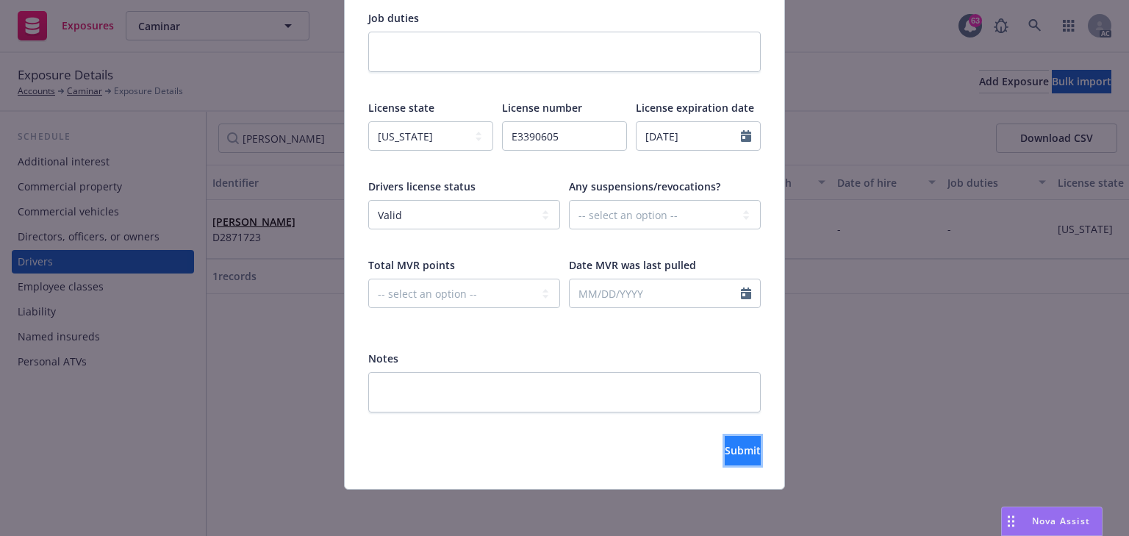
click at [725, 448] on span "Submit" at bounding box center [743, 450] width 36 height 14
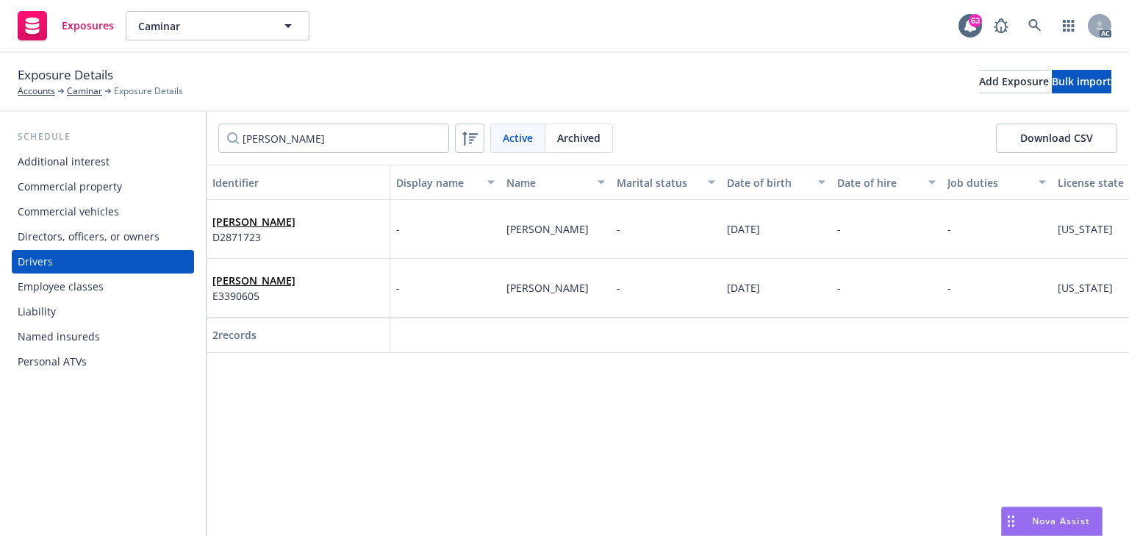
click at [309, 270] on div "[PERSON_NAME] E3390605" at bounding box center [297, 288] width 171 height 40
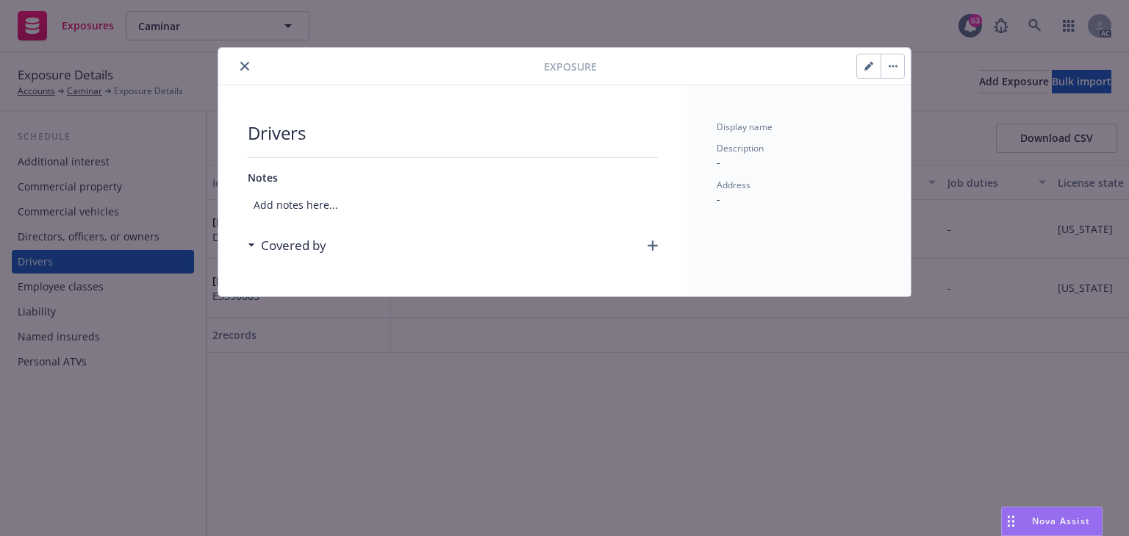
click at [653, 246] on icon "button" at bounding box center [652, 245] width 10 height 10
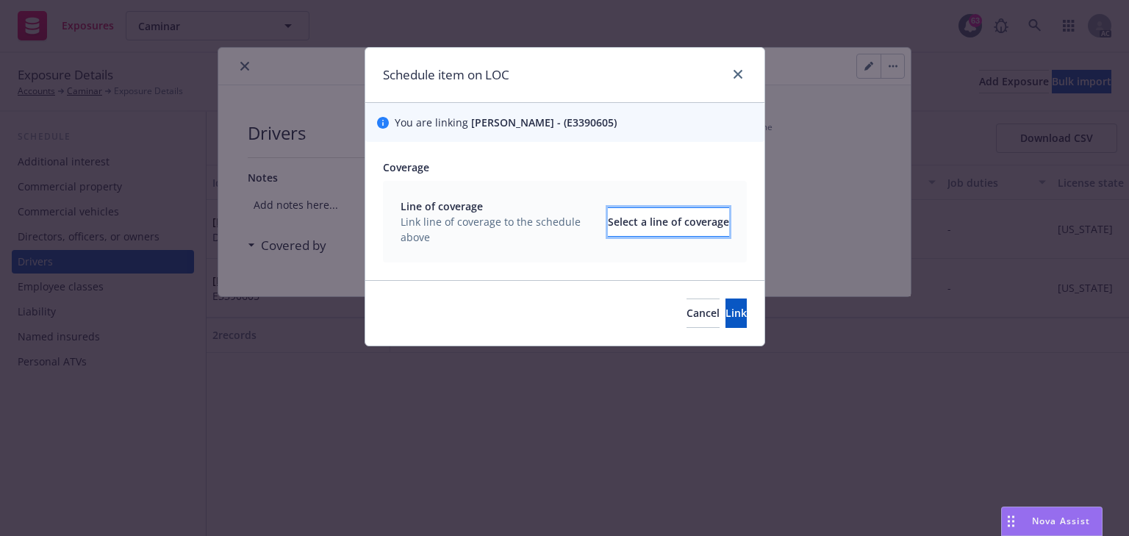
click at [653, 228] on div "Select a line of coverage" at bounding box center [668, 222] width 121 height 28
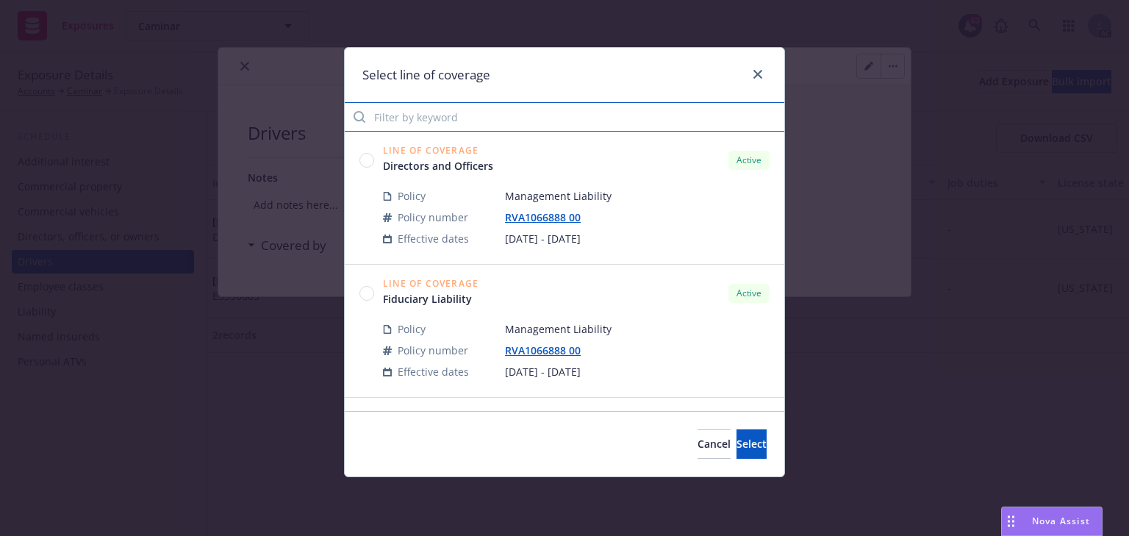
click at [445, 119] on input "Filter by keyword" at bounding box center [564, 116] width 439 height 29
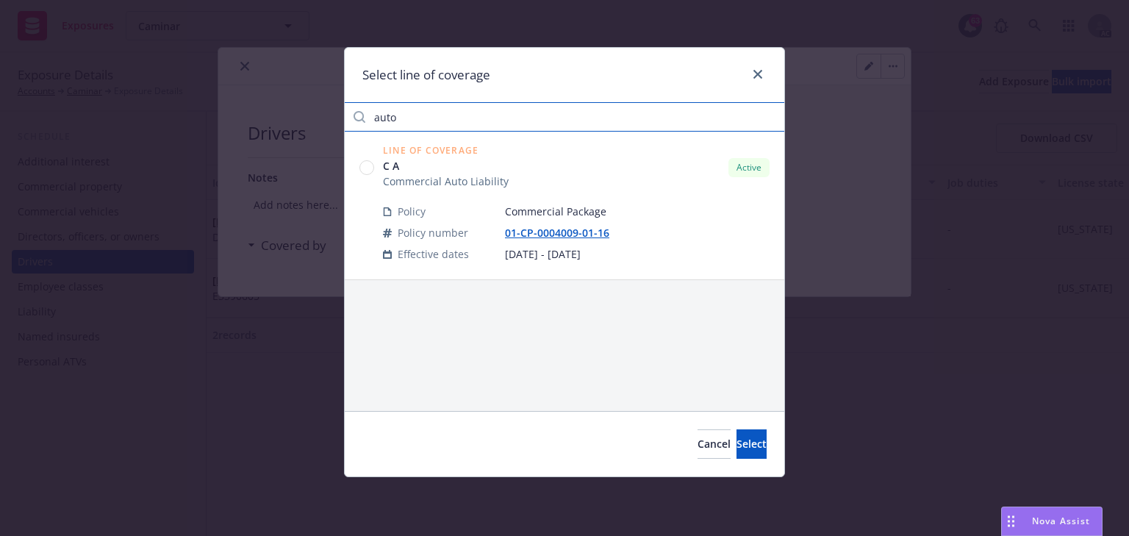
type input "auto"
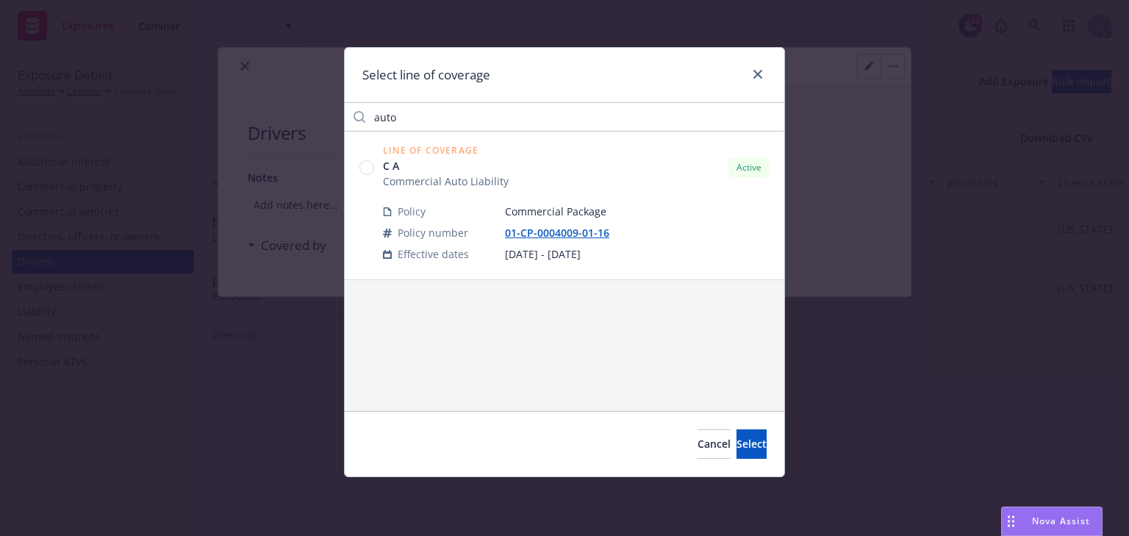
click at [365, 171] on circle at bounding box center [367, 168] width 14 height 14
click at [747, 447] on button "Select" at bounding box center [751, 443] width 30 height 29
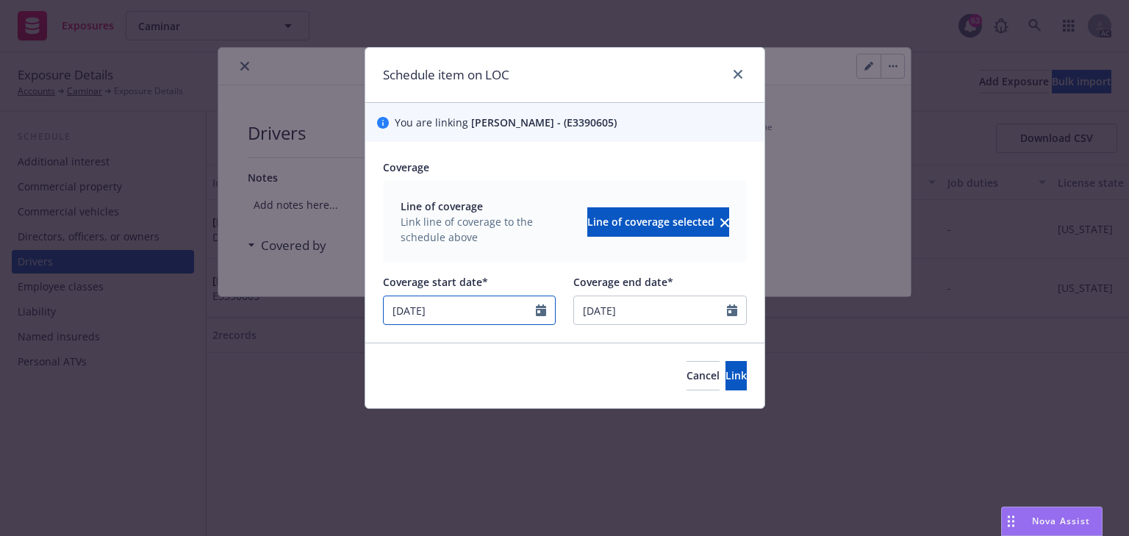
select select "7"
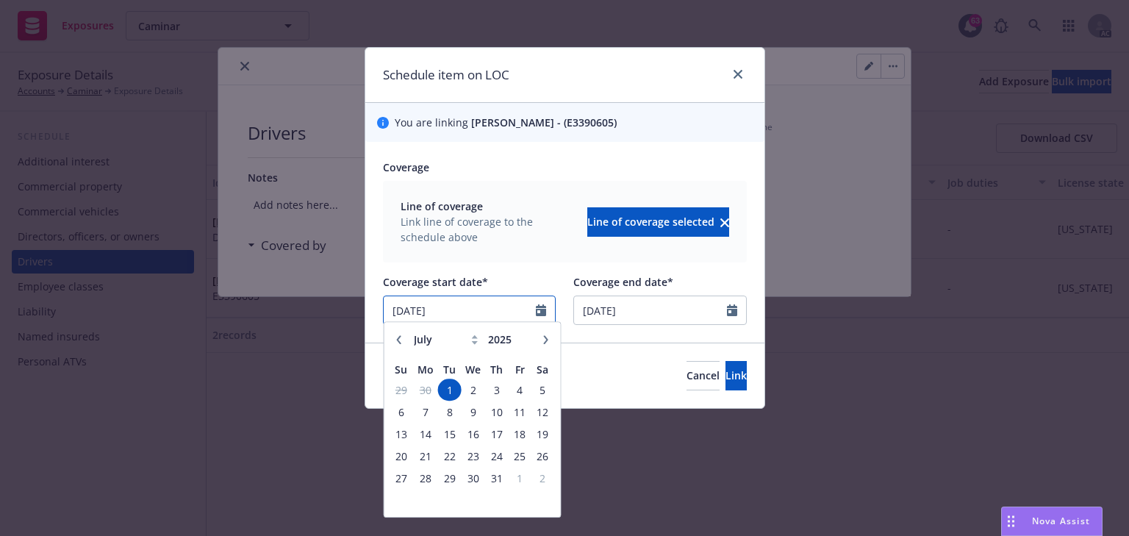
drag, startPoint x: 359, startPoint y: 301, endPoint x: 232, endPoint y: 284, distance: 129.0
click at [246, 284] on div "Schedule item on LOC You are linking [PERSON_NAME] - (E3390605) Coverage Line o…" at bounding box center [564, 268] width 1129 height 536
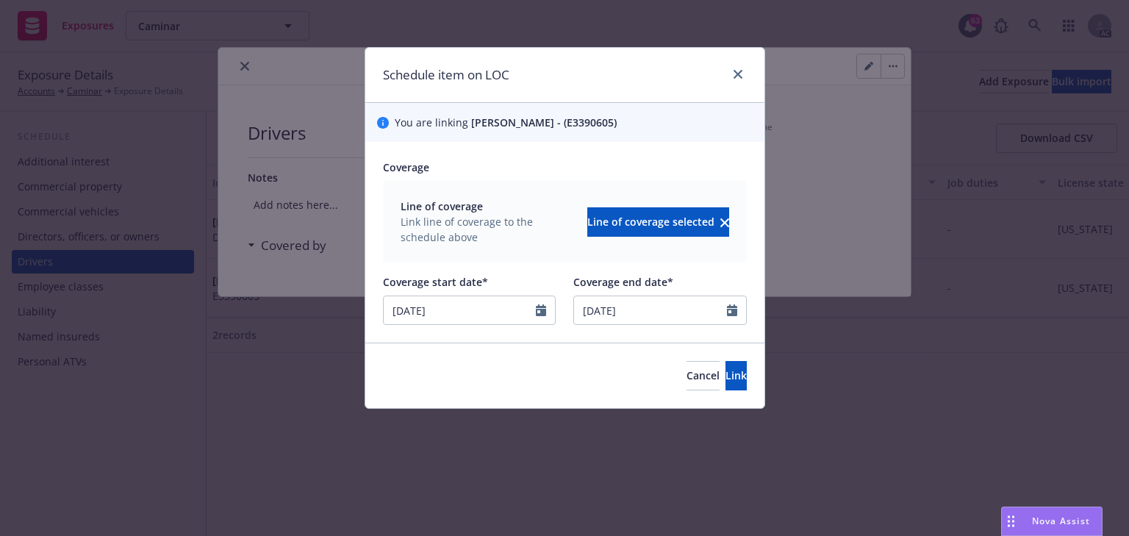
type input "08/22/2025"
drag, startPoint x: 714, startPoint y: 399, endPoint x: 714, endPoint y: 390, distance: 9.6
click at [714, 395] on div "Cancel Link" at bounding box center [564, 374] width 399 height 65
click at [725, 390] on button "Link" at bounding box center [735, 375] width 21 height 29
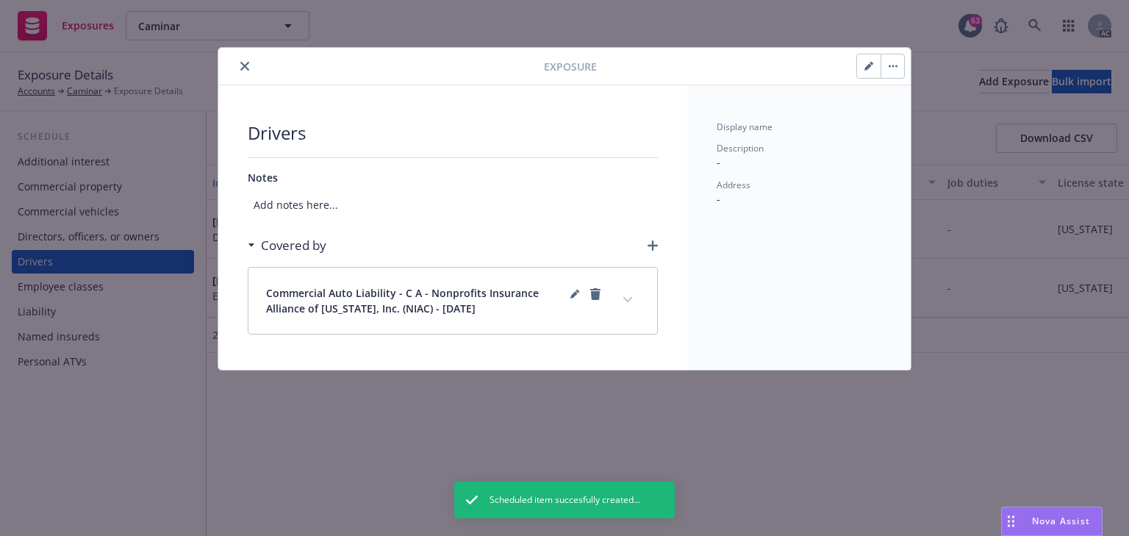
click at [632, 292] on button "expand content" at bounding box center [628, 300] width 24 height 24
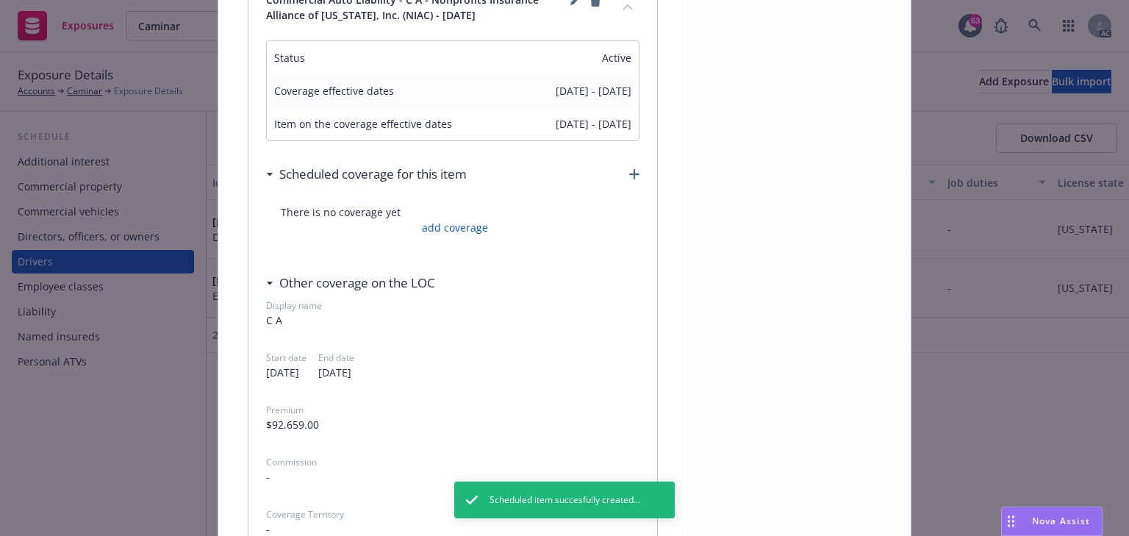
scroll to position [294, 0]
click at [464, 226] on link "add coverage" at bounding box center [453, 226] width 70 height 15
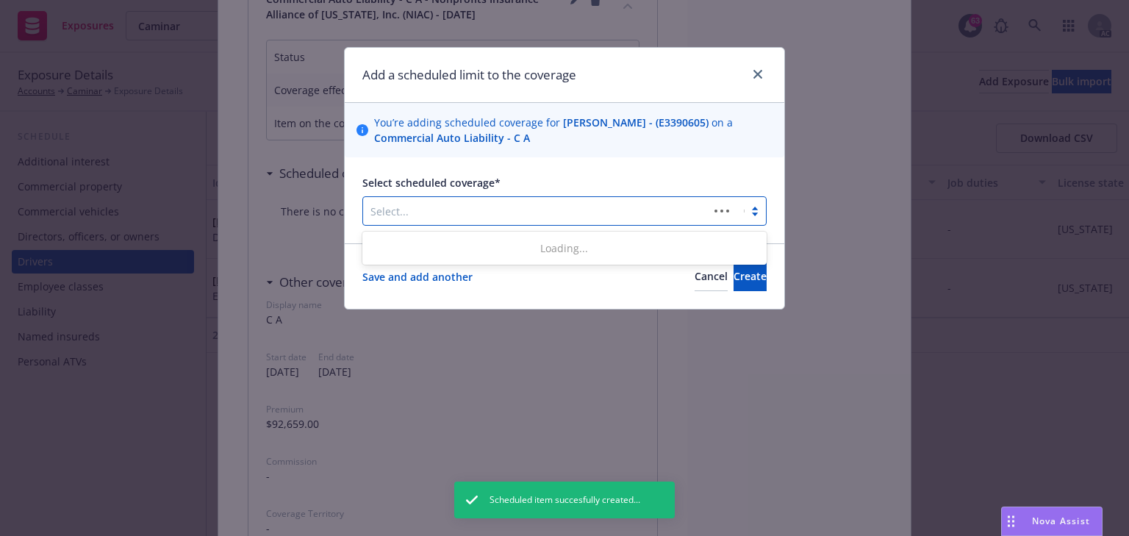
click at [481, 212] on div at bounding box center [535, 211] width 331 height 18
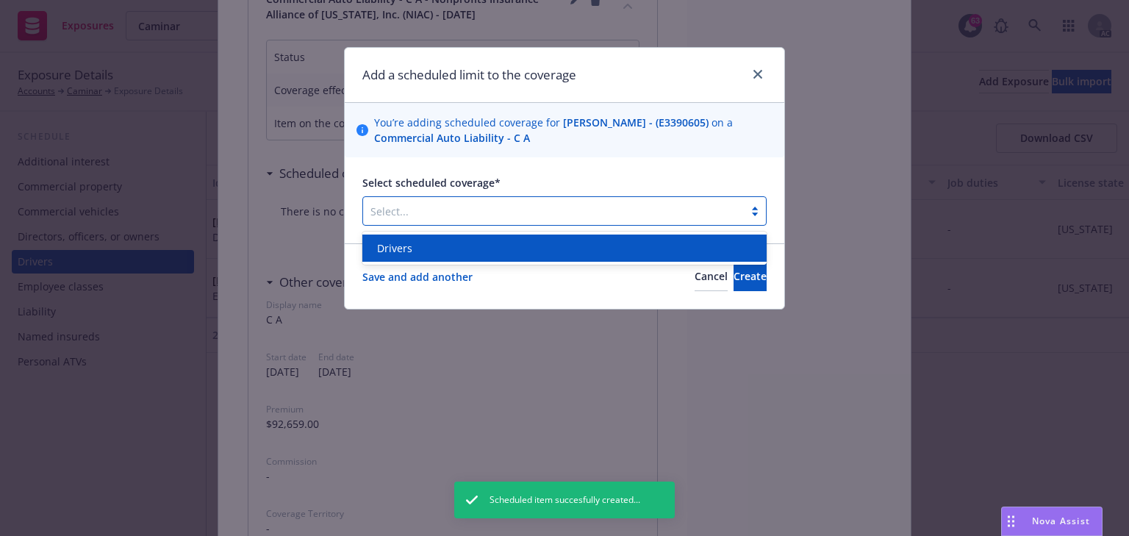
click at [466, 244] on div "Drivers" at bounding box center [564, 247] width 387 height 15
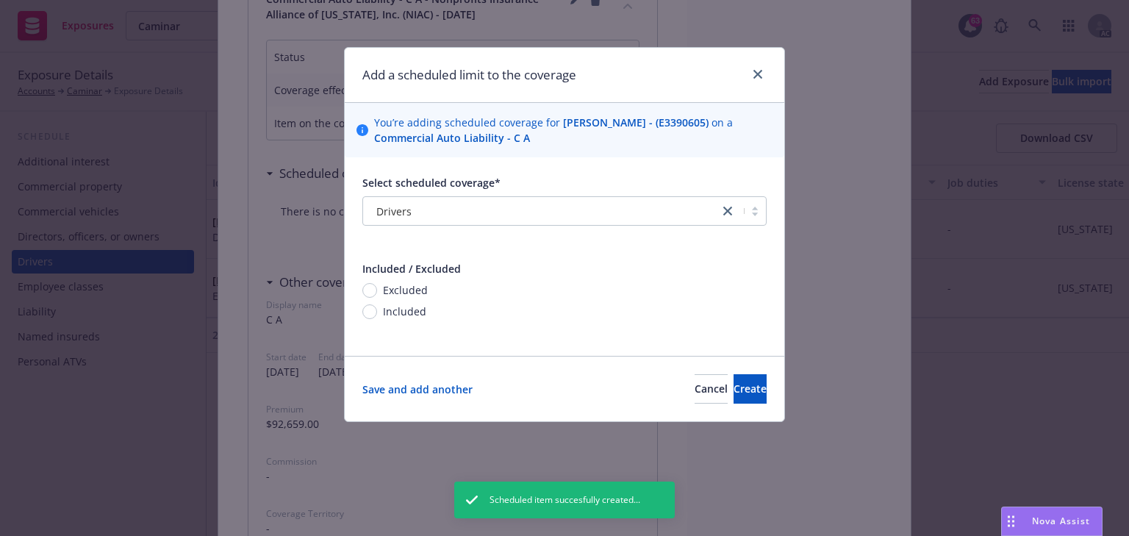
click at [401, 310] on span "Included" at bounding box center [404, 311] width 43 height 15
click at [377, 310] on input "Included" at bounding box center [369, 311] width 15 height 15
radio input "true"
click at [736, 390] on span "Create" at bounding box center [749, 388] width 33 height 14
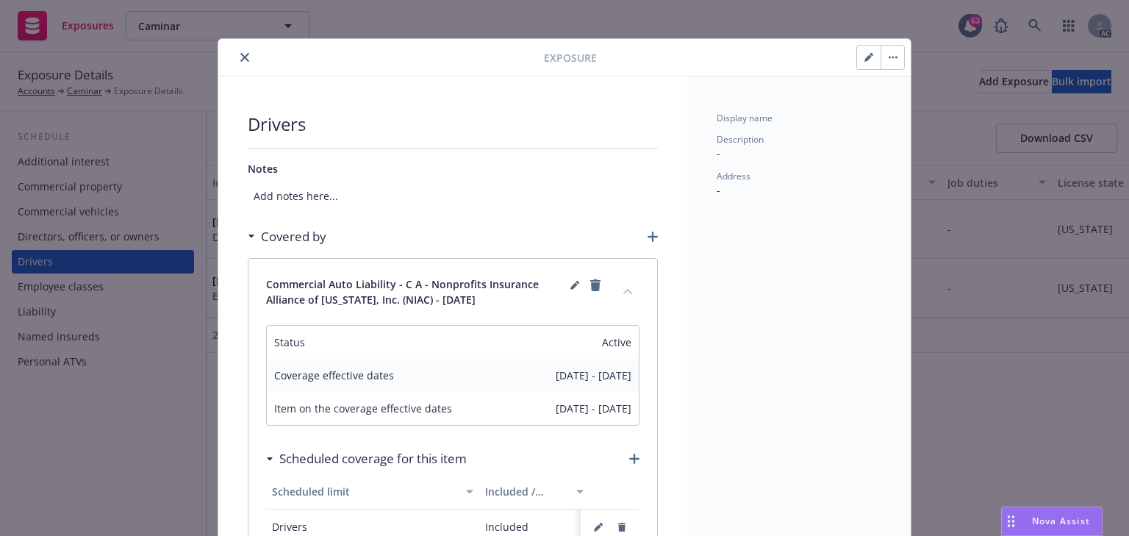
scroll to position [0, 0]
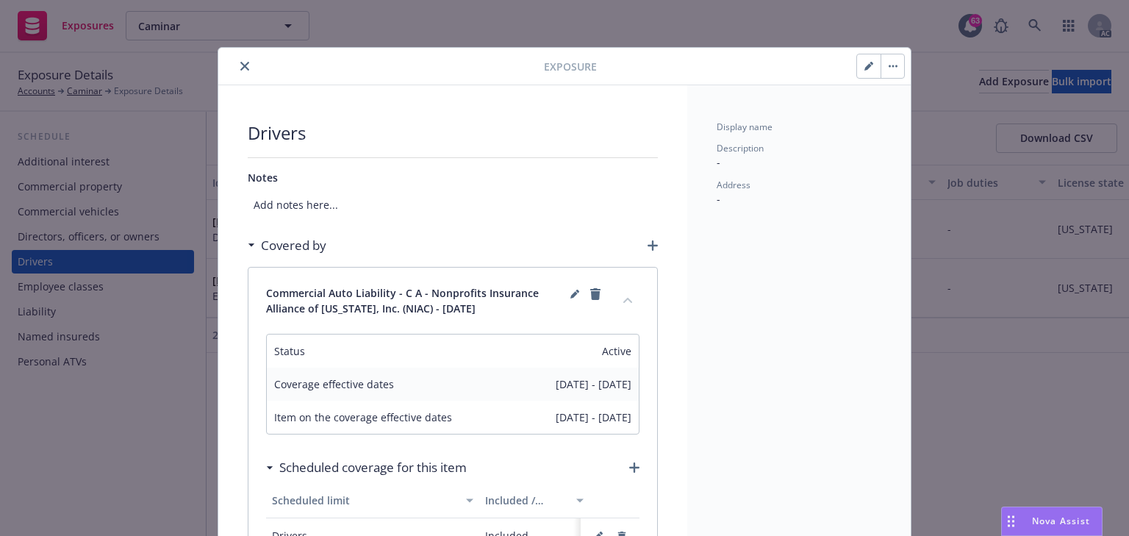
click at [858, 66] on button "button" at bounding box center [869, 66] width 24 height 24
select select "CA"
select select "VALID"
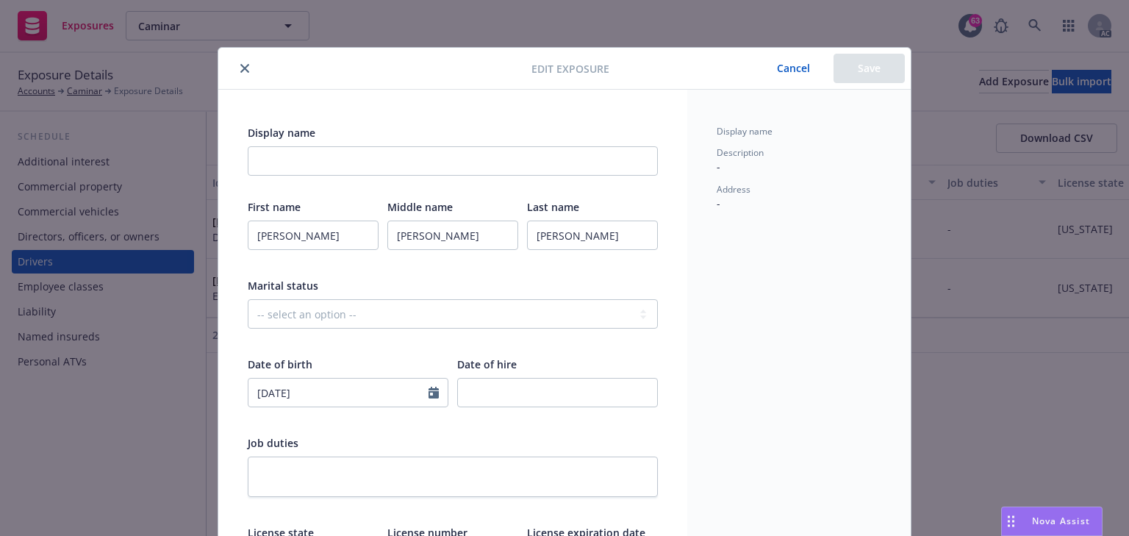
click at [747, 370] on div "Display name Description - Address -" at bounding box center [798, 481] width 223 height 782
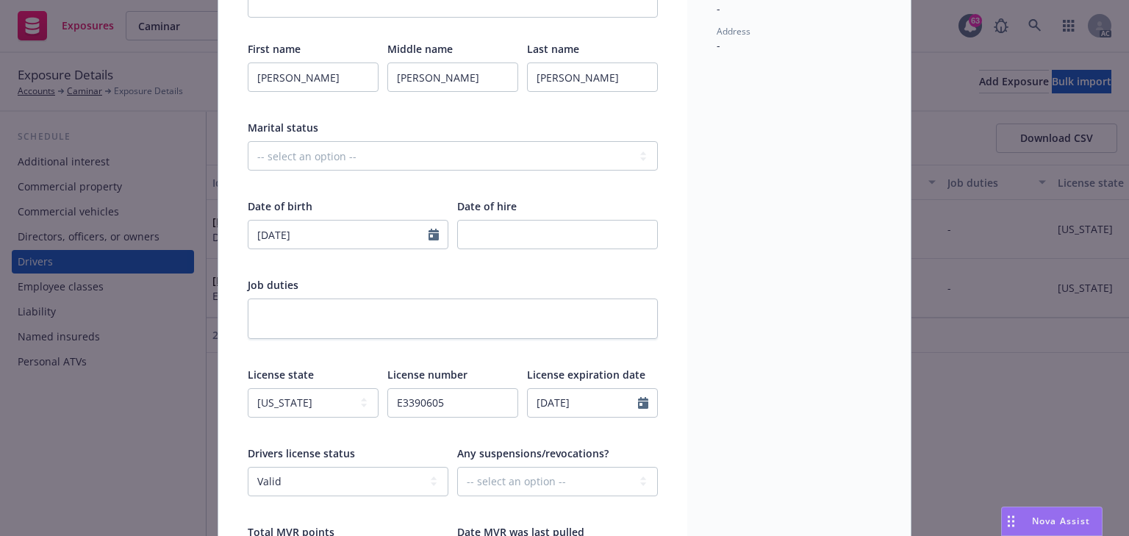
scroll to position [176, 0]
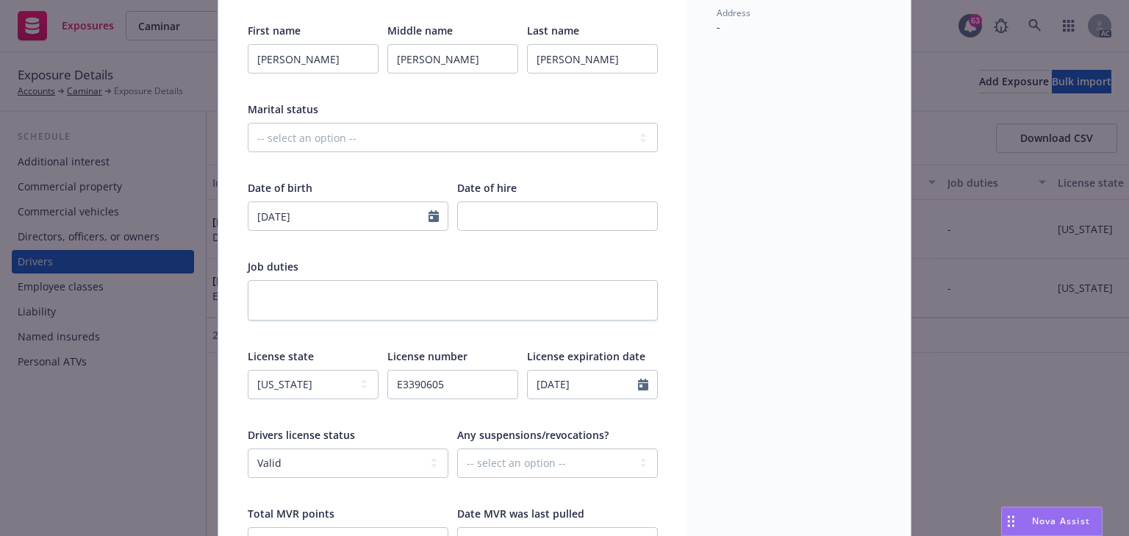
drag, startPoint x: 754, startPoint y: 397, endPoint x: 743, endPoint y: 403, distance: 12.5
click at [755, 397] on div "Display name Description - Address -" at bounding box center [798, 304] width 223 height 782
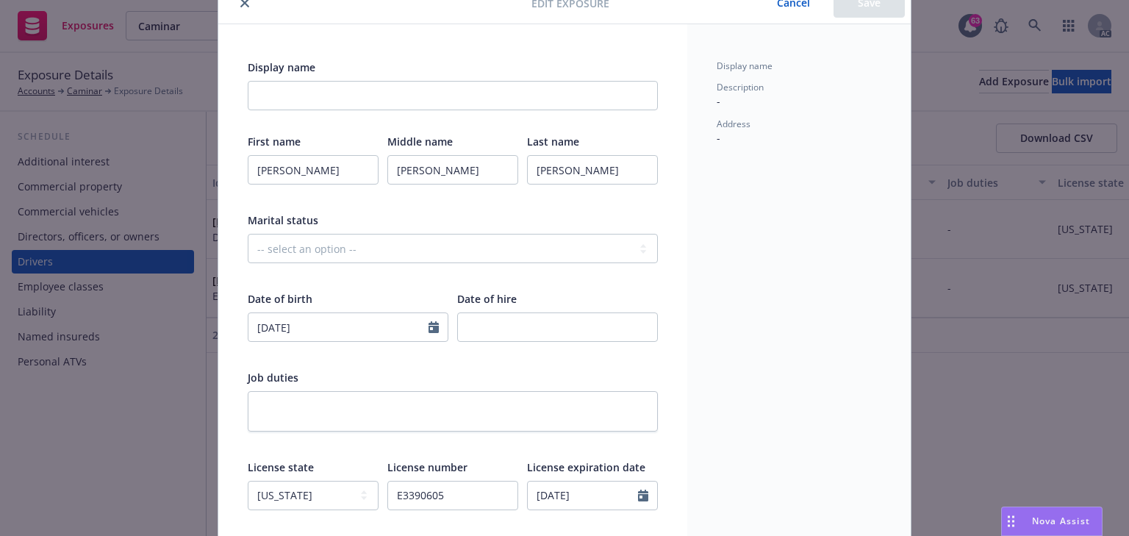
scroll to position [0, 0]
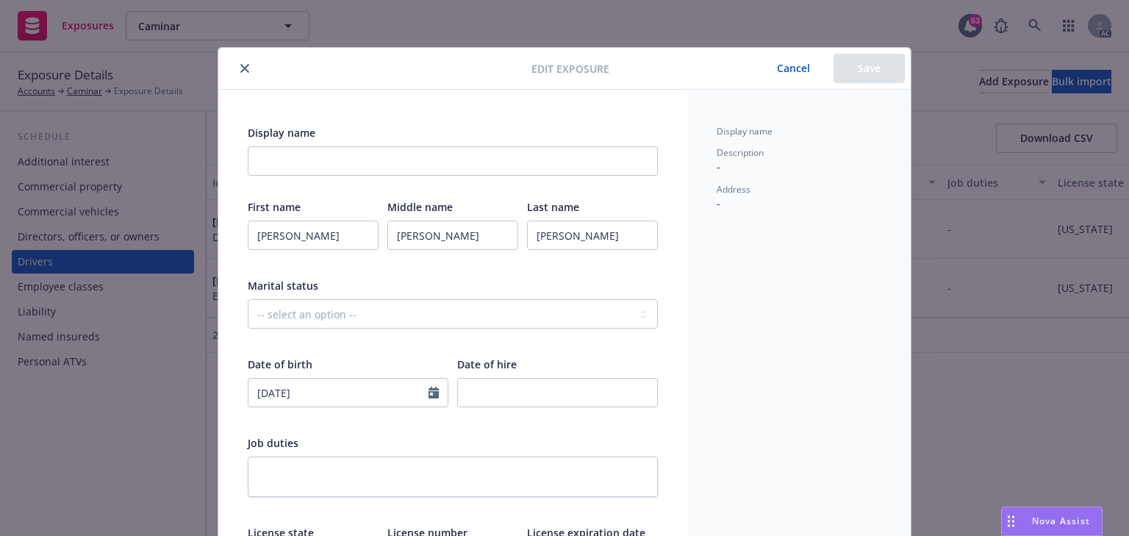
click at [763, 409] on div "Display name Description - Address -" at bounding box center [798, 481] width 223 height 782
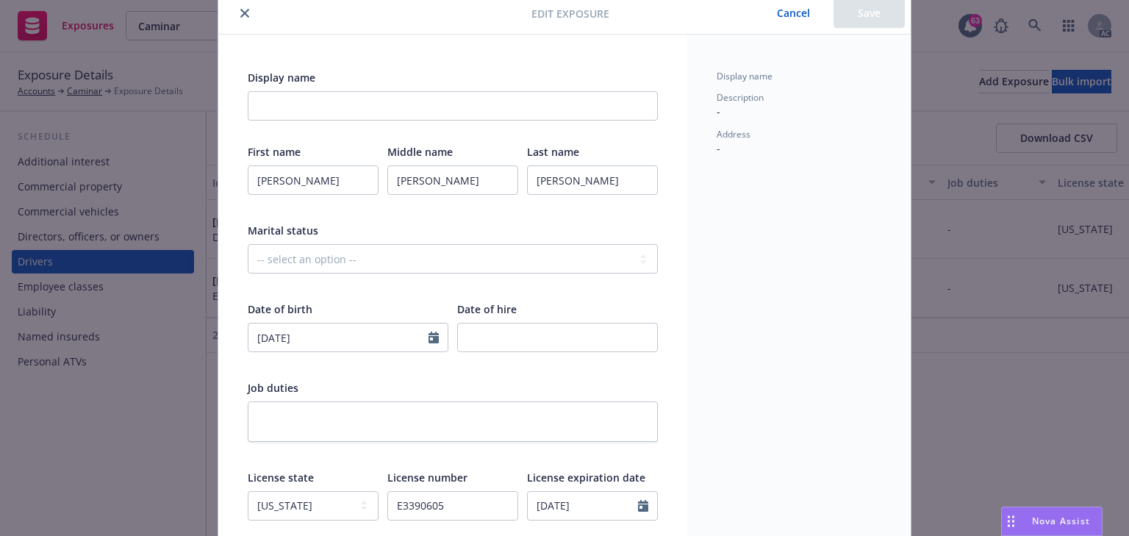
scroll to position [30, 0]
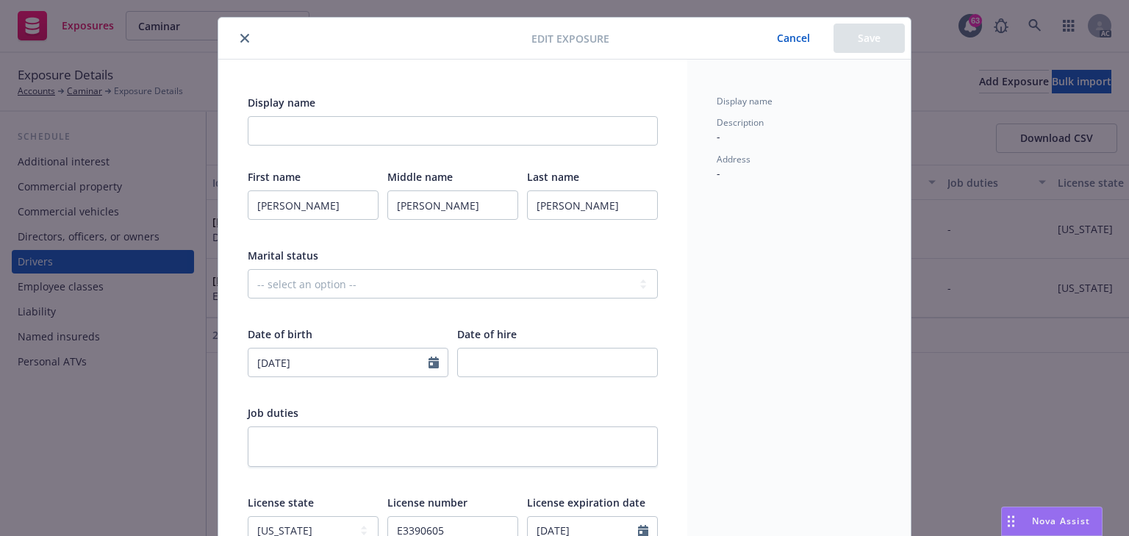
click at [776, 39] on button "Cancel" at bounding box center [793, 38] width 80 height 29
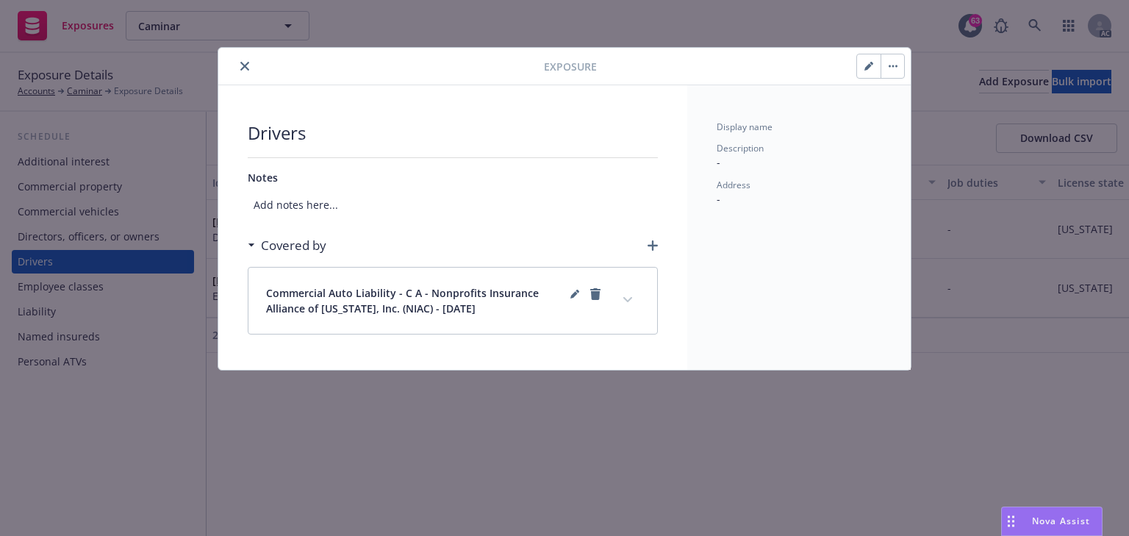
scroll to position [0, 0]
click at [632, 294] on button "expand content" at bounding box center [628, 300] width 24 height 24
